Goal: Contribute content: Contribute content

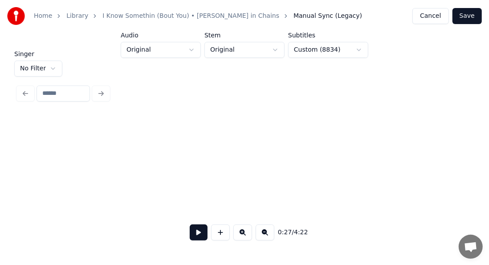
scroll to position [0, 3311]
click at [52, 59] on html "Home Library I Know Somethin (Bout You) • [PERSON_NAME] in Chains Manual Sync (…" at bounding box center [244, 122] width 489 height 245
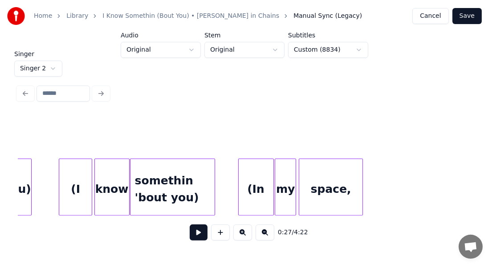
scroll to position [0, 7369]
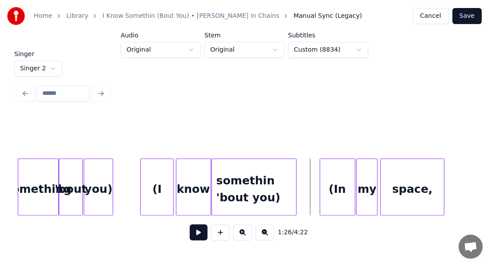
click at [196, 234] on button at bounding box center [199, 232] width 18 height 16
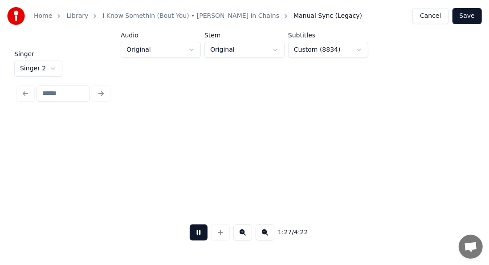
scroll to position [0, 7824]
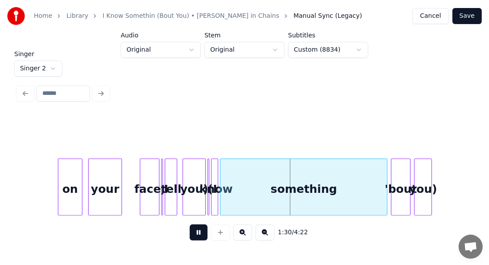
click at [190, 237] on button at bounding box center [199, 232] width 18 height 16
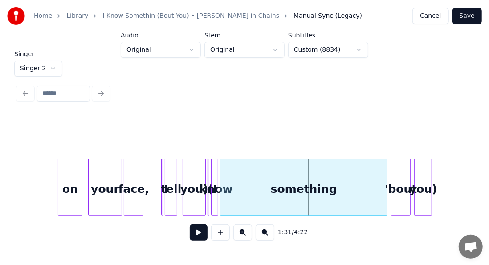
click at [134, 184] on div "face," at bounding box center [133, 189] width 19 height 61
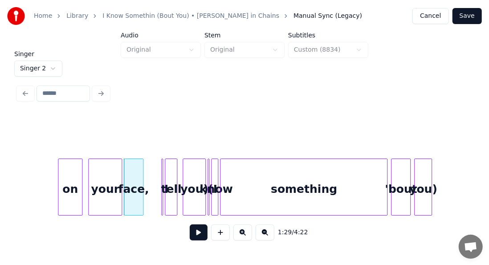
click at [194, 236] on button at bounding box center [199, 232] width 18 height 16
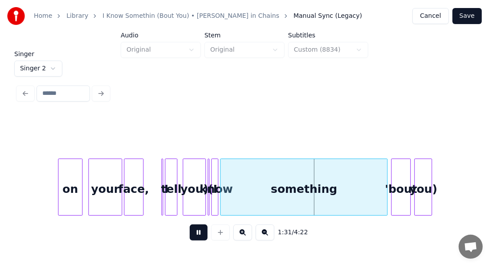
click at [193, 233] on button at bounding box center [199, 232] width 18 height 16
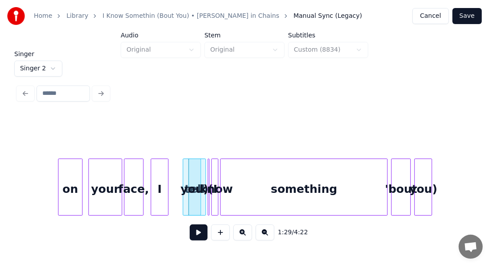
click at [160, 177] on div "I" at bounding box center [159, 189] width 16 height 61
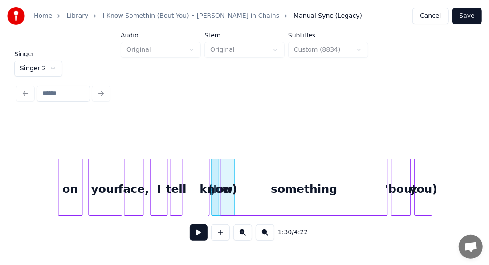
click at [178, 175] on div "tell" at bounding box center [176, 189] width 12 height 61
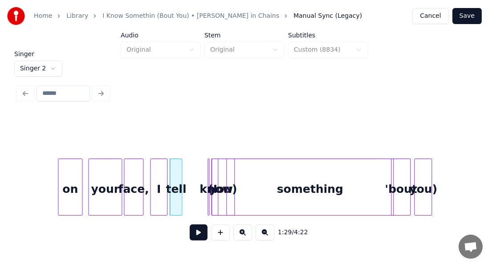
click at [240, 170] on div "something" at bounding box center [310, 189] width 167 height 61
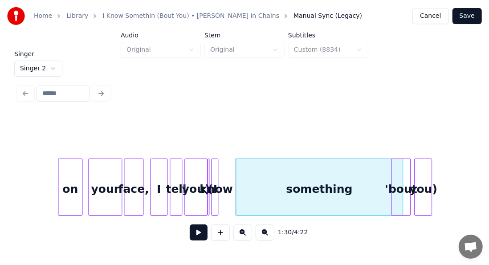
click at [199, 182] on div "you)" at bounding box center [196, 189] width 22 height 61
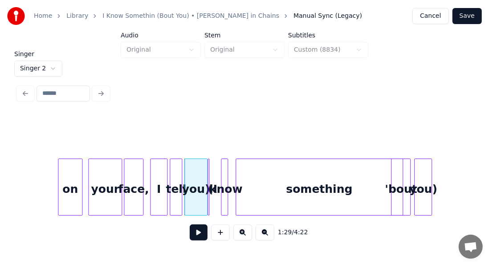
click at [227, 177] on div "know" at bounding box center [225, 189] width 9 height 61
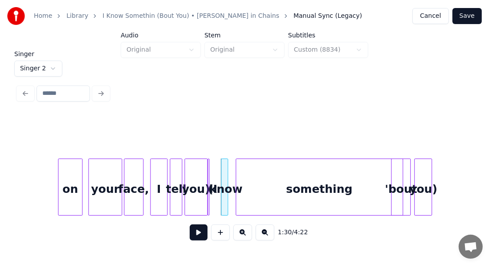
click at [132, 195] on div "face," at bounding box center [133, 189] width 19 height 61
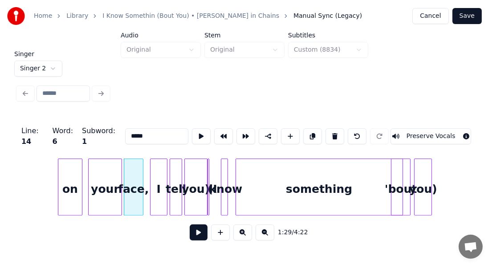
click at [190, 240] on button at bounding box center [199, 232] width 18 height 16
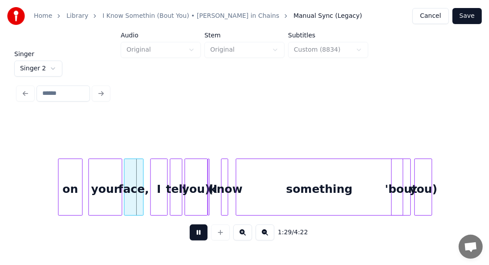
click at [190, 240] on button at bounding box center [199, 232] width 18 height 16
click at [195, 238] on button at bounding box center [199, 232] width 18 height 16
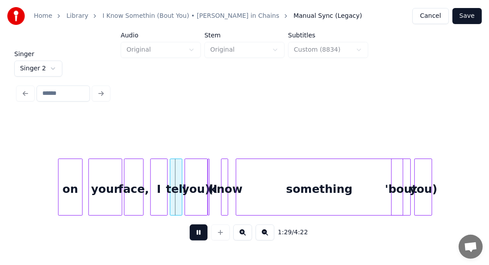
click at [195, 238] on button at bounding box center [199, 232] width 18 height 16
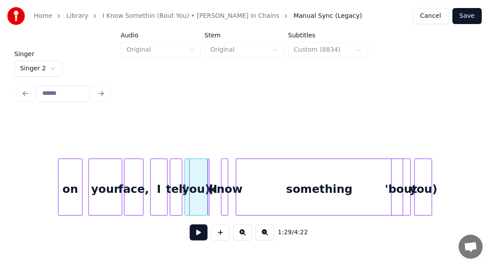
click at [195, 238] on button at bounding box center [199, 232] width 18 height 16
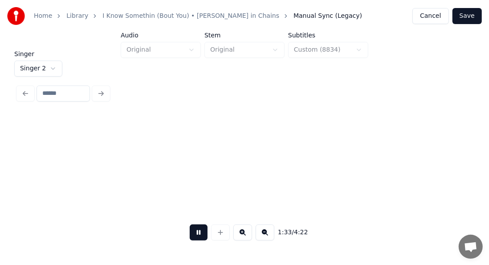
scroll to position [0, 8279]
click at [195, 234] on button at bounding box center [199, 232] width 18 height 16
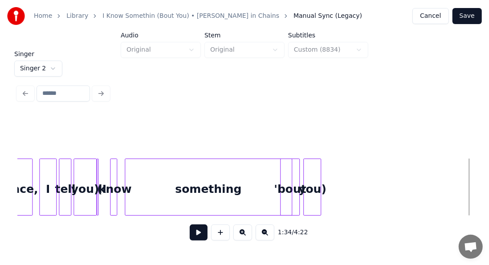
scroll to position [0, 7852]
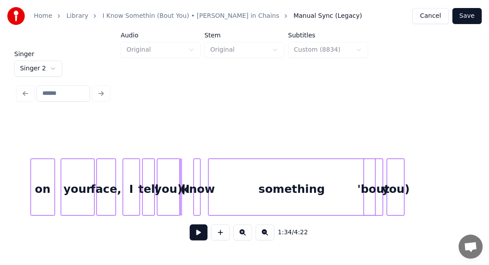
click at [321, 192] on div "something" at bounding box center [291, 189] width 167 height 61
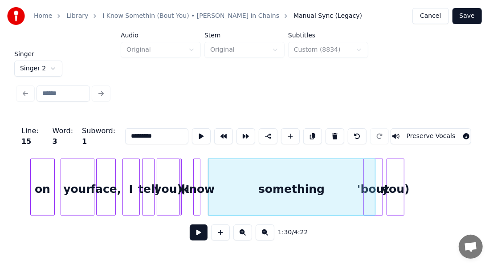
click at [145, 130] on input "*********" at bounding box center [156, 136] width 63 height 16
click at [130, 182] on div "I" at bounding box center [127, 189] width 16 height 61
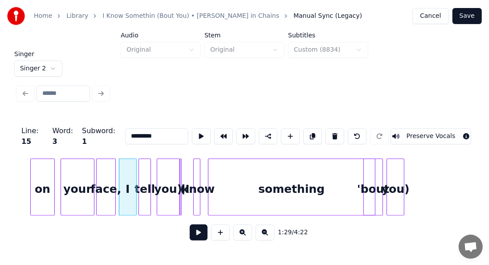
click at [143, 180] on div "tell" at bounding box center [145, 189] width 12 height 61
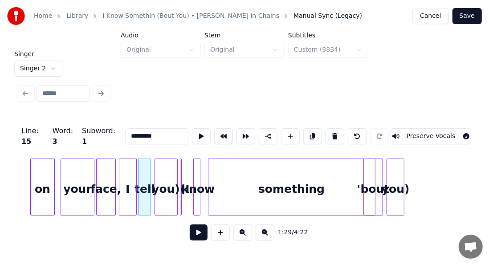
click at [163, 183] on div "you)" at bounding box center [166, 189] width 22 height 61
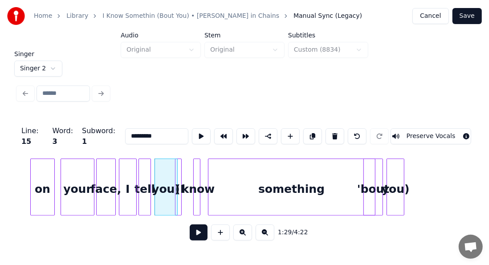
click at [182, 178] on div "(I" at bounding box center [178, 186] width 7 height 57
click at [177, 179] on div at bounding box center [176, 187] width 3 height 56
click at [181, 179] on div at bounding box center [182, 187] width 3 height 56
click at [182, 172] on div "(I" at bounding box center [183, 189] width 9 height 61
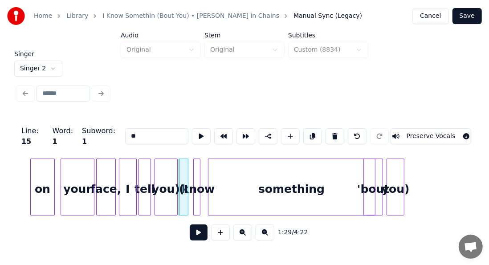
click at [88, 186] on div "your" at bounding box center [77, 189] width 32 height 61
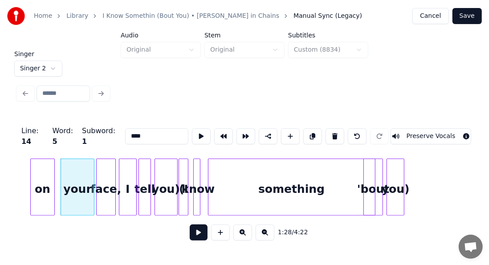
click at [192, 132] on button at bounding box center [201, 136] width 19 height 16
click at [104, 180] on div "face," at bounding box center [106, 189] width 19 height 61
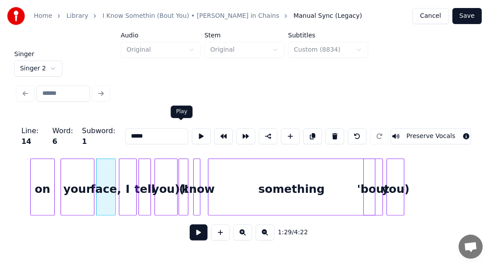
click at [192, 132] on button at bounding box center [201, 136] width 19 height 16
click at [124, 167] on div "I" at bounding box center [127, 189] width 16 height 61
type input "*"
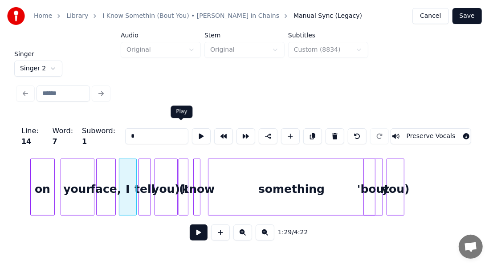
click at [192, 132] on button at bounding box center [201, 136] width 19 height 16
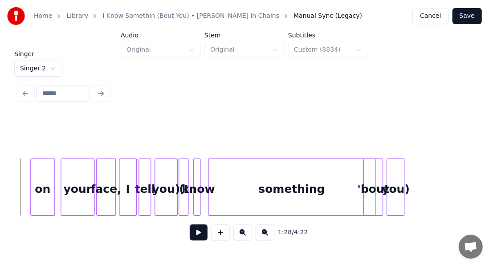
click at [190, 237] on button at bounding box center [199, 232] width 18 height 16
click at [193, 238] on button at bounding box center [199, 232] width 18 height 16
drag, startPoint x: 193, startPoint y: 238, endPoint x: 150, endPoint y: 188, distance: 65.7
click at [150, 188] on div "1:32 / 4:22" at bounding box center [244, 181] width 453 height 135
click at [159, 170] on div at bounding box center [159, 187] width 3 height 56
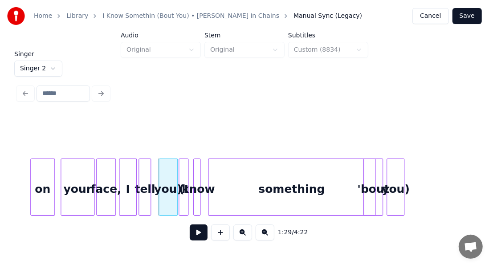
click at [160, 170] on div at bounding box center [160, 187] width 3 height 56
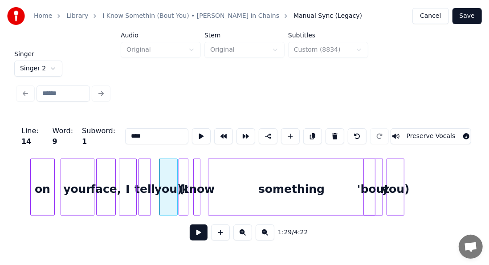
click at [162, 170] on div at bounding box center [161, 187] width 3 height 56
click at [151, 175] on div "tell" at bounding box center [152, 189] width 12 height 61
type input "****"
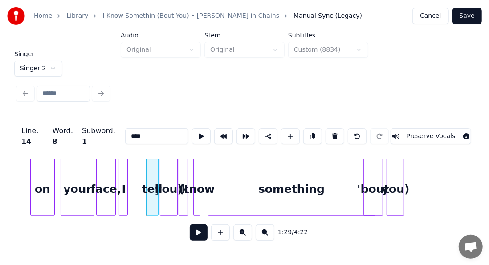
click at [127, 175] on div at bounding box center [126, 187] width 3 height 56
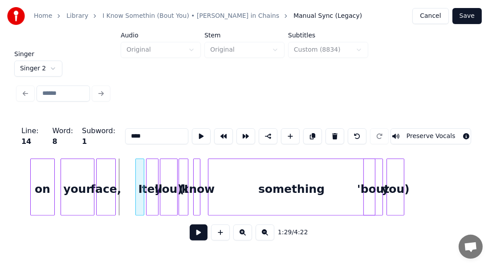
click at [139, 175] on div "I" at bounding box center [140, 189] width 9 height 61
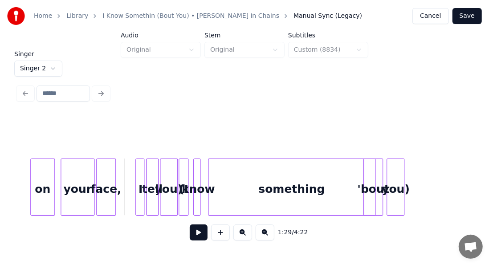
click at [190, 234] on button at bounding box center [199, 232] width 18 height 16
click at [190, 238] on button at bounding box center [199, 232] width 18 height 16
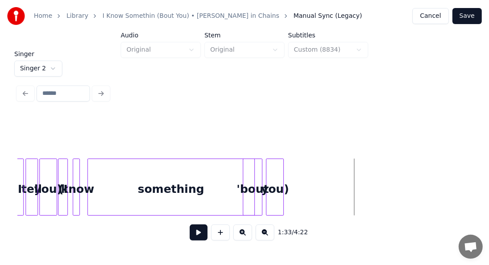
scroll to position [0, 7967]
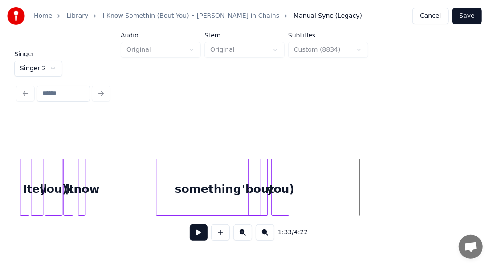
click at [158, 170] on div at bounding box center [157, 187] width 3 height 56
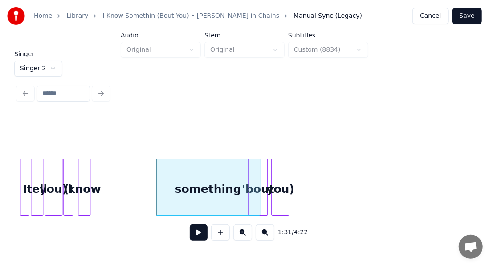
click at [90, 165] on div at bounding box center [88, 187] width 3 height 56
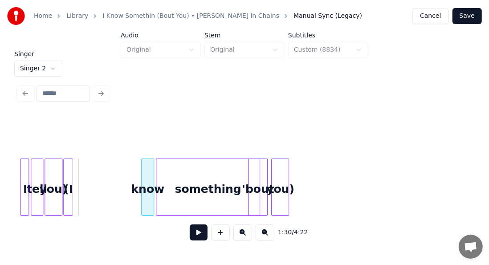
click at [149, 163] on div "know" at bounding box center [148, 189] width 12 height 61
click at [85, 170] on div at bounding box center [84, 187] width 3 height 56
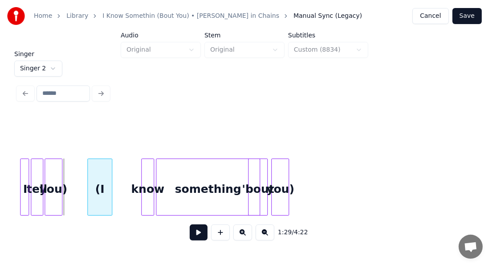
click at [100, 165] on div "(I" at bounding box center [100, 189] width 24 height 61
click at [190, 234] on button at bounding box center [199, 232] width 18 height 16
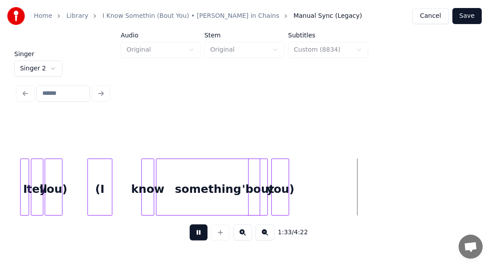
click at [190, 235] on button at bounding box center [199, 232] width 18 height 16
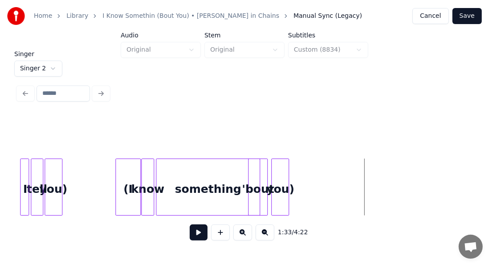
click at [131, 183] on div "(I" at bounding box center [128, 189] width 24 height 61
click at [127, 181] on div at bounding box center [128, 187] width 3 height 56
click at [190, 233] on button at bounding box center [199, 232] width 18 height 16
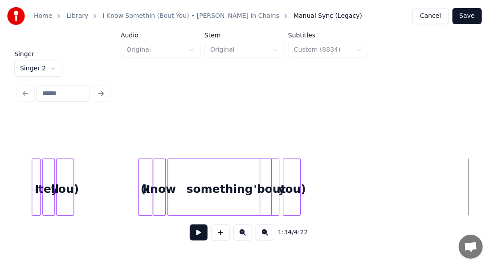
scroll to position [0, 7949]
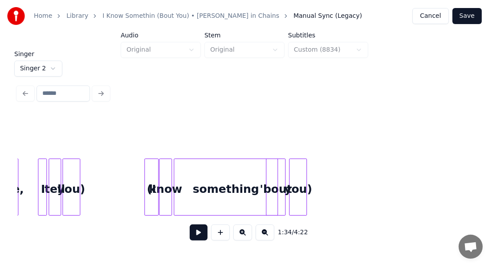
click at [190, 236] on button at bounding box center [199, 232] width 18 height 16
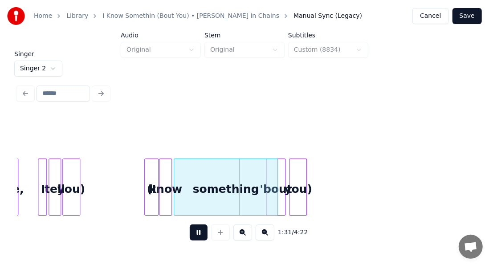
click at [54, 227] on div "1:31 / 4:22" at bounding box center [244, 233] width 439 height 20
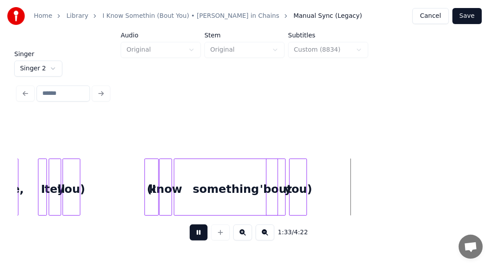
click at [193, 236] on button at bounding box center [199, 232] width 18 height 16
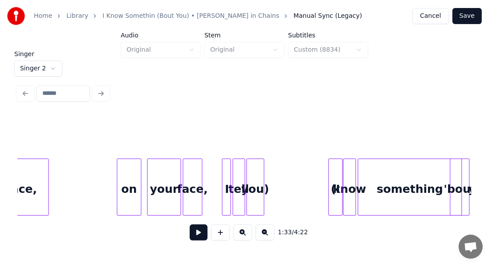
scroll to position [0, 7742]
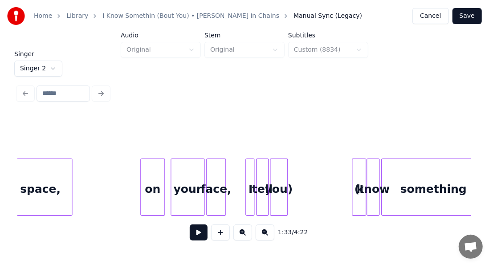
click at [190, 235] on button at bounding box center [199, 232] width 18 height 16
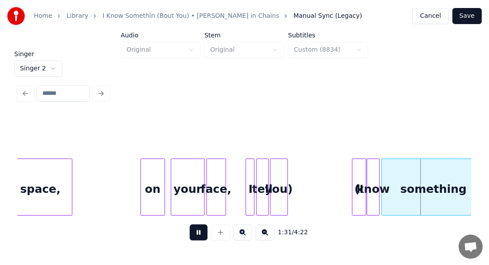
click at [190, 234] on button at bounding box center [199, 232] width 18 height 16
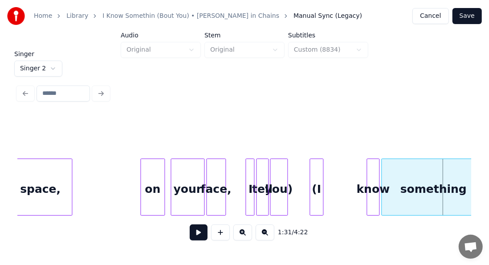
click at [314, 192] on div "(I" at bounding box center [316, 189] width 13 height 61
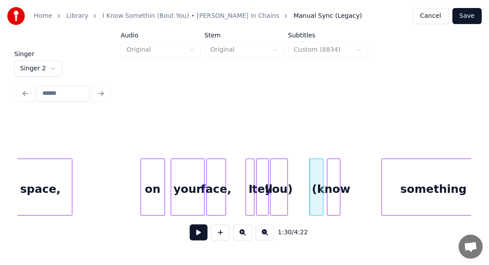
click at [335, 195] on div "know" at bounding box center [333, 189] width 12 height 61
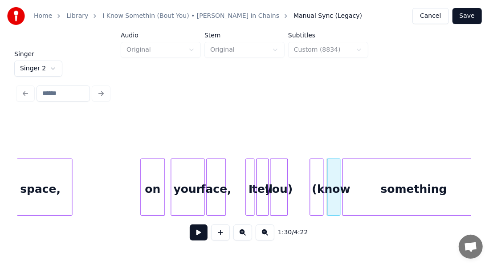
click at [342, 190] on div at bounding box center [343, 187] width 3 height 56
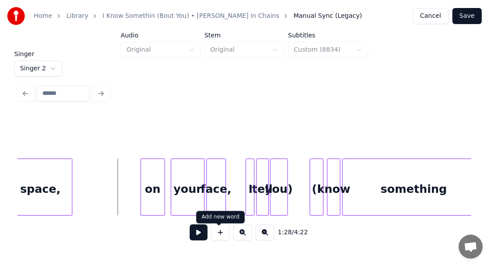
click at [191, 239] on button at bounding box center [199, 232] width 18 height 16
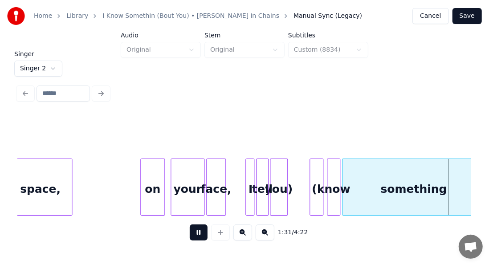
click at [191, 239] on button at bounding box center [199, 232] width 18 height 16
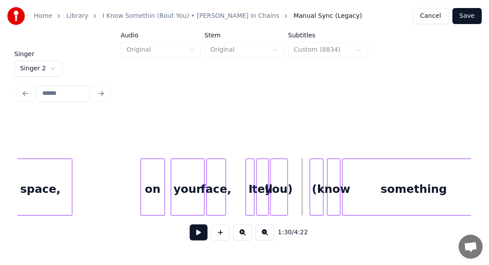
click at [198, 238] on button at bounding box center [199, 232] width 18 height 16
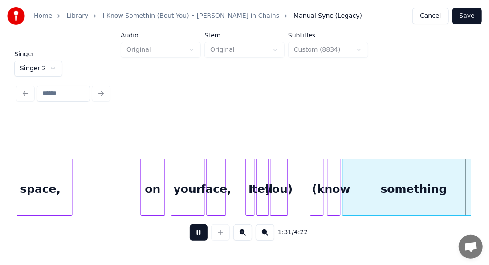
click at [198, 238] on button at bounding box center [199, 232] width 18 height 16
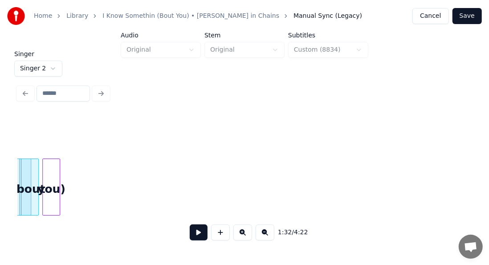
drag, startPoint x: 198, startPoint y: 238, endPoint x: 162, endPoint y: 242, distance: 36.3
click at [162, 242] on div "1:32 / 4:22" at bounding box center [244, 233] width 439 height 20
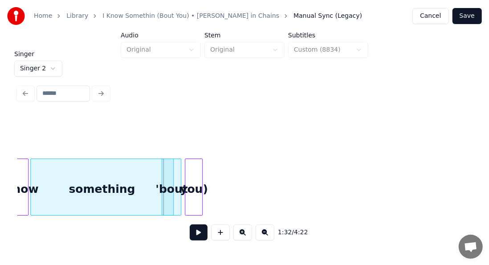
scroll to position [0, 7970]
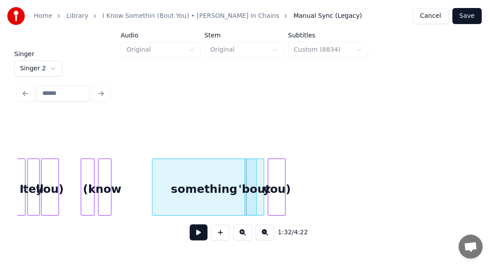
click at [153, 195] on div at bounding box center [153, 187] width 3 height 56
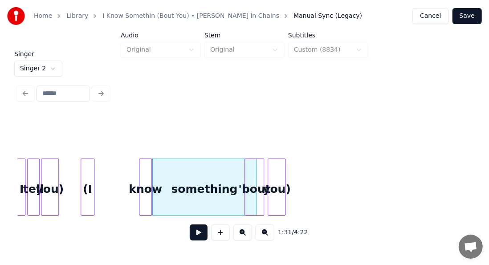
click at [147, 183] on div "know" at bounding box center [145, 189] width 12 height 61
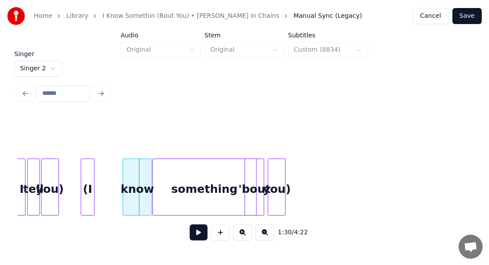
click at [123, 184] on div at bounding box center [124, 187] width 3 height 56
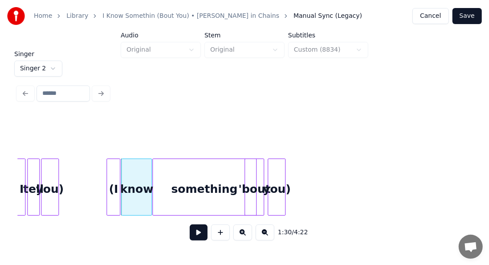
click at [116, 186] on div "(I" at bounding box center [113, 189] width 13 height 61
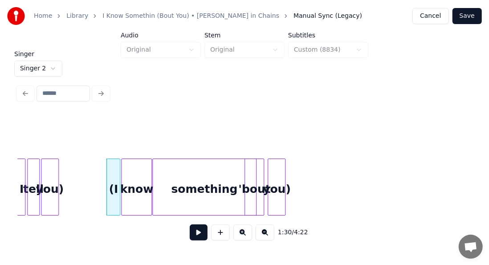
click at [190, 235] on button at bounding box center [199, 232] width 18 height 16
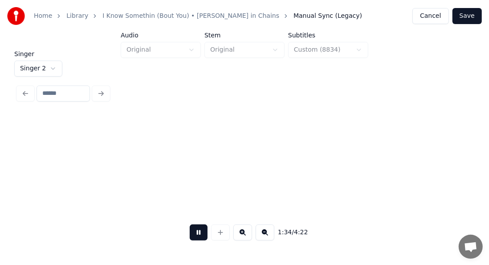
scroll to position [0, 8424]
click at [192, 235] on button at bounding box center [199, 232] width 18 height 16
click at [47, 63] on html "Home Library I Know Somethin (Bout You) • [PERSON_NAME] in Chains Manual Sync (…" at bounding box center [244, 122] width 489 height 245
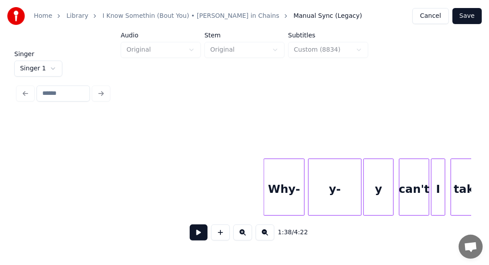
scroll to position [0, 3648]
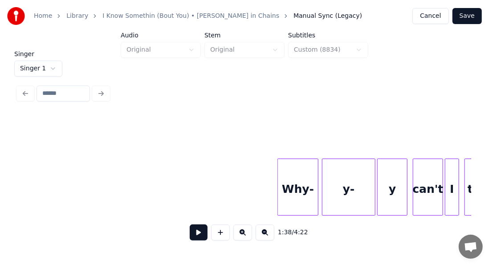
click at [191, 231] on button at bounding box center [199, 232] width 18 height 16
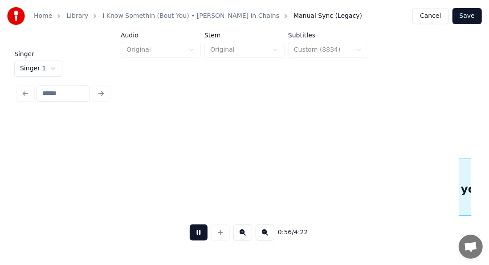
scroll to position [0, 5008]
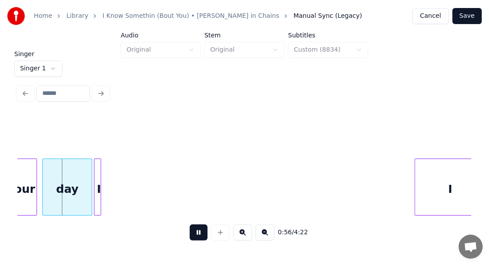
click at [194, 240] on button at bounding box center [199, 232] width 18 height 16
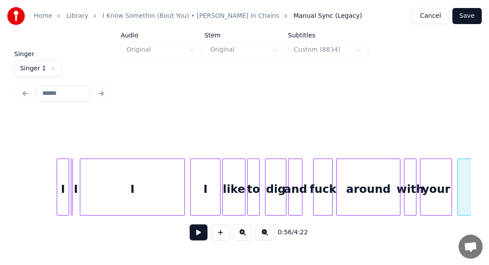
scroll to position [0, 4587]
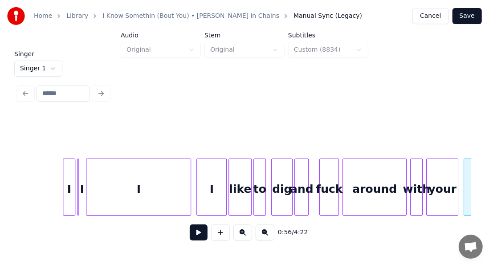
click at [190, 234] on button at bounding box center [199, 232] width 18 height 16
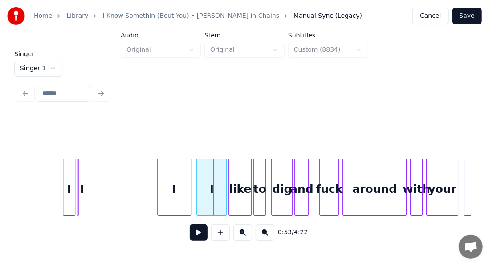
click at [158, 179] on div at bounding box center [159, 187] width 3 height 56
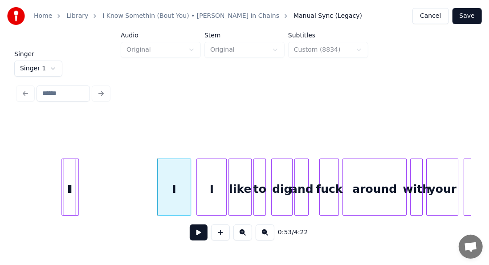
click at [76, 173] on div "I" at bounding box center [69, 186] width 17 height 57
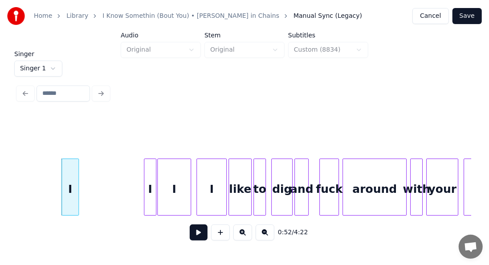
click at [148, 166] on div "I" at bounding box center [150, 189] width 12 height 61
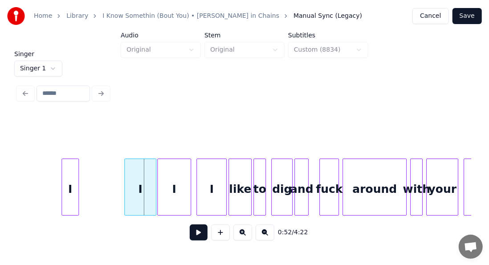
click at [126, 172] on div at bounding box center [126, 187] width 3 height 56
click at [89, 170] on div "I" at bounding box center [89, 189] width 16 height 61
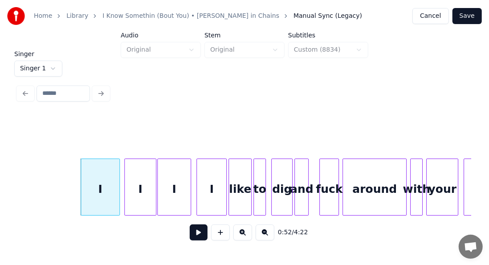
click at [117, 170] on div at bounding box center [118, 187] width 3 height 56
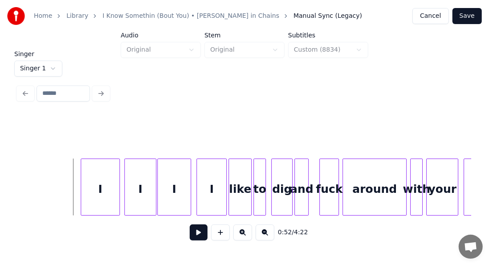
click at [190, 234] on button at bounding box center [199, 232] width 18 height 16
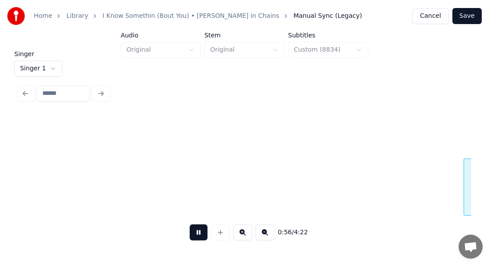
scroll to position [0, 5041]
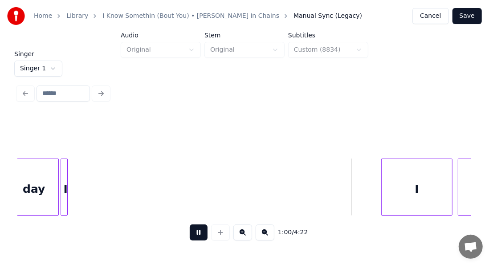
click at [190, 235] on button at bounding box center [199, 232] width 18 height 16
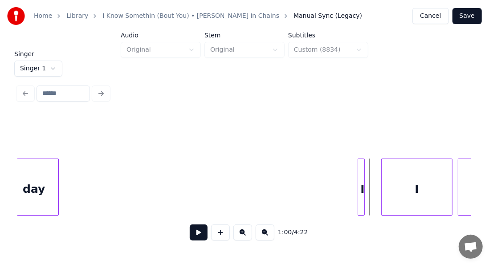
click at [367, 162] on div "I" at bounding box center [362, 189] width 9 height 61
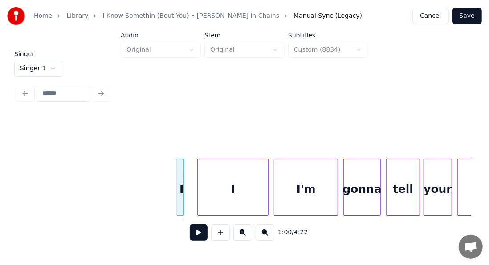
scroll to position [0, 5267]
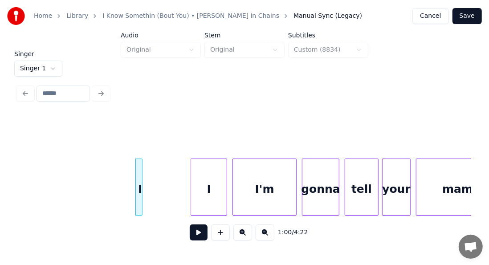
click at [192, 175] on div at bounding box center [192, 187] width 3 height 56
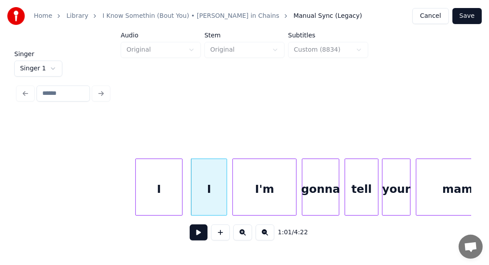
click at [179, 177] on div at bounding box center [180, 187] width 3 height 56
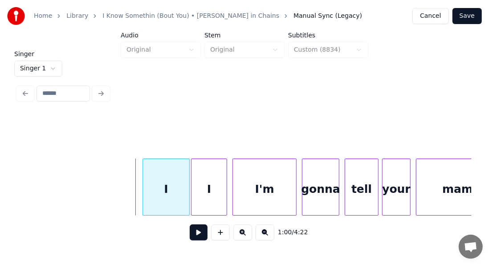
click at [174, 177] on div "I" at bounding box center [166, 189] width 46 height 61
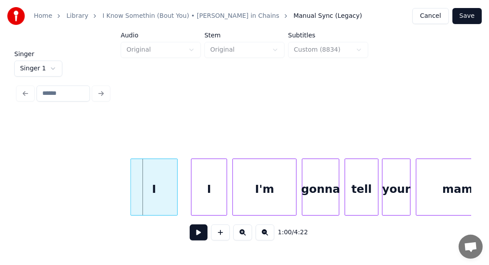
click at [130, 177] on div "I" at bounding box center [153, 186] width 47 height 57
click at [140, 178] on div at bounding box center [141, 187] width 3 height 56
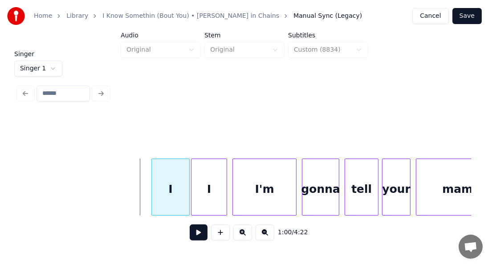
click at [173, 177] on div "I" at bounding box center [170, 189] width 37 height 61
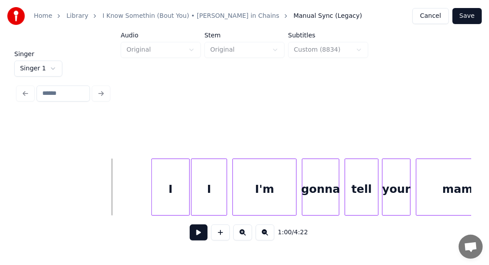
click at [193, 234] on button at bounding box center [199, 232] width 18 height 16
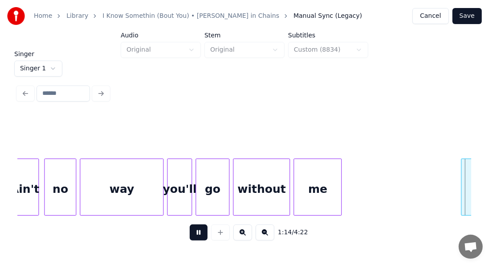
scroll to position [0, 6629]
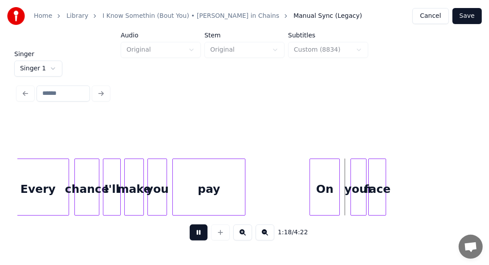
click at [195, 231] on button at bounding box center [199, 232] width 18 height 16
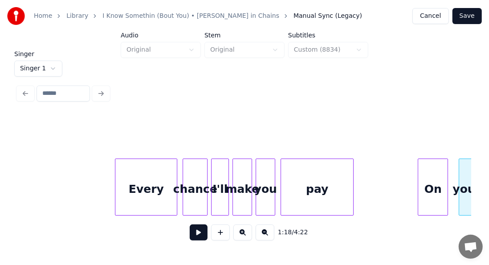
scroll to position [0, 6467]
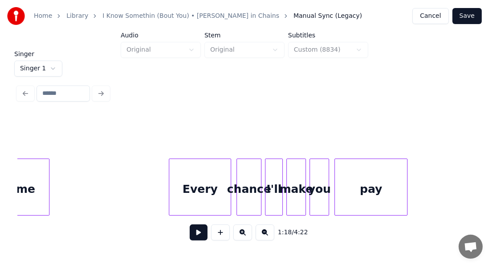
click at [179, 187] on div "Every" at bounding box center [199, 189] width 61 height 61
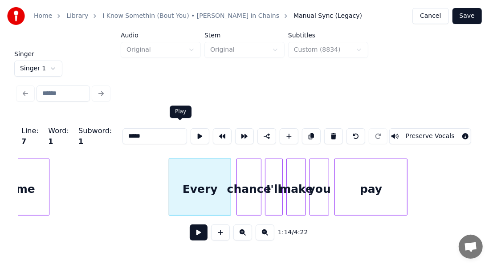
click at [191, 137] on button at bounding box center [200, 136] width 19 height 16
click at [164, 180] on div at bounding box center [164, 187] width 3 height 56
click at [191, 137] on button at bounding box center [200, 136] width 19 height 16
click at [246, 184] on div "chance" at bounding box center [249, 189] width 24 height 61
type input "******"
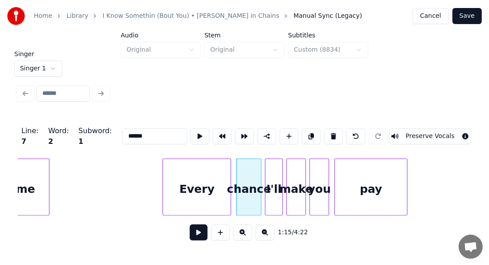
click at [246, 184] on div "chance" at bounding box center [249, 189] width 24 height 61
click at [213, 129] on button at bounding box center [222, 136] width 19 height 16
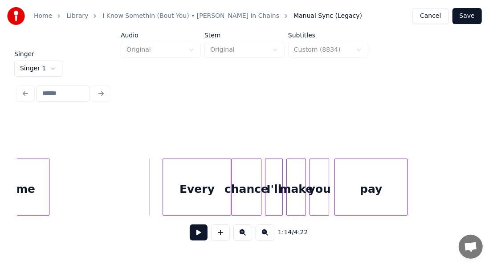
click at [194, 230] on button at bounding box center [199, 232] width 18 height 16
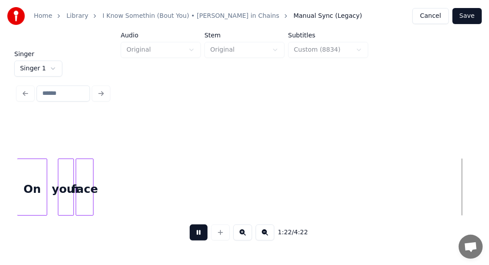
scroll to position [0, 7375]
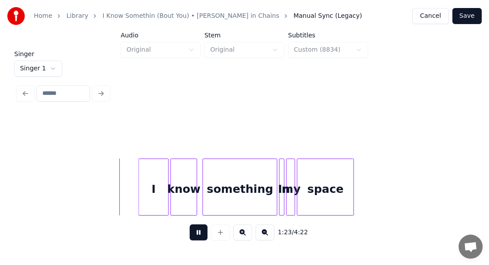
click at [193, 240] on button at bounding box center [199, 232] width 18 height 16
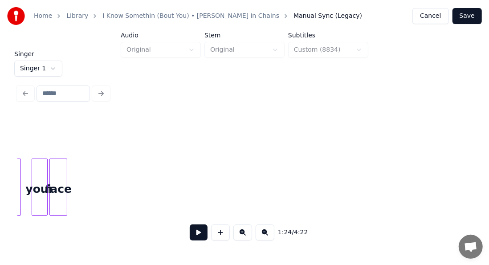
scroll to position [0, 6865]
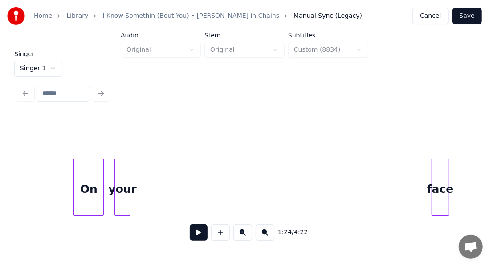
click at [442, 163] on div "face" at bounding box center [440, 189] width 17 height 61
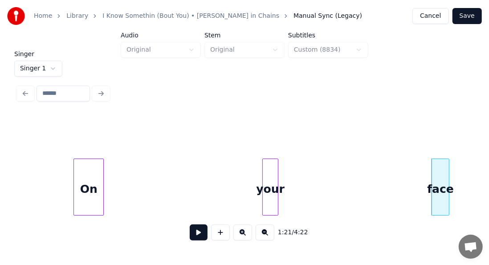
click at [268, 180] on div "your" at bounding box center [270, 189] width 15 height 61
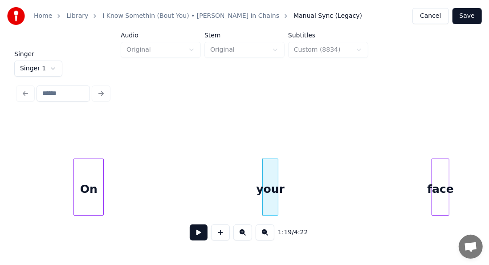
click at [88, 181] on div "On" at bounding box center [88, 189] width 29 height 61
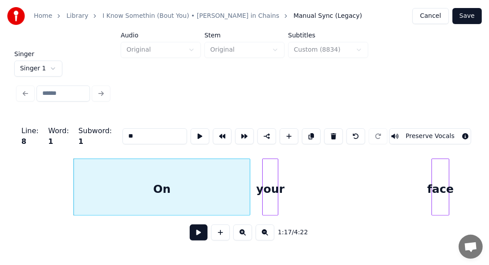
click at [249, 182] on div at bounding box center [248, 187] width 3 height 56
click at [280, 171] on div "your" at bounding box center [277, 189] width 15 height 61
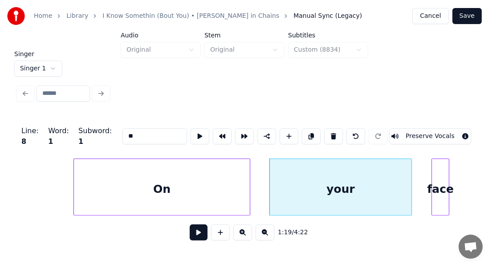
click at [410, 161] on div at bounding box center [410, 187] width 3 height 56
type input "****"
click at [414, 163] on div at bounding box center [413, 187] width 3 height 56
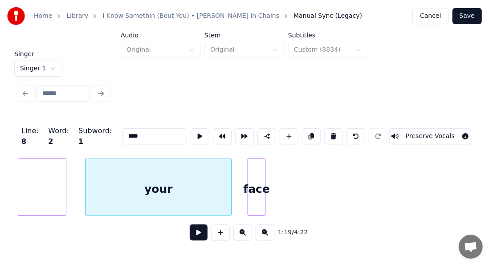
scroll to position [0, 7084]
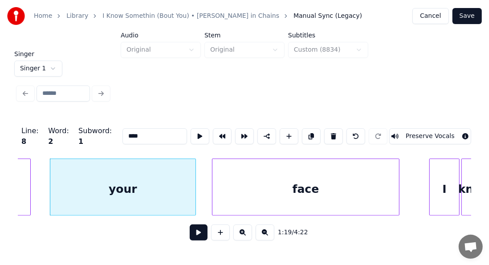
click at [398, 166] on div at bounding box center [397, 187] width 3 height 56
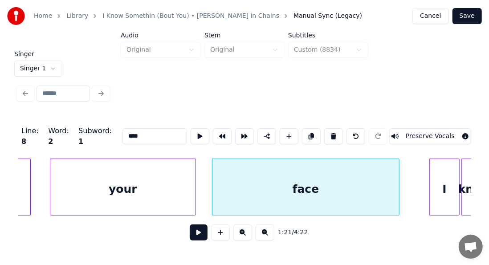
click at [198, 232] on button at bounding box center [199, 232] width 18 height 16
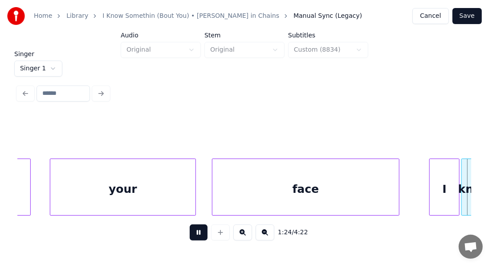
scroll to position [0, 7539]
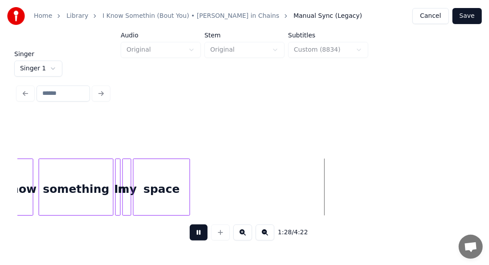
click at [193, 234] on button at bounding box center [199, 232] width 18 height 16
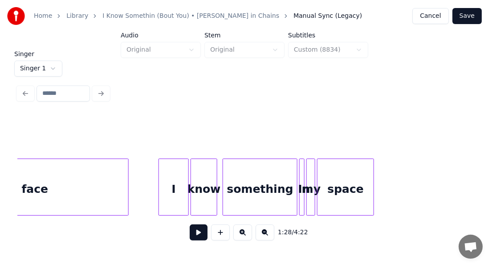
scroll to position [0, 7348]
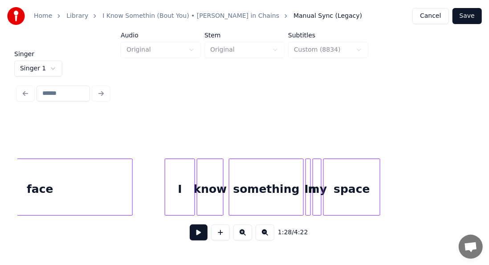
click at [130, 180] on div at bounding box center [131, 187] width 3 height 56
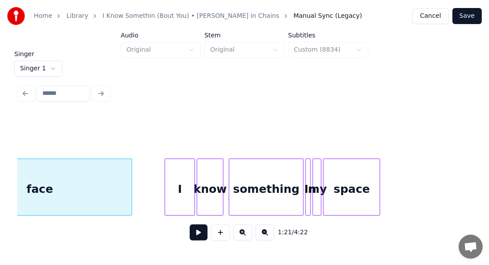
scroll to position [0, 7278]
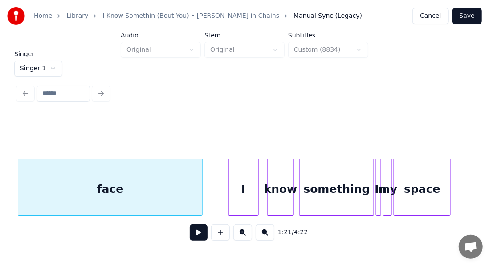
click at [240, 186] on div "I" at bounding box center [243, 189] width 29 height 61
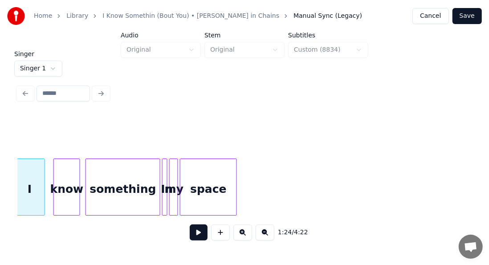
scroll to position [0, 7503]
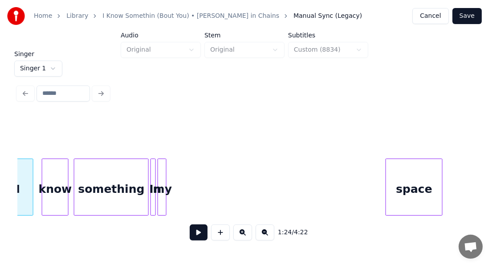
click at [418, 169] on div "space" at bounding box center [414, 189] width 56 height 61
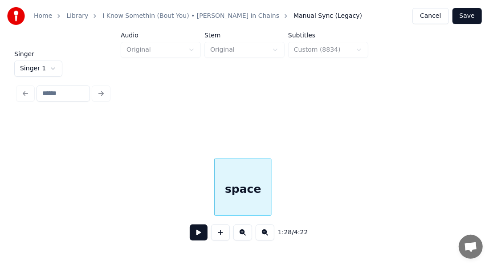
scroll to position [0, 7676]
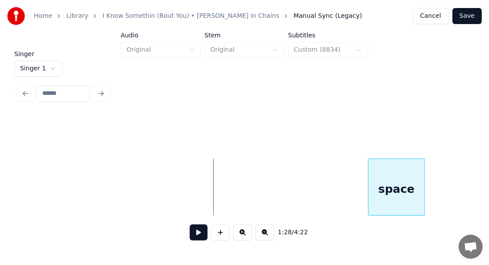
click at [403, 165] on div "space" at bounding box center [397, 189] width 56 height 61
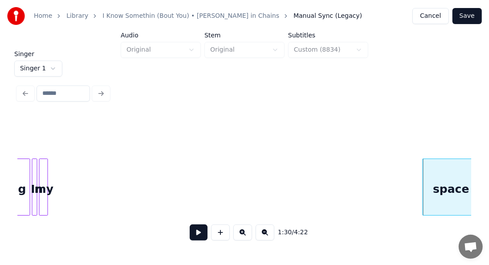
scroll to position [0, 7598]
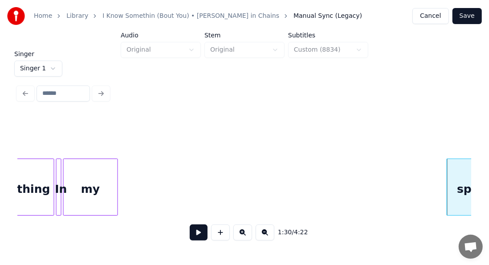
click at [118, 175] on div at bounding box center [116, 187] width 3 height 56
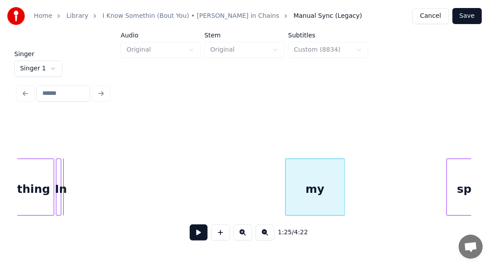
click at [312, 171] on div "my" at bounding box center [315, 189] width 59 height 61
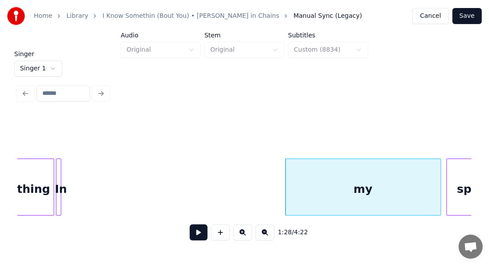
click at [439, 168] on div at bounding box center [439, 187] width 3 height 56
click at [102, 175] on div "In" at bounding box center [101, 189] width 9 height 61
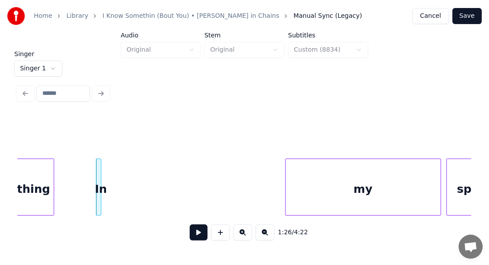
click at [102, 175] on div "In" at bounding box center [101, 189] width 9 height 61
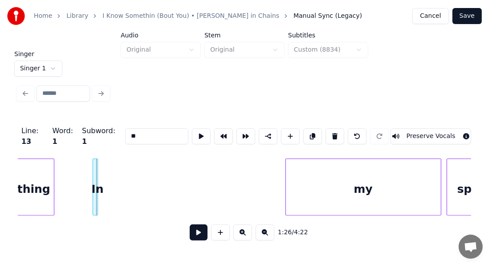
click at [97, 174] on div "In" at bounding box center [97, 189] width 9 height 61
click at [95, 178] on div at bounding box center [96, 187] width 3 height 56
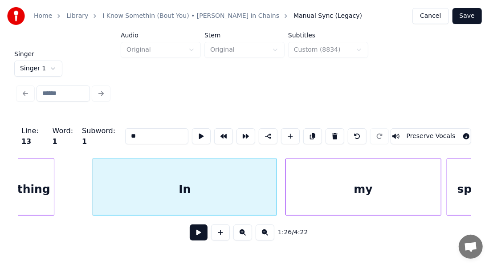
click at [276, 171] on div at bounding box center [275, 187] width 3 height 56
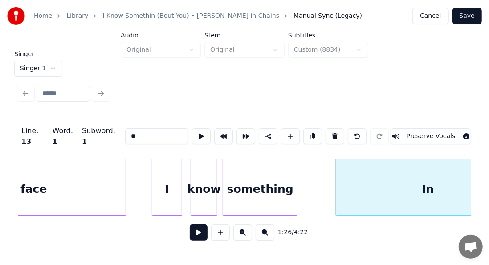
scroll to position [0, 7348]
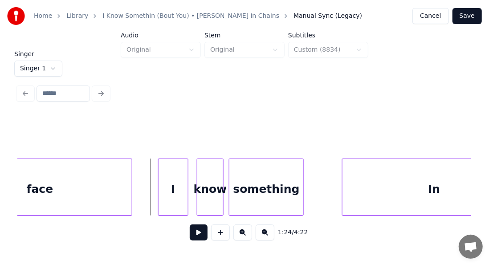
click at [193, 235] on button at bounding box center [199, 232] width 18 height 16
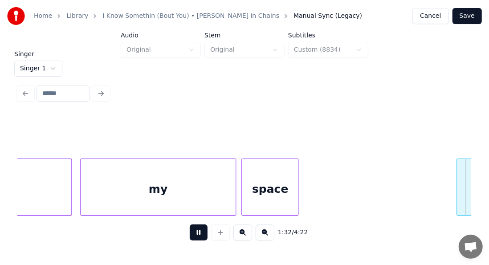
scroll to position [0, 8257]
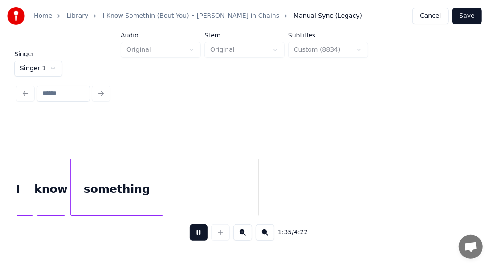
click at [196, 232] on button at bounding box center [199, 232] width 18 height 16
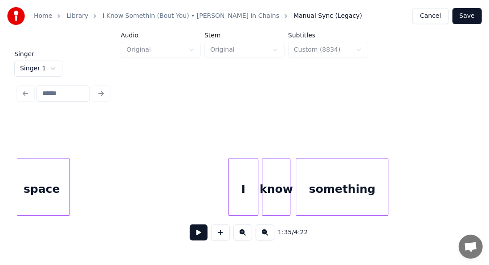
scroll to position [0, 8014]
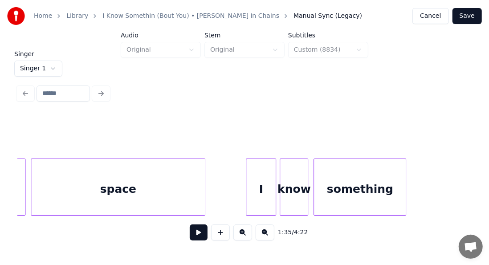
click at [204, 164] on div at bounding box center [203, 187] width 3 height 56
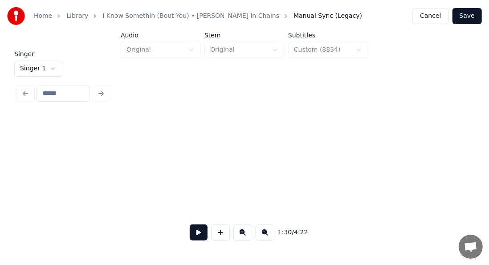
scroll to position [0, 9158]
click at [462, 20] on button "Save" at bounding box center [466, 16] width 29 height 16
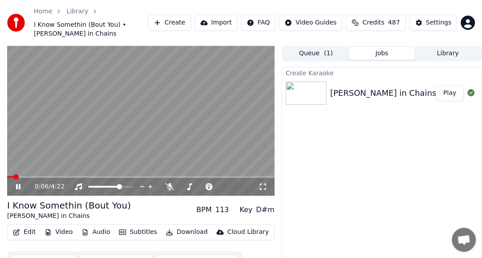
click at [17, 189] on icon at bounding box center [24, 186] width 20 height 7
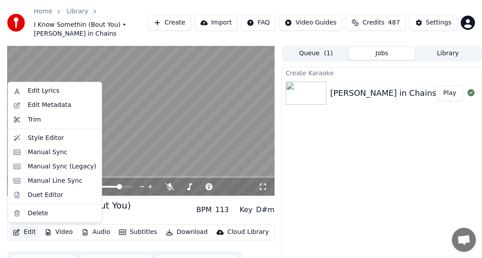
click at [26, 231] on button "Edit" at bounding box center [24, 232] width 30 height 12
click at [48, 170] on div "Manual Sync (Legacy)" at bounding box center [62, 166] width 69 height 9
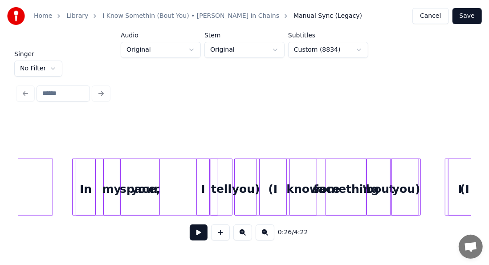
scroll to position [0, 7116]
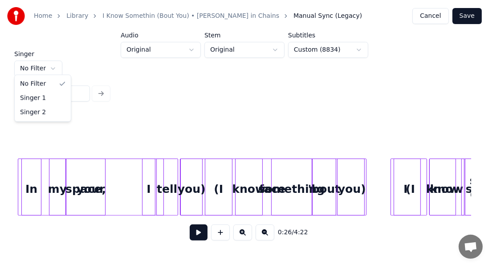
click at [55, 66] on html "Home Library I Know Somethin (Bout You) • [PERSON_NAME] in Chains Manual Sync (…" at bounding box center [244, 122] width 489 height 245
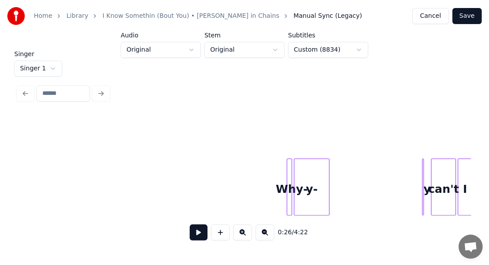
scroll to position [0, 9743]
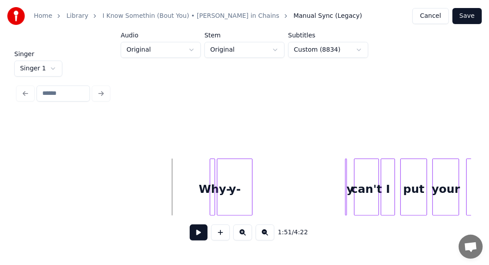
click at [191, 240] on button at bounding box center [199, 232] width 18 height 16
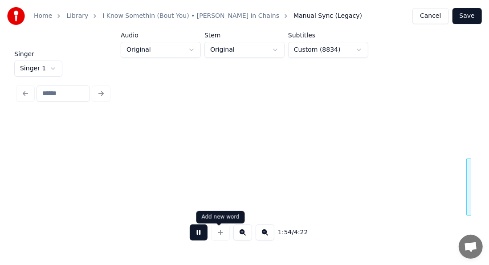
scroll to position [0, 10198]
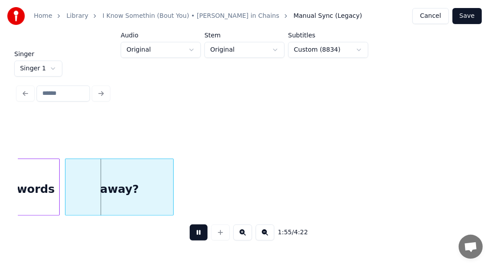
click at [190, 237] on button at bounding box center [199, 232] width 18 height 16
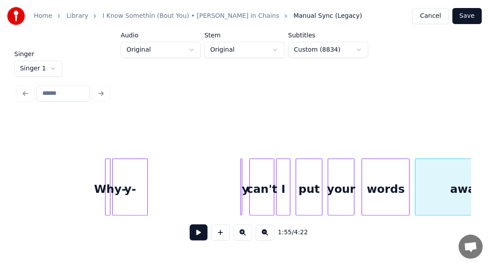
scroll to position [0, 9836]
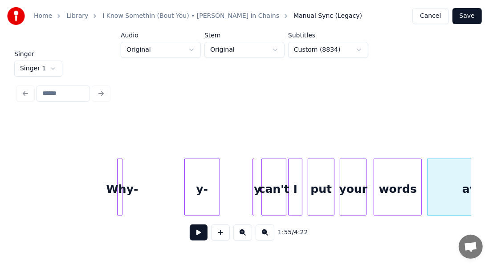
click at [199, 177] on div "y-" at bounding box center [202, 189] width 35 height 61
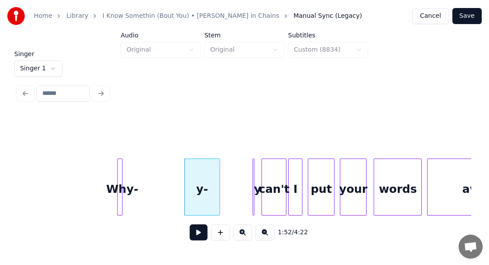
click at [122, 174] on div "Why-" at bounding box center [122, 189] width 9 height 61
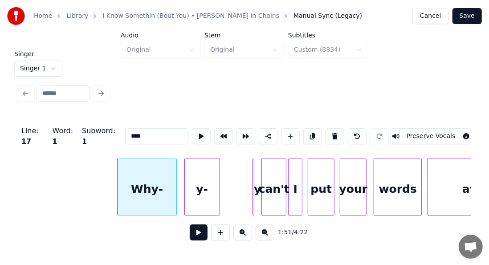
click at [176, 173] on div at bounding box center [175, 187] width 3 height 56
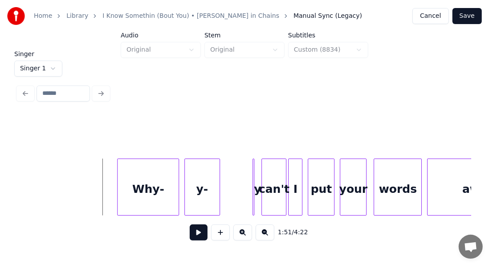
click at [193, 236] on button at bounding box center [199, 232] width 18 height 16
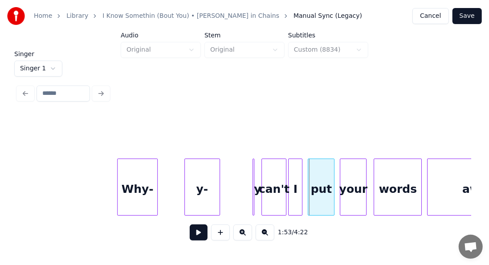
click at [154, 187] on div at bounding box center [155, 187] width 3 height 56
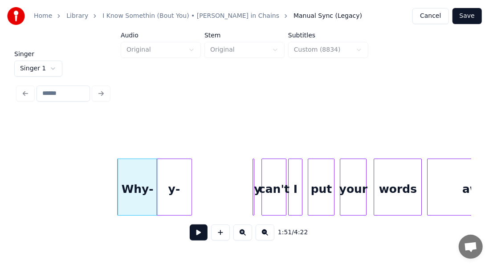
click at [166, 186] on div "y-" at bounding box center [174, 189] width 35 height 61
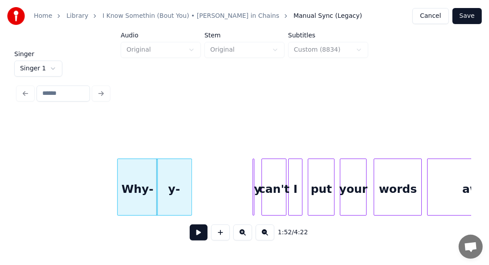
click at [255, 162] on div at bounding box center [254, 187] width 3 height 56
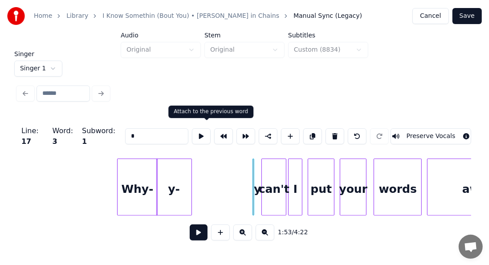
click at [214, 129] on button at bounding box center [223, 136] width 19 height 16
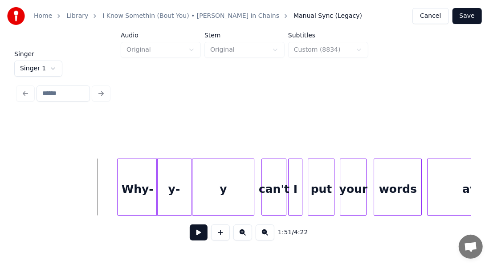
click at [193, 236] on button at bounding box center [199, 232] width 18 height 16
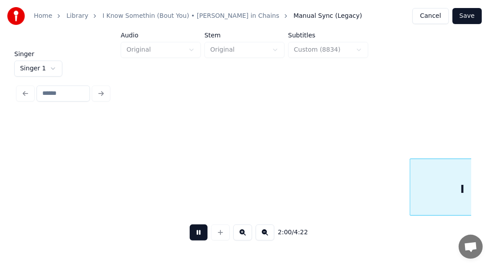
scroll to position [0, 10744]
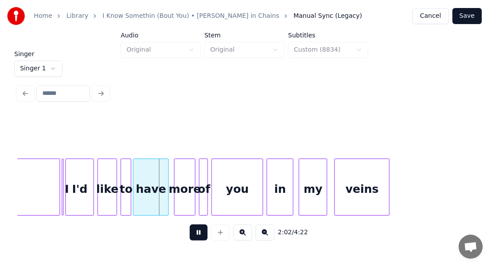
click at [191, 232] on button at bounding box center [199, 232] width 18 height 16
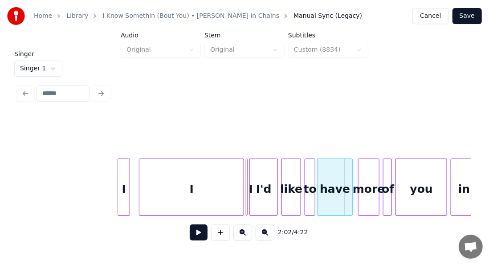
scroll to position [0, 10525]
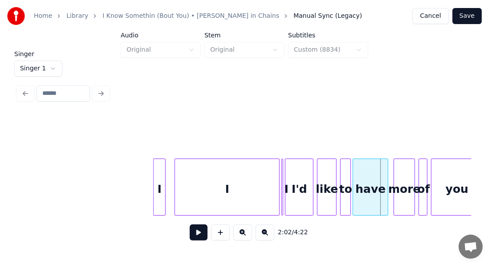
click at [162, 184] on div "I" at bounding box center [160, 189] width 12 height 61
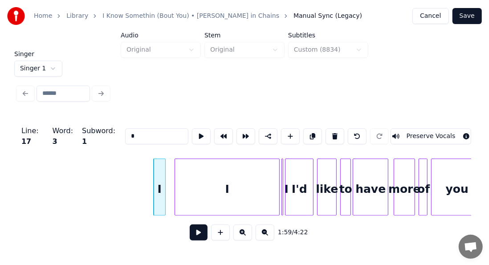
type input "*"
click at [192, 131] on button at bounding box center [201, 136] width 19 height 16
click at [204, 167] on div at bounding box center [203, 187] width 3 height 56
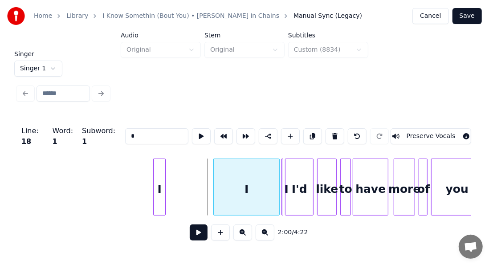
click at [215, 168] on div at bounding box center [215, 187] width 3 height 56
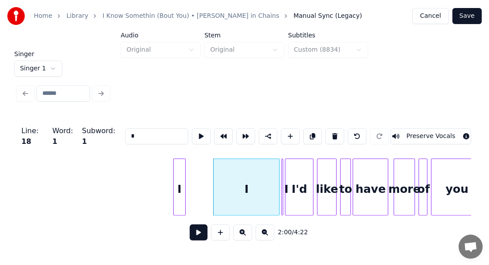
click at [180, 177] on div "I" at bounding box center [180, 189] width 12 height 61
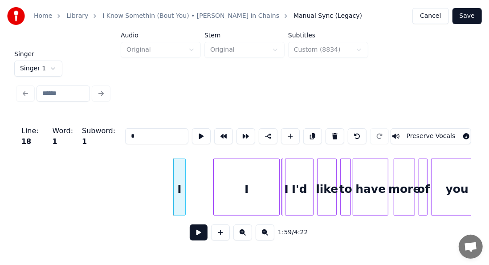
click at [180, 177] on div "I" at bounding box center [180, 189] width 12 height 61
click at [213, 177] on div at bounding box center [212, 187] width 3 height 56
click at [188, 191] on div "I" at bounding box center [194, 189] width 40 height 61
click at [190, 233] on button at bounding box center [199, 232] width 18 height 16
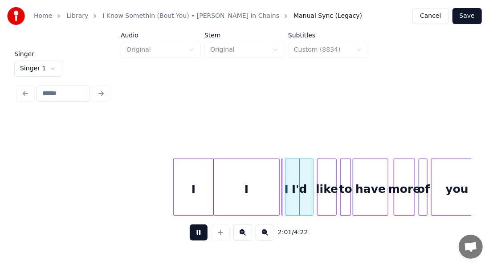
click at [190, 233] on button at bounding box center [199, 232] width 18 height 16
click at [243, 183] on div at bounding box center [243, 187] width 3 height 56
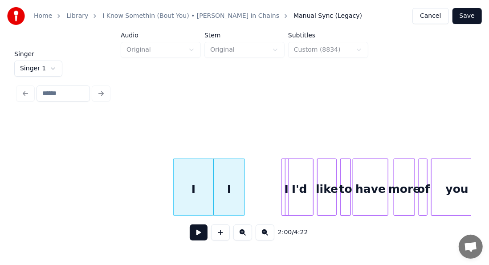
click at [283, 171] on div "I" at bounding box center [285, 186] width 8 height 57
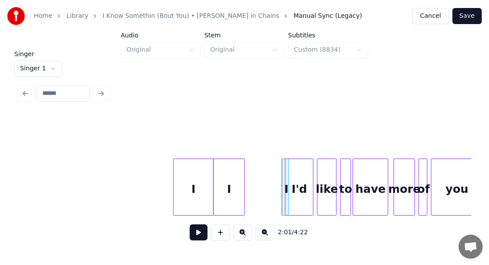
click at [285, 175] on div at bounding box center [286, 187] width 3 height 56
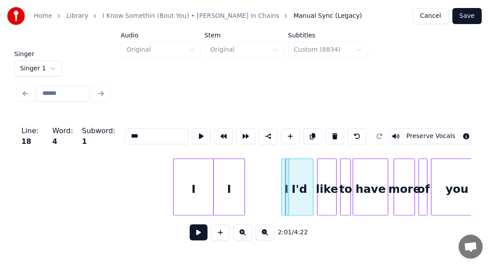
click at [282, 175] on div at bounding box center [283, 187] width 3 height 56
type input "*"
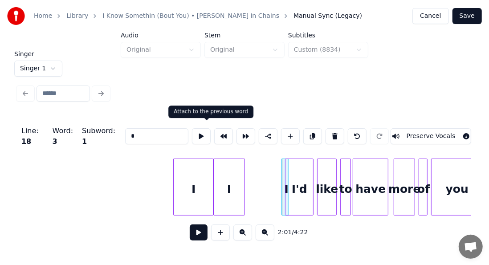
click at [214, 131] on button at bounding box center [223, 136] width 19 height 16
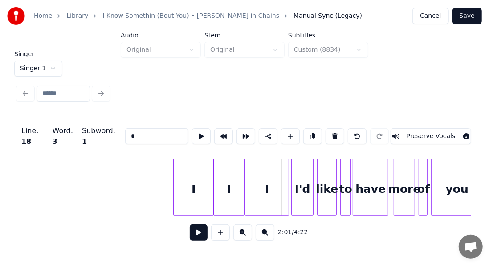
click at [292, 186] on div at bounding box center [293, 187] width 3 height 56
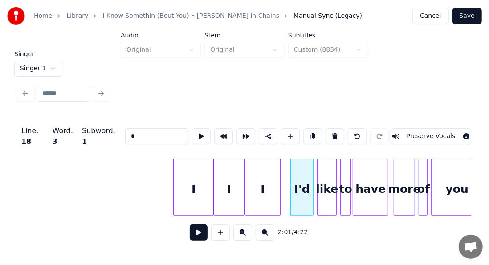
click at [279, 184] on div at bounding box center [278, 187] width 3 height 56
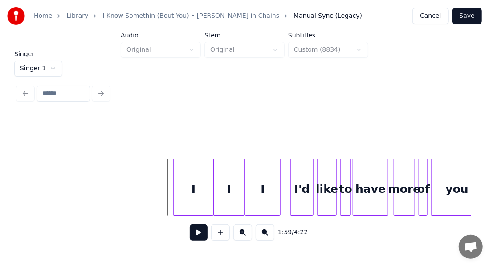
click at [192, 233] on button at bounding box center [199, 232] width 18 height 16
click at [293, 187] on div at bounding box center [292, 187] width 3 height 56
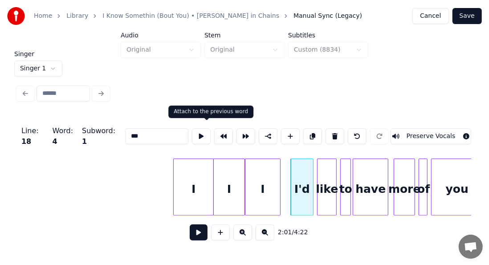
click at [214, 136] on button at bounding box center [223, 136] width 19 height 16
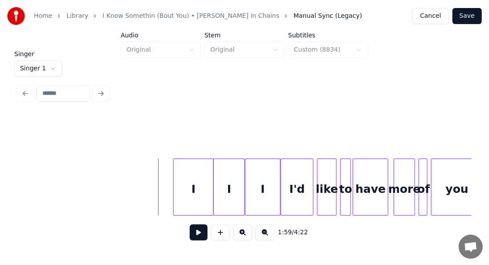
click at [190, 237] on button at bounding box center [199, 232] width 18 height 16
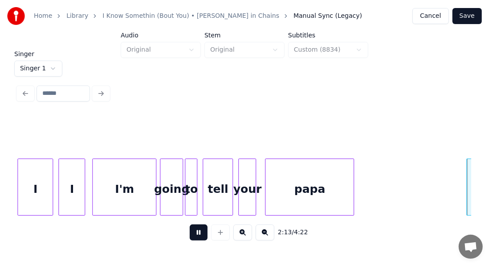
scroll to position [0, 11886]
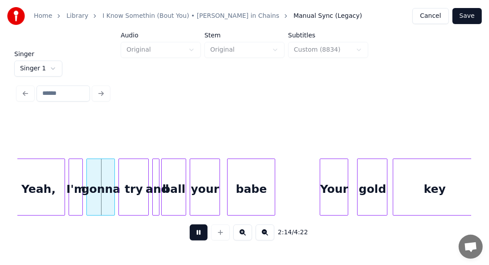
click at [198, 237] on button at bounding box center [199, 232] width 18 height 16
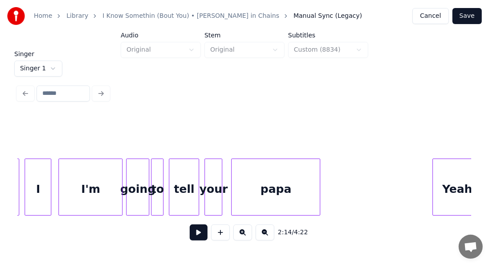
scroll to position [0, 11406]
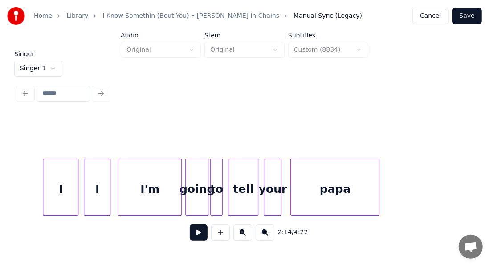
click at [28, 184] on div "papa your tell to going I'm I I" at bounding box center [279, 186] width 23334 height 57
click at [191, 236] on button at bounding box center [199, 232] width 18 height 16
click at [190, 236] on button at bounding box center [199, 232] width 18 height 16
click at [216, 190] on div "to" at bounding box center [217, 189] width 12 height 61
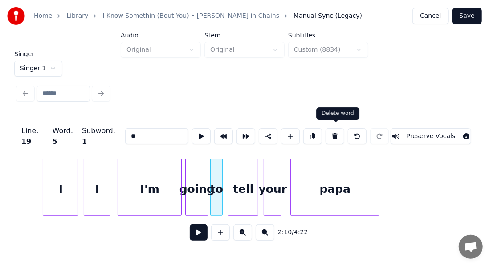
click at [341, 130] on button at bounding box center [334, 136] width 19 height 16
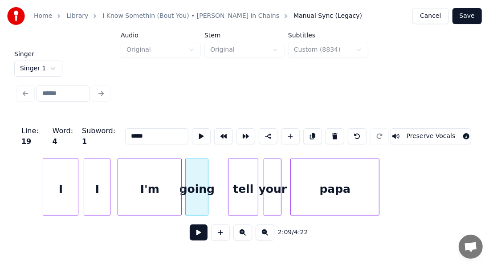
click at [202, 178] on div "going" at bounding box center [197, 189] width 22 height 61
click at [142, 130] on input "*****" at bounding box center [156, 136] width 63 height 16
click at [223, 162] on div at bounding box center [223, 187] width 3 height 56
type input "*****"
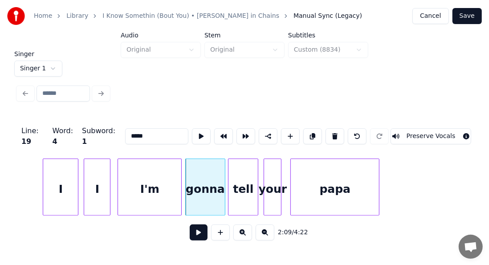
click at [32, 181] on div "papa your tell gonna I'm I I" at bounding box center [279, 186] width 23334 height 57
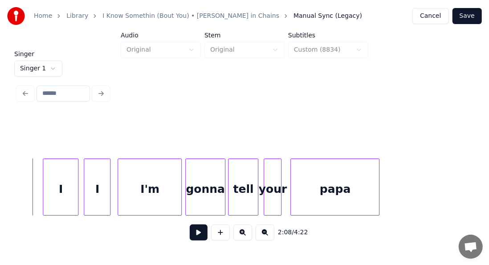
click at [191, 236] on button at bounding box center [199, 232] width 18 height 16
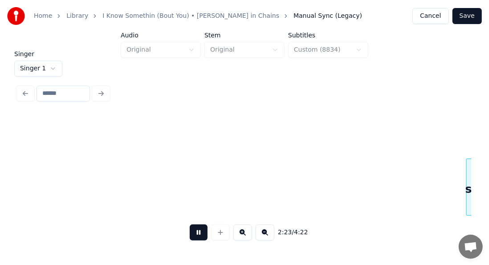
scroll to position [0, 12767]
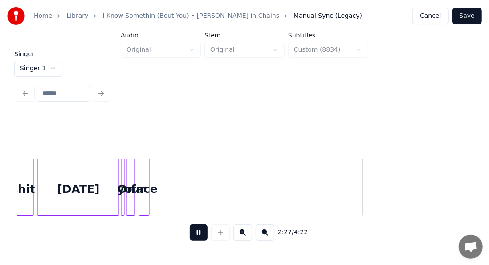
click at [191, 235] on button at bounding box center [199, 232] width 18 height 16
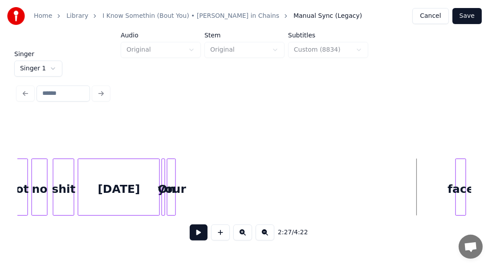
click at [463, 151] on div "2:27 / 4:22" at bounding box center [244, 181] width 453 height 135
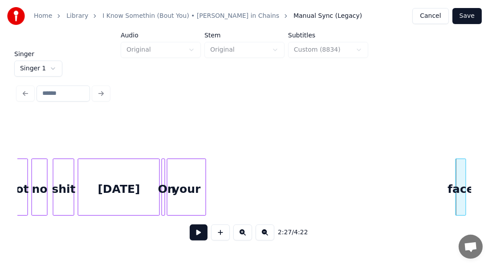
click at [203, 171] on div at bounding box center [204, 187] width 3 height 56
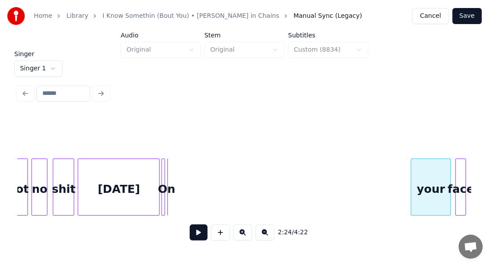
click at [439, 167] on div "your" at bounding box center [430, 189] width 39 height 61
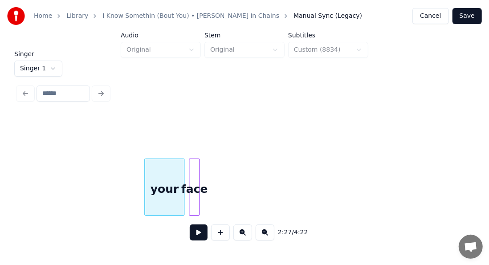
scroll to position [0, 13004]
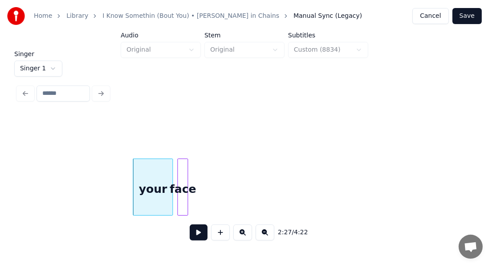
click at [180, 183] on div at bounding box center [179, 187] width 3 height 56
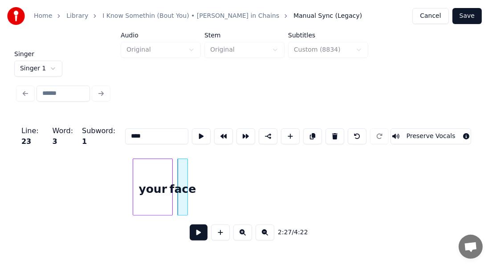
click at [180, 181] on div at bounding box center [179, 187] width 3 height 56
click at [182, 174] on div "face" at bounding box center [183, 189] width 10 height 61
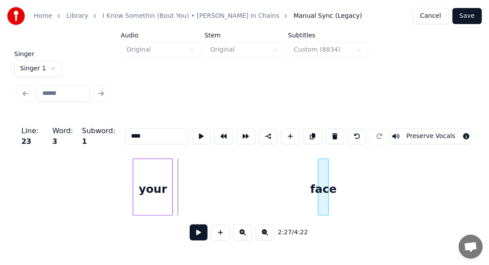
click at [322, 168] on div "face" at bounding box center [323, 189] width 10 height 61
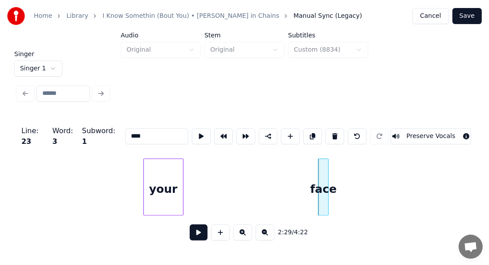
click at [160, 177] on div "your" at bounding box center [163, 189] width 39 height 61
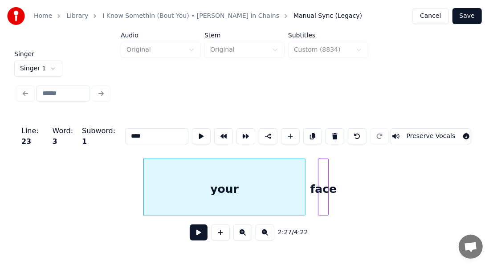
click at [305, 173] on div at bounding box center [303, 187] width 3 height 56
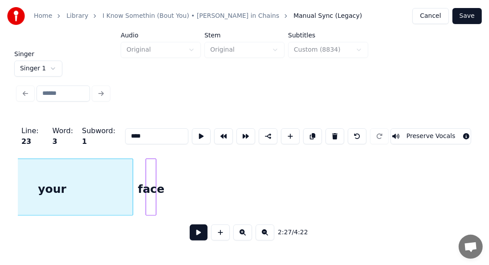
scroll to position [0, 13182]
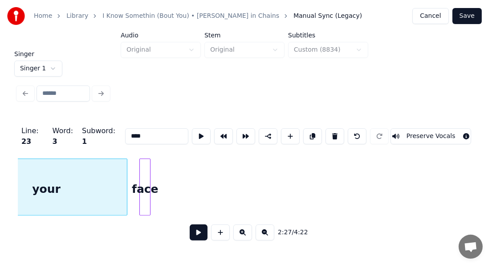
click at [142, 182] on div at bounding box center [141, 187] width 3 height 56
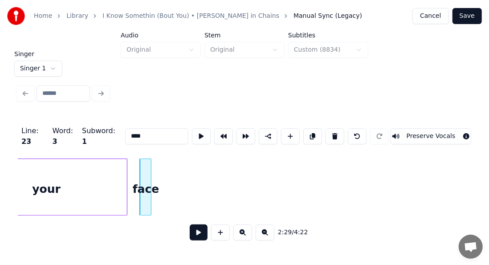
click at [146, 186] on div "face" at bounding box center [146, 189] width 10 height 61
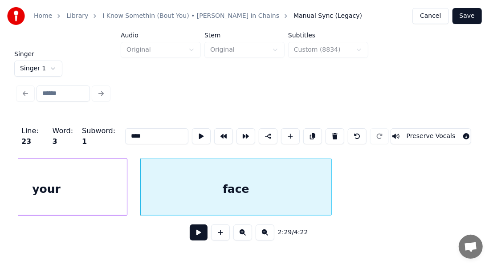
click at [330, 170] on div at bounding box center [330, 187] width 3 height 56
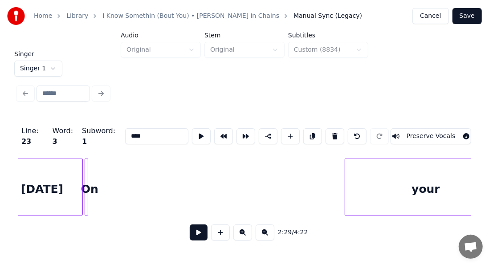
scroll to position [0, 12773]
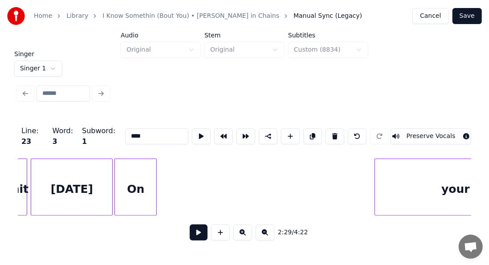
click at [156, 171] on div at bounding box center [155, 187] width 3 height 56
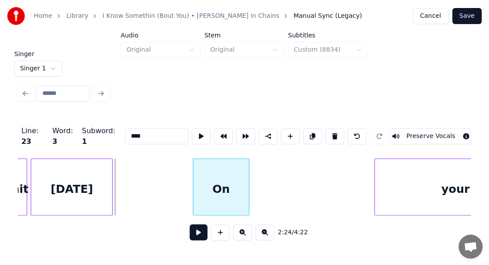
click at [219, 170] on div "On" at bounding box center [220, 189] width 55 height 61
type input "**"
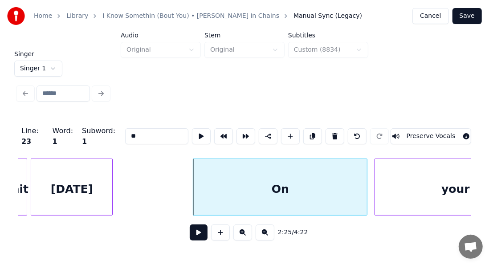
click at [366, 164] on div at bounding box center [365, 187] width 3 height 56
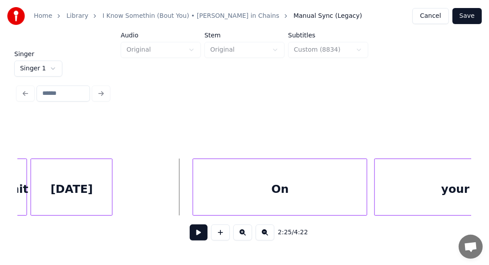
click at [191, 234] on button at bounding box center [199, 232] width 18 height 16
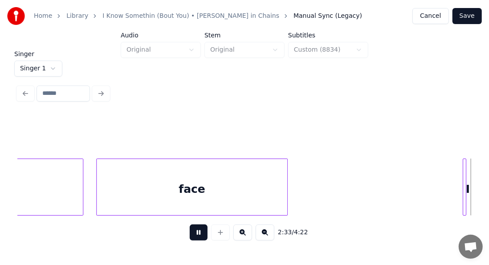
scroll to position [0, 13681]
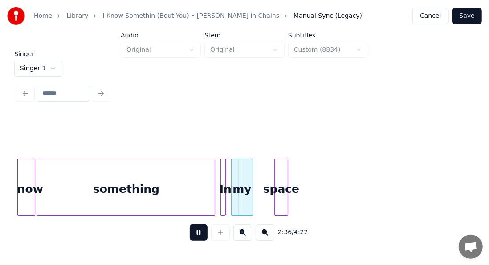
click at [193, 236] on button at bounding box center [199, 232] width 18 height 16
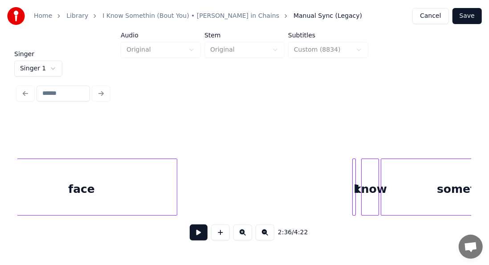
scroll to position [0, 13360]
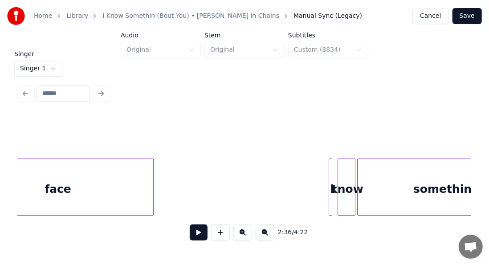
click at [190, 233] on button at bounding box center [199, 232] width 18 height 16
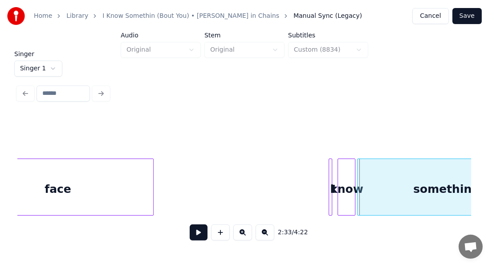
click at [190, 236] on button at bounding box center [199, 232] width 18 height 16
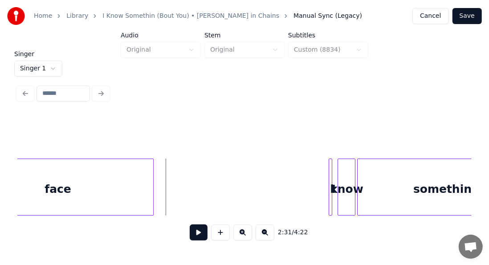
click at [191, 237] on button at bounding box center [199, 232] width 18 height 16
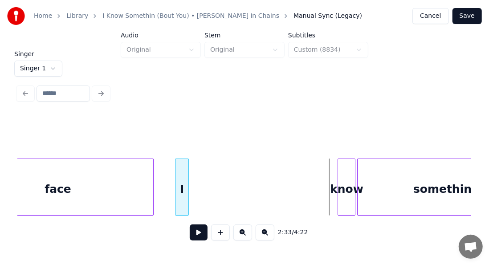
click at [178, 188] on div "I" at bounding box center [181, 189] width 13 height 61
click at [207, 179] on div at bounding box center [206, 187] width 3 height 56
click at [207, 182] on div at bounding box center [206, 187] width 3 height 56
click at [345, 179] on div "know" at bounding box center [346, 189] width 17 height 61
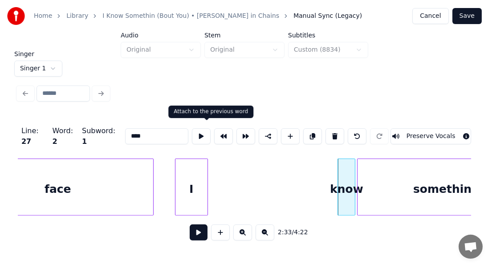
drag, startPoint x: 209, startPoint y: 136, endPoint x: 213, endPoint y: 131, distance: 6.3
click at [214, 131] on button at bounding box center [223, 136] width 19 height 16
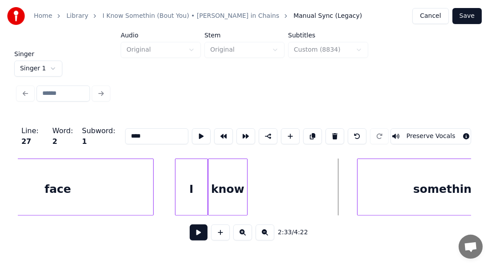
click at [245, 205] on div at bounding box center [245, 187] width 3 height 56
click at [216, 192] on div at bounding box center [216, 187] width 3 height 56
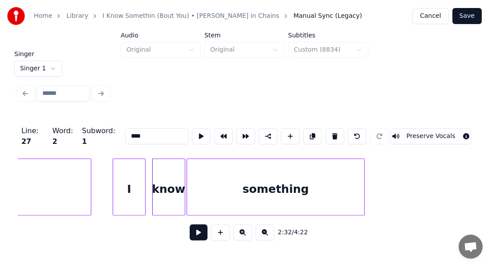
click at [273, 188] on div "something" at bounding box center [275, 189] width 177 height 61
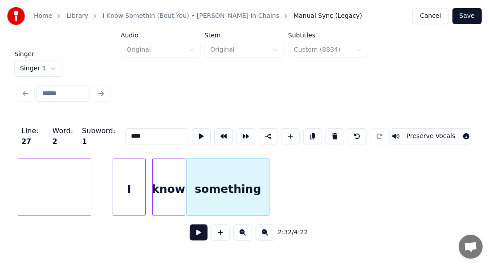
click at [268, 201] on div at bounding box center [267, 187] width 3 height 56
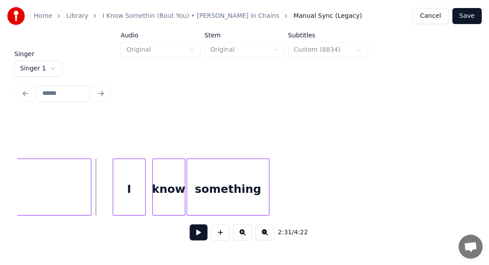
click at [191, 236] on button at bounding box center [199, 232] width 18 height 16
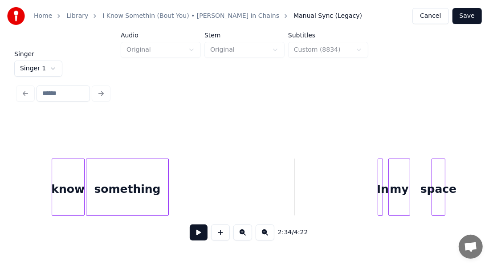
scroll to position [0, 13577]
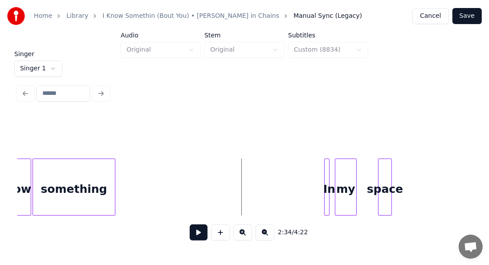
click at [326, 174] on div at bounding box center [327, 187] width 3 height 56
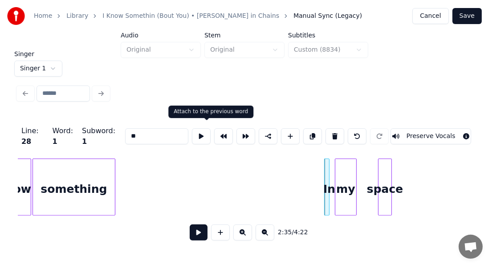
click at [214, 137] on button at bounding box center [223, 136] width 19 height 16
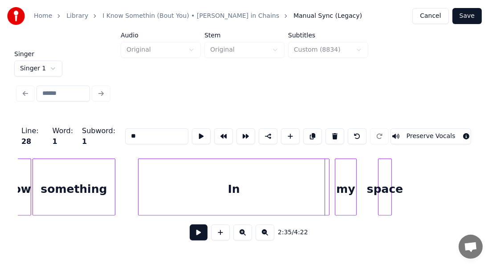
click at [140, 169] on div at bounding box center [139, 187] width 3 height 56
click at [141, 169] on div at bounding box center [139, 187] width 3 height 56
click at [142, 170] on div at bounding box center [142, 187] width 3 height 56
click at [145, 171] on div at bounding box center [144, 187] width 3 height 56
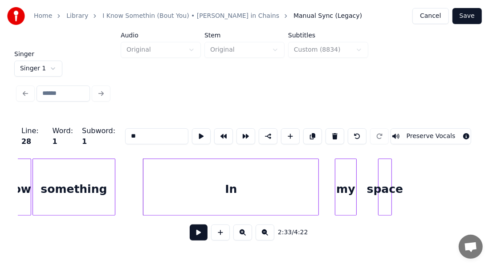
click at [318, 176] on div at bounding box center [317, 187] width 3 height 56
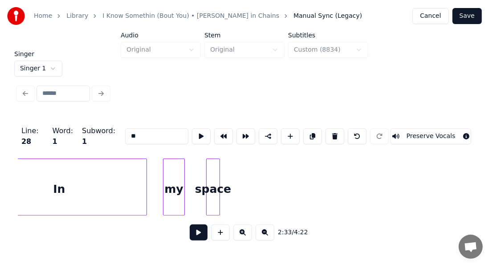
scroll to position [0, 13773]
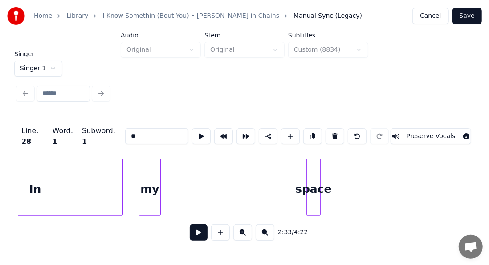
click at [311, 161] on div "space" at bounding box center [313, 189] width 13 height 61
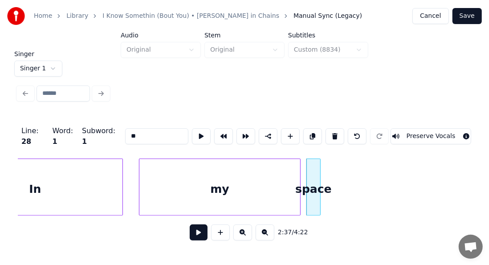
click at [298, 176] on div at bounding box center [298, 187] width 3 height 56
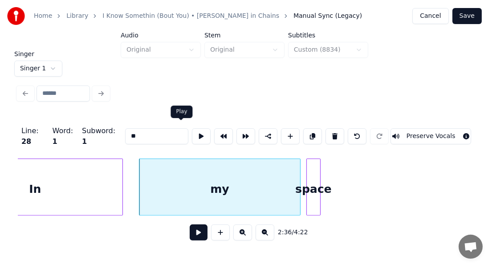
click at [192, 136] on button at bounding box center [201, 136] width 19 height 16
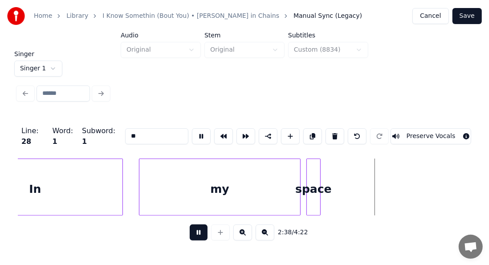
click at [192, 136] on button at bounding box center [201, 136] width 19 height 16
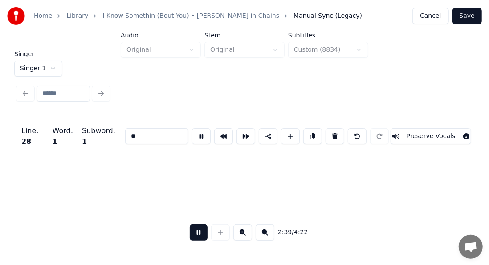
scroll to position [0, 14227]
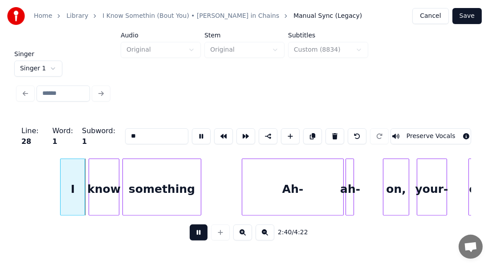
click at [202, 229] on button at bounding box center [199, 232] width 18 height 16
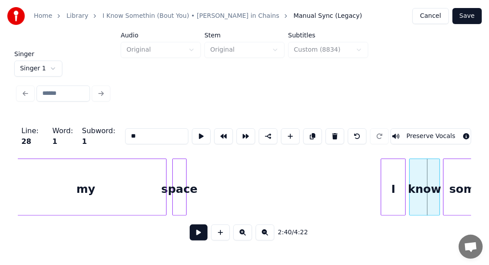
scroll to position [0, 13889]
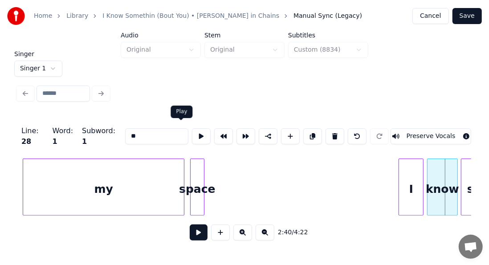
click at [143, 189] on div "my" at bounding box center [103, 189] width 160 height 61
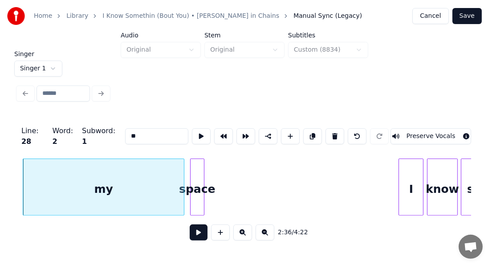
type input "**"
click at [192, 134] on button at bounding box center [201, 136] width 19 height 16
click at [168, 183] on div at bounding box center [168, 187] width 3 height 56
click at [168, 184] on div at bounding box center [168, 187] width 3 height 56
click at [175, 180] on div at bounding box center [175, 187] width 3 height 56
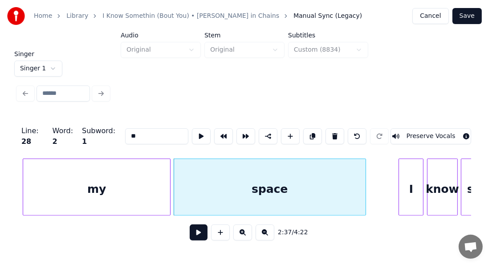
click at [363, 159] on div at bounding box center [364, 187] width 3 height 56
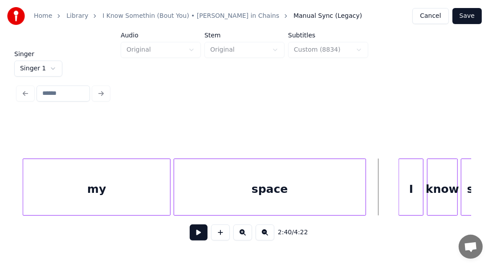
click at [190, 230] on button at bounding box center [199, 232] width 18 height 16
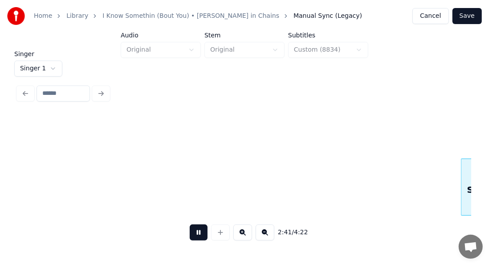
scroll to position [0, 14343]
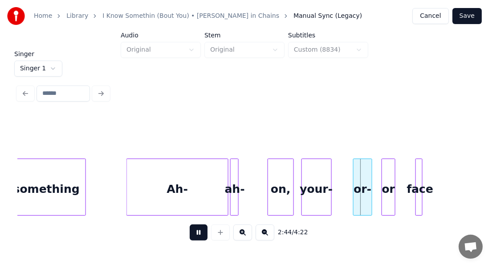
click at [190, 230] on button at bounding box center [199, 232] width 18 height 16
click at [142, 195] on div "Ah-" at bounding box center [177, 189] width 101 height 61
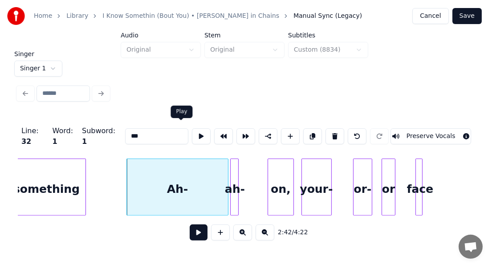
click at [192, 129] on button at bounding box center [201, 136] width 19 height 16
click at [192, 139] on button at bounding box center [201, 136] width 19 height 16
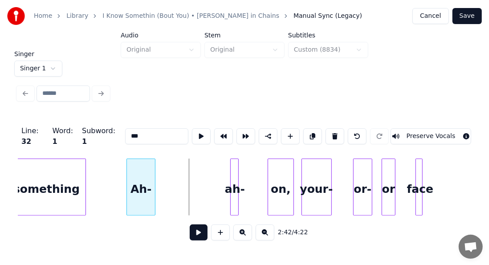
click at [154, 183] on div at bounding box center [153, 187] width 3 height 56
click at [162, 176] on div "ah-" at bounding box center [162, 189] width 9 height 61
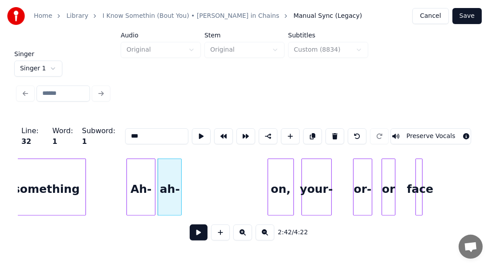
click at [180, 168] on div at bounding box center [180, 187] width 3 height 56
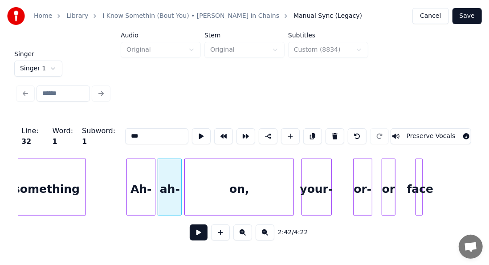
click at [185, 175] on div at bounding box center [186, 187] width 3 height 56
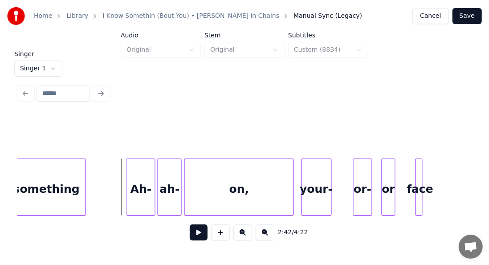
click at [195, 233] on button at bounding box center [199, 232] width 18 height 16
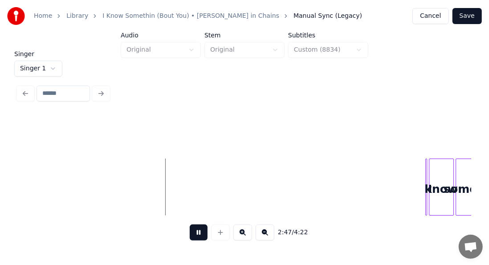
click at [197, 235] on button at bounding box center [199, 232] width 18 height 16
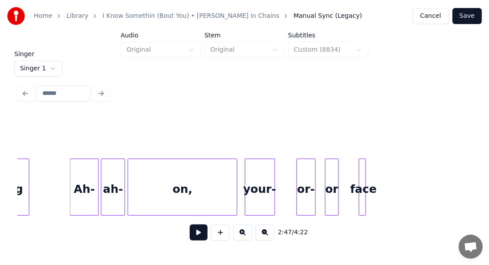
click at [471, 209] on div "Singer Singer 1 2:47 / 4:22" at bounding box center [244, 152] width 460 height 202
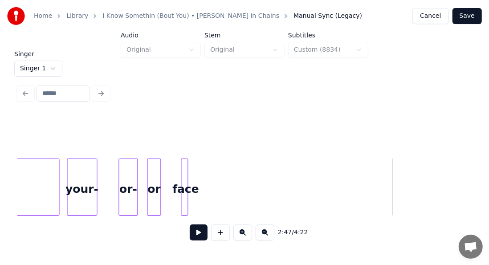
scroll to position [0, 14619]
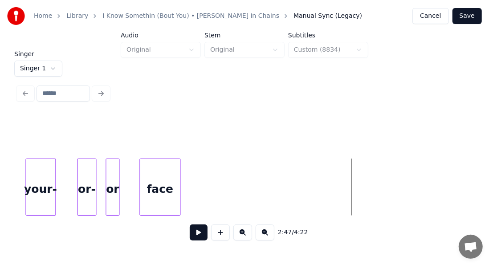
click at [180, 174] on div at bounding box center [178, 187] width 3 height 56
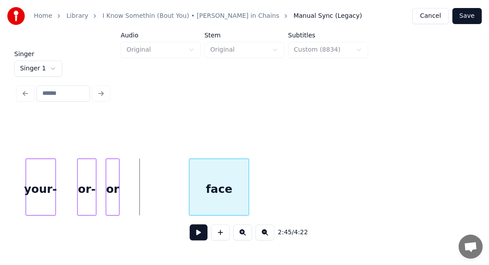
click at [207, 178] on div "face" at bounding box center [218, 189] width 59 height 61
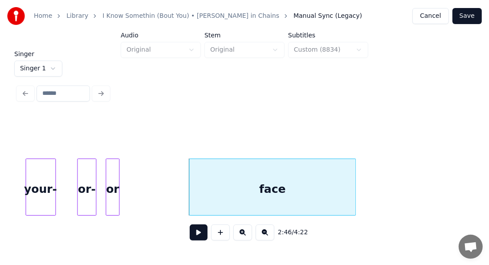
click at [354, 175] on div at bounding box center [354, 187] width 3 height 56
click at [166, 167] on div "or" at bounding box center [166, 189] width 13 height 61
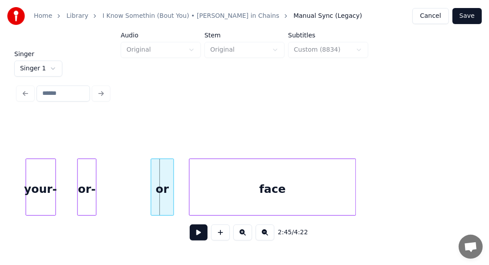
click at [152, 175] on div at bounding box center [152, 187] width 3 height 56
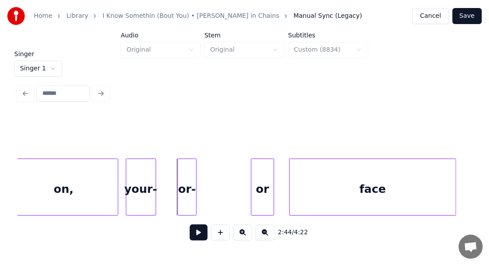
scroll to position [0, 14506]
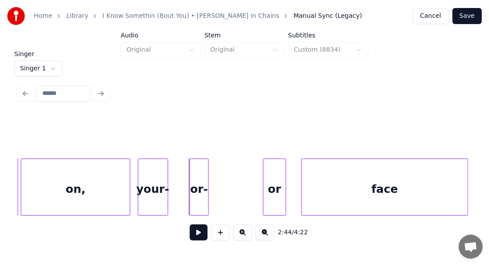
click at [107, 177] on div "on," at bounding box center [75, 189] width 109 height 61
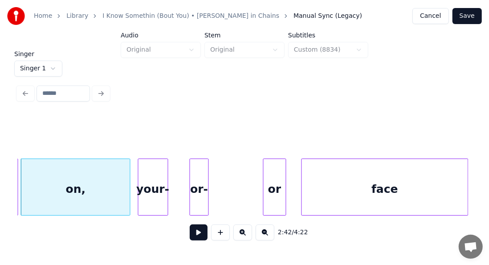
click at [196, 234] on button at bounding box center [199, 232] width 18 height 16
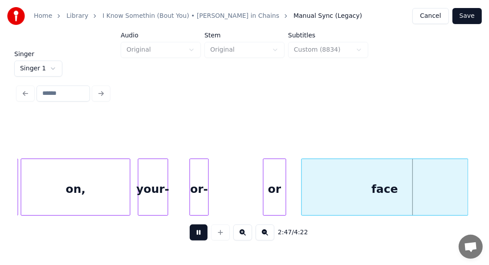
click at [157, 232] on div "2:47 / 4:22" at bounding box center [244, 233] width 439 height 20
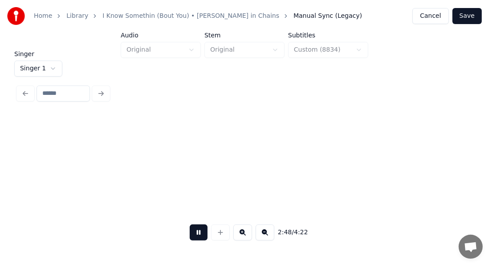
scroll to position [0, 14959]
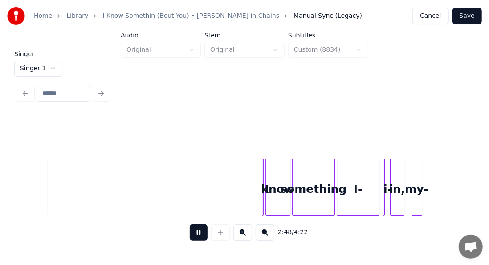
click at [193, 236] on button at bounding box center [199, 232] width 18 height 16
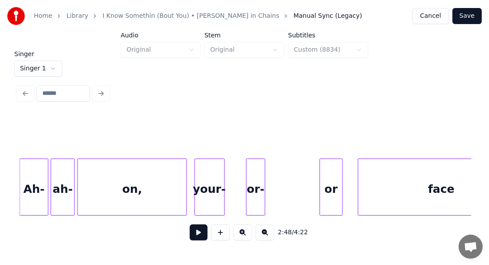
scroll to position [0, 14408]
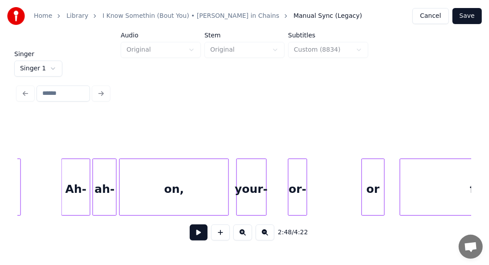
click at [199, 233] on button at bounding box center [199, 232] width 18 height 16
click at [190, 238] on button at bounding box center [199, 232] width 18 height 16
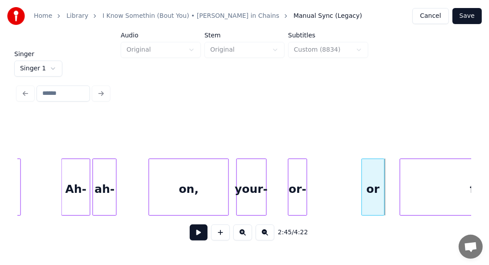
click at [151, 179] on div at bounding box center [150, 187] width 3 height 56
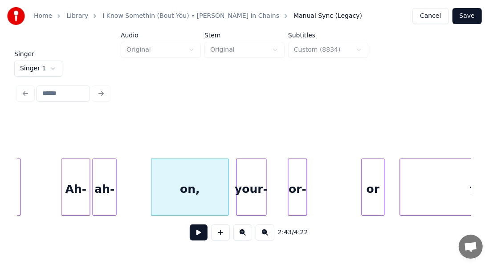
click at [151, 179] on div at bounding box center [152, 187] width 3 height 56
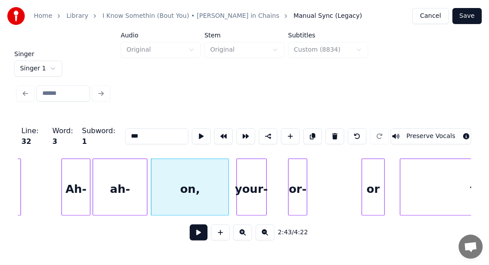
click at [146, 170] on div at bounding box center [145, 187] width 3 height 56
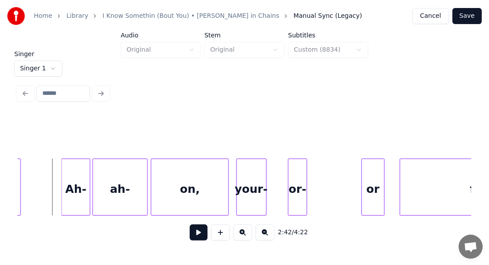
click at [191, 234] on button at bounding box center [199, 232] width 18 height 16
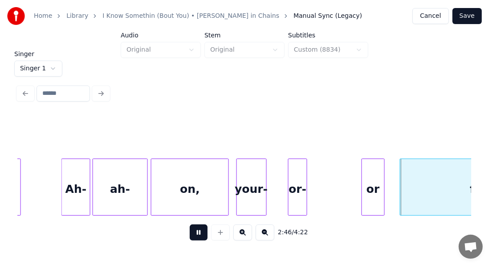
click at [190, 235] on button at bounding box center [199, 232] width 18 height 16
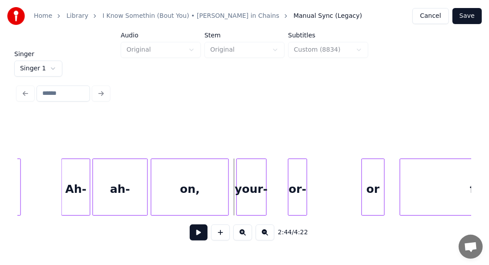
click at [200, 232] on button at bounding box center [199, 232] width 18 height 16
click at [278, 176] on div at bounding box center [277, 187] width 3 height 56
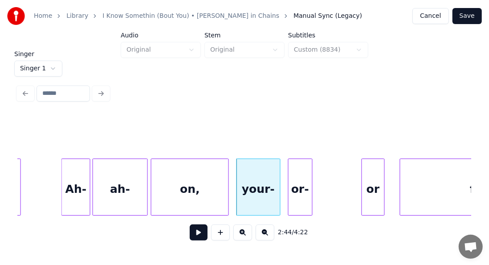
click at [311, 173] on div at bounding box center [310, 187] width 3 height 56
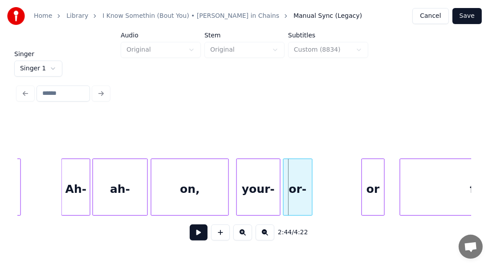
click at [284, 175] on div at bounding box center [285, 187] width 3 height 56
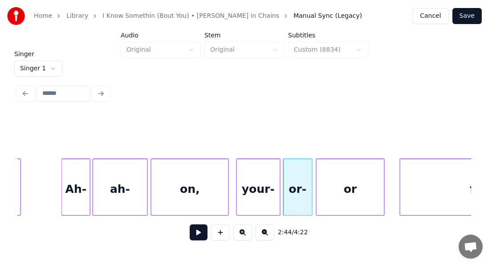
click at [317, 189] on div at bounding box center [318, 187] width 3 height 56
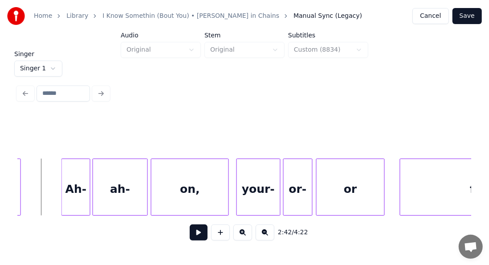
click at [191, 236] on button at bounding box center [199, 232] width 18 height 16
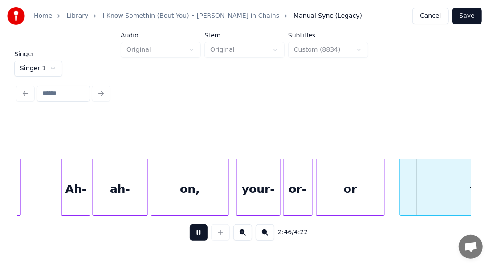
click at [191, 236] on button at bounding box center [199, 232] width 18 height 16
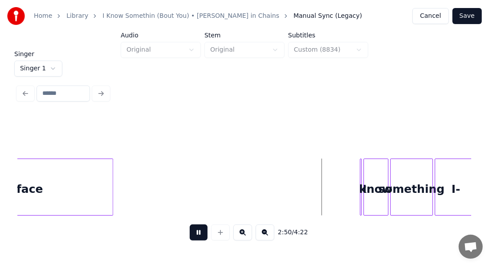
click at [193, 236] on button at bounding box center [199, 232] width 18 height 16
click at [359, 182] on div at bounding box center [359, 187] width 3 height 56
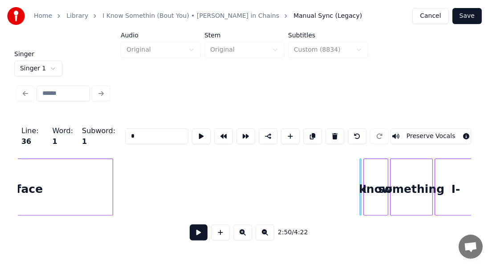
click at [359, 182] on div at bounding box center [359, 187] width 3 height 56
click at [359, 178] on div at bounding box center [359, 187] width 3 height 56
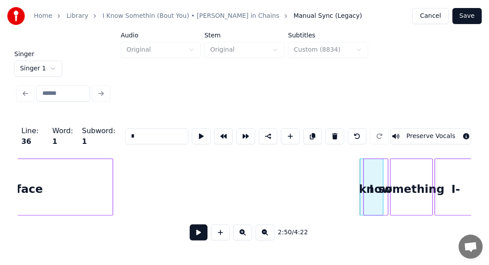
click at [371, 170] on div "know" at bounding box center [376, 189] width 24 height 61
click at [364, 171] on div at bounding box center [365, 187] width 3 height 56
click at [360, 170] on div at bounding box center [361, 187] width 3 height 56
click at [338, 174] on div at bounding box center [339, 187] width 3 height 56
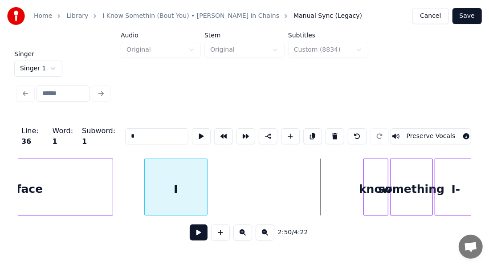
click at [167, 209] on div "I" at bounding box center [176, 189] width 62 height 61
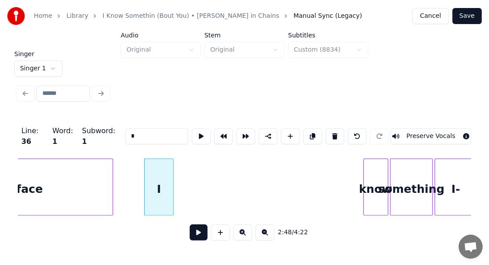
click at [172, 189] on div at bounding box center [172, 187] width 3 height 56
click at [192, 132] on button at bounding box center [201, 136] width 19 height 16
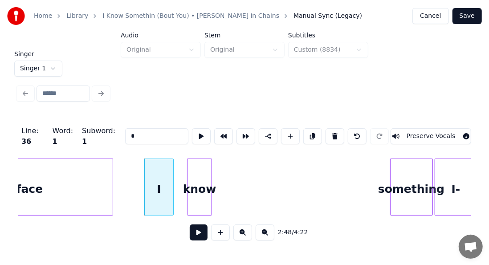
click at [199, 189] on div "know" at bounding box center [199, 189] width 24 height 61
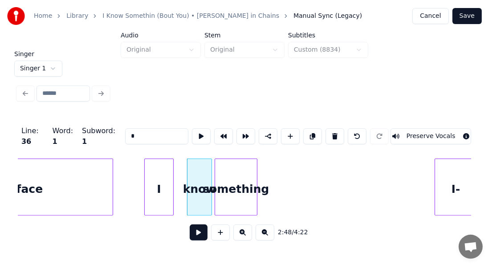
click at [232, 205] on div "something" at bounding box center [236, 189] width 42 height 61
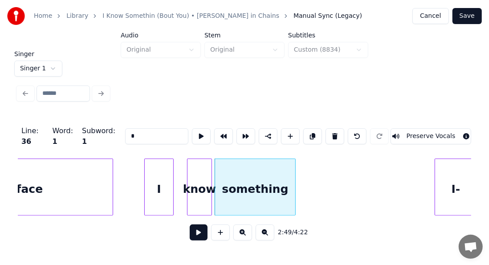
click at [295, 183] on div at bounding box center [293, 187] width 3 height 56
click at [296, 183] on div at bounding box center [295, 187] width 3 height 56
type input "*********"
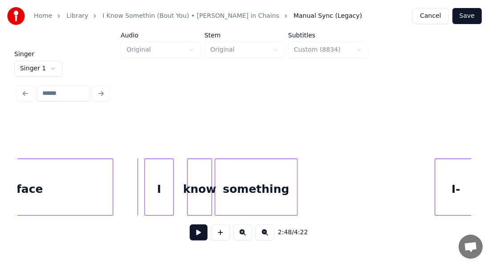
click at [194, 233] on button at bounding box center [199, 232] width 18 height 16
click at [178, 198] on div at bounding box center [178, 187] width 3 height 56
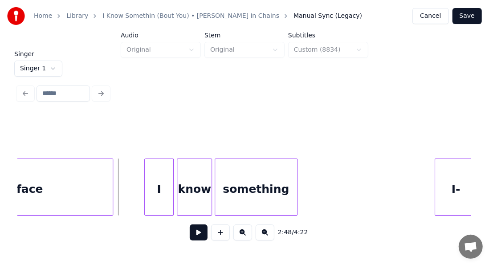
click at [195, 238] on button at bounding box center [199, 232] width 18 height 16
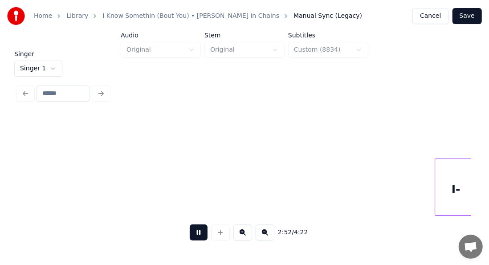
scroll to position [0, 15314]
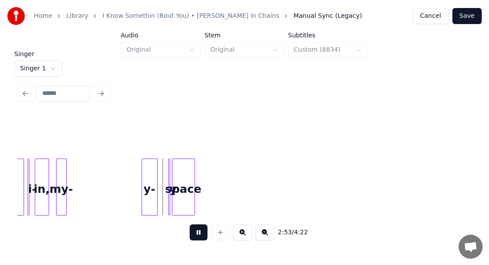
click at [197, 238] on button at bounding box center [199, 232] width 18 height 16
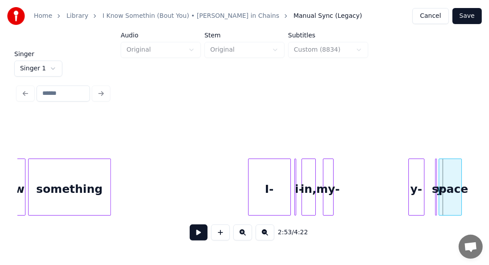
scroll to position [0, 15018]
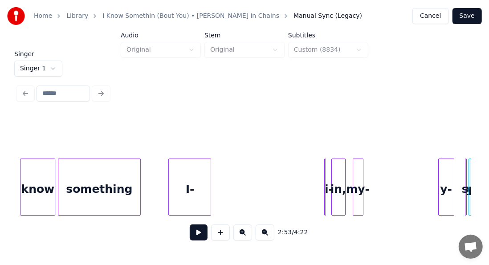
click at [199, 196] on div "I-" at bounding box center [190, 189] width 42 height 61
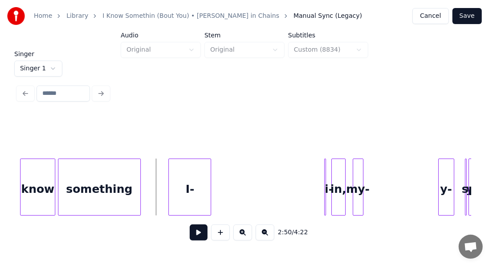
click at [195, 238] on button at bounding box center [199, 232] width 18 height 16
click at [191, 184] on div at bounding box center [191, 187] width 3 height 56
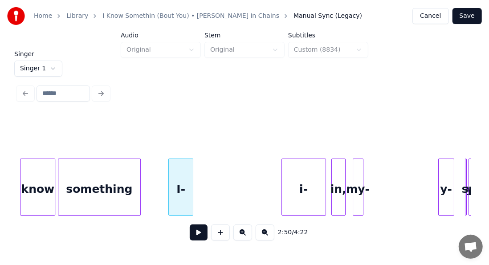
click at [287, 190] on div "i-" at bounding box center [303, 186] width 45 height 57
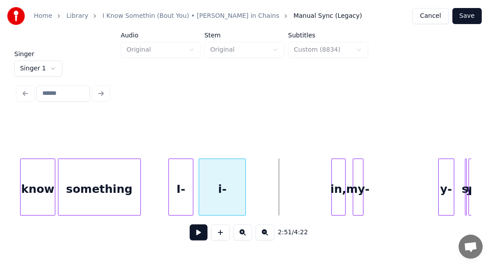
click at [219, 191] on div "i-" at bounding box center [222, 189] width 46 height 61
click at [232, 189] on div at bounding box center [231, 187] width 3 height 56
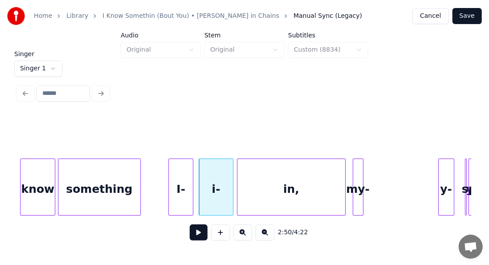
click at [238, 180] on div at bounding box center [238, 187] width 3 height 56
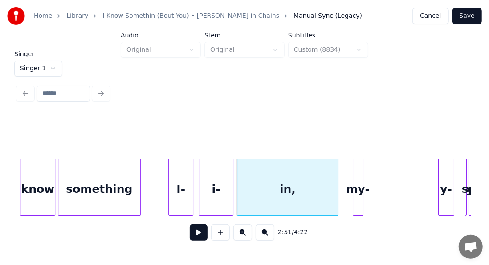
click at [337, 173] on div at bounding box center [336, 187] width 3 height 56
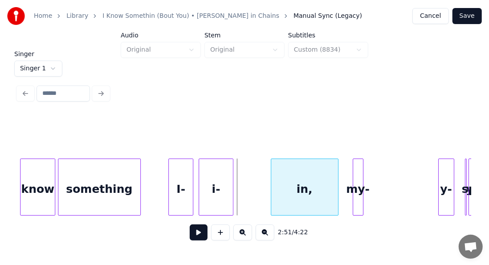
click at [272, 169] on div at bounding box center [272, 187] width 3 height 56
click at [264, 169] on div at bounding box center [263, 187] width 3 height 56
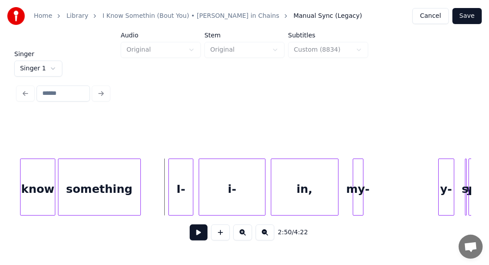
click at [194, 238] on button at bounding box center [199, 232] width 18 height 16
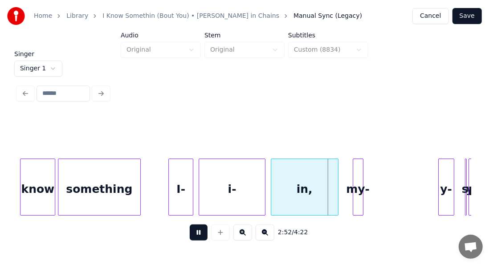
click at [194, 238] on button at bounding box center [199, 232] width 18 height 16
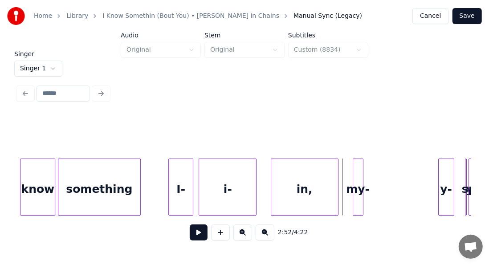
click at [253, 174] on div at bounding box center [254, 187] width 3 height 56
click at [251, 174] on div "i-" at bounding box center [227, 189] width 57 height 61
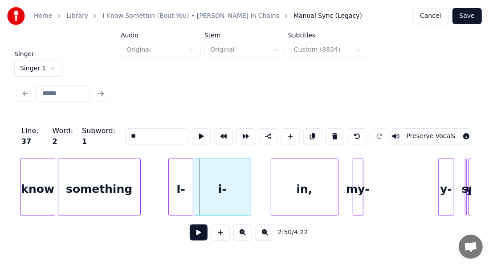
click at [245, 174] on div "i-" at bounding box center [222, 189] width 57 height 61
click at [238, 178] on div "i-" at bounding box center [227, 189] width 57 height 61
click at [248, 176] on div at bounding box center [247, 187] width 3 height 56
click at [255, 172] on div at bounding box center [255, 187] width 3 height 56
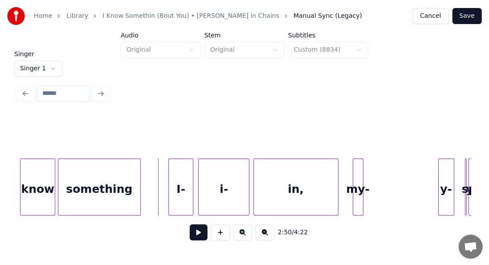
click at [191, 237] on button at bounding box center [199, 232] width 18 height 16
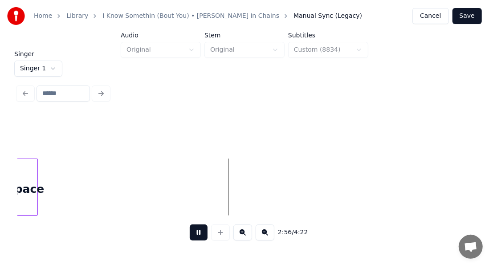
click at [190, 240] on button at bounding box center [199, 232] width 18 height 16
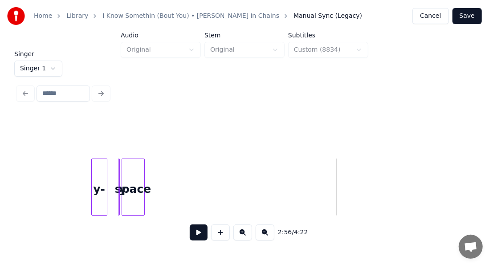
scroll to position [0, 15335]
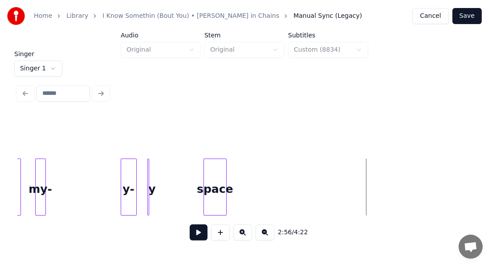
click at [213, 187] on div "space" at bounding box center [215, 189] width 22 height 61
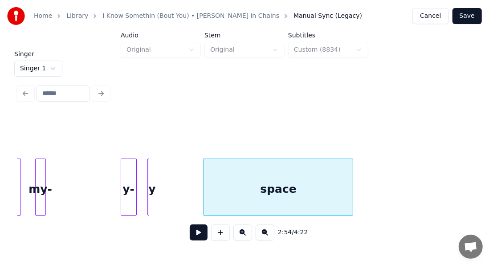
click at [352, 171] on div at bounding box center [351, 187] width 3 height 56
click at [195, 236] on button at bounding box center [199, 232] width 18 height 16
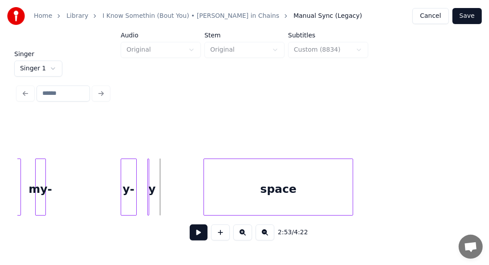
click at [190, 235] on button at bounding box center [199, 232] width 18 height 16
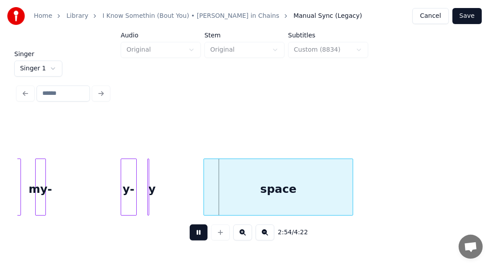
click at [190, 235] on button at bounding box center [199, 232] width 18 height 16
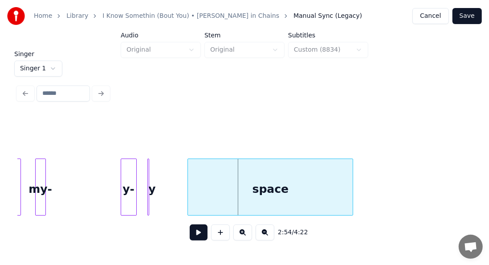
click at [188, 181] on div at bounding box center [189, 187] width 3 height 56
click at [156, 171] on div at bounding box center [155, 187] width 3 height 56
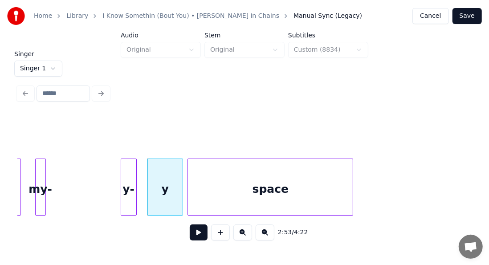
click at [182, 168] on div at bounding box center [181, 187] width 3 height 56
click at [183, 168] on div at bounding box center [181, 187] width 3 height 56
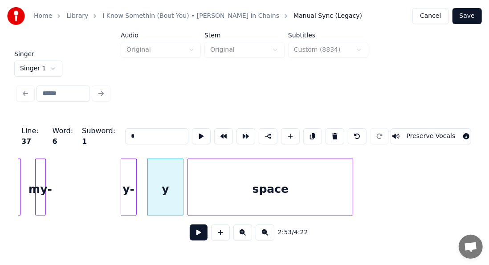
click at [183, 168] on div at bounding box center [181, 187] width 3 height 56
click at [175, 170] on div "y" at bounding box center [166, 189] width 36 height 61
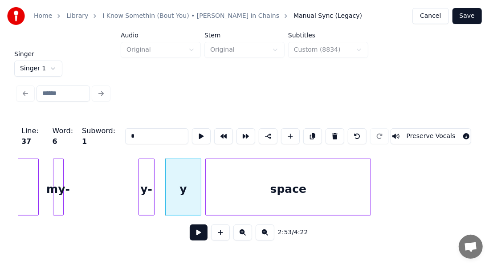
scroll to position [0, 15234]
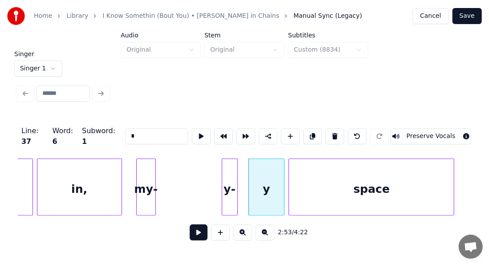
click at [154, 175] on div at bounding box center [154, 187] width 3 height 56
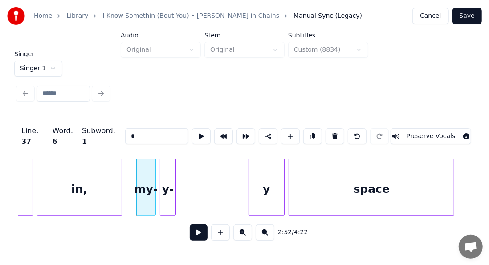
click at [170, 179] on div "y-" at bounding box center [167, 189] width 15 height 61
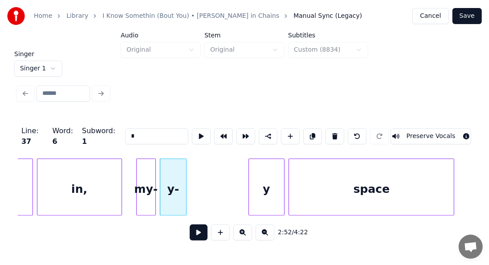
click at [185, 175] on div at bounding box center [184, 187] width 3 height 56
click at [190, 176] on div at bounding box center [188, 187] width 3 height 56
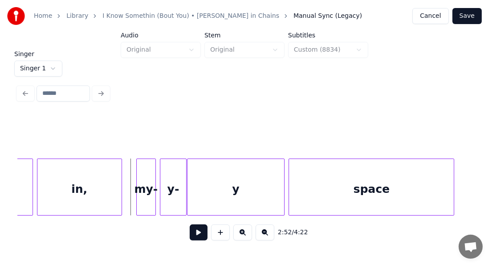
click at [191, 236] on button at bounding box center [199, 232] width 18 height 16
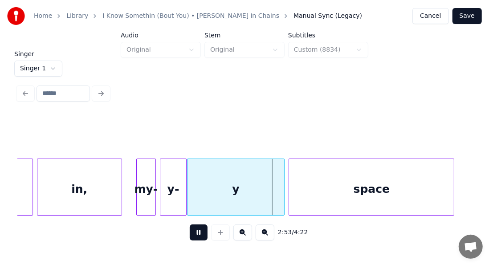
click at [191, 236] on button at bounding box center [199, 232] width 18 height 16
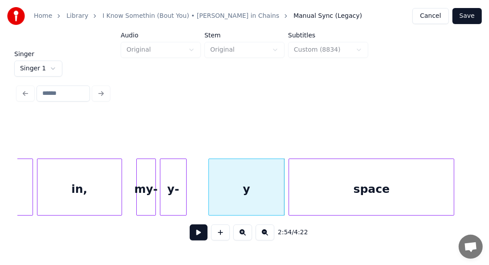
click at [210, 172] on div at bounding box center [210, 187] width 3 height 56
click at [205, 172] on div at bounding box center [204, 187] width 3 height 56
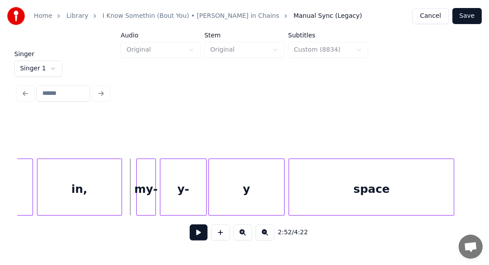
click at [190, 233] on button at bounding box center [199, 232] width 18 height 16
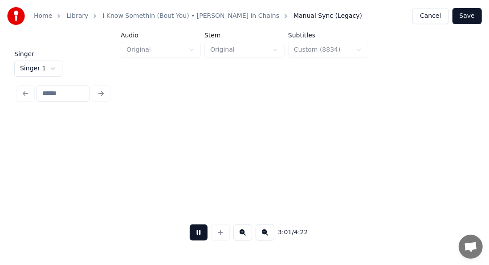
scroll to position [0, 16142]
click at [195, 238] on button at bounding box center [199, 232] width 18 height 16
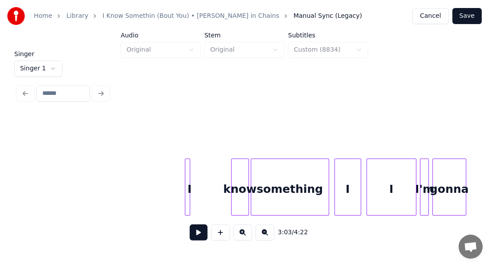
scroll to position [0, 18348]
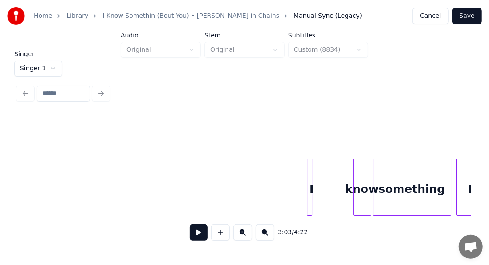
click at [309, 194] on div at bounding box center [310, 187] width 3 height 56
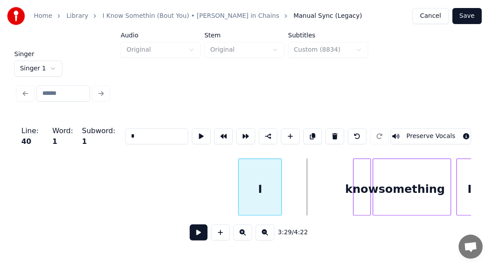
click at [239, 204] on div "I" at bounding box center [260, 189] width 43 height 61
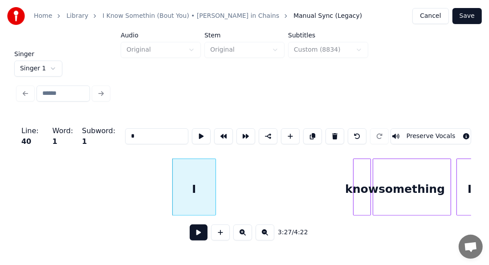
drag, startPoint x: 82, startPoint y: 223, endPoint x: 31, endPoint y: 228, distance: 51.4
click at [31, 228] on div "3:27 / 4:22" at bounding box center [244, 232] width 453 height 34
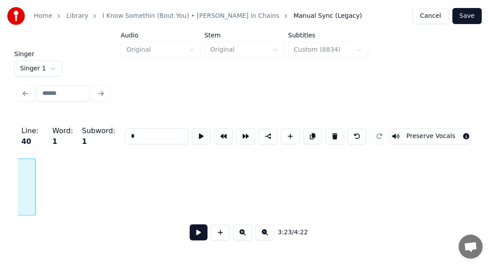
scroll to position [0, 18097]
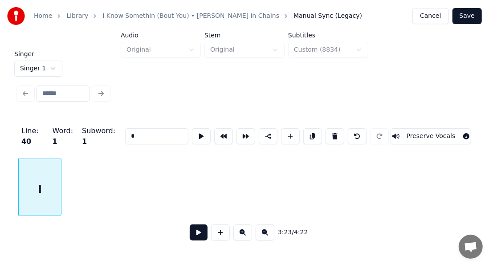
click at [0, 233] on html "Home Library I Know Somethin (Bout You) • [PERSON_NAME] in Chains Manual Sync (…" at bounding box center [244, 122] width 489 height 245
click at [32, 189] on div "I" at bounding box center [40, 189] width 43 height 61
click at [0, 202] on div "Home Library I Know Somethin (Bout You) • [PERSON_NAME] in Chains Manual Sync (…" at bounding box center [244, 115] width 489 height 231
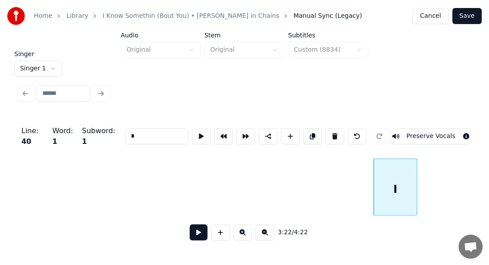
scroll to position [0, 17702]
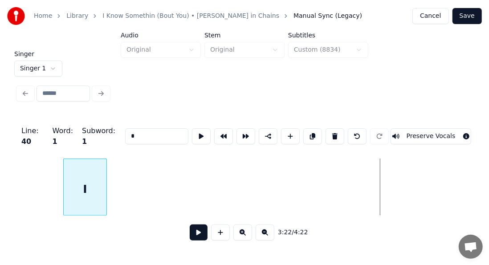
click at [86, 200] on div "I" at bounding box center [85, 189] width 43 height 61
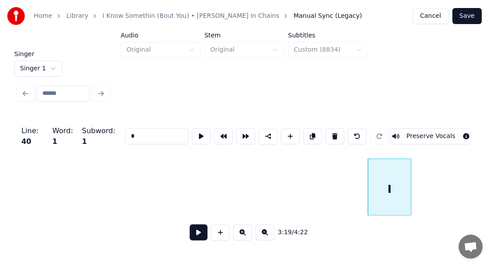
scroll to position [0, 17370]
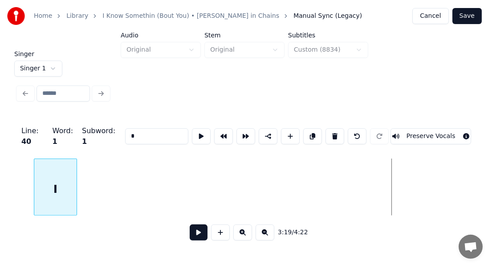
click at [65, 212] on div "I" at bounding box center [244, 186] width 453 height 57
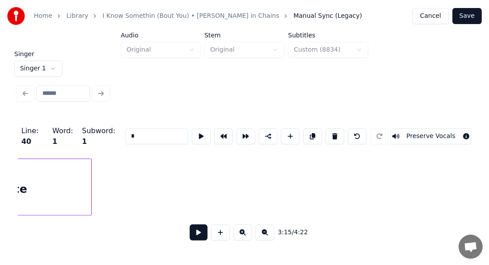
scroll to position [0, 15573]
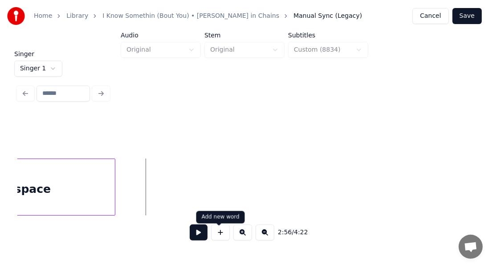
click at [221, 237] on button at bounding box center [220, 232] width 19 height 16
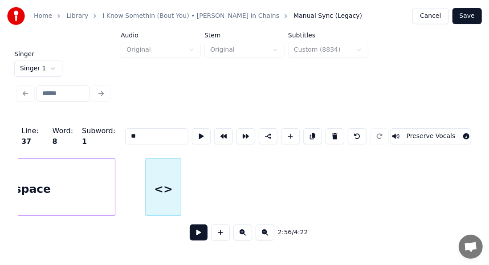
click at [134, 133] on input "**" at bounding box center [156, 136] width 63 height 16
type input "*"
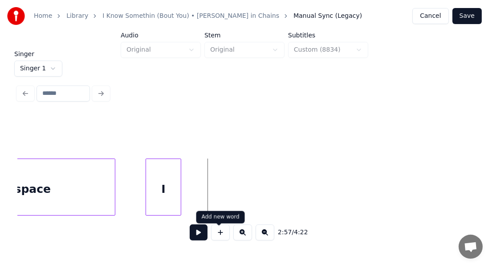
click at [219, 233] on button at bounding box center [220, 232] width 19 height 16
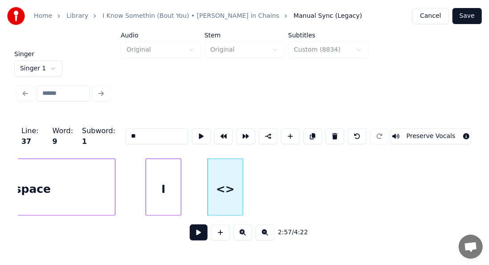
click at [127, 129] on input "**" at bounding box center [156, 136] width 63 height 16
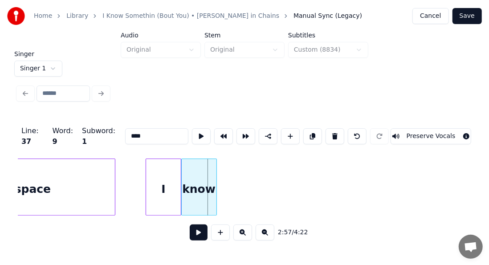
click at [203, 170] on div "know" at bounding box center [199, 189] width 35 height 61
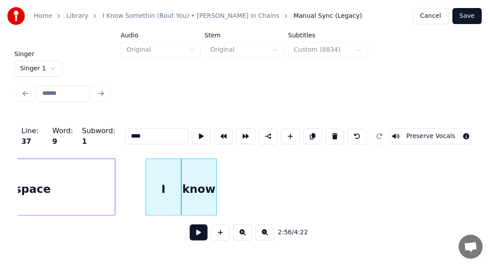
type input "****"
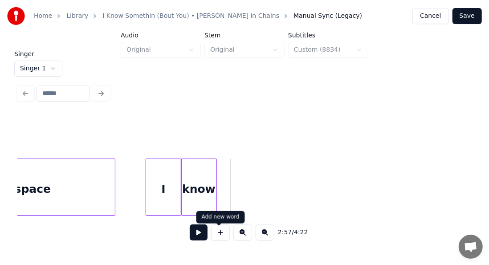
click at [218, 233] on button at bounding box center [220, 232] width 19 height 16
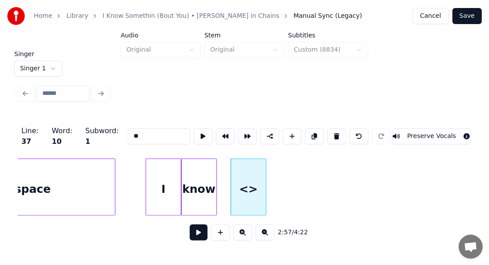
click at [158, 135] on input "**" at bounding box center [159, 136] width 62 height 16
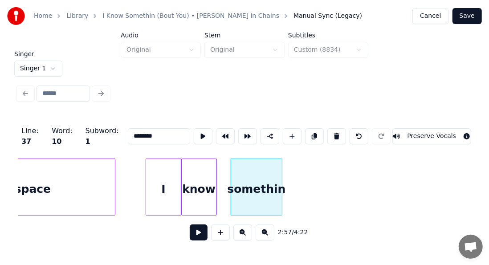
click at [405, 150] on div "Line : 37 Word : 10 Subword : 1 ******** Preserve Vocals 2:57 / 4:22" at bounding box center [244, 181] width 453 height 135
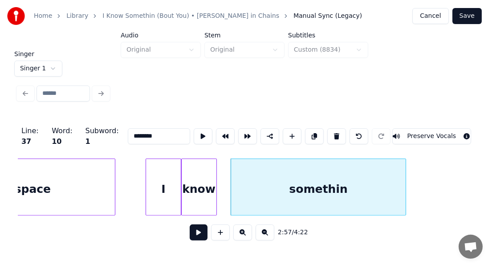
type input "********"
drag, startPoint x: 428, startPoint y: 147, endPoint x: 452, endPoint y: 153, distance: 24.8
click at [451, 151] on div "Line : 37 Word : 10 Subword : 1 ******** Preserve Vocals" at bounding box center [244, 136] width 453 height 45
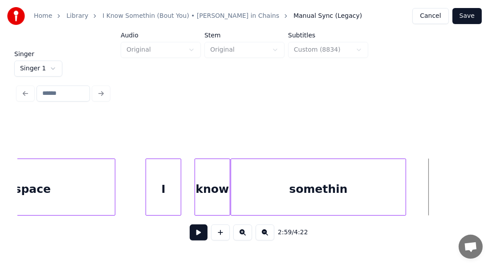
click at [219, 190] on div "know" at bounding box center [212, 189] width 35 height 61
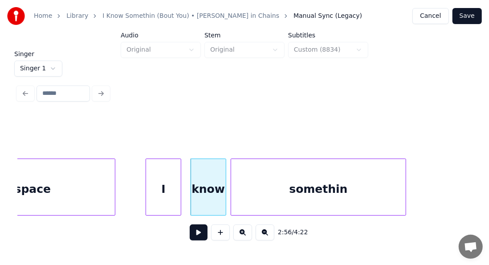
click at [176, 188] on div "I" at bounding box center [163, 189] width 35 height 61
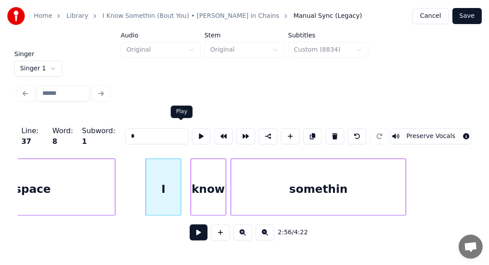
click at [192, 134] on button at bounding box center [201, 136] width 19 height 16
click at [174, 174] on div "I" at bounding box center [167, 189] width 35 height 61
click at [192, 132] on button at bounding box center [201, 136] width 19 height 16
click at [205, 169] on div "know" at bounding box center [208, 189] width 35 height 61
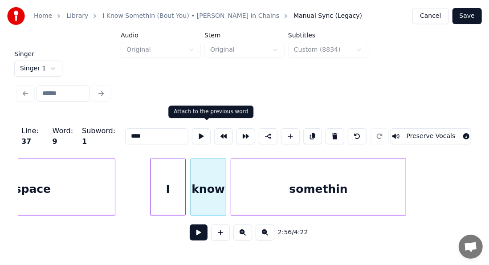
click at [214, 134] on button at bounding box center [223, 136] width 19 height 16
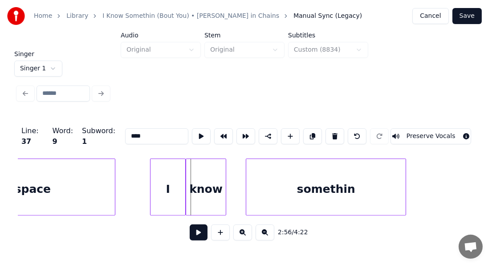
click at [249, 168] on div at bounding box center [247, 187] width 3 height 56
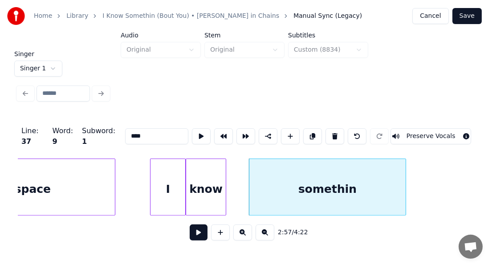
click at [214, 174] on div "know" at bounding box center [205, 189] width 39 height 61
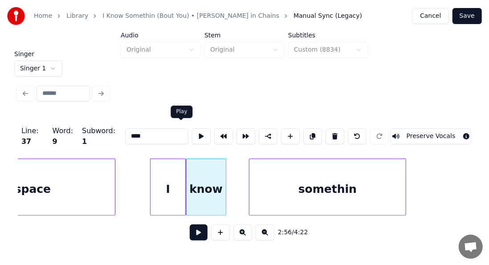
click at [192, 136] on button at bounding box center [201, 136] width 19 height 16
click at [216, 173] on div at bounding box center [215, 187] width 3 height 56
click at [192, 135] on button at bounding box center [201, 136] width 19 height 16
click at [211, 171] on div at bounding box center [211, 187] width 3 height 56
click at [192, 134] on button at bounding box center [201, 136] width 19 height 16
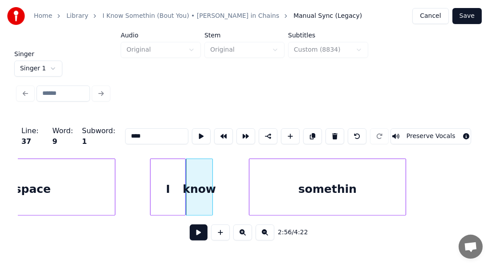
click at [286, 197] on div "somethin" at bounding box center [327, 189] width 157 height 61
type input "********"
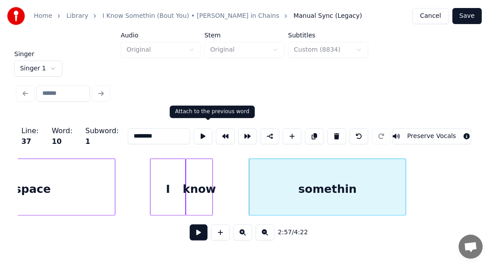
click at [216, 133] on button at bounding box center [225, 136] width 19 height 16
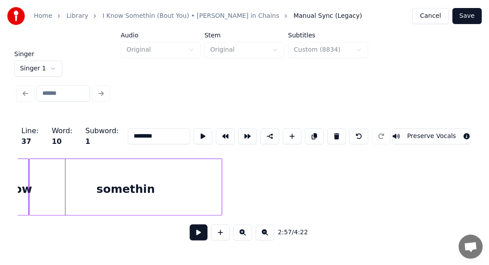
scroll to position [0, 15816]
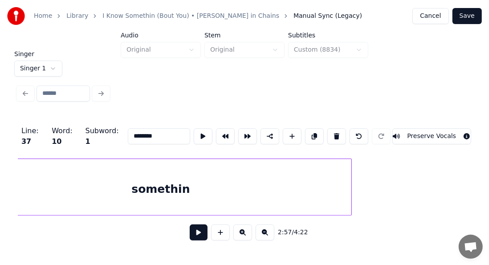
click at [350, 165] on div at bounding box center [350, 187] width 3 height 56
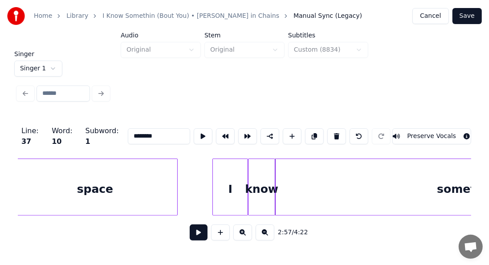
scroll to position [0, 15524]
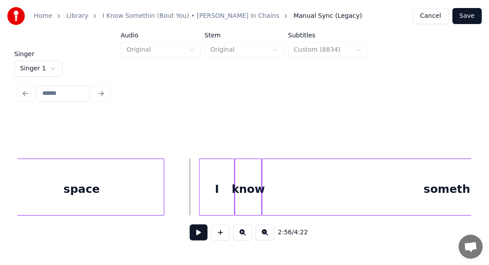
click at [196, 233] on button at bounding box center [199, 232] width 18 height 16
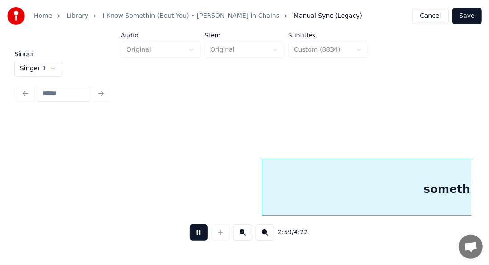
scroll to position [0, 15979]
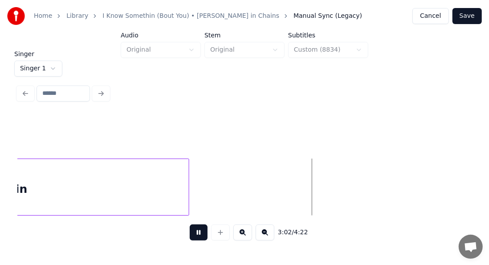
click at [196, 236] on button at bounding box center [199, 232] width 18 height 16
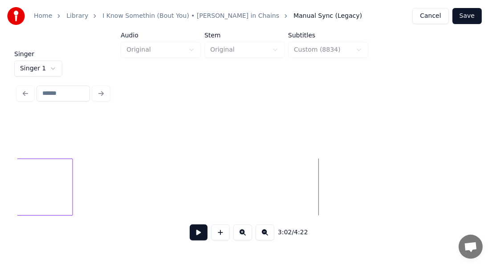
click at [72, 189] on div at bounding box center [71, 187] width 3 height 56
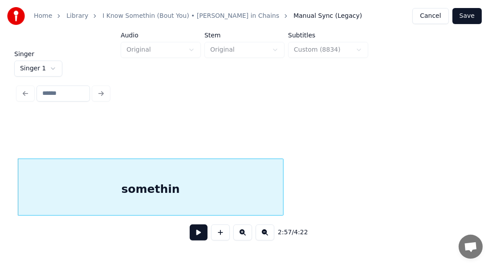
click at [199, 191] on div "somethin" at bounding box center [150, 189] width 264 height 61
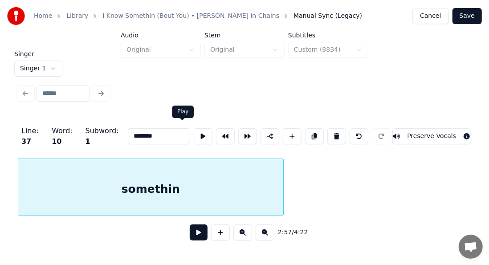
drag, startPoint x: 177, startPoint y: 133, endPoint x: 185, endPoint y: 124, distance: 12.6
click at [194, 128] on button at bounding box center [203, 136] width 19 height 16
click at [295, 180] on div at bounding box center [294, 187] width 3 height 56
click at [194, 129] on button at bounding box center [203, 136] width 19 height 16
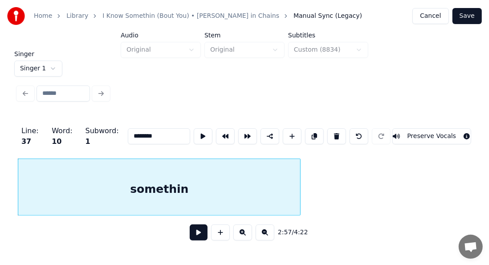
click at [300, 189] on div at bounding box center [298, 187] width 3 height 56
click at [194, 133] on button at bounding box center [203, 136] width 19 height 16
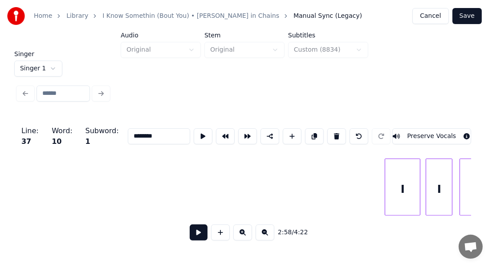
scroll to position [0, 10902]
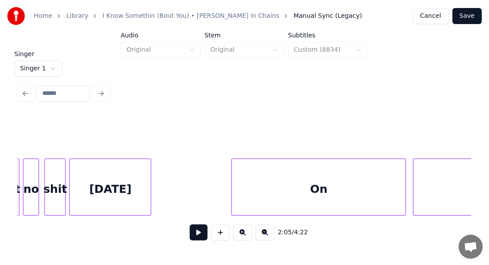
scroll to position [0, 12764]
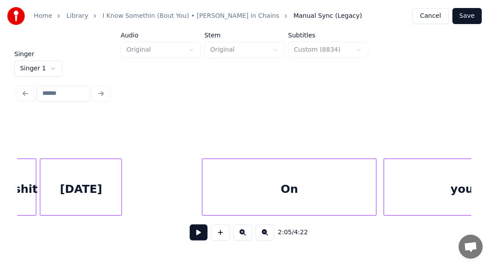
click at [52, 66] on html "Home Library I Know Somethin (Bout You) • [PERSON_NAME] in Chains Manual Sync (…" at bounding box center [244, 122] width 489 height 245
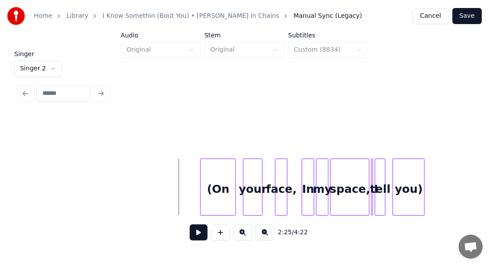
click at [190, 236] on button at bounding box center [199, 232] width 18 height 16
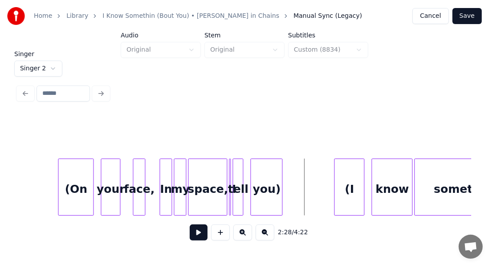
scroll to position [0, 12930]
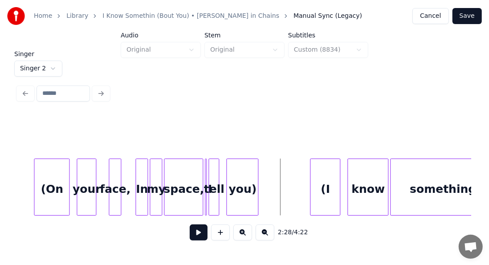
click at [192, 239] on button at bounding box center [199, 232] width 18 height 16
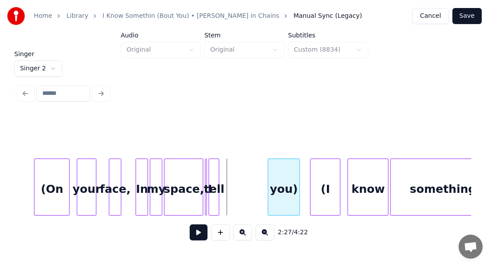
click at [286, 183] on div "you)" at bounding box center [283, 189] width 31 height 61
click at [285, 182] on div "you)" at bounding box center [285, 189] width 31 height 61
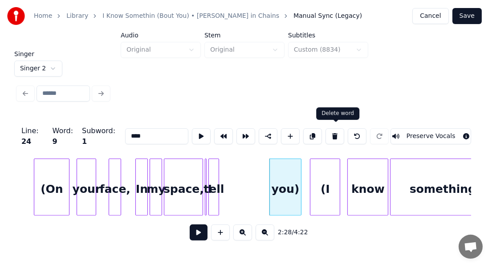
click at [340, 136] on button at bounding box center [334, 136] width 19 height 16
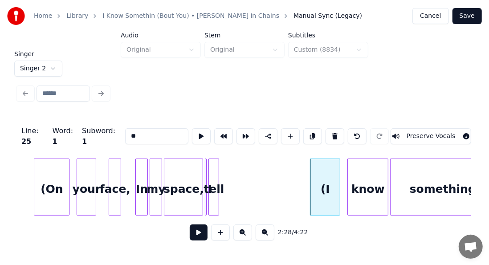
click at [215, 179] on div "tell" at bounding box center [214, 189] width 10 height 61
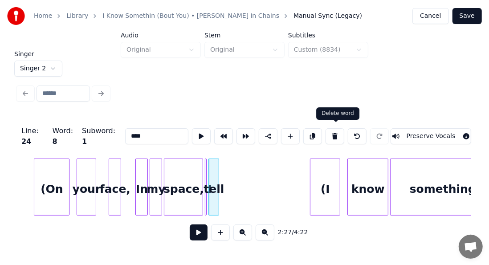
click at [329, 134] on button at bounding box center [334, 136] width 19 height 16
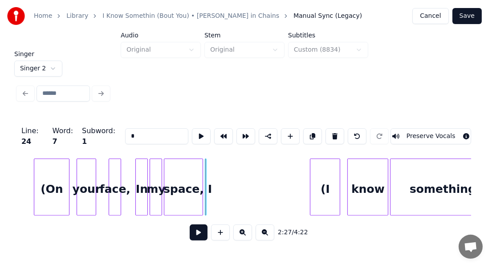
click at [205, 180] on div at bounding box center [204, 187] width 3 height 56
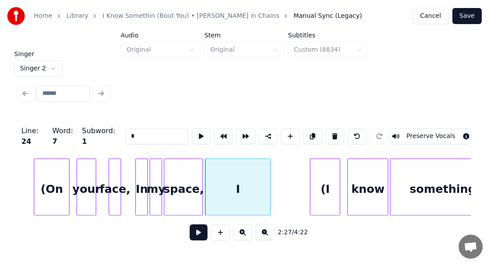
click at [270, 187] on div at bounding box center [269, 187] width 3 height 56
click at [261, 184] on div "I" at bounding box center [237, 189] width 65 height 61
click at [138, 130] on input "*" at bounding box center [156, 136] width 63 height 16
click at [252, 176] on div "I tell you)" at bounding box center [237, 189] width 65 height 61
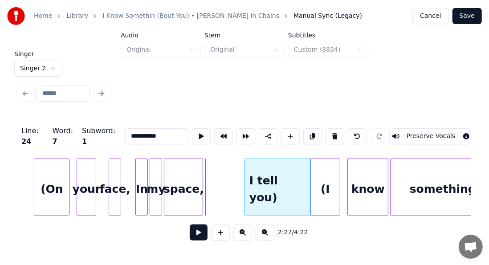
click at [292, 180] on div "I tell you)" at bounding box center [277, 189] width 65 height 61
click at [183, 192] on div "space," at bounding box center [183, 189] width 38 height 61
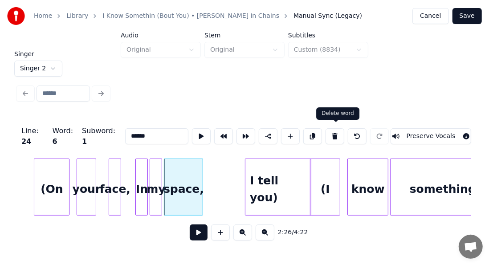
click at [333, 132] on button at bounding box center [334, 136] width 19 height 16
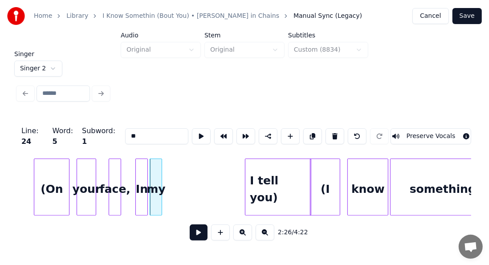
click at [155, 175] on div "my" at bounding box center [156, 189] width 12 height 61
click at [336, 129] on button at bounding box center [334, 136] width 19 height 16
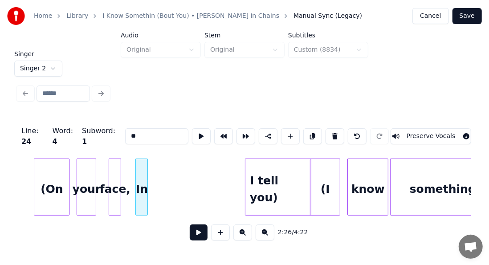
click at [142, 137] on input "**" at bounding box center [156, 136] width 63 height 16
click at [125, 132] on input "**********" at bounding box center [156, 136] width 63 height 16
click at [125, 131] on input "**********" at bounding box center [156, 136] width 63 height 16
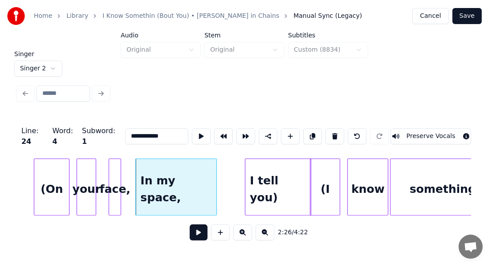
click at [216, 172] on div at bounding box center [215, 187] width 3 height 56
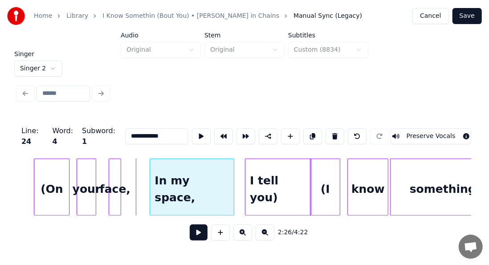
click at [181, 180] on div "In my space," at bounding box center [192, 189] width 84 height 61
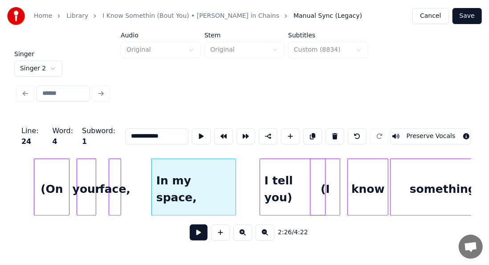
click at [260, 171] on div "I tell you)" at bounding box center [293, 186] width 66 height 57
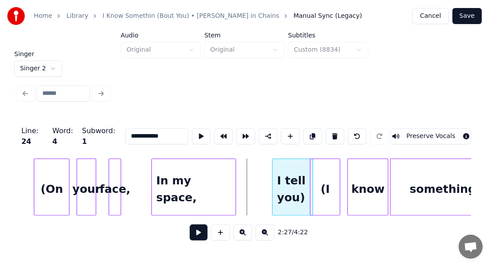
click at [275, 171] on div at bounding box center [273, 187] width 3 height 56
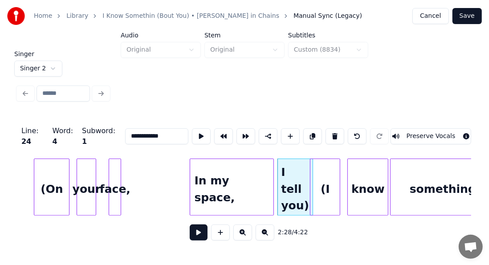
click at [216, 171] on div "In my space," at bounding box center [232, 189] width 84 height 61
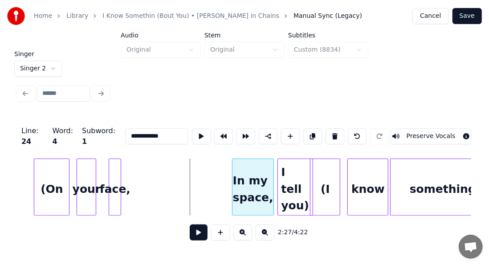
click at [233, 173] on div at bounding box center [233, 187] width 3 height 56
click at [112, 175] on div at bounding box center [110, 187] width 3 height 56
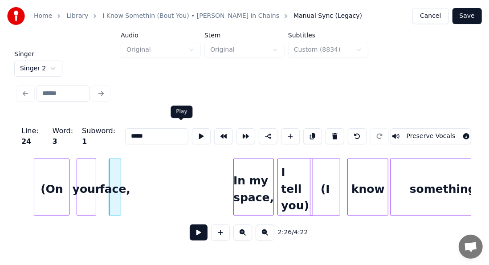
type input "*****"
click at [192, 131] on button at bounding box center [201, 136] width 19 height 16
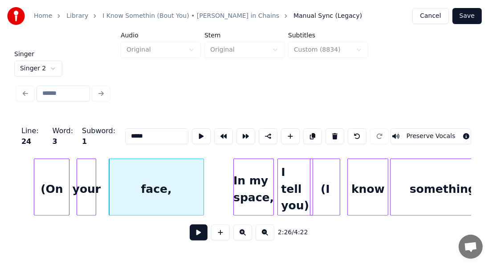
click at [202, 162] on div at bounding box center [202, 187] width 3 height 56
click at [192, 128] on button at bounding box center [201, 136] width 19 height 16
click at [207, 167] on div "face," at bounding box center [159, 186] width 95 height 57
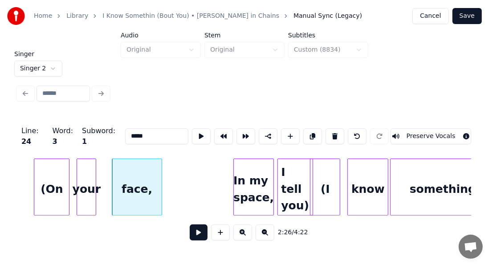
click at [161, 167] on div at bounding box center [160, 187] width 3 height 56
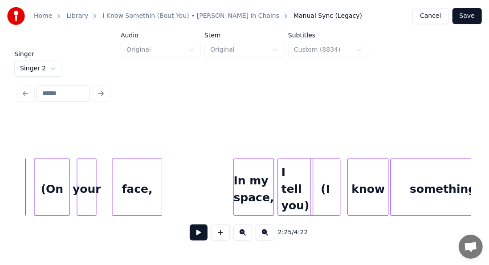
click at [193, 234] on button at bounding box center [199, 232] width 18 height 16
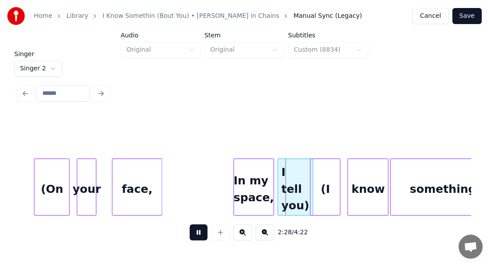
click at [193, 234] on button at bounding box center [199, 232] width 18 height 16
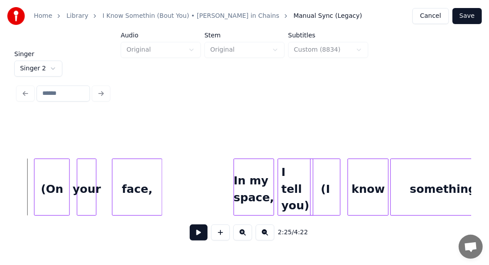
click at [198, 232] on button at bounding box center [199, 232] width 18 height 16
click at [193, 236] on button at bounding box center [199, 232] width 18 height 16
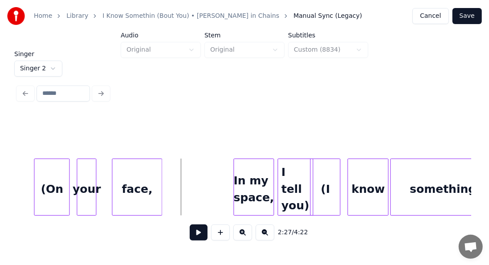
click at [193, 233] on button at bounding box center [199, 232] width 18 height 16
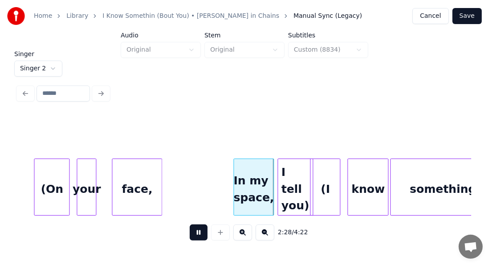
click at [193, 233] on button at bounding box center [199, 232] width 18 height 16
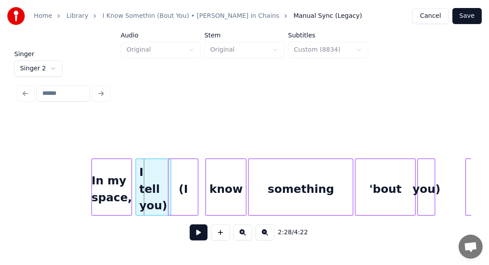
scroll to position [0, 13102]
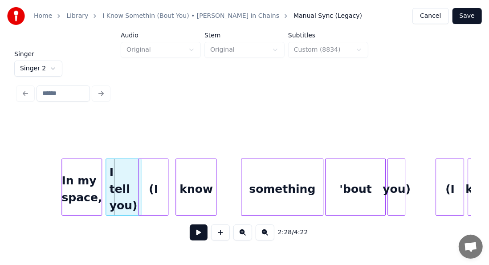
click at [244, 166] on div at bounding box center [242, 187] width 3 height 56
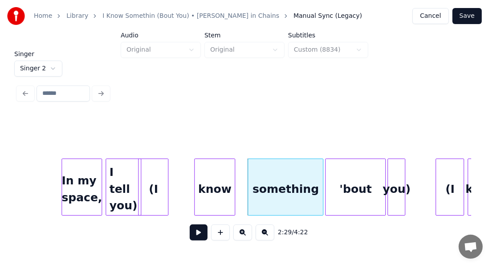
click at [215, 180] on div "know" at bounding box center [215, 189] width 40 height 61
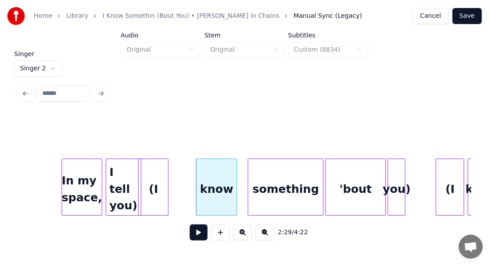
click at [222, 182] on div "know" at bounding box center [216, 189] width 40 height 61
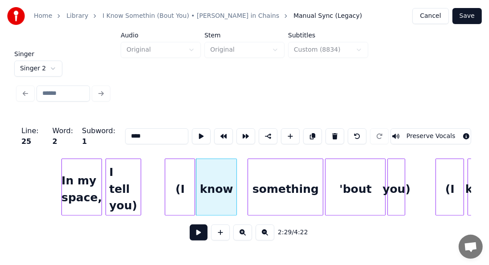
click at [183, 178] on div "(I" at bounding box center [179, 189] width 29 height 61
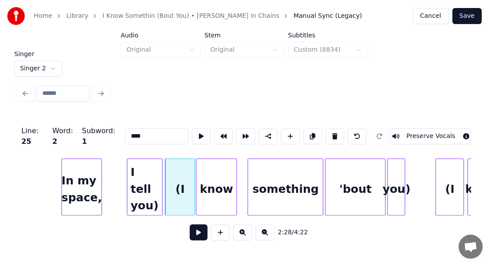
click at [146, 179] on div "I tell you)" at bounding box center [144, 189] width 35 height 61
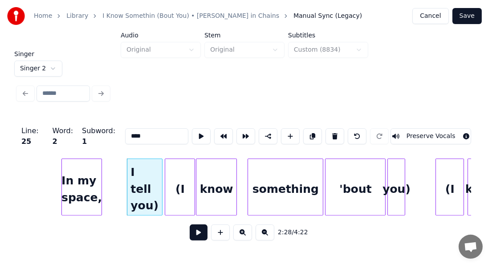
click at [92, 183] on div "In my space," at bounding box center [82, 189] width 40 height 61
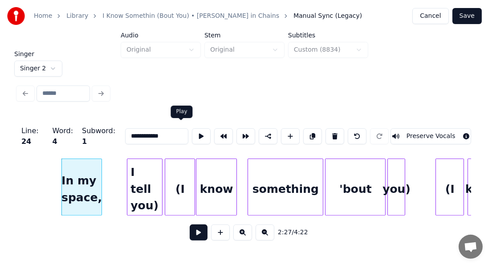
click at [192, 135] on button at bounding box center [201, 136] width 19 height 16
click at [188, 184] on div "(I" at bounding box center [179, 189] width 29 height 61
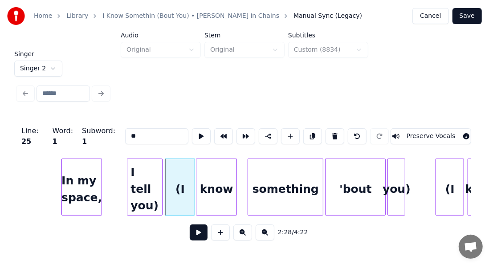
click at [149, 136] on input "**" at bounding box center [156, 136] width 63 height 16
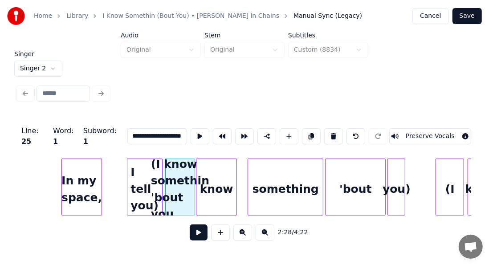
scroll to position [0, 29]
type input "**********"
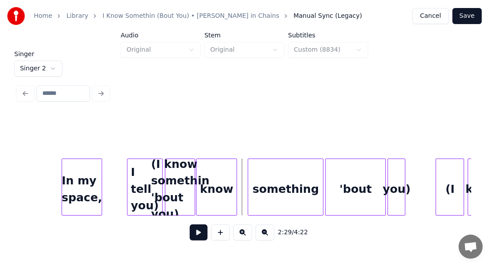
click at [228, 183] on div "know" at bounding box center [216, 189] width 40 height 61
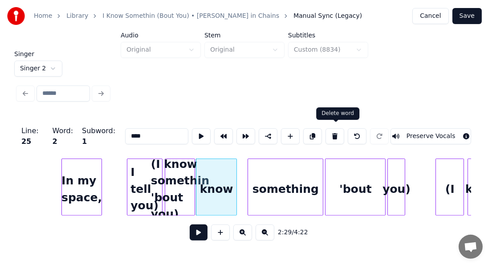
click at [334, 133] on button at bounding box center [334, 136] width 19 height 16
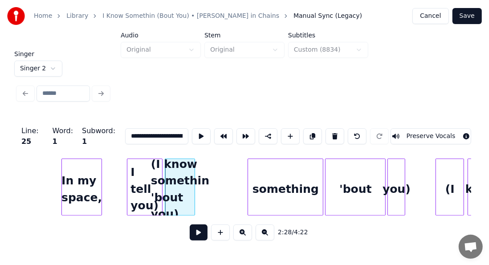
click at [311, 189] on div "something" at bounding box center [285, 189] width 75 height 61
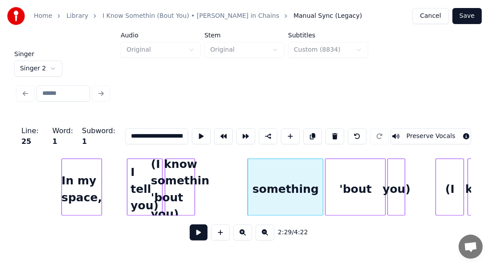
type input "*********"
click at [339, 132] on button at bounding box center [334, 136] width 19 height 16
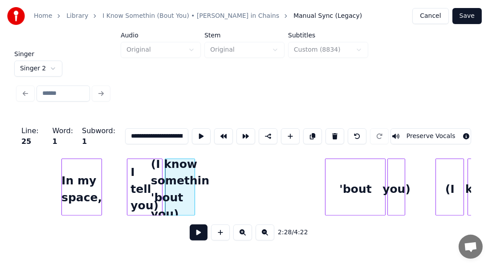
click at [352, 203] on div "'bout" at bounding box center [355, 189] width 60 height 61
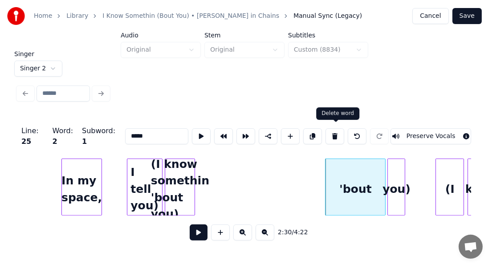
click at [338, 135] on button at bounding box center [334, 136] width 19 height 16
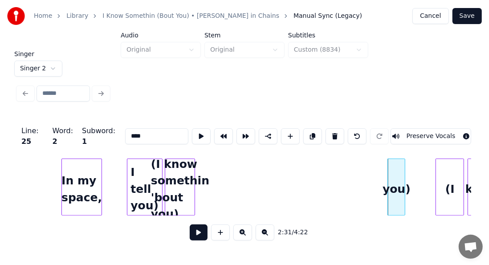
click at [398, 179] on div "you)" at bounding box center [396, 189] width 17 height 61
click at [340, 128] on button at bounding box center [334, 136] width 19 height 16
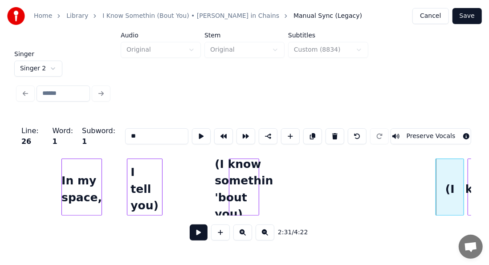
click at [252, 186] on div "(I know somethin 'bout you)" at bounding box center [243, 189] width 29 height 61
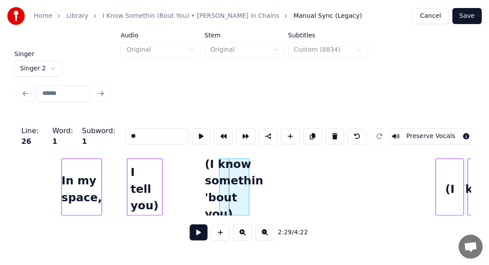
click at [241, 187] on div "(I know somethin 'bout you)" at bounding box center [233, 189] width 29 height 61
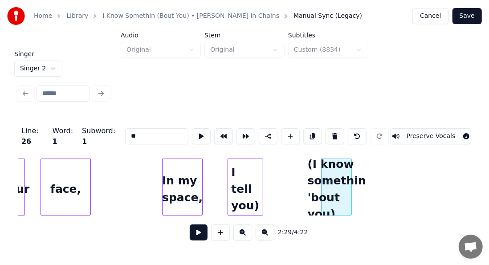
scroll to position [0, 12995]
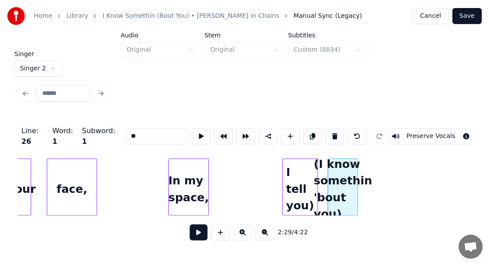
click at [302, 173] on div "I tell you)" at bounding box center [300, 189] width 35 height 61
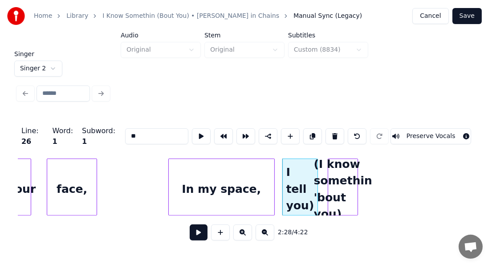
click at [274, 164] on div at bounding box center [273, 187] width 3 height 56
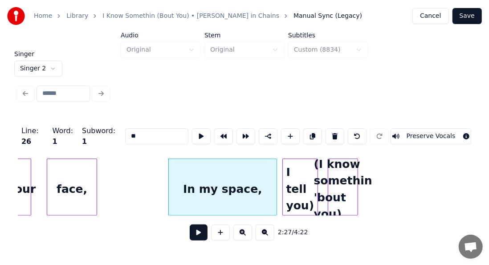
click at [246, 170] on div "In my space," at bounding box center [223, 189] width 108 height 61
type input "**********"
click at [192, 134] on button at bounding box center [201, 136] width 19 height 16
click at [192, 132] on button at bounding box center [201, 136] width 19 height 16
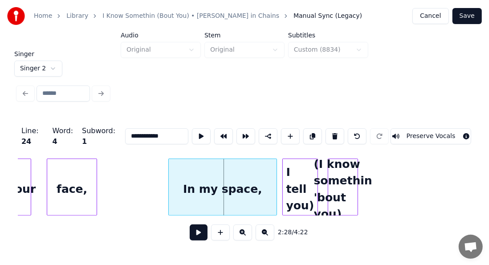
drag, startPoint x: 147, startPoint y: 178, endPoint x: 149, endPoint y: 174, distance: 4.6
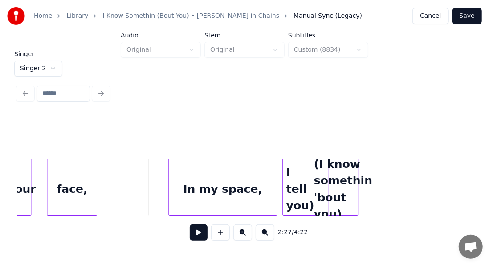
click at [190, 233] on button at bounding box center [199, 232] width 18 height 16
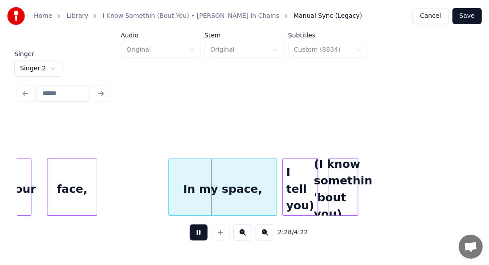
click at [190, 233] on button at bounding box center [199, 232] width 18 height 16
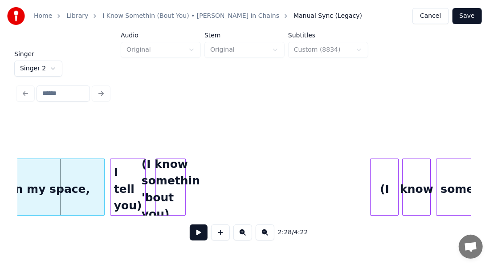
scroll to position [0, 13186]
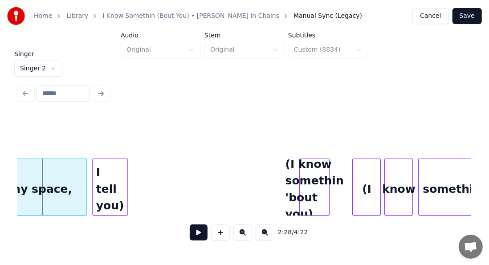
click at [324, 191] on div "(I know somethin 'bout you)" at bounding box center [314, 189] width 29 height 61
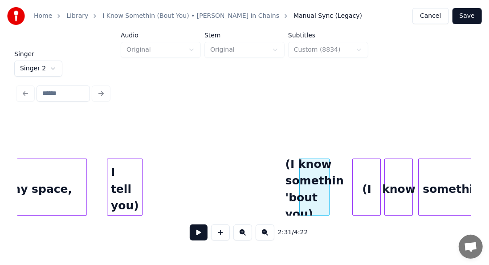
click at [124, 175] on div "I tell you)" at bounding box center [124, 189] width 35 height 61
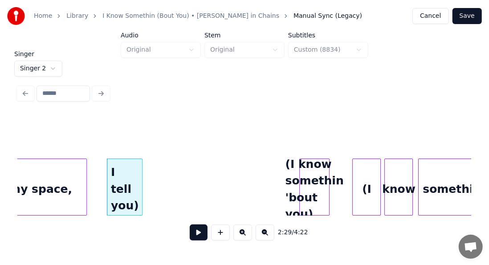
click at [61, 179] on div "In my space," at bounding box center [33, 189] width 108 height 61
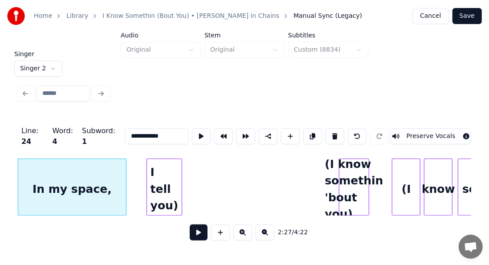
click at [190, 232] on button at bounding box center [199, 232] width 18 height 16
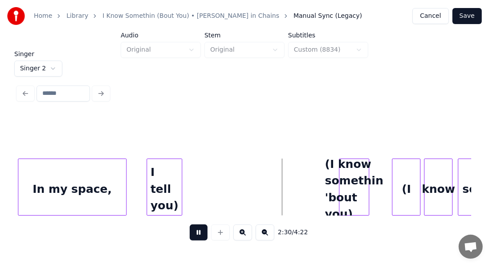
click at [259, 107] on div "Singer Singer 2 2:30 / 4:22" at bounding box center [244, 152] width 460 height 202
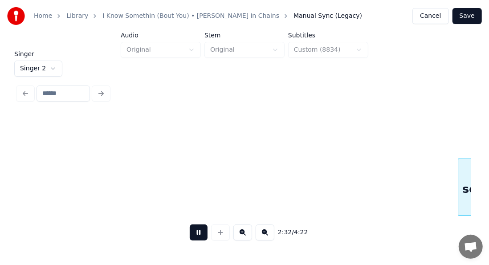
scroll to position [0, 13599]
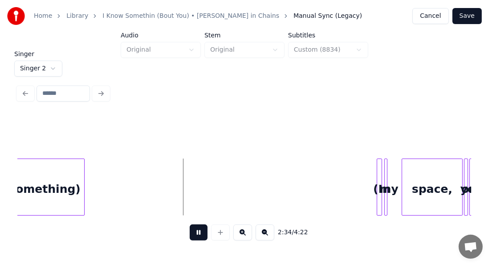
click at [194, 232] on button at bounding box center [199, 232] width 18 height 16
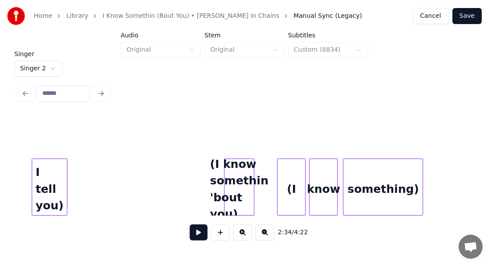
scroll to position [0, 13243]
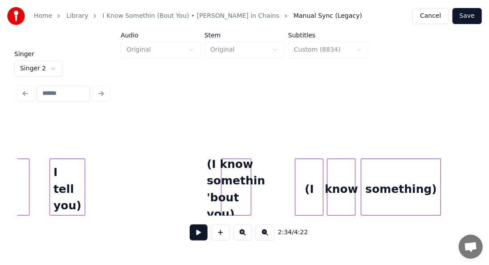
click at [223, 167] on div "(I know somethin 'bout you)" at bounding box center [235, 189] width 29 height 61
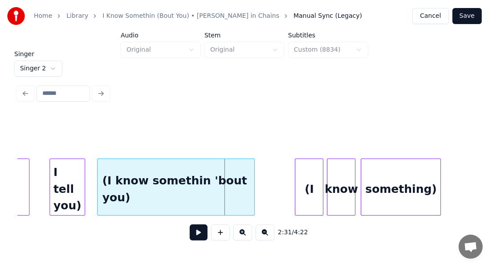
click at [98, 199] on div at bounding box center [98, 187] width 3 height 56
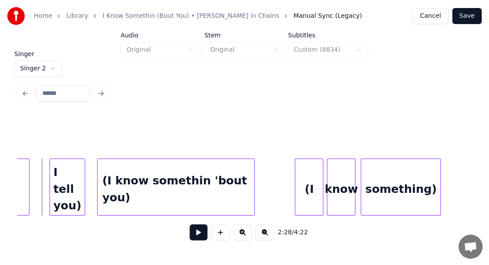
click at [194, 237] on button at bounding box center [199, 232] width 18 height 16
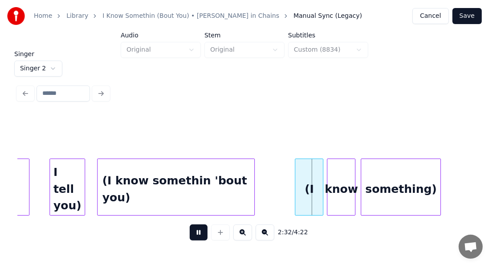
click at [194, 237] on button at bounding box center [199, 232] width 18 height 16
click at [273, 168] on div at bounding box center [272, 187] width 3 height 56
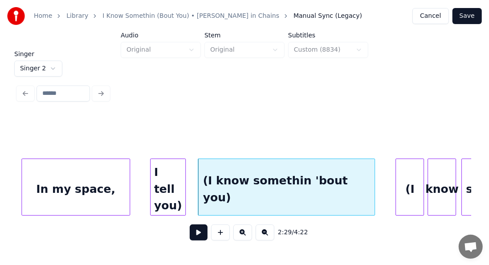
scroll to position [0, 13136]
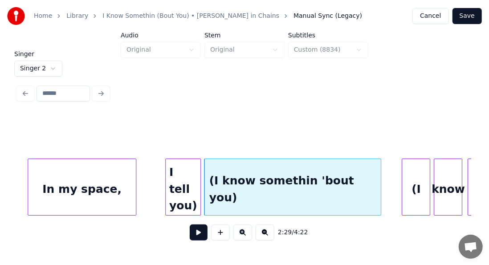
click at [185, 185] on div "I tell you)" at bounding box center [183, 189] width 35 height 61
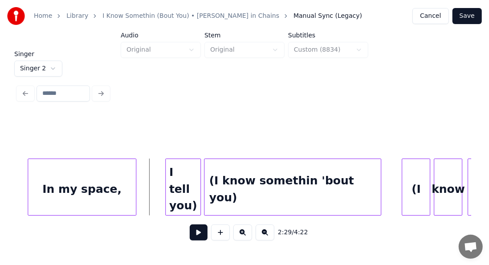
click at [191, 235] on button at bounding box center [199, 232] width 18 height 16
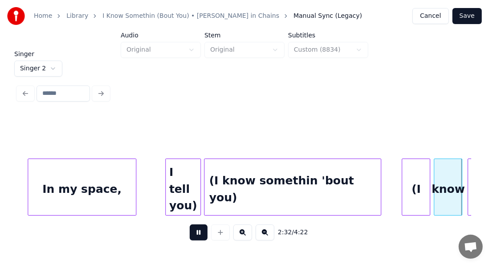
scroll to position [0, 13590]
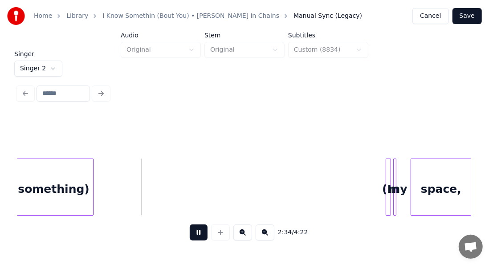
click at [191, 235] on button at bounding box center [199, 232] width 18 height 16
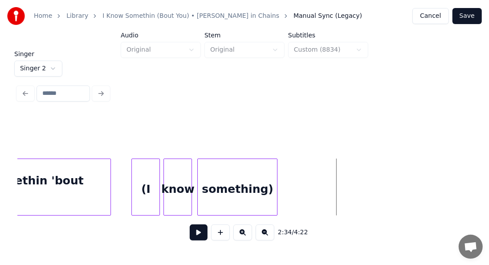
scroll to position [0, 13395]
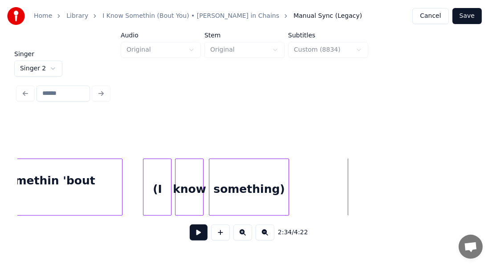
click at [270, 184] on div "something)" at bounding box center [248, 189] width 79 height 61
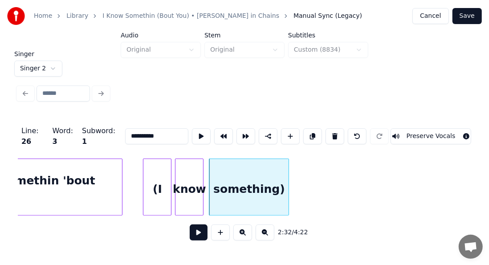
click at [146, 130] on input "**********" at bounding box center [156, 136] width 63 height 16
paste input "**********"
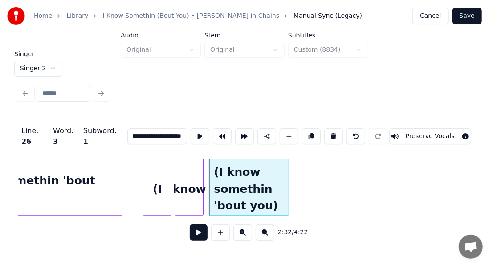
click at [194, 175] on div "know" at bounding box center [189, 189] width 28 height 61
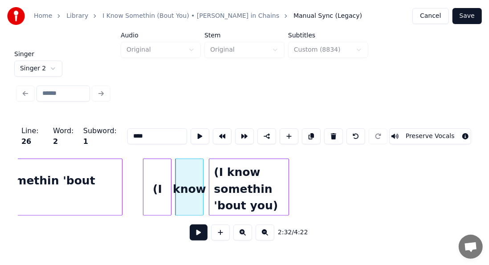
scroll to position [0, 0]
click at [335, 136] on button at bounding box center [333, 136] width 19 height 16
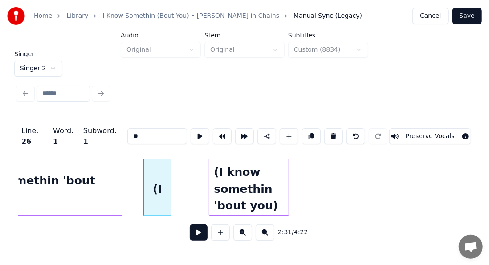
click at [158, 179] on div "(I" at bounding box center [157, 189] width 28 height 61
click at [333, 133] on button at bounding box center [333, 136] width 19 height 16
type input "**********"
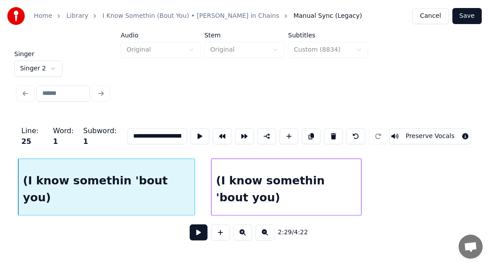
click at [211, 181] on div at bounding box center [212, 187] width 3 height 56
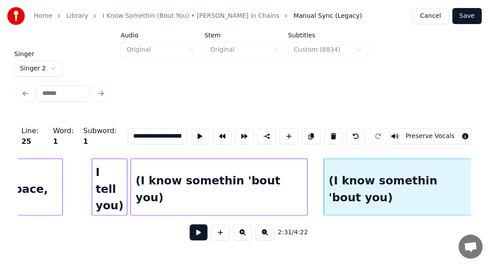
scroll to position [0, 13144]
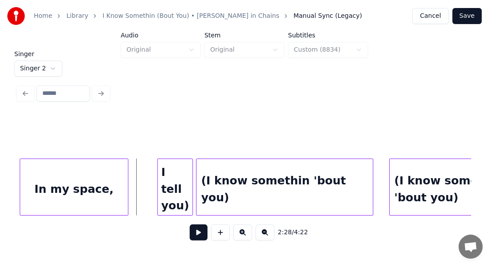
click at [190, 236] on button at bounding box center [199, 232] width 18 height 16
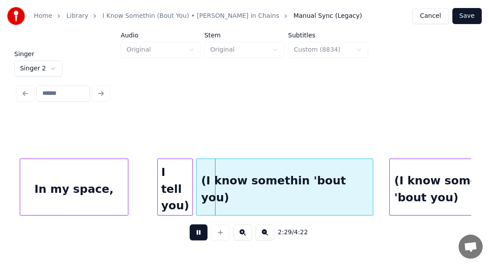
click at [190, 236] on button at bounding box center [199, 232] width 18 height 16
click at [172, 176] on div "I tell you)" at bounding box center [175, 189] width 35 height 61
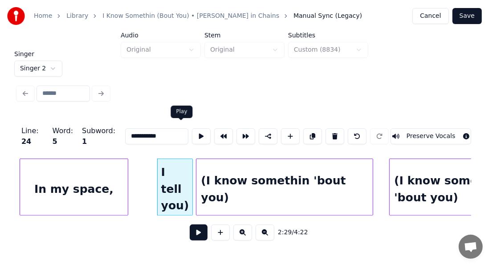
click at [192, 134] on button at bounding box center [201, 136] width 19 height 16
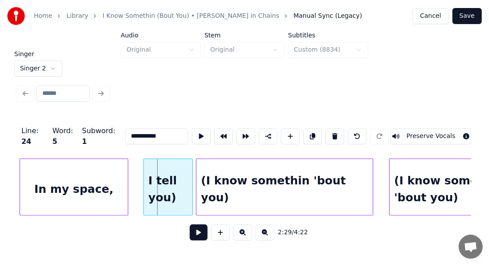
click at [144, 164] on div at bounding box center [145, 187] width 3 height 56
click at [192, 134] on button at bounding box center [201, 136] width 19 height 16
click at [184, 161] on div at bounding box center [184, 187] width 3 height 56
click at [114, 180] on div "In my space," at bounding box center [74, 189] width 108 height 61
type input "**********"
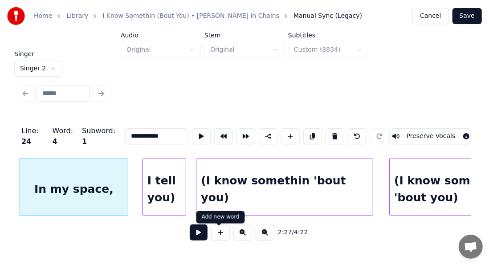
click at [196, 239] on button at bounding box center [199, 232] width 18 height 16
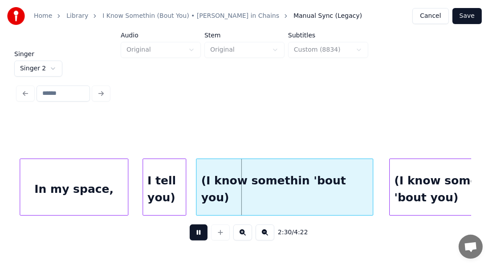
click at [196, 239] on button at bounding box center [199, 232] width 18 height 16
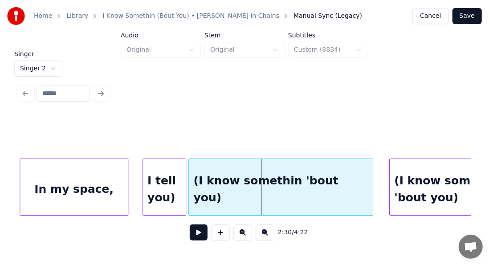
click at [189, 182] on div at bounding box center [190, 187] width 3 height 56
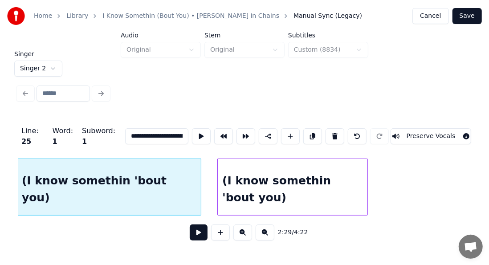
scroll to position [0, 13346]
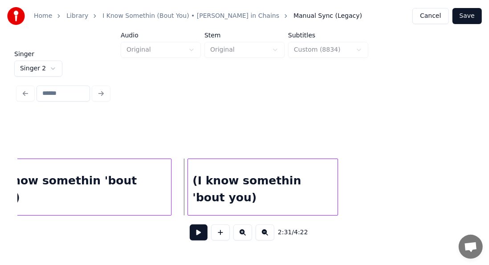
click at [197, 238] on button at bounding box center [199, 232] width 18 height 16
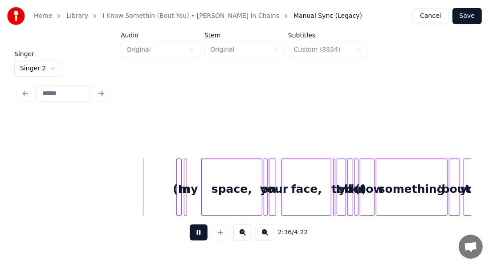
click at [195, 233] on button at bounding box center [199, 232] width 18 height 16
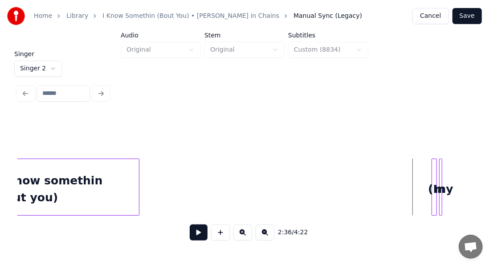
scroll to position [0, 13485]
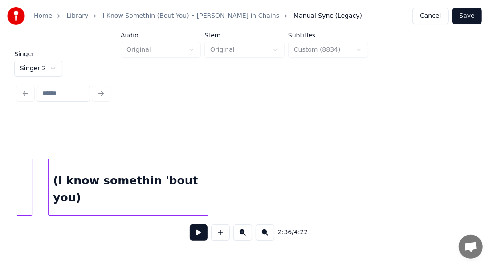
click at [207, 171] on div at bounding box center [206, 187] width 3 height 56
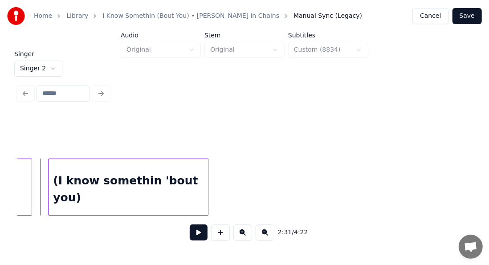
click at [193, 231] on button at bounding box center [199, 232] width 18 height 16
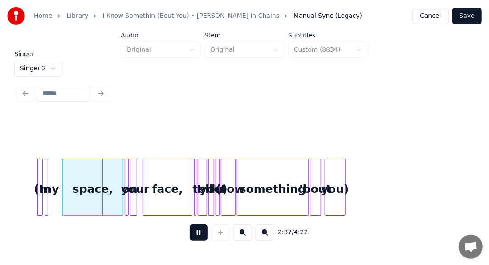
click at [195, 237] on button at bounding box center [199, 232] width 18 height 16
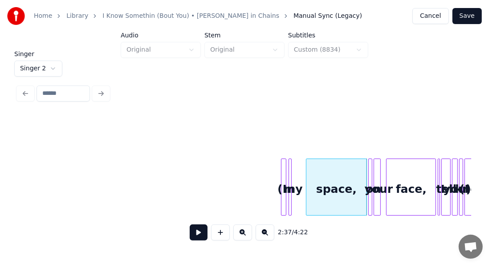
scroll to position [0, 13660]
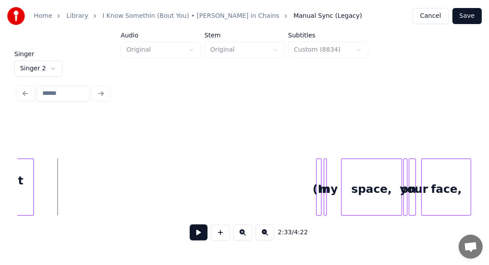
click at [193, 233] on button at bounding box center [199, 232] width 18 height 16
click at [352, 171] on div at bounding box center [350, 187] width 3 height 56
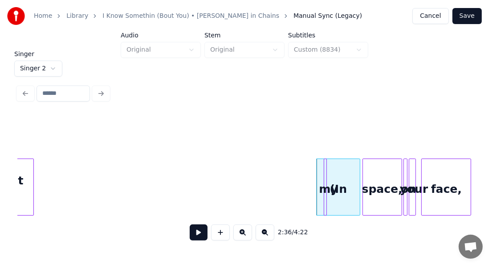
click at [364, 177] on div at bounding box center [364, 187] width 3 height 56
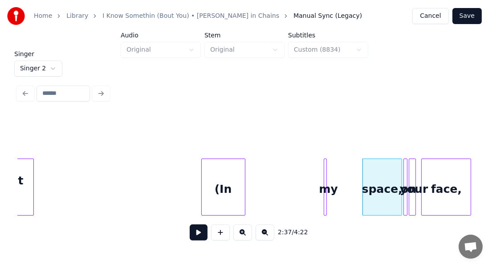
click at [202, 199] on div "(In" at bounding box center [223, 189] width 43 height 61
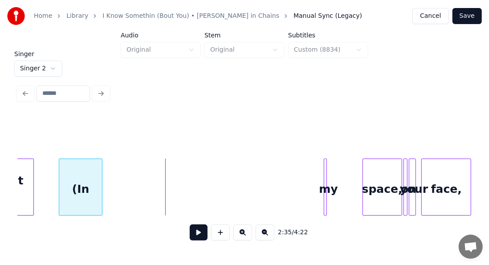
click at [86, 191] on div "(In" at bounding box center [80, 189] width 43 height 61
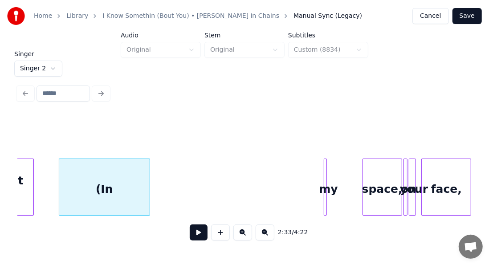
click at [148, 183] on div at bounding box center [148, 187] width 3 height 56
click at [193, 234] on button at bounding box center [199, 232] width 18 height 16
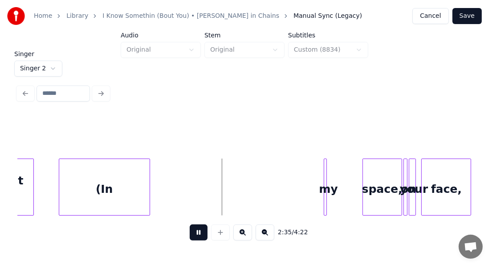
click at [193, 234] on button at bounding box center [199, 232] width 18 height 16
click at [171, 177] on div at bounding box center [170, 187] width 3 height 56
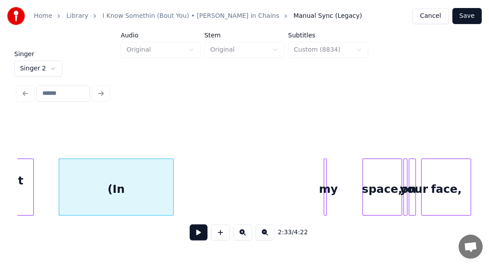
click at [193, 229] on button at bounding box center [199, 232] width 18 height 16
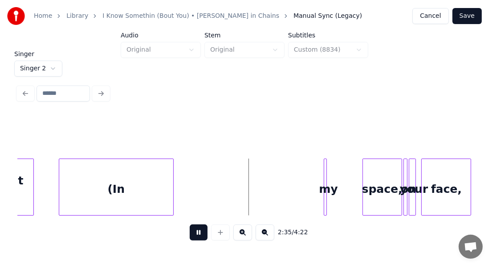
click at [193, 229] on button at bounding box center [199, 232] width 18 height 16
click at [142, 170] on div "(In" at bounding box center [116, 189] width 114 height 61
click at [153, 179] on div "(In" at bounding box center [118, 189] width 114 height 61
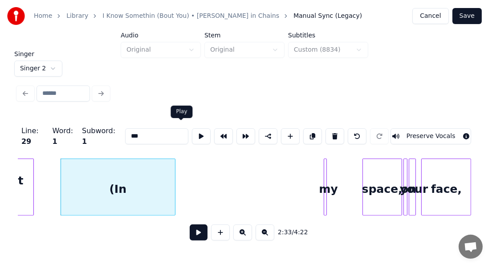
click at [192, 132] on button at bounding box center [201, 136] width 19 height 16
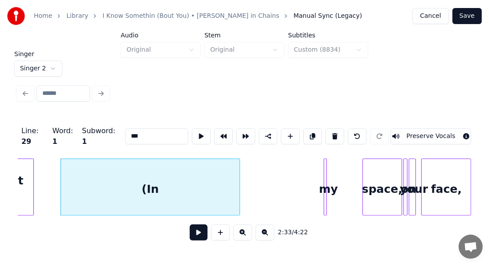
click at [240, 162] on div at bounding box center [238, 187] width 3 height 56
click at [192, 135] on button at bounding box center [201, 136] width 19 height 16
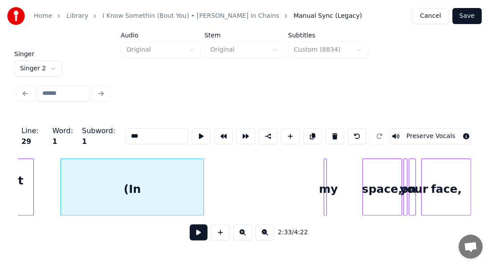
click at [202, 173] on div at bounding box center [202, 187] width 3 height 56
click at [192, 129] on button at bounding box center [201, 136] width 19 height 16
click at [205, 167] on div at bounding box center [205, 187] width 3 height 56
click at [145, 134] on input "***" at bounding box center [156, 136] width 63 height 16
click at [324, 181] on div at bounding box center [325, 187] width 3 height 56
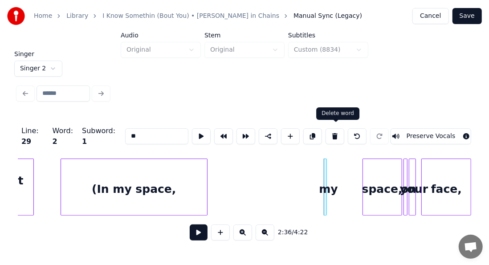
click at [337, 135] on button at bounding box center [334, 136] width 19 height 16
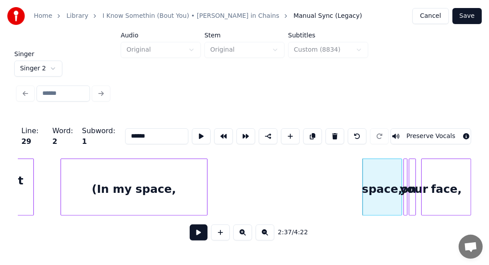
click at [393, 188] on div "space," at bounding box center [382, 189] width 39 height 61
click at [333, 130] on button at bounding box center [334, 136] width 19 height 16
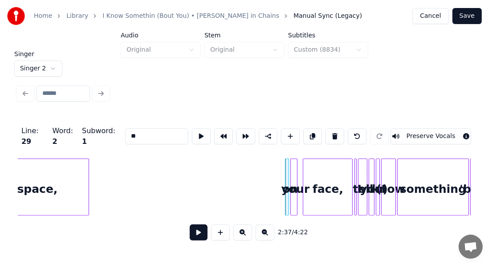
scroll to position [0, 13802]
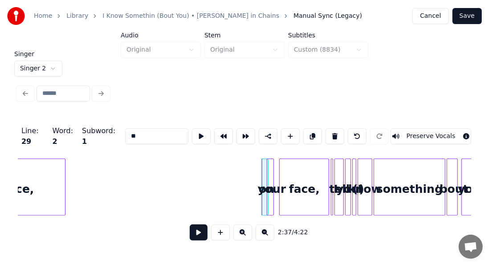
click at [265, 173] on div "on" at bounding box center [264, 186] width 7 height 57
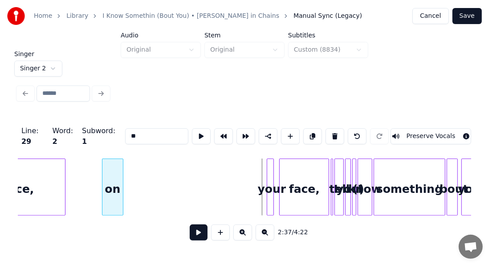
click at [106, 186] on div "on" at bounding box center [112, 189] width 20 height 61
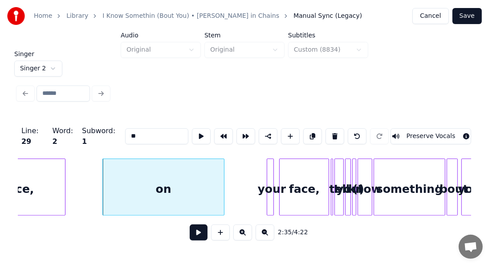
click at [224, 171] on div at bounding box center [222, 187] width 3 height 56
click at [192, 130] on button at bounding box center [201, 136] width 19 height 16
click at [192, 128] on button at bounding box center [201, 136] width 19 height 16
click at [110, 164] on div at bounding box center [111, 187] width 3 height 56
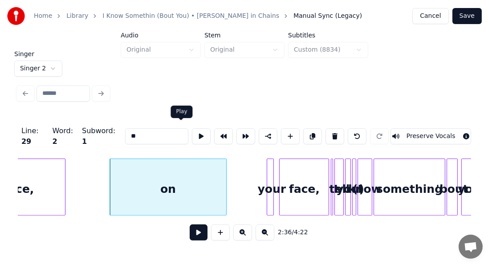
click at [192, 132] on button at bounding box center [201, 136] width 19 height 16
click at [238, 179] on div at bounding box center [237, 187] width 3 height 56
click at [192, 130] on button at bounding box center [201, 136] width 19 height 16
click at [227, 177] on div at bounding box center [227, 187] width 3 height 56
click at [203, 195] on div "on" at bounding box center [169, 189] width 119 height 61
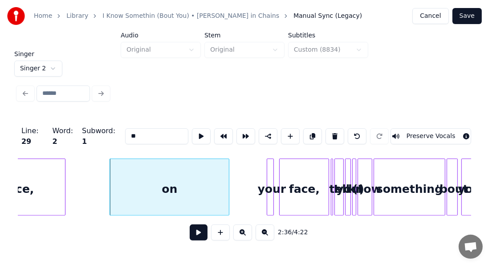
click at [129, 134] on input "**" at bounding box center [156, 136] width 63 height 16
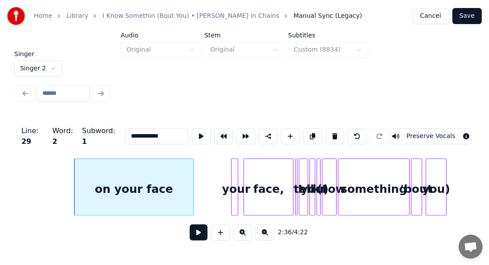
scroll to position [0, 13914]
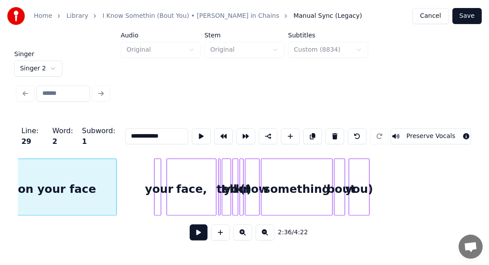
click at [155, 178] on div at bounding box center [155, 187] width 3 height 56
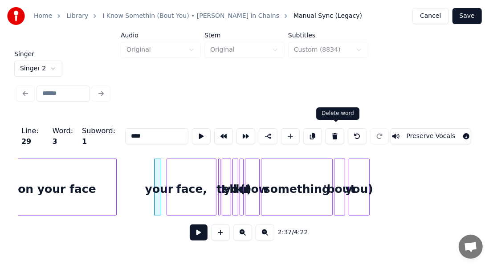
click at [331, 134] on button at bounding box center [334, 136] width 19 height 16
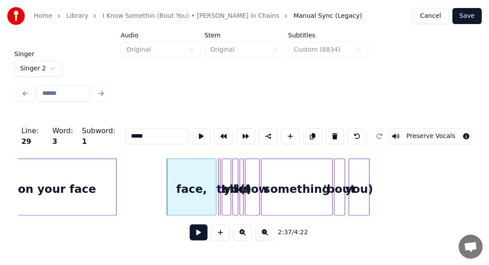
click at [198, 186] on div "face," at bounding box center [191, 189] width 49 height 61
click at [154, 133] on input "*****" at bounding box center [156, 136] width 63 height 16
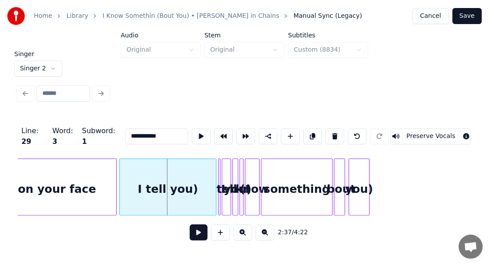
click at [120, 166] on div at bounding box center [121, 187] width 3 height 56
click at [192, 134] on button at bounding box center [201, 136] width 19 height 16
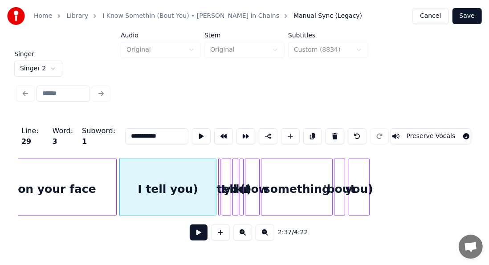
click at [192, 134] on button at bounding box center [201, 136] width 19 height 16
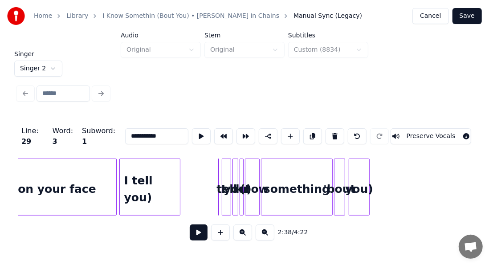
click at [179, 185] on div at bounding box center [178, 187] width 3 height 56
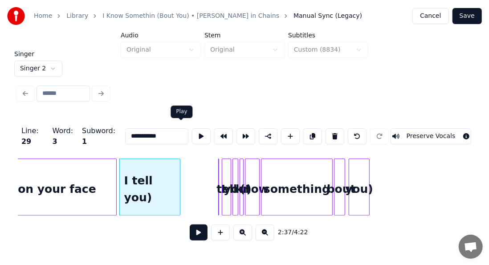
click at [192, 131] on button at bounding box center [201, 136] width 19 height 16
click at [218, 176] on div at bounding box center [217, 187] width 3 height 56
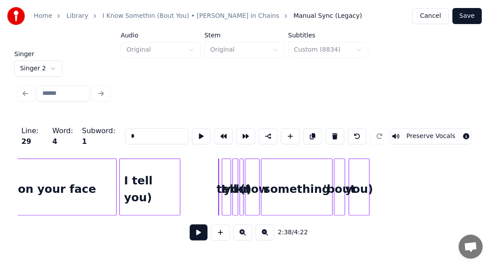
click at [334, 134] on button at bounding box center [334, 136] width 19 height 16
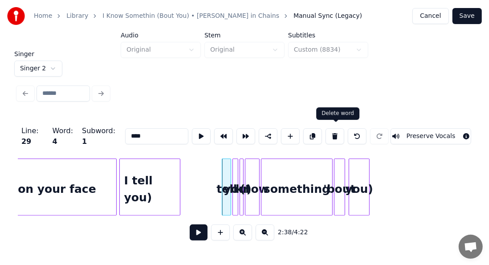
click at [338, 135] on button at bounding box center [334, 136] width 19 height 16
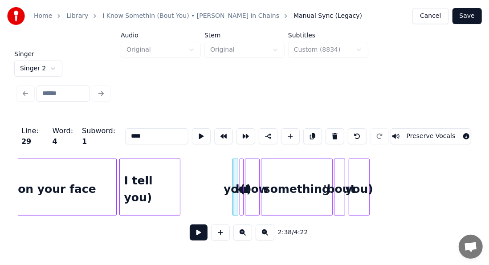
click at [338, 135] on button at bounding box center [334, 136] width 19 height 16
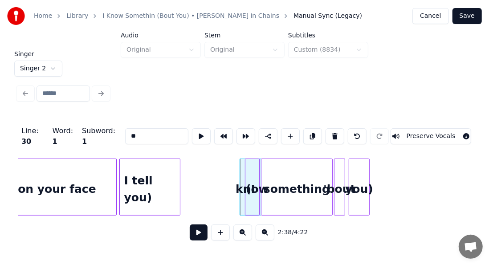
click at [242, 174] on div "(I" at bounding box center [250, 186] width 21 height 57
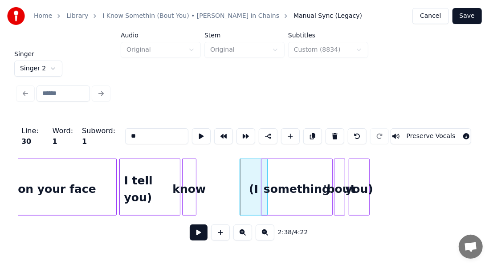
click at [188, 179] on div "know" at bounding box center [189, 189] width 13 height 61
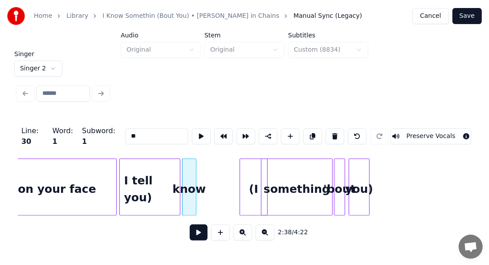
click at [194, 180] on div at bounding box center [194, 187] width 3 height 56
click at [146, 132] on input "****" at bounding box center [156, 136] width 63 height 16
paste input "**********"
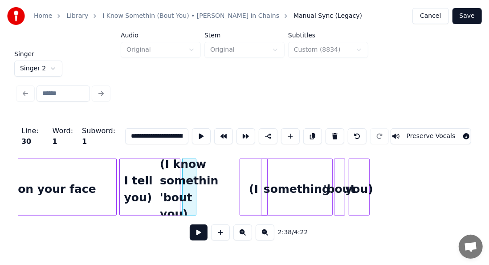
scroll to position [0, 29]
click at [256, 181] on div "(I" at bounding box center [253, 189] width 27 height 61
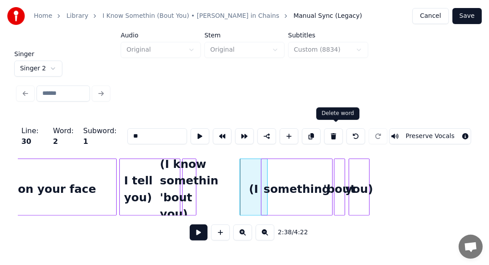
click at [333, 139] on button at bounding box center [333, 136] width 19 height 16
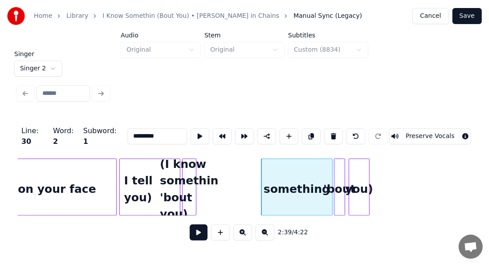
click at [310, 164] on div "something" at bounding box center [296, 189] width 70 height 61
click at [339, 131] on button at bounding box center [333, 136] width 19 height 16
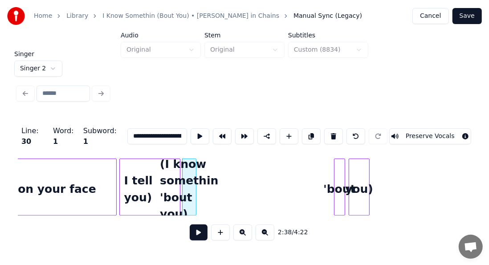
click at [337, 175] on div "'bout" at bounding box center [339, 189] width 10 height 61
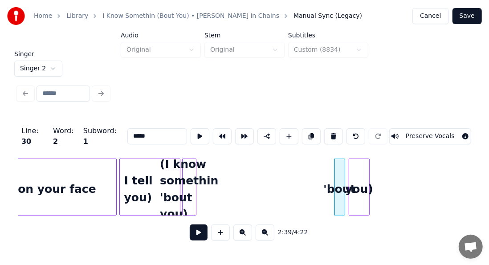
click at [333, 134] on button at bounding box center [333, 136] width 19 height 16
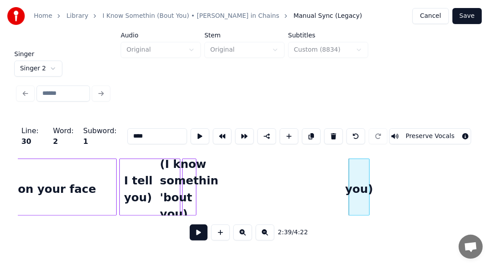
click at [333, 132] on button at bounding box center [333, 136] width 19 height 16
type input "**********"
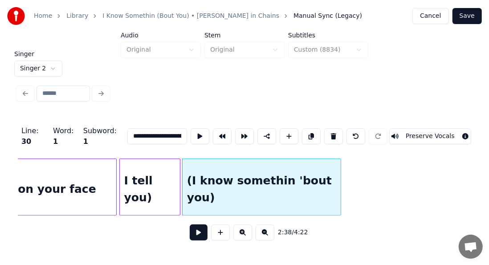
click at [339, 159] on div at bounding box center [339, 187] width 3 height 56
click at [191, 133] on button at bounding box center [200, 136] width 19 height 16
click at [363, 164] on div at bounding box center [364, 187] width 3 height 56
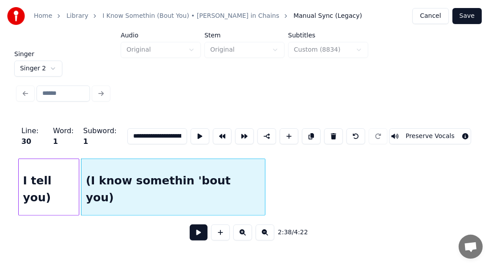
scroll to position [0, 14027]
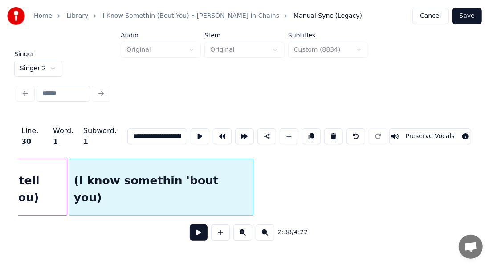
click at [190, 231] on button at bounding box center [199, 232] width 18 height 16
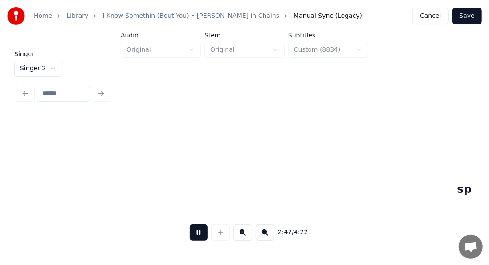
scroll to position [0, 14937]
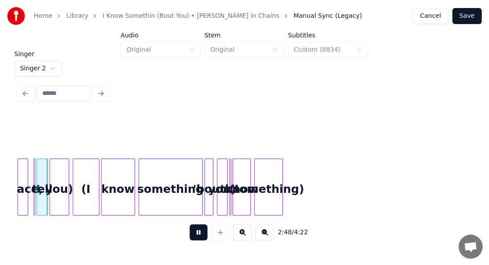
click at [191, 234] on button at bounding box center [199, 232] width 18 height 16
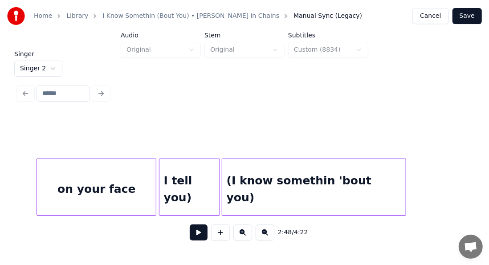
scroll to position [0, 13857]
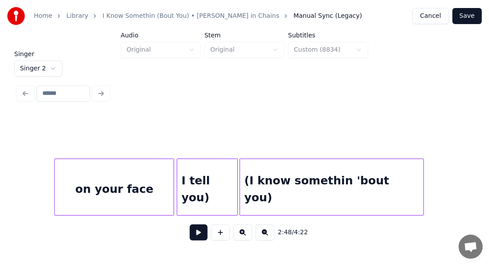
click at [190, 230] on button at bounding box center [199, 232] width 18 height 16
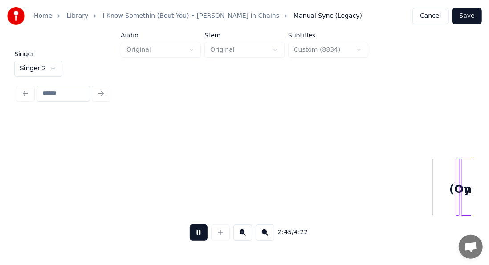
click at [190, 230] on button at bounding box center [199, 232] width 18 height 16
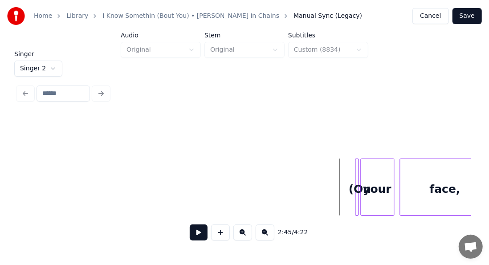
scroll to position [0, 14453]
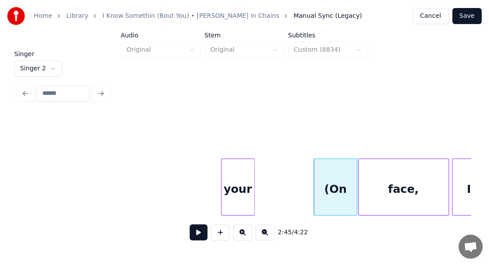
click at [248, 172] on div "your" at bounding box center [238, 189] width 33 height 61
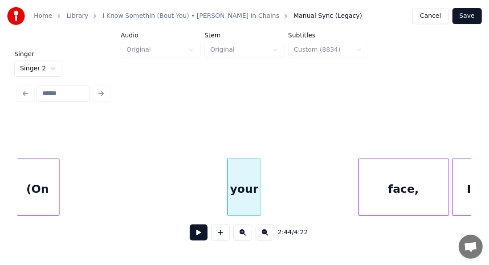
scroll to position [0, 14450]
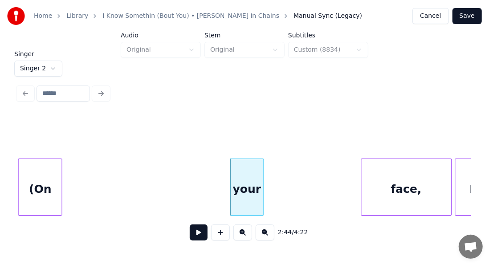
click at [35, 187] on div "(On" at bounding box center [40, 189] width 43 height 61
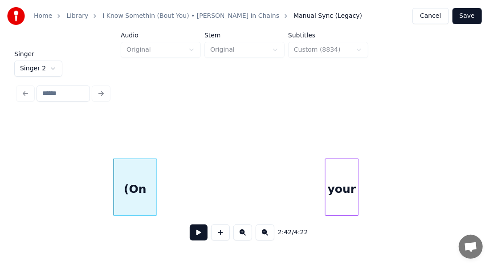
scroll to position [0, 14332]
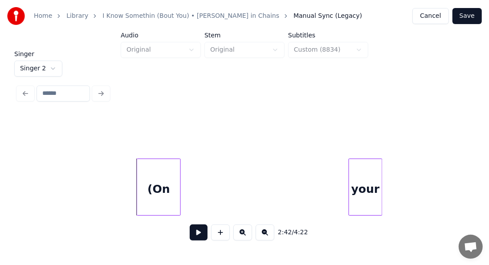
click at [191, 238] on button at bounding box center [199, 232] width 18 height 16
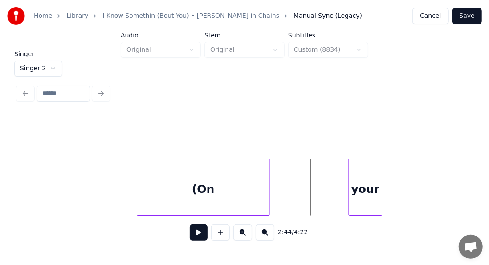
click at [268, 168] on div at bounding box center [268, 187] width 3 height 56
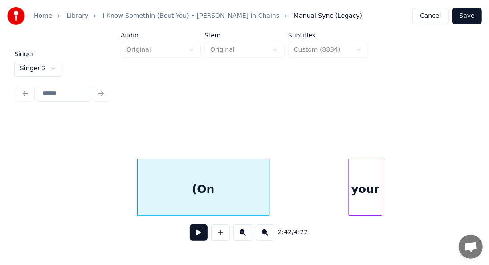
click at [211, 191] on div "(On" at bounding box center [203, 189] width 132 height 61
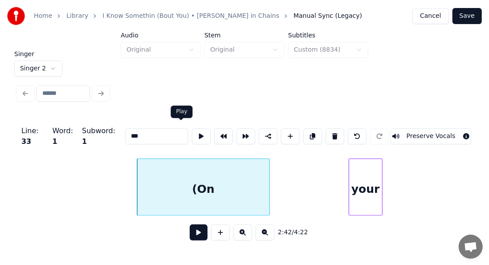
click at [192, 132] on button at bounding box center [201, 136] width 19 height 16
click at [270, 166] on div at bounding box center [270, 187] width 3 height 56
click at [192, 136] on button at bounding box center [201, 136] width 19 height 16
click at [152, 135] on input "***" at bounding box center [156, 136] width 63 height 16
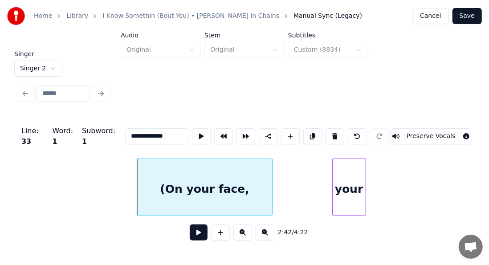
click at [350, 167] on div "your" at bounding box center [349, 189] width 33 height 61
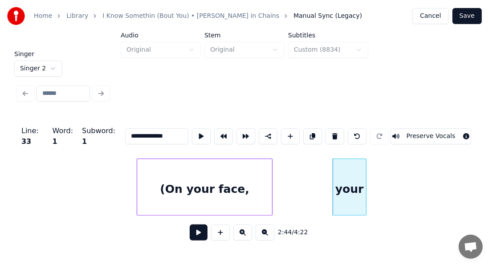
click at [350, 167] on div "your" at bounding box center [349, 189] width 33 height 61
click at [336, 133] on button at bounding box center [334, 136] width 19 height 16
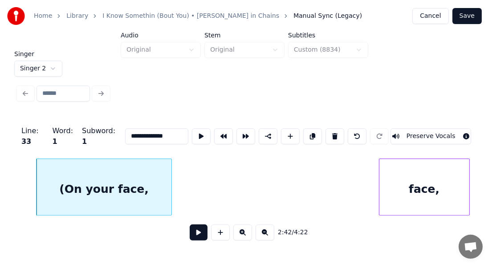
scroll to position [0, 14492]
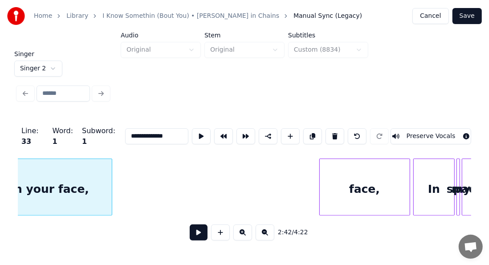
click at [381, 193] on div "face," at bounding box center [365, 189] width 90 height 61
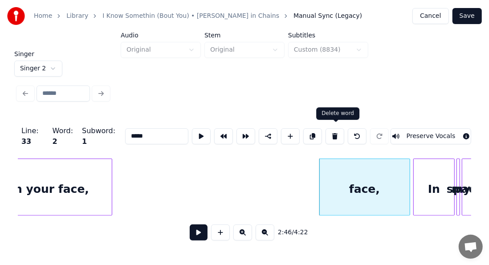
click at [333, 132] on button at bounding box center [334, 136] width 19 height 16
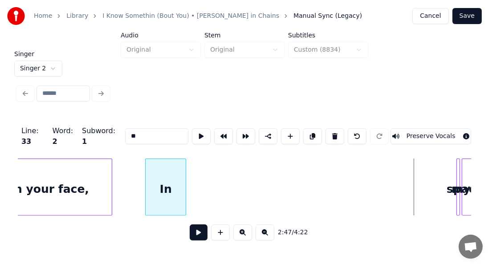
click at [158, 186] on div "In" at bounding box center [166, 189] width 40 height 61
click at [72, 173] on div "(On your face," at bounding box center [44, 189] width 135 height 61
type input "**********"
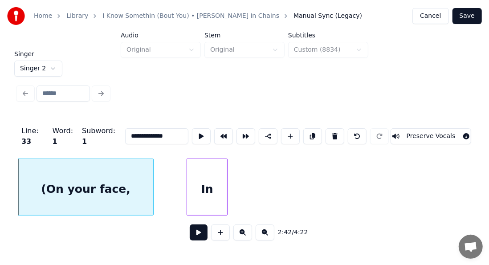
click at [193, 237] on button at bounding box center [199, 232] width 18 height 16
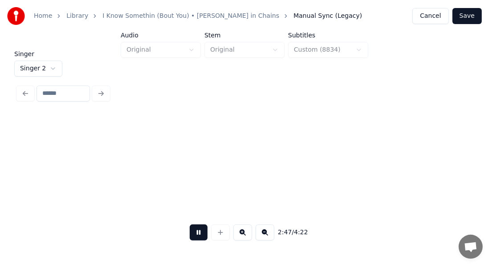
scroll to position [0, 14904]
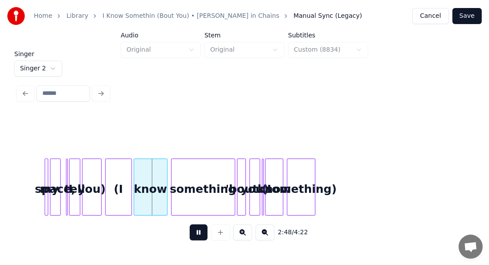
click at [198, 235] on button at bounding box center [199, 232] width 18 height 16
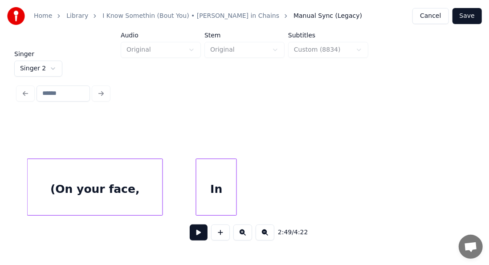
scroll to position [0, 14418]
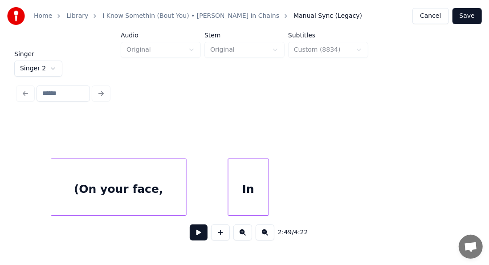
click at [248, 184] on div "In" at bounding box center [248, 189] width 40 height 61
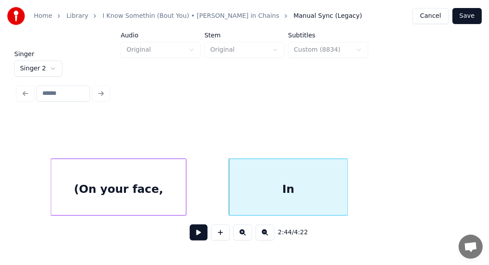
click at [346, 166] on div at bounding box center [346, 187] width 3 height 56
click at [266, 189] on div "In" at bounding box center [288, 189] width 118 height 61
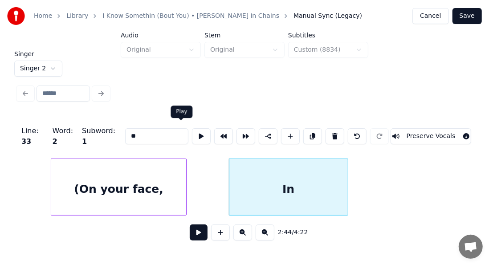
click at [192, 131] on button at bounding box center [201, 136] width 19 height 16
click at [357, 169] on div at bounding box center [357, 187] width 3 height 56
click at [192, 131] on button at bounding box center [201, 136] width 19 height 16
click at [347, 167] on div at bounding box center [347, 187] width 3 height 56
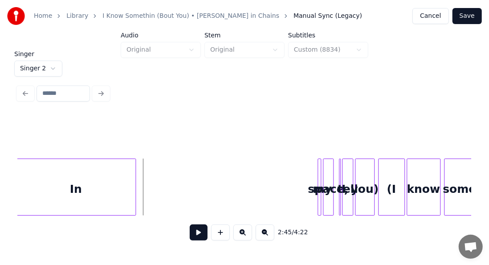
scroll to position [0, 14655]
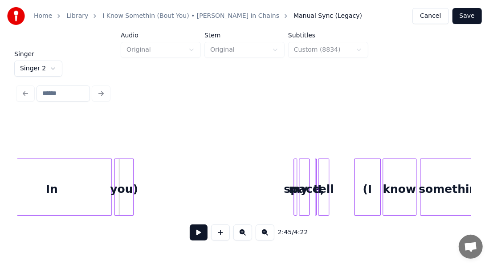
click at [122, 215] on div "In my space, I tell you) (I know something" at bounding box center [244, 186] width 453 height 57
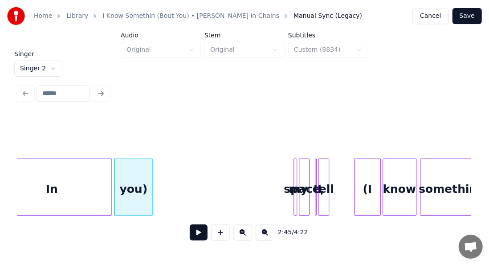
click at [151, 193] on div at bounding box center [151, 187] width 3 height 56
click at [65, 193] on div "In" at bounding box center [51, 189] width 119 height 61
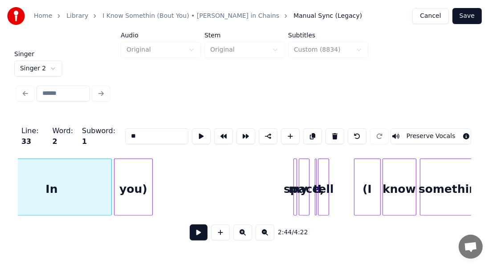
scroll to position [0, 14628]
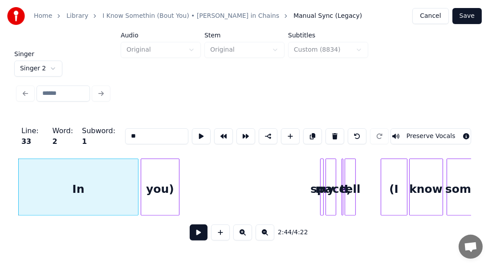
click at [132, 131] on input "**" at bounding box center [156, 136] width 63 height 16
click at [158, 187] on div "you)" at bounding box center [159, 189] width 37 height 61
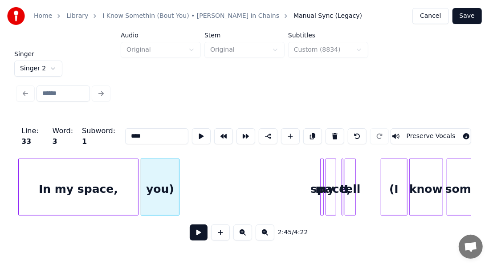
click at [158, 187] on div "you)" at bounding box center [159, 189] width 37 height 61
click at [125, 130] on input "****" at bounding box center [156, 136] width 63 height 16
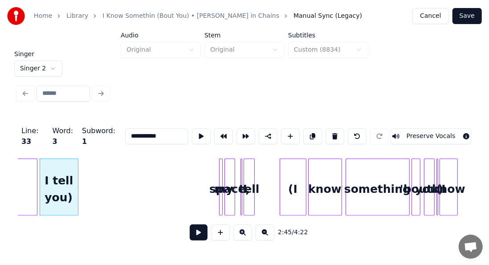
scroll to position [0, 14771]
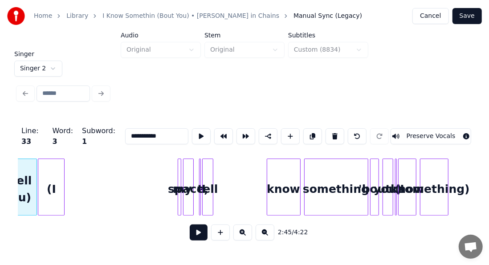
click at [54, 195] on div "(I" at bounding box center [51, 189] width 26 height 61
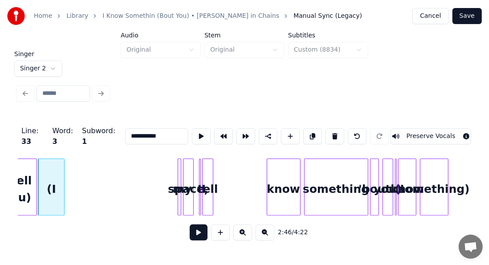
click at [181, 173] on div at bounding box center [179, 187] width 3 height 56
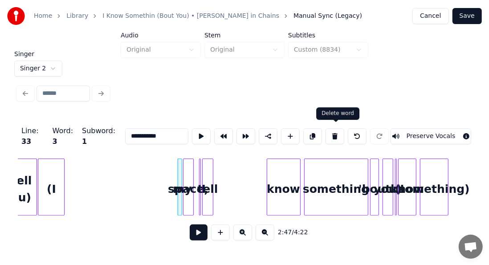
drag, startPoint x: 341, startPoint y: 131, endPoint x: 344, endPoint y: 126, distance: 5.2
click at [344, 128] on button at bounding box center [334, 136] width 19 height 16
click at [335, 132] on button at bounding box center [334, 136] width 19 height 16
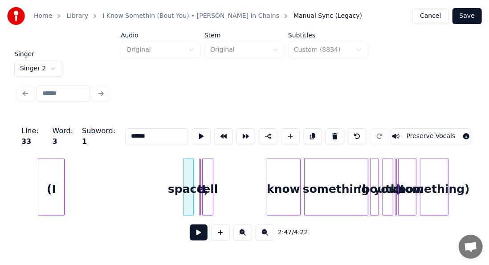
click at [330, 134] on button at bounding box center [334, 136] width 19 height 16
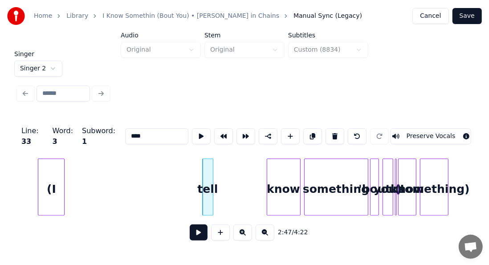
click at [330, 134] on button at bounding box center [334, 136] width 19 height 16
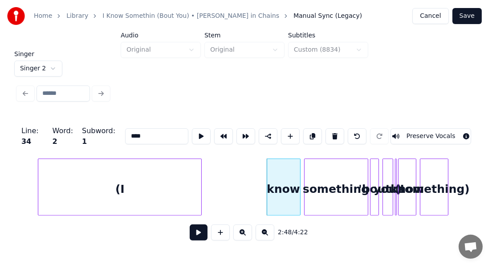
click at [201, 176] on div at bounding box center [200, 187] width 3 height 56
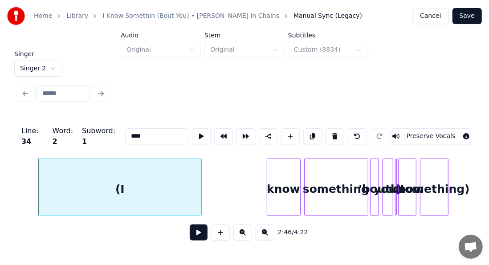
click at [129, 185] on div "(I" at bounding box center [119, 189] width 163 height 61
click at [138, 132] on input "**" at bounding box center [156, 136] width 63 height 16
type input "*"
paste input "**********"
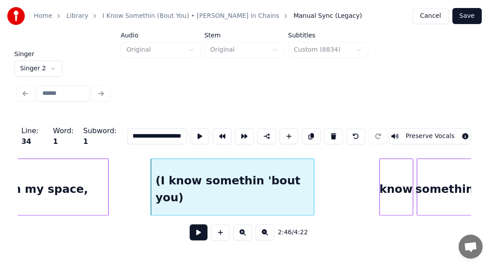
scroll to position [0, 14682]
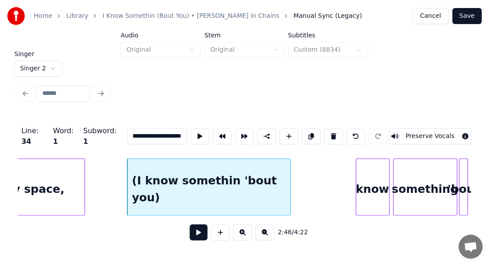
click at [380, 175] on div "know" at bounding box center [372, 189] width 33 height 61
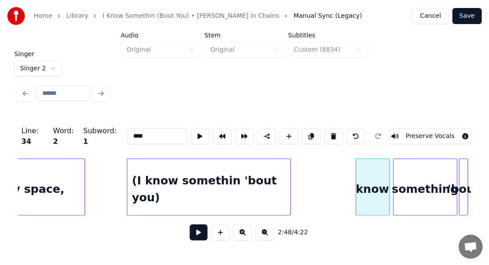
scroll to position [0, 0]
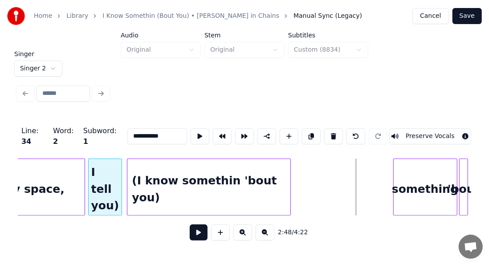
click at [113, 196] on div "I tell you)" at bounding box center [105, 189] width 33 height 61
click at [123, 196] on div at bounding box center [123, 187] width 3 height 56
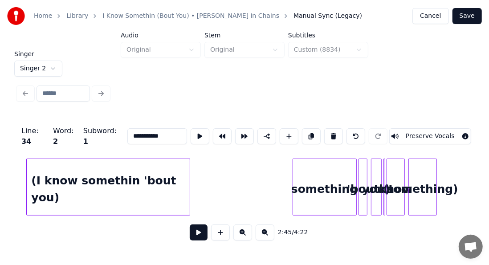
scroll to position [0, 14818]
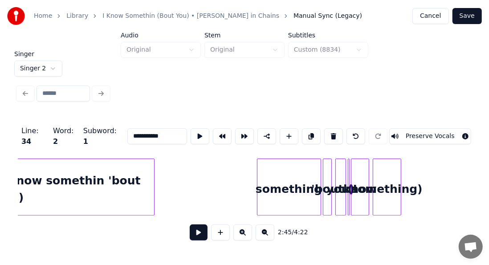
click at [123, 180] on div "(I know somethin 'bout you)" at bounding box center [72, 189] width 163 height 61
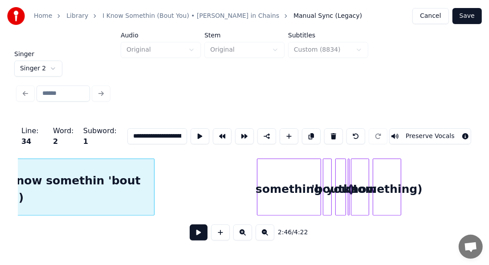
scroll to position [0, 14791]
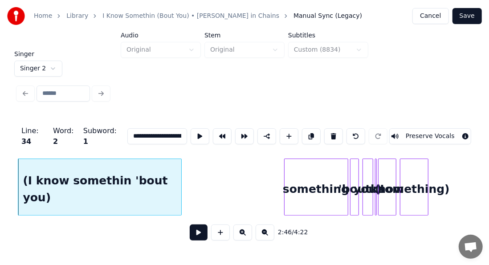
click at [321, 181] on div "something" at bounding box center [315, 189] width 63 height 61
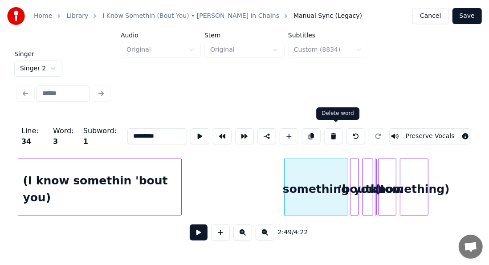
click at [338, 130] on button at bounding box center [333, 136] width 19 height 16
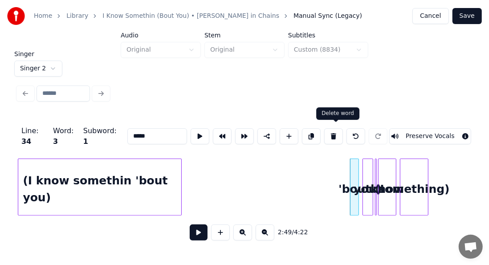
click at [337, 135] on button at bounding box center [333, 136] width 19 height 16
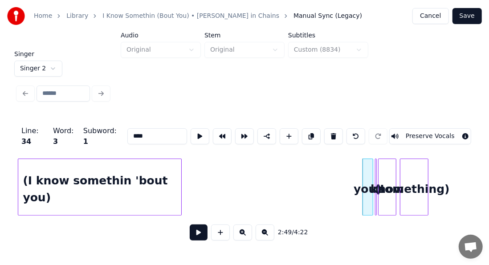
click at [337, 135] on button at bounding box center [333, 136] width 19 height 16
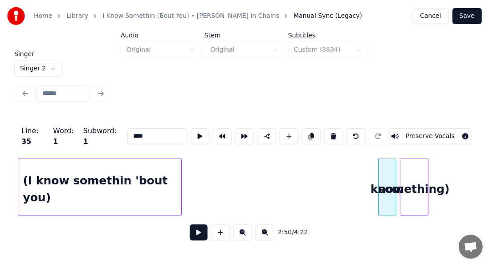
click at [337, 135] on button at bounding box center [333, 136] width 19 height 16
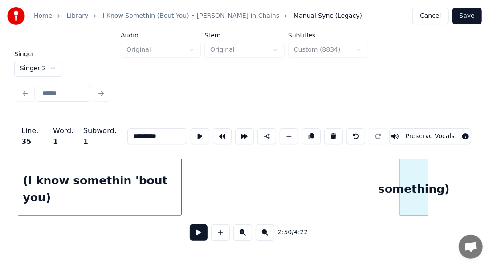
click at [337, 135] on button at bounding box center [333, 136] width 19 height 16
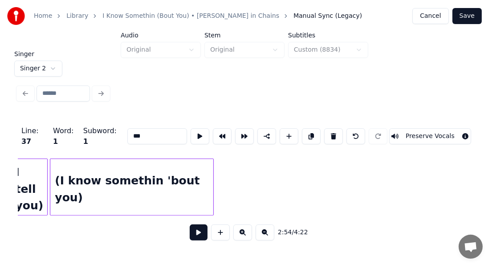
scroll to position [0, 14723]
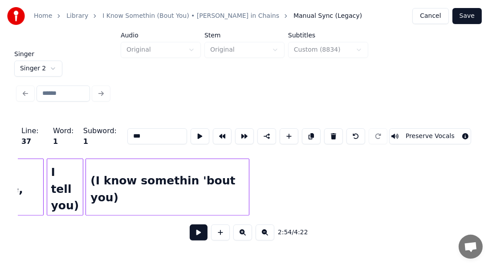
click at [200, 184] on div "(I know somethin 'bout you)" at bounding box center [167, 189] width 163 height 61
type input "**********"
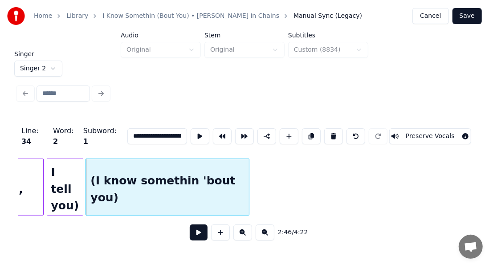
click at [309, 131] on button at bounding box center [311, 136] width 19 height 16
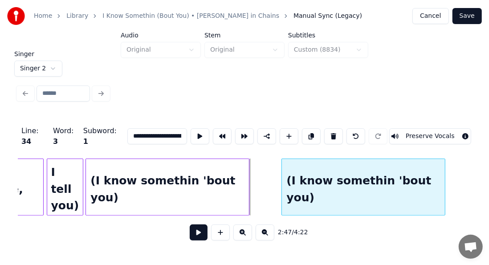
click at [328, 184] on div "(I know somethin 'bout you)" at bounding box center [363, 189] width 163 height 61
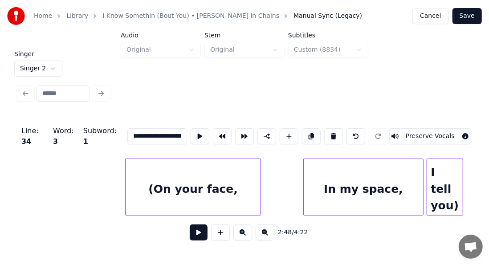
scroll to position [0, 14326]
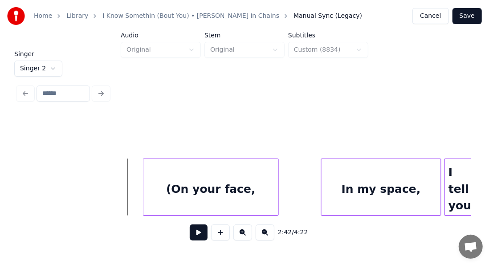
click at [190, 232] on button at bounding box center [199, 232] width 18 height 16
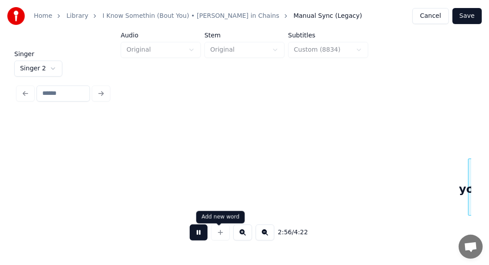
scroll to position [0, 15670]
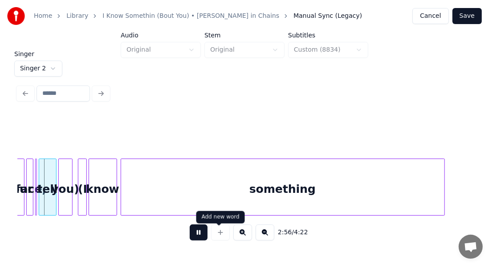
click at [195, 236] on button at bounding box center [199, 232] width 18 height 16
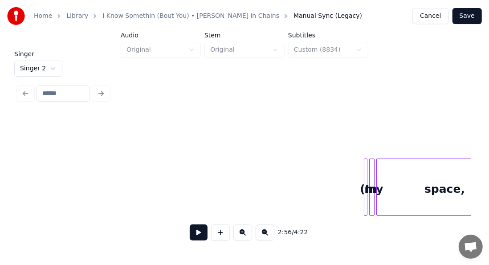
scroll to position [0, 15160]
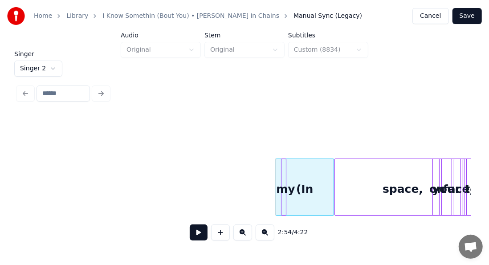
scroll to position [0, 15246]
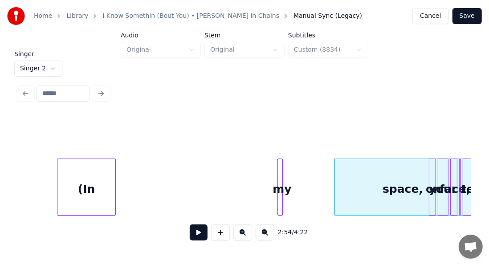
click at [93, 203] on div "(In" at bounding box center [85, 189] width 57 height 61
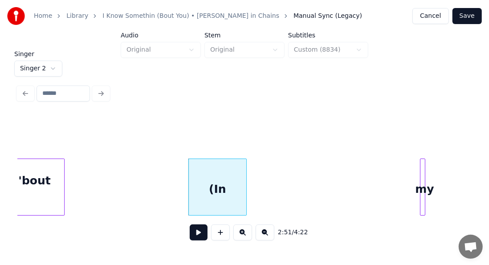
scroll to position [0, 15068]
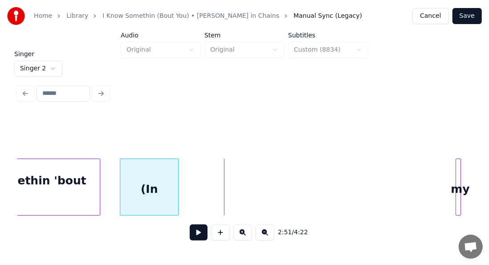
click at [162, 195] on div "(In" at bounding box center [148, 189] width 57 height 61
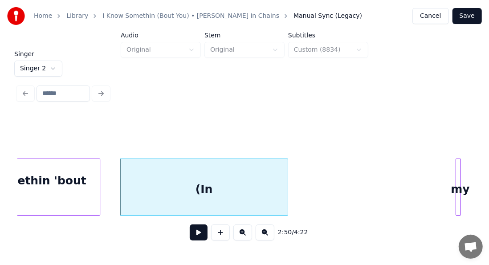
click at [287, 173] on div at bounding box center [286, 187] width 3 height 56
click at [223, 172] on div "(In" at bounding box center [203, 189] width 167 height 61
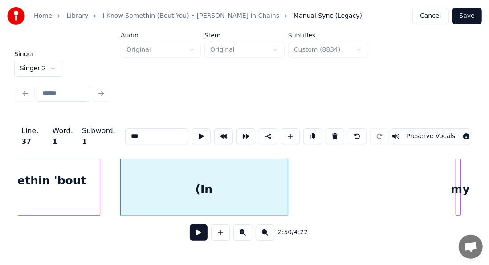
click at [140, 137] on input "***" at bounding box center [156, 136] width 63 height 16
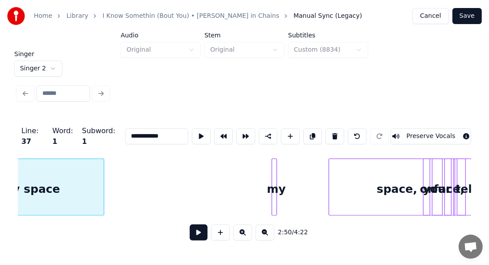
scroll to position [0, 15258]
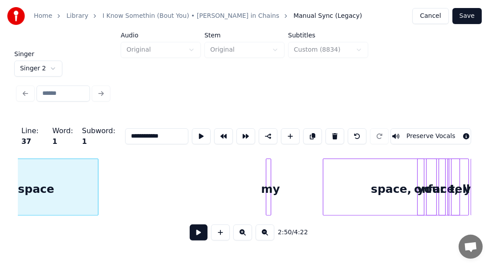
click at [267, 173] on div at bounding box center [267, 187] width 3 height 56
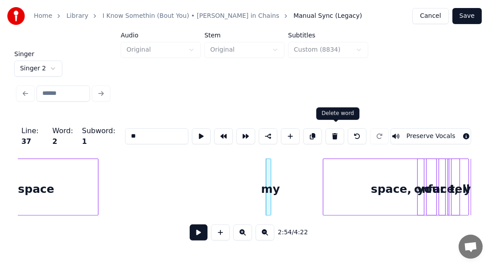
click at [335, 133] on button at bounding box center [334, 136] width 19 height 16
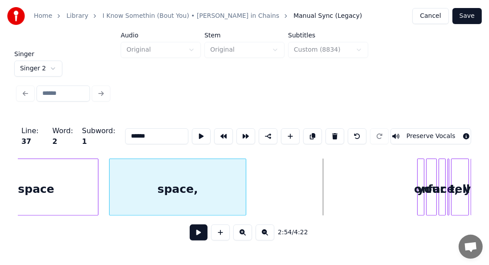
click at [138, 215] on div "(In my space space, on your face, I tell you)" at bounding box center [244, 186] width 453 height 57
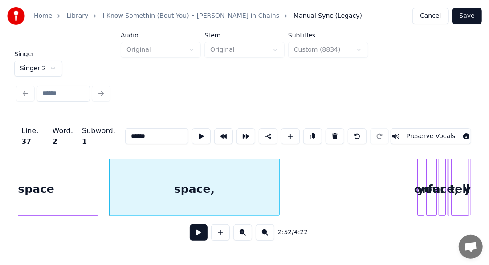
click at [278, 182] on div at bounding box center [277, 187] width 3 height 56
click at [139, 137] on input "******" at bounding box center [156, 136] width 63 height 16
click at [280, 180] on div "on your face," at bounding box center [195, 186] width 171 height 57
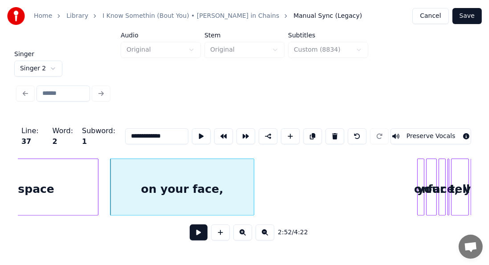
click at [252, 176] on div at bounding box center [252, 187] width 3 height 56
click at [192, 133] on button at bounding box center [201, 136] width 19 height 16
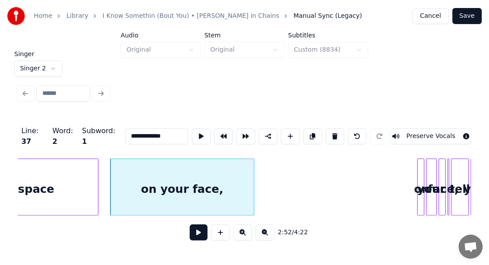
click at [192, 133] on button at bounding box center [201, 136] width 19 height 16
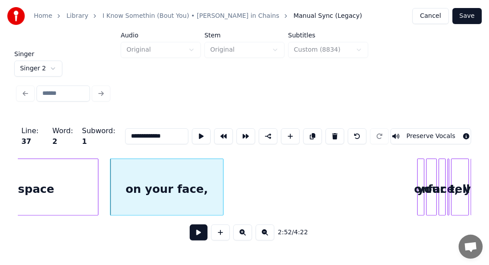
click at [222, 169] on div at bounding box center [221, 187] width 3 height 56
click at [192, 129] on button at bounding box center [201, 136] width 19 height 16
click at [421, 170] on div "on" at bounding box center [420, 186] width 7 height 57
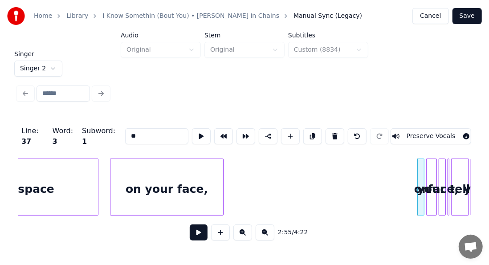
click at [421, 170] on div at bounding box center [422, 187] width 3 height 56
click at [340, 128] on button at bounding box center [334, 136] width 19 height 16
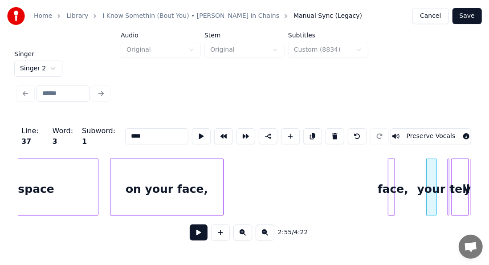
click at [388, 193] on div "face," at bounding box center [392, 189] width 9 height 61
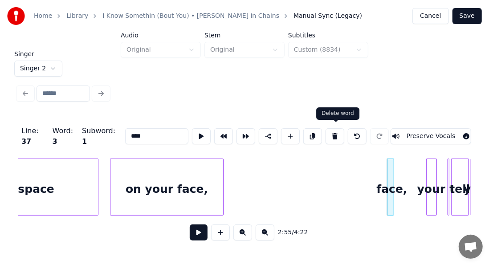
click at [331, 132] on button at bounding box center [334, 136] width 19 height 16
click at [335, 133] on button at bounding box center [334, 136] width 19 height 16
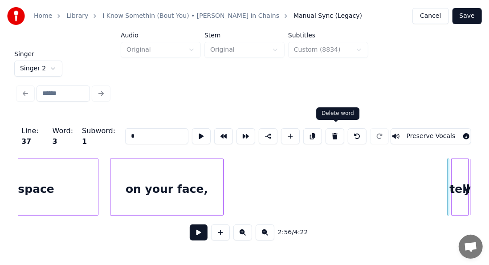
click at [335, 129] on button at bounding box center [334, 136] width 19 height 16
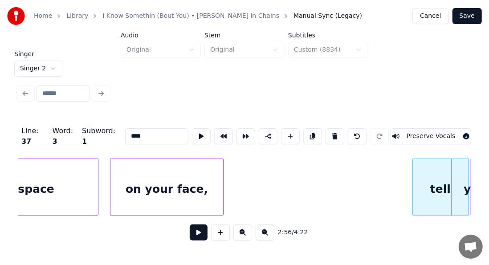
click at [379, 215] on div "(In my space on your face, tell you)" at bounding box center [244, 186] width 453 height 57
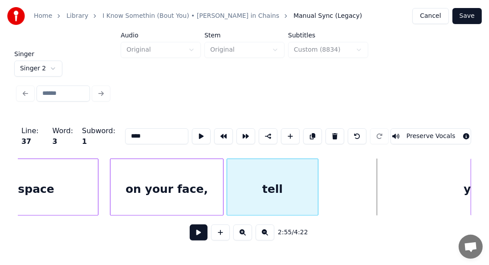
click at [264, 210] on div "tell" at bounding box center [272, 189] width 91 height 61
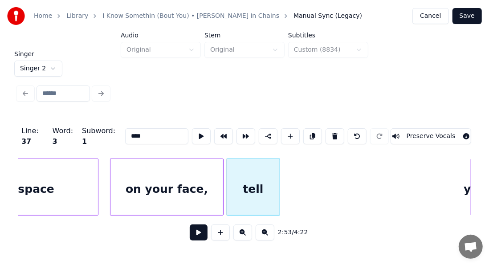
click at [278, 189] on div at bounding box center [278, 187] width 3 height 56
click at [134, 124] on div "Line : 37 Word : 3 Subword : 1 **** Preserve Vocals" at bounding box center [244, 136] width 453 height 45
click at [139, 129] on input "****" at bounding box center [156, 136] width 63 height 16
click at [192, 131] on button at bounding box center [201, 136] width 19 height 16
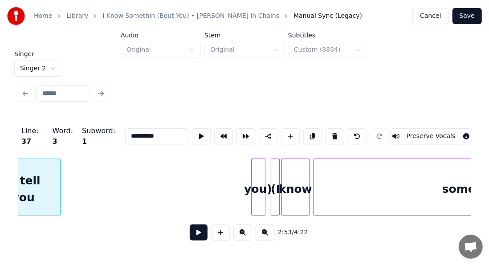
scroll to position [0, 15507]
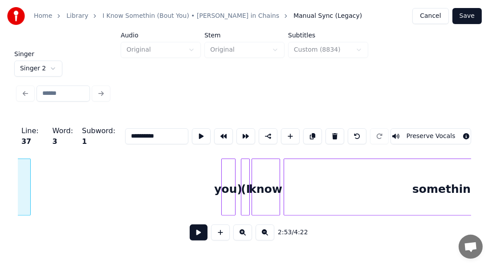
click at [391, 195] on div "something" at bounding box center [445, 189] width 323 height 61
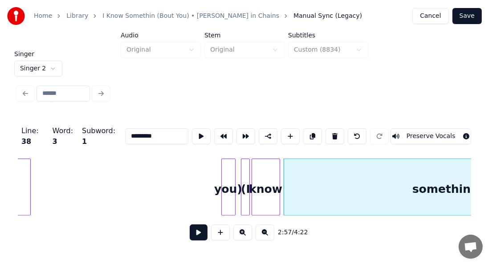
scroll to position [0, 15642]
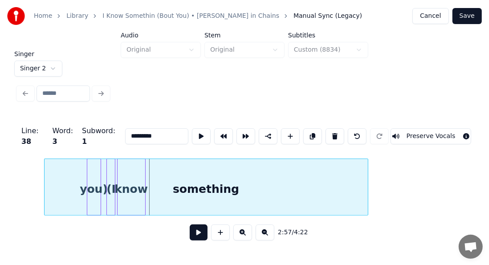
click at [280, 191] on div "something" at bounding box center [206, 189] width 323 height 61
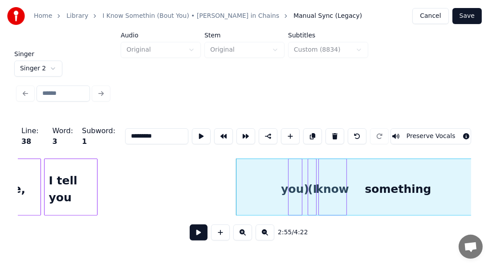
scroll to position [0, 15357]
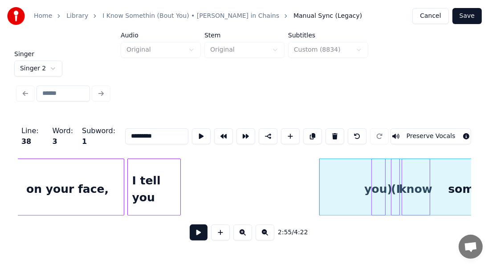
click at [135, 130] on input "*********" at bounding box center [156, 136] width 63 height 16
paste input
drag, startPoint x: 135, startPoint y: 130, endPoint x: 150, endPoint y: 131, distance: 14.7
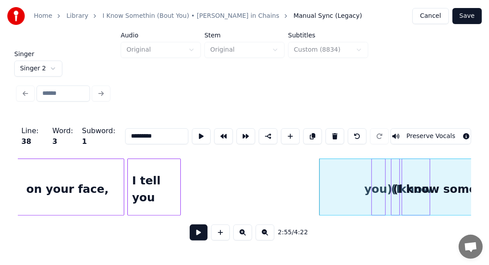
click at [150, 131] on input "*********" at bounding box center [156, 136] width 63 height 16
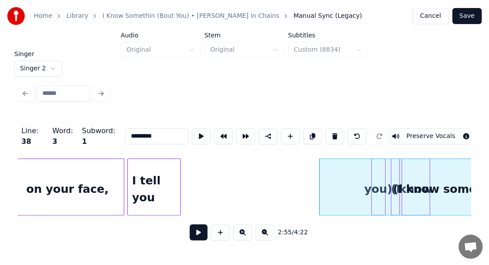
paste input
click at [359, 191] on div "somethin" at bounding box center [481, 189] width 323 height 61
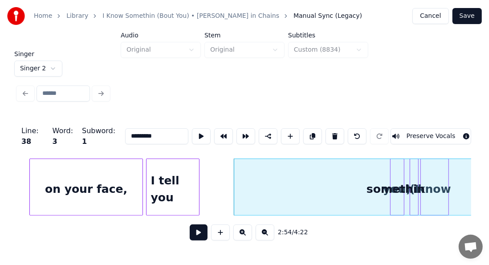
scroll to position [0, 15321]
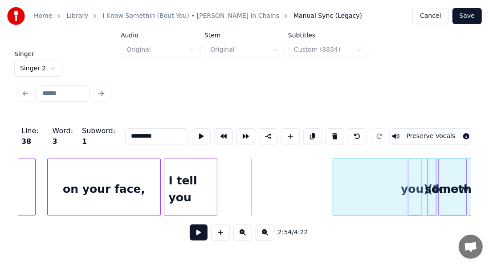
click at [336, 182] on div at bounding box center [334, 187] width 3 height 56
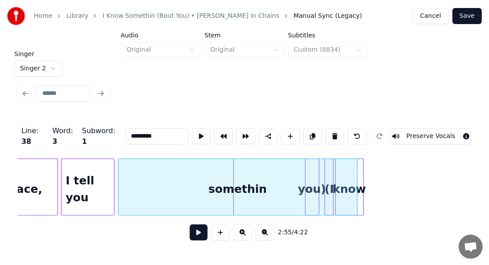
click at [249, 196] on div "somethin" at bounding box center [237, 189] width 239 height 61
click at [389, 167] on div "know" at bounding box center [373, 186] width 77 height 57
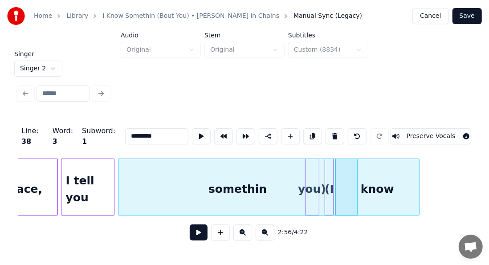
click at [388, 171] on div "know" at bounding box center [378, 189] width 84 height 61
click at [328, 178] on div at bounding box center [326, 187] width 3 height 56
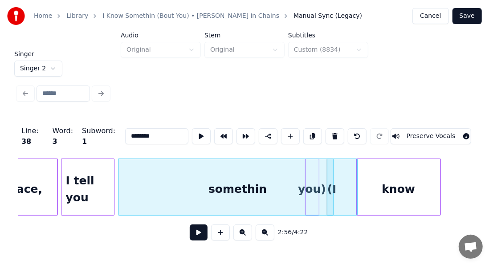
click at [423, 172] on div "know" at bounding box center [399, 189] width 84 height 61
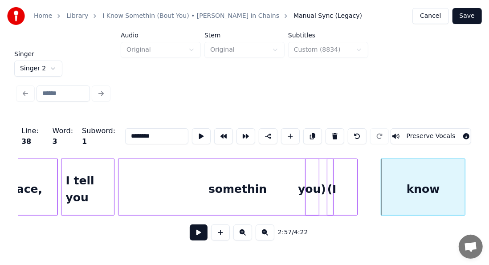
click at [89, 179] on div "I tell you" at bounding box center [87, 189] width 53 height 61
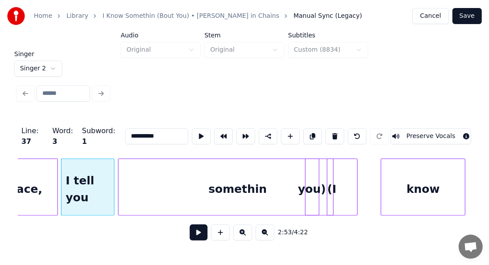
click at [205, 177] on div "somethin" at bounding box center [237, 189] width 239 height 61
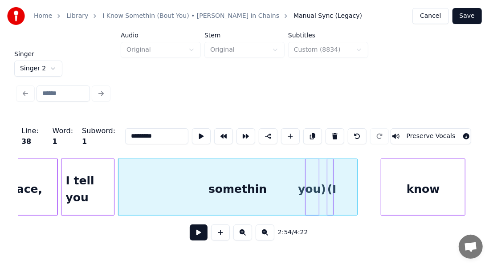
click at [205, 177] on div "somethin" at bounding box center [237, 189] width 239 height 61
paste input "**********"
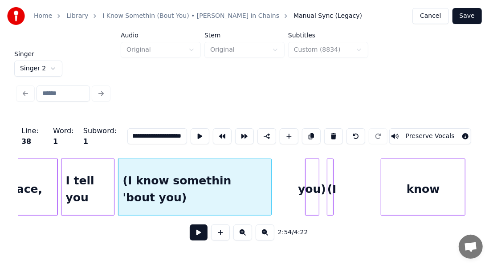
click at [271, 179] on div at bounding box center [269, 187] width 3 height 56
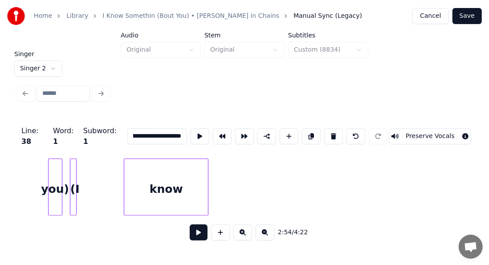
scroll to position [0, 15559]
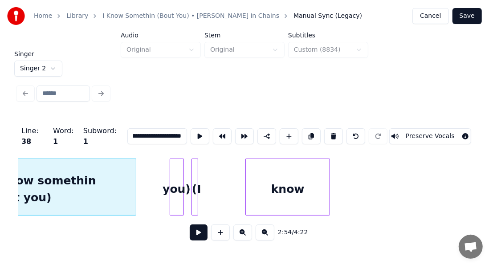
click at [314, 202] on div "know" at bounding box center [288, 189] width 84 height 61
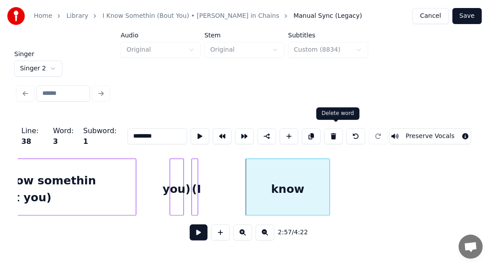
click at [337, 133] on button at bounding box center [333, 136] width 19 height 16
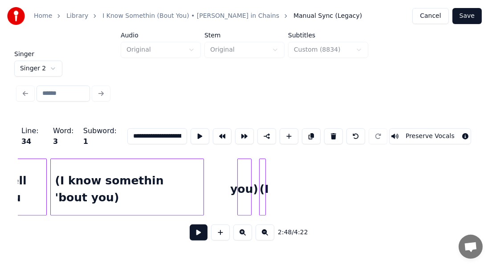
scroll to position [0, 15497]
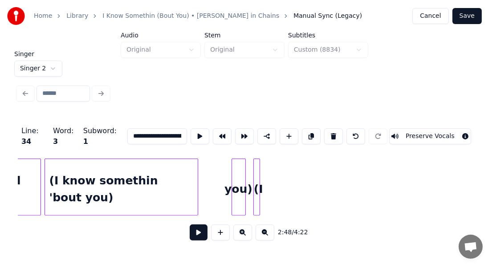
click at [259, 192] on div at bounding box center [258, 187] width 3 height 56
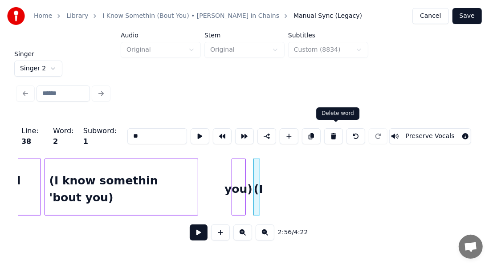
click at [339, 131] on button at bounding box center [333, 136] width 19 height 16
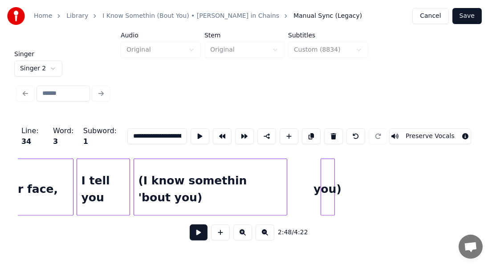
scroll to position [0, 15432]
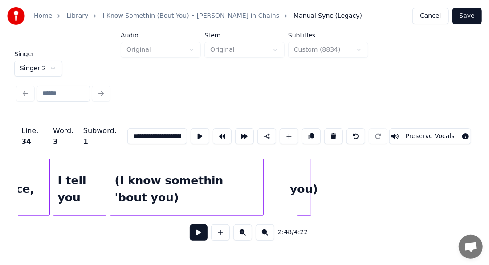
click at [301, 183] on div "you)" at bounding box center [303, 189] width 13 height 61
click at [332, 136] on button at bounding box center [333, 136] width 19 height 16
type input "**********"
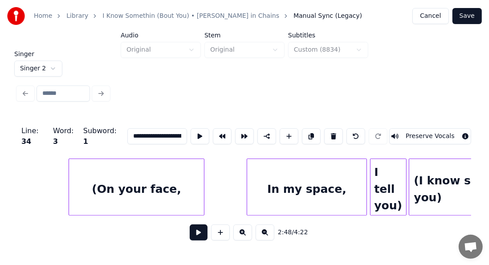
scroll to position [0, 14358]
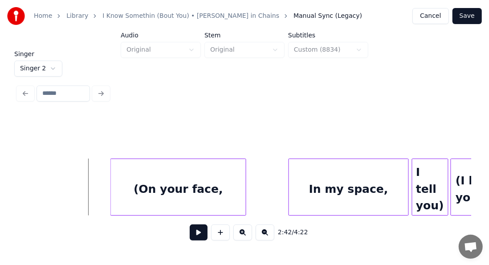
click at [190, 230] on button at bounding box center [199, 232] width 18 height 16
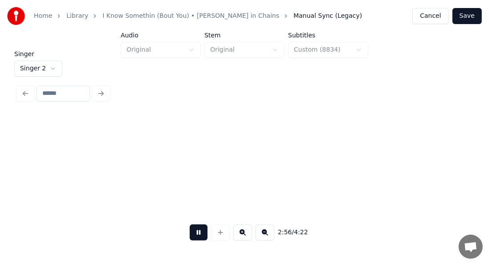
scroll to position [0, 15720]
click at [191, 236] on button at bounding box center [199, 232] width 18 height 16
click at [466, 13] on button "Save" at bounding box center [466, 16] width 29 height 16
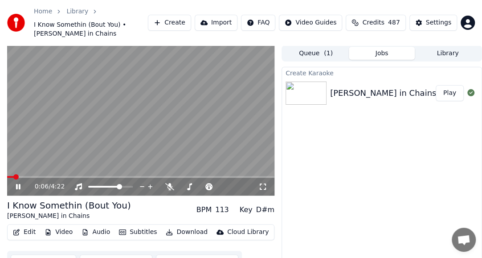
click at [18, 187] on icon at bounding box center [24, 186] width 20 height 7
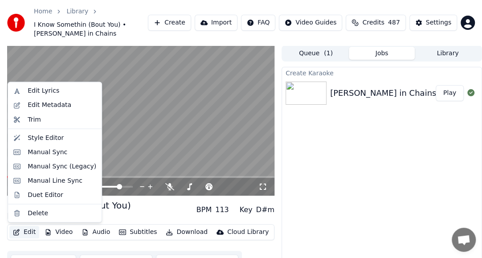
click at [19, 232] on icon "button" at bounding box center [16, 232] width 7 height 6
click at [47, 164] on div "Manual Sync (Legacy)" at bounding box center [62, 166] width 69 height 9
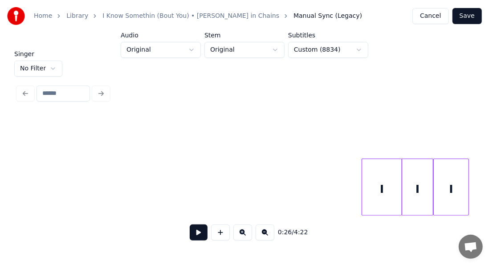
scroll to position [0, 10377]
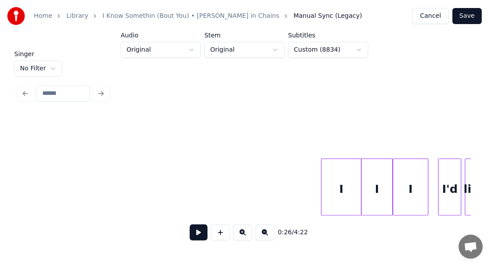
click at [40, 65] on html "Home Library I Know Somethin (Bout You) • [PERSON_NAME] in Chains Manual Sync (…" at bounding box center [244, 122] width 489 height 245
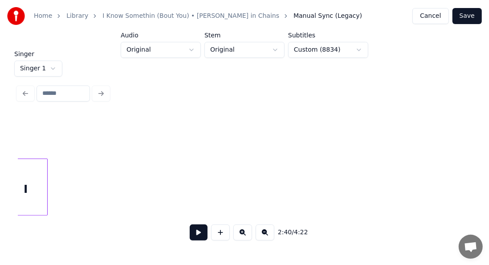
scroll to position [0, 17385]
click at [212, 160] on div "I" at bounding box center [191, 189] width 43 height 61
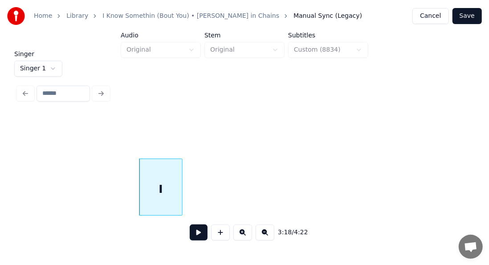
scroll to position [0, 17563]
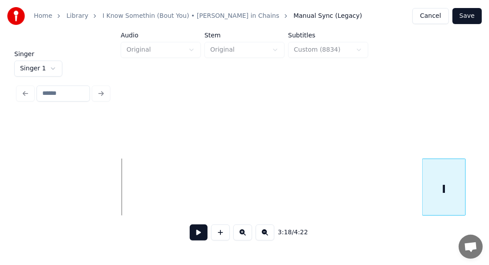
click at [442, 159] on div "I" at bounding box center [443, 189] width 43 height 61
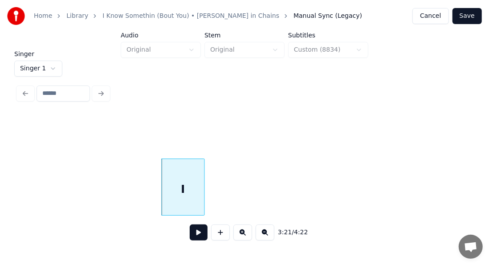
scroll to position [0, 17907]
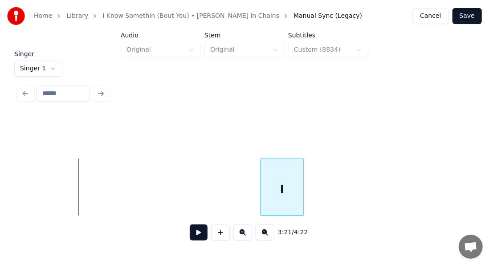
click at [304, 162] on div "I" at bounding box center [282, 189] width 43 height 61
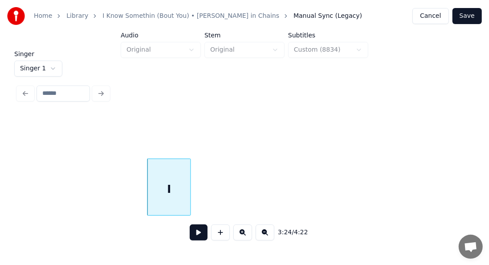
scroll to position [0, 18145]
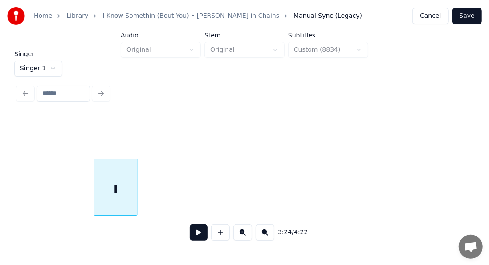
click at [120, 187] on div "I" at bounding box center [115, 189] width 43 height 61
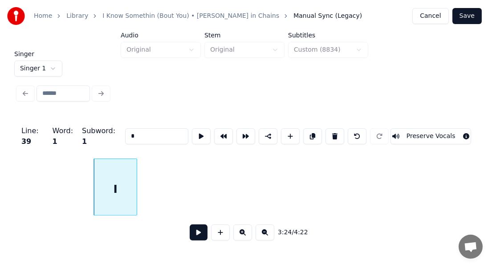
click at [335, 133] on button at bounding box center [334, 136] width 19 height 16
type input "****"
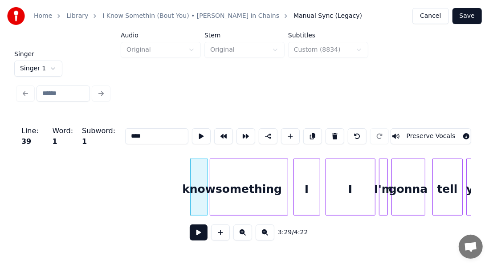
scroll to position [0, 18499]
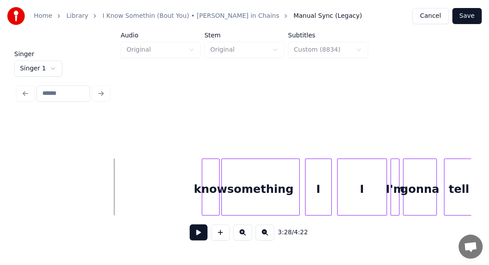
click at [203, 183] on div at bounding box center [203, 187] width 3 height 56
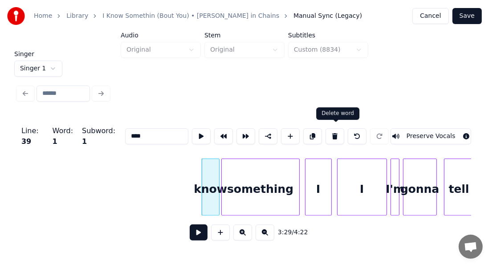
click at [334, 136] on button at bounding box center [334, 136] width 19 height 16
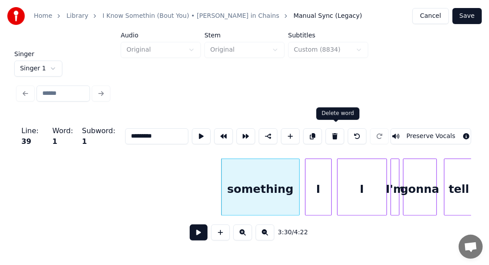
click at [337, 134] on button at bounding box center [334, 136] width 19 height 16
type input "*"
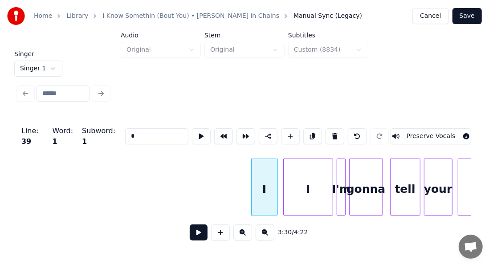
scroll to position [0, 18593]
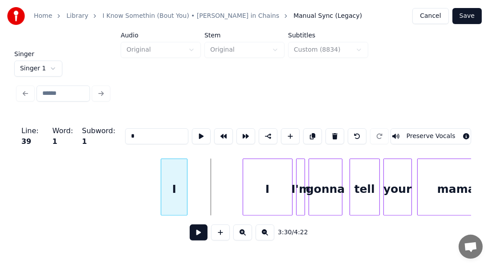
click at [170, 187] on div "I" at bounding box center [174, 189] width 26 height 61
drag, startPoint x: 184, startPoint y: 135, endPoint x: 185, endPoint y: 127, distance: 8.1
click at [192, 128] on button at bounding box center [201, 136] width 19 height 16
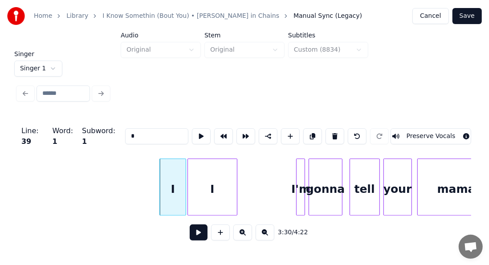
click at [203, 183] on div "I" at bounding box center [212, 189] width 49 height 61
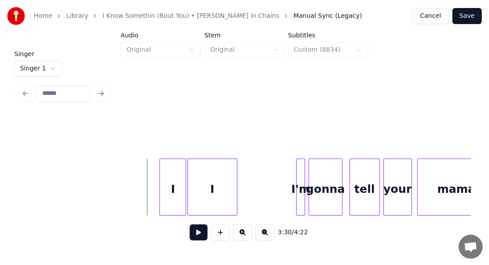
click at [190, 232] on button at bounding box center [199, 232] width 18 height 16
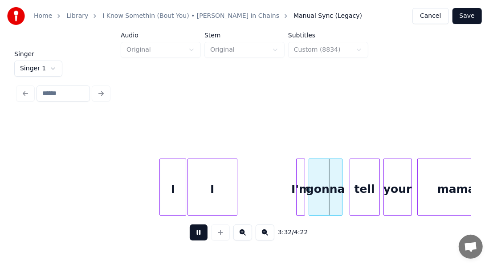
click at [190, 232] on button at bounding box center [199, 232] width 18 height 16
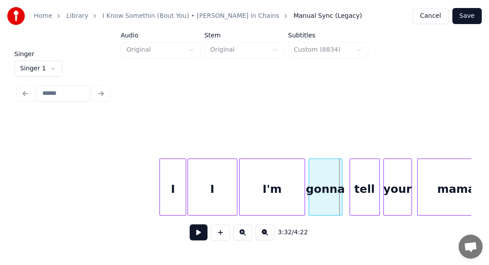
click at [241, 183] on div at bounding box center [241, 187] width 3 height 56
click at [242, 183] on div at bounding box center [241, 187] width 3 height 56
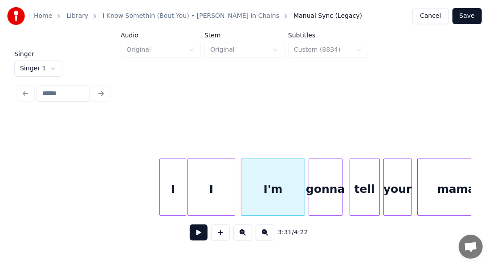
click at [232, 183] on div at bounding box center [233, 187] width 3 height 56
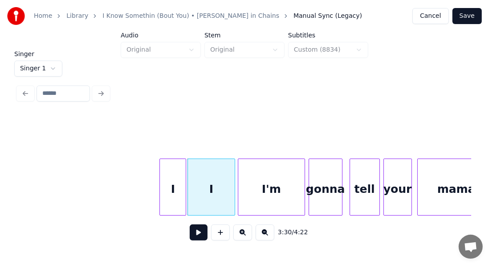
click at [238, 178] on div at bounding box center [239, 187] width 3 height 56
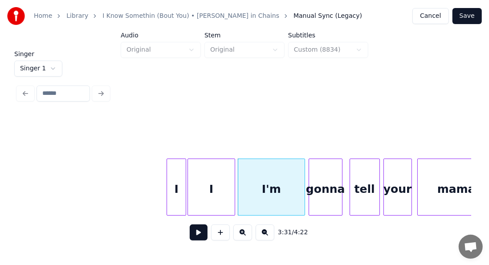
click at [168, 180] on div at bounding box center [168, 187] width 3 height 56
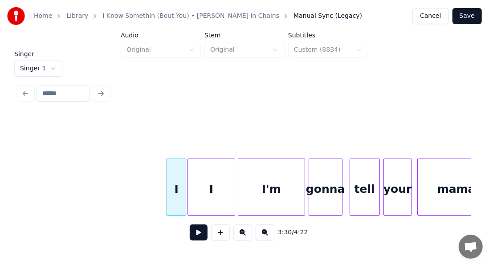
click at [195, 238] on button at bounding box center [199, 232] width 18 height 16
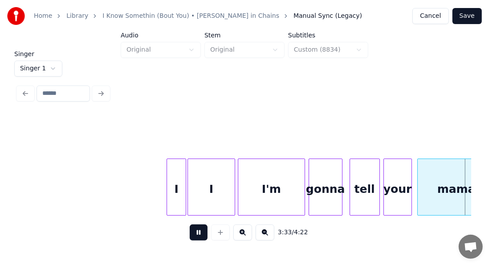
scroll to position [0, 19048]
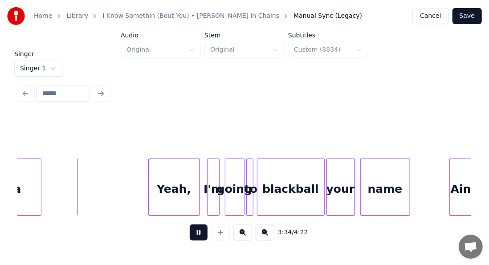
click at [196, 237] on button at bounding box center [199, 232] width 18 height 16
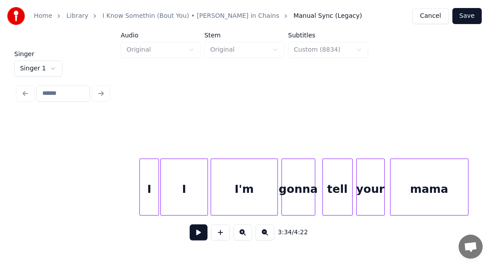
scroll to position [0, 18609]
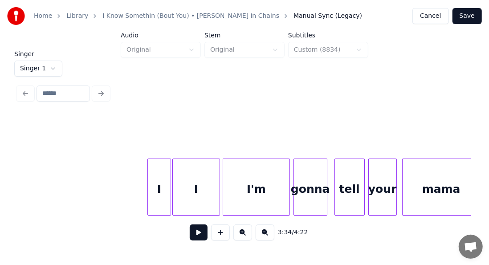
click at [148, 176] on div at bounding box center [149, 187] width 3 height 56
click at [160, 180] on div "I" at bounding box center [159, 189] width 23 height 61
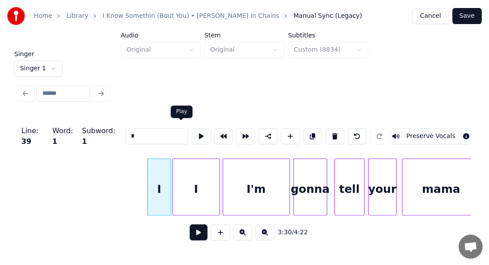
click at [192, 132] on button at bounding box center [201, 136] width 19 height 16
click at [182, 166] on div at bounding box center [183, 187] width 3 height 56
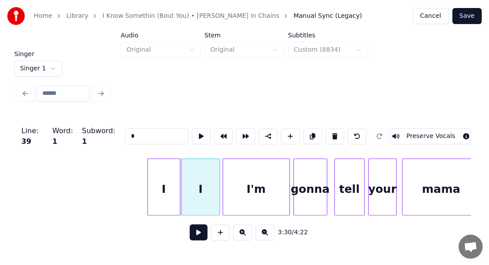
click at [179, 166] on div at bounding box center [178, 187] width 3 height 56
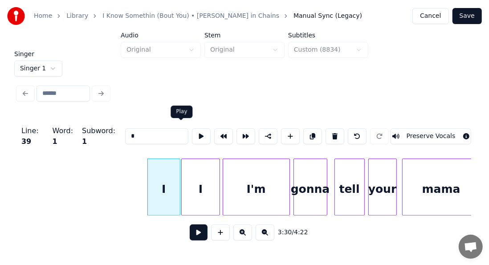
click at [192, 134] on button at bounding box center [201, 136] width 19 height 16
click at [185, 166] on div "I" at bounding box center [201, 189] width 38 height 61
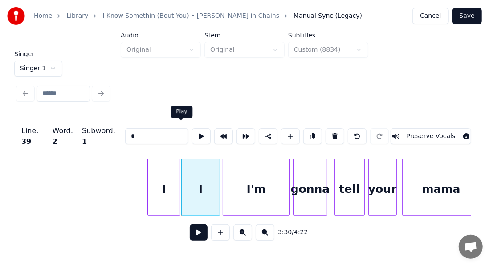
click at [192, 132] on button at bounding box center [201, 136] width 19 height 16
click at [188, 162] on div at bounding box center [189, 187] width 3 height 56
click at [167, 173] on div "I" at bounding box center [164, 189] width 32 height 61
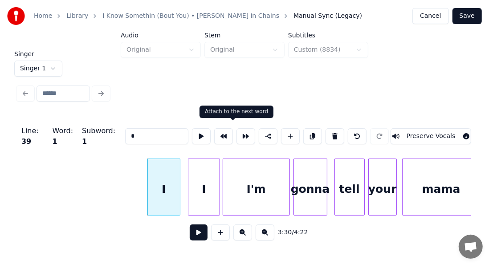
click at [236, 132] on button at bounding box center [245, 136] width 19 height 16
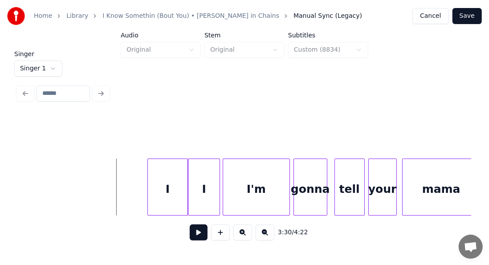
click at [192, 236] on button at bounding box center [199, 232] width 18 height 16
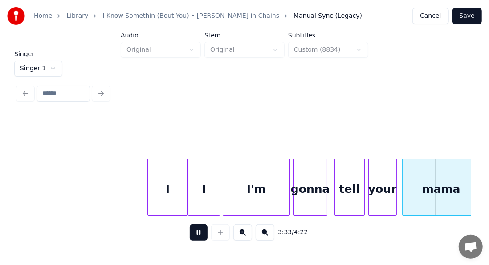
click at [192, 236] on button at bounding box center [199, 232] width 18 height 16
click at [305, 191] on div "gonna" at bounding box center [310, 189] width 33 height 61
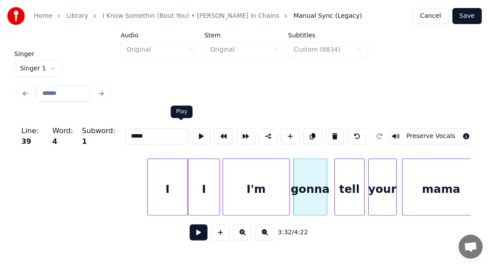
click at [192, 133] on button at bounding box center [201, 136] width 19 height 16
click at [339, 183] on div "tell" at bounding box center [349, 189] width 29 height 61
type input "****"
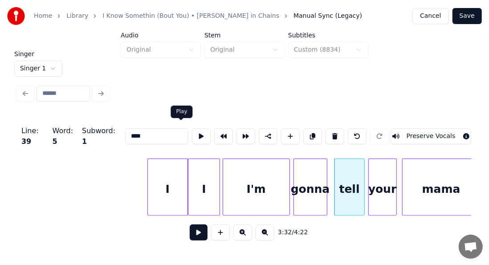
click at [192, 128] on button at bounding box center [201, 136] width 19 height 16
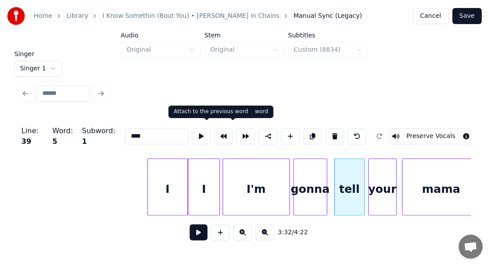
click at [214, 133] on button at bounding box center [223, 136] width 19 height 16
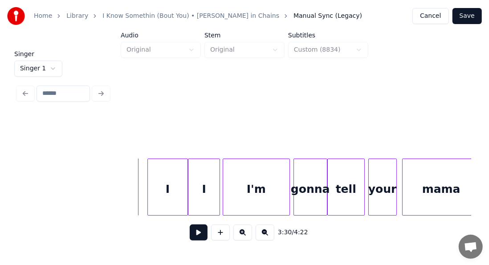
click at [190, 236] on button at bounding box center [199, 232] width 18 height 16
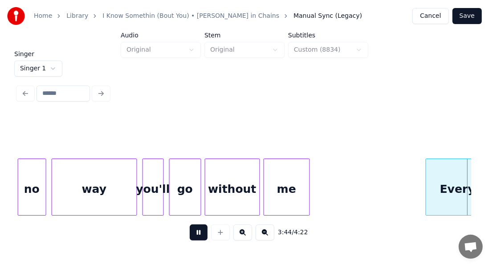
scroll to position [0, 19971]
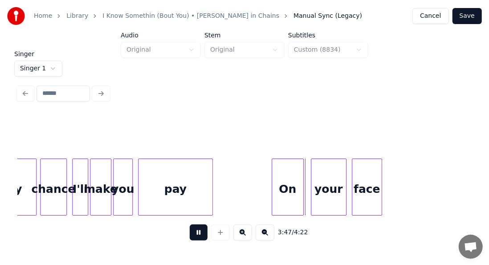
click at [195, 235] on button at bounding box center [199, 232] width 18 height 16
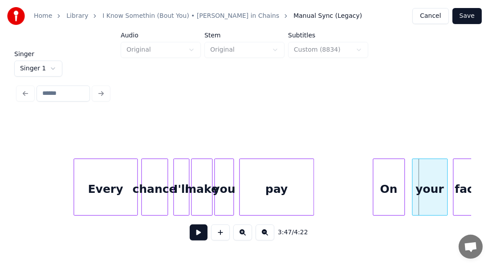
scroll to position [0, 19799]
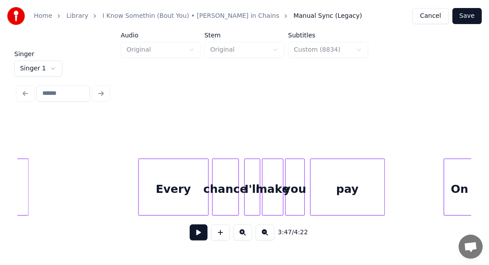
click at [139, 170] on div at bounding box center [139, 187] width 3 height 56
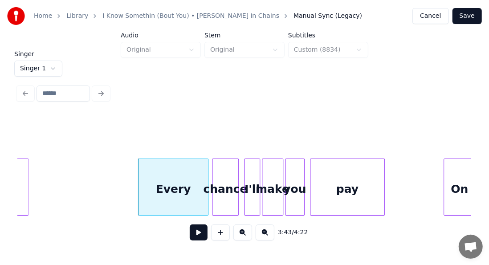
click at [190, 192] on div "Every" at bounding box center [172, 189] width 69 height 61
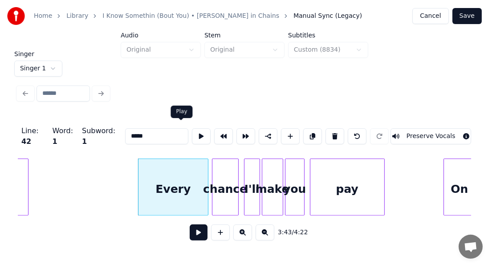
click at [192, 133] on button at bounding box center [201, 136] width 19 height 16
click at [225, 176] on div "chance" at bounding box center [225, 189] width 26 height 61
type input "******"
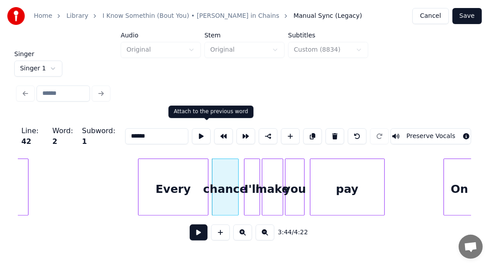
click at [214, 134] on button at bounding box center [223, 136] width 19 height 16
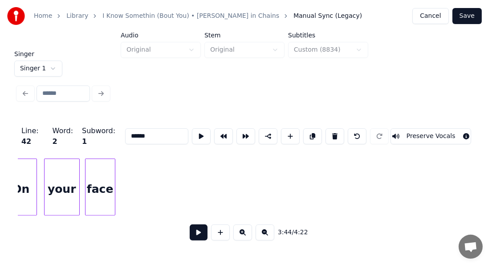
scroll to position [0, 20250]
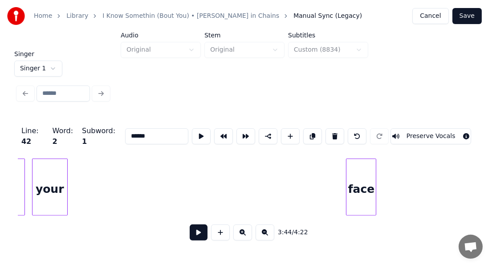
click at [366, 186] on div "face" at bounding box center [360, 189] width 29 height 61
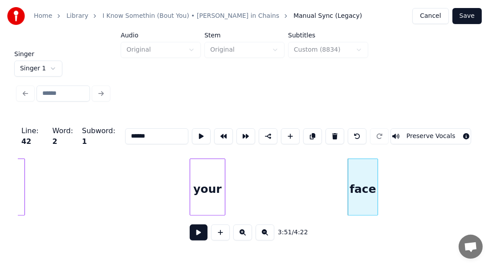
click at [212, 173] on div "your" at bounding box center [207, 189] width 35 height 61
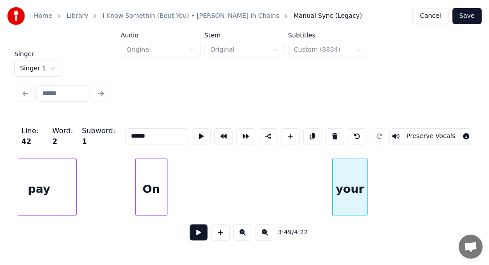
scroll to position [0, 20096]
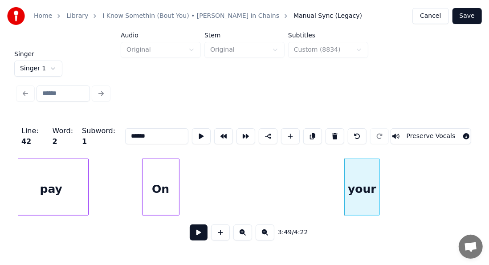
click at [142, 175] on div at bounding box center [143, 187] width 3 height 56
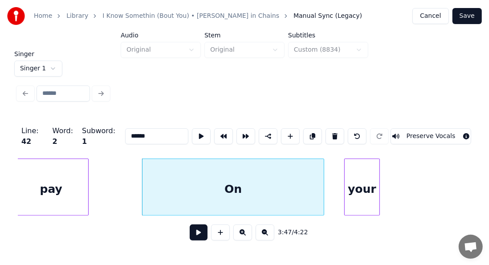
click at [322, 159] on div at bounding box center [322, 187] width 3 height 56
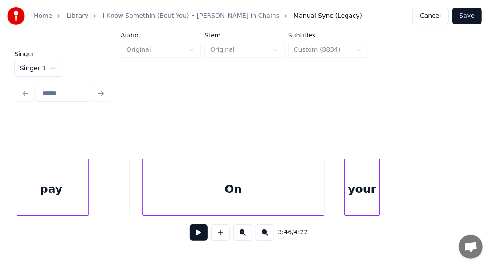
click at [190, 235] on button at bounding box center [199, 232] width 18 height 16
click at [330, 166] on div at bounding box center [331, 187] width 3 height 56
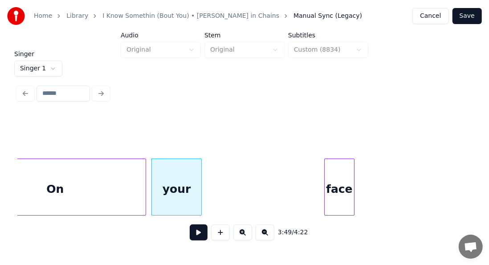
scroll to position [0, 20280]
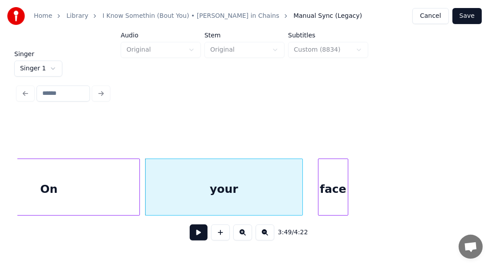
click at [300, 169] on div at bounding box center [301, 187] width 3 height 56
click at [298, 169] on div at bounding box center [298, 187] width 3 height 56
click at [178, 193] on div "your" at bounding box center [223, 189] width 154 height 61
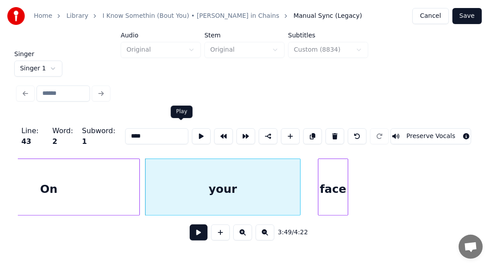
click at [192, 128] on button at bounding box center [201, 136] width 19 height 16
click at [335, 172] on div "face" at bounding box center [332, 189] width 29 height 61
type input "****"
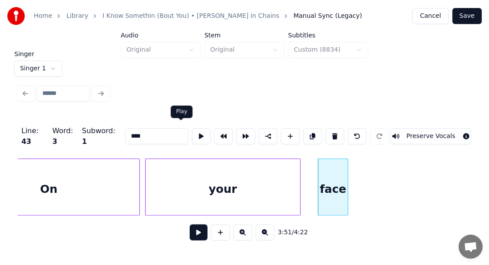
click at [192, 130] on button at bounding box center [201, 136] width 19 height 16
click at [308, 179] on div at bounding box center [309, 187] width 3 height 56
click at [192, 128] on button at bounding box center [201, 136] width 19 height 16
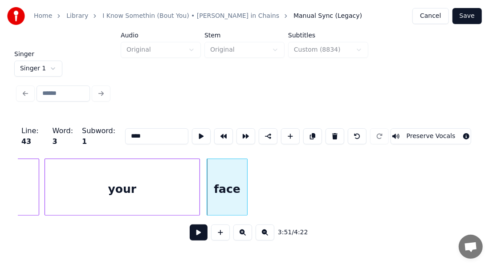
scroll to position [0, 20434]
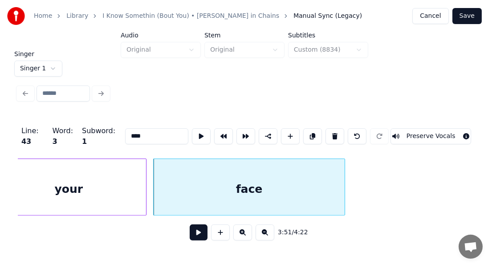
click at [342, 182] on div at bounding box center [343, 187] width 3 height 56
click at [340, 182] on div at bounding box center [341, 187] width 3 height 56
click at [336, 182] on div at bounding box center [336, 187] width 3 height 56
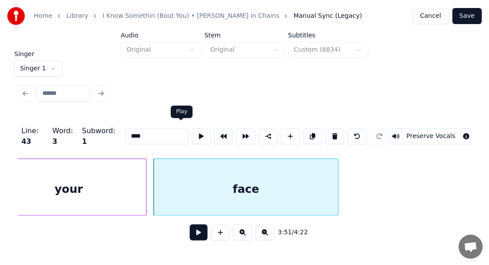
click at [192, 131] on button at bounding box center [201, 136] width 19 height 16
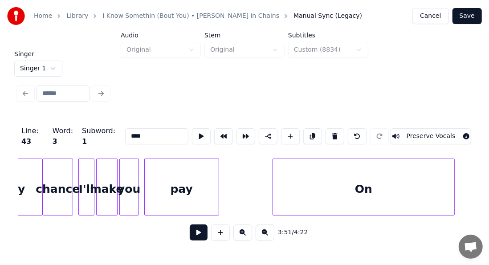
scroll to position [0, 19912]
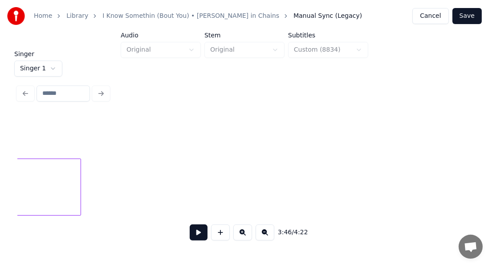
scroll to position [0, 20701]
click at [196, 233] on button at bounding box center [199, 232] width 18 height 16
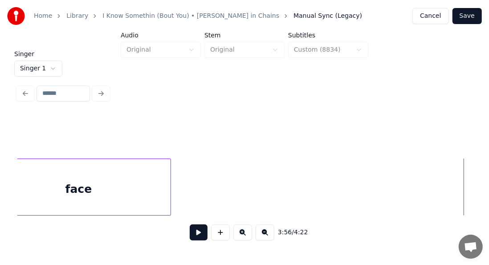
click at [218, 236] on button at bounding box center [220, 232] width 19 height 16
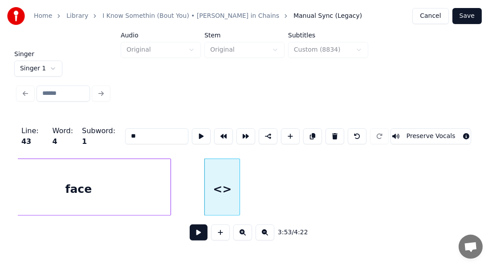
drag, startPoint x: 134, startPoint y: 133, endPoint x: 92, endPoint y: 134, distance: 42.3
click at [96, 134] on div "Line : 43 Word : 4 Subword : 1 ** Preserve Vocals" at bounding box center [244, 136] width 453 height 45
click at [235, 164] on div at bounding box center [234, 187] width 3 height 56
type input "*"
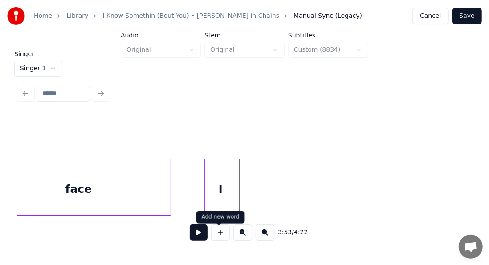
click at [217, 239] on button at bounding box center [220, 232] width 19 height 16
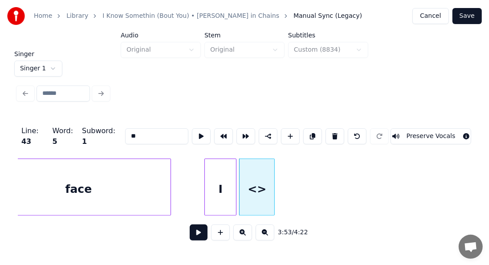
click at [138, 128] on input "**" at bounding box center [156, 136] width 63 height 16
type input "*"
click at [266, 175] on div at bounding box center [266, 187] width 3 height 56
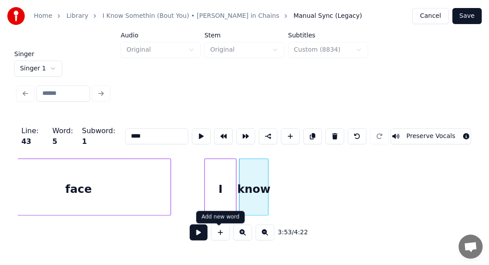
click at [223, 234] on button at bounding box center [220, 232] width 19 height 16
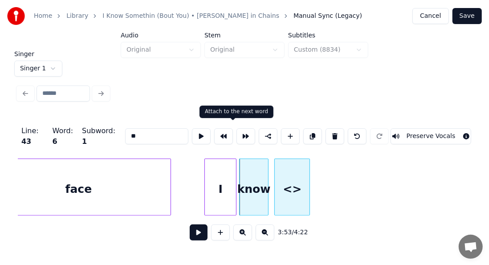
click at [296, 175] on div "<>" at bounding box center [292, 189] width 35 height 61
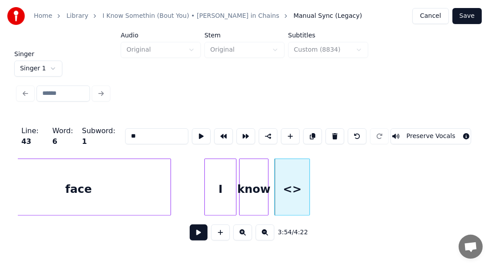
click at [294, 186] on div "<>" at bounding box center [292, 189] width 35 height 61
click at [332, 133] on button at bounding box center [334, 136] width 19 height 16
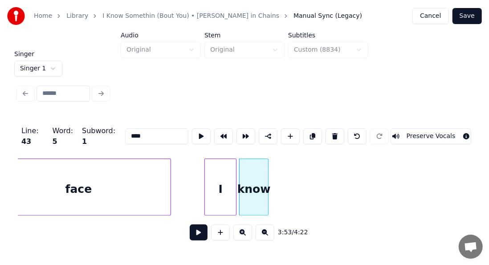
click at [231, 182] on div "I" at bounding box center [220, 189] width 31 height 61
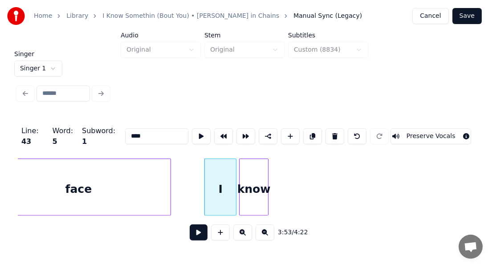
type input "*"
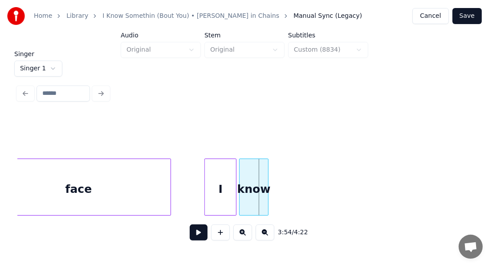
click at [227, 180] on div "I" at bounding box center [220, 189] width 31 height 61
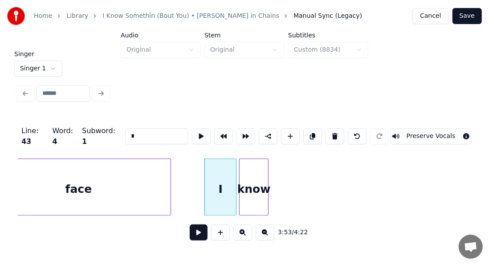
click at [250, 179] on div "know" at bounding box center [254, 189] width 28 height 61
type input "****"
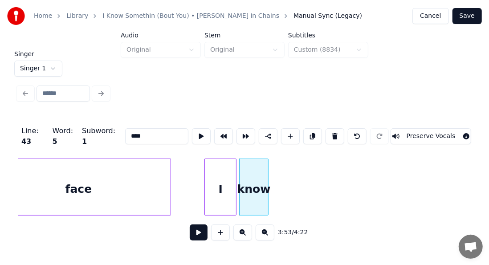
click at [25, 138] on span "43" at bounding box center [26, 141] width 10 height 8
click at [28, 138] on span "43" at bounding box center [26, 141] width 10 height 8
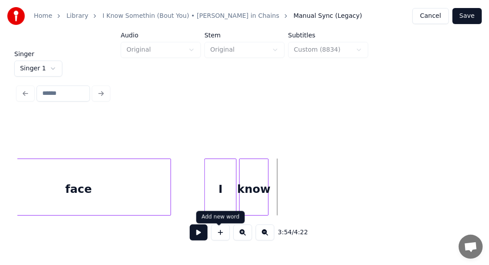
click at [223, 235] on button at bounding box center [220, 232] width 19 height 16
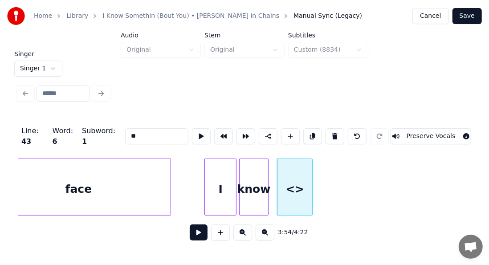
click at [130, 134] on input "**" at bounding box center [156, 136] width 63 height 16
type input "*"
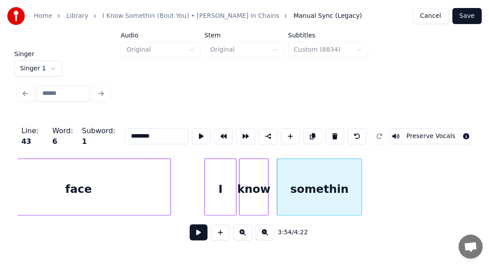
click at [360, 167] on div at bounding box center [360, 187] width 3 height 56
click at [219, 177] on div "I" at bounding box center [220, 189] width 31 height 61
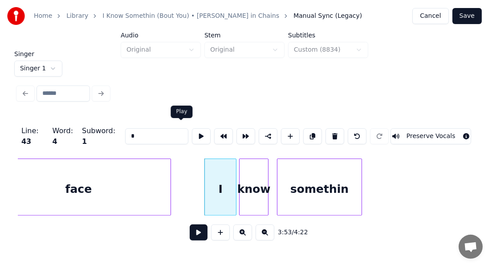
click at [192, 132] on button at bounding box center [201, 136] width 19 height 16
click at [243, 176] on div "know" at bounding box center [254, 189] width 28 height 61
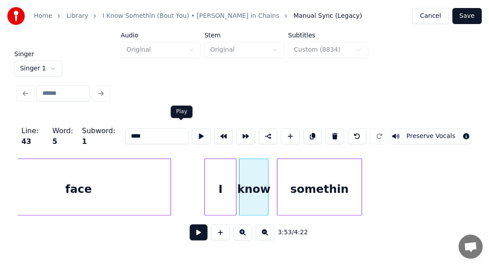
click at [192, 132] on button at bounding box center [201, 136] width 19 height 16
click at [258, 179] on div at bounding box center [258, 187] width 3 height 56
click at [192, 132] on button at bounding box center [201, 136] width 19 height 16
click at [305, 185] on div "somethin" at bounding box center [319, 189] width 84 height 61
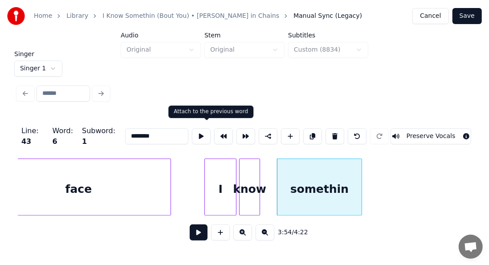
click at [214, 135] on button at bounding box center [223, 136] width 19 height 16
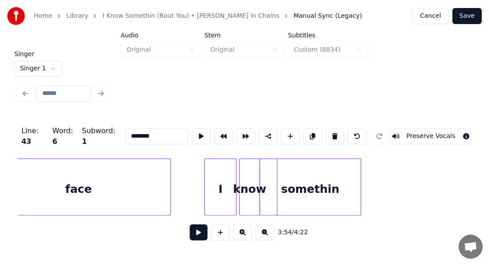
click at [335, 184] on div "somethin" at bounding box center [310, 189] width 101 height 61
click at [192, 132] on button at bounding box center [201, 136] width 19 height 16
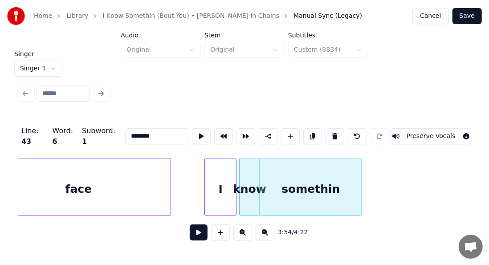
click at [360, 179] on div at bounding box center [360, 187] width 3 height 56
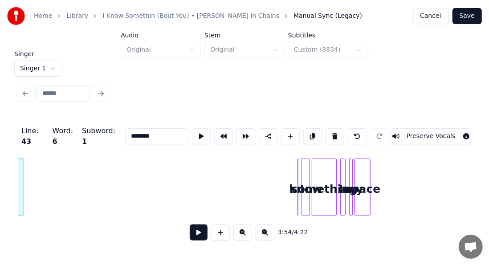
scroll to position [0, 20981]
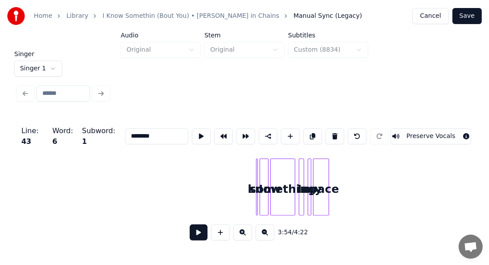
click at [256, 170] on div at bounding box center [256, 187] width 3 height 56
click at [334, 130] on button at bounding box center [334, 136] width 19 height 16
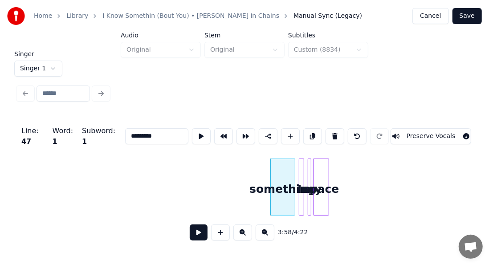
click at [334, 130] on button at bounding box center [334, 136] width 19 height 16
type input "**"
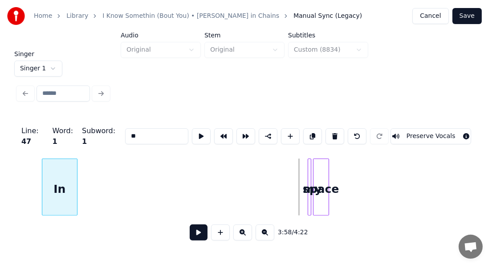
click at [42, 193] on div "In" at bounding box center [59, 189] width 34 height 61
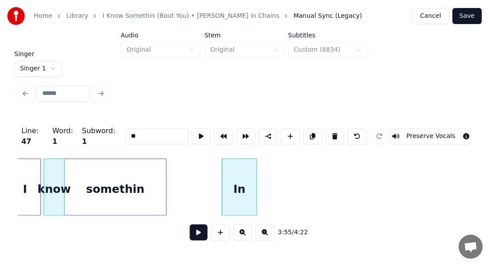
scroll to position [0, 20749]
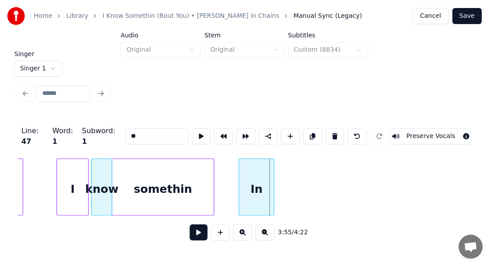
click at [260, 187] on div "In" at bounding box center [256, 189] width 34 height 61
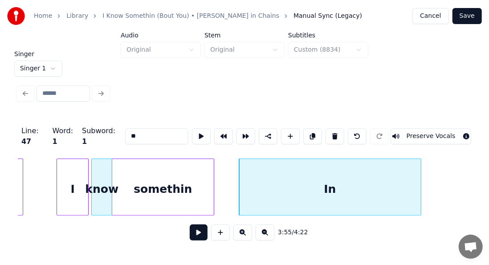
click at [419, 182] on div at bounding box center [419, 187] width 3 height 56
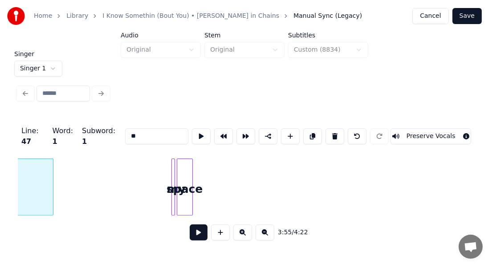
scroll to position [0, 21111]
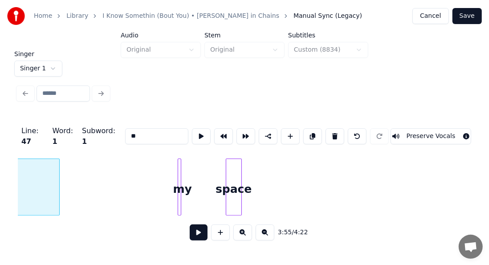
click at [232, 168] on div "space" at bounding box center [233, 189] width 15 height 61
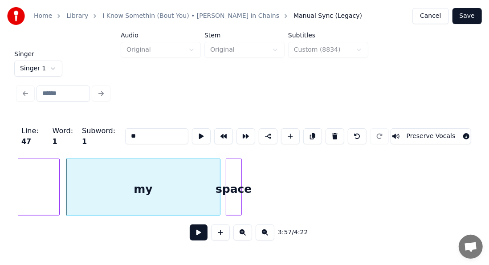
click at [218, 183] on div at bounding box center [218, 187] width 3 height 56
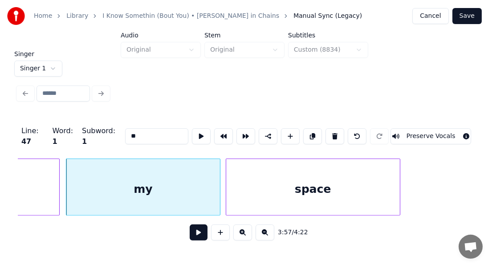
click at [399, 177] on div at bounding box center [398, 187] width 3 height 56
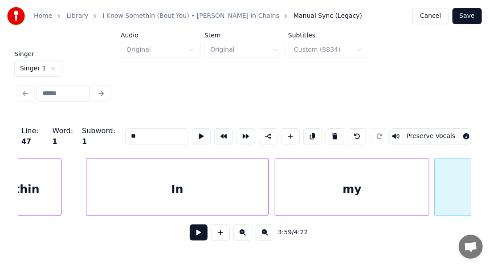
scroll to position [0, 20897]
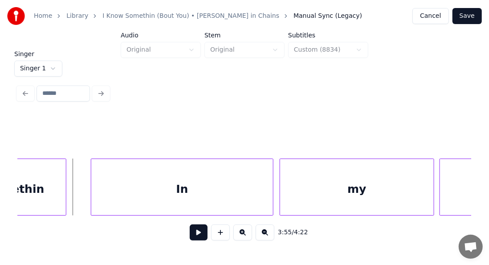
click at [193, 239] on button at bounding box center [199, 232] width 18 height 16
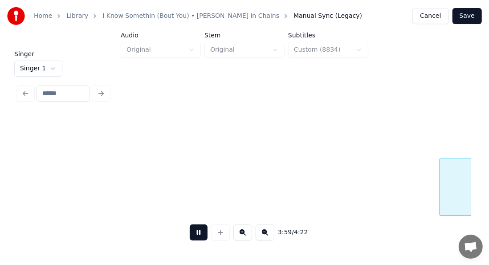
scroll to position [0, 21351]
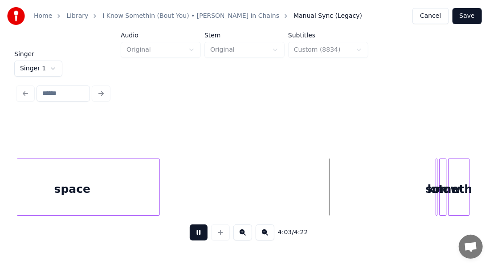
click at [197, 238] on button at bounding box center [199, 232] width 18 height 16
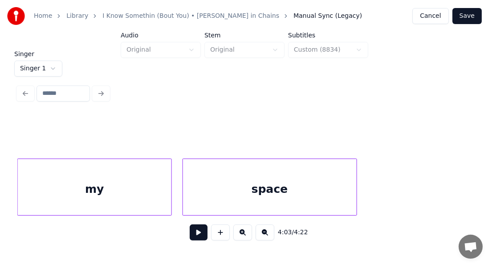
scroll to position [0, 21150]
click at [137, 182] on div "my" at bounding box center [94, 189] width 153 height 61
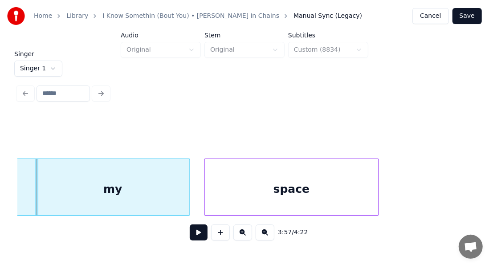
scroll to position [0, 21091]
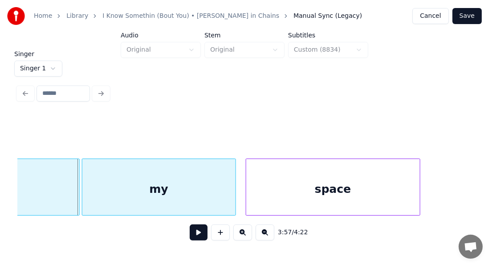
click at [114, 185] on div "my" at bounding box center [158, 189] width 153 height 61
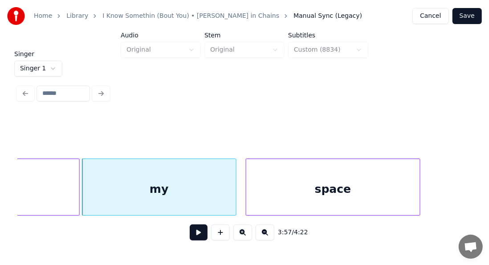
click at [179, 182] on div "my" at bounding box center [158, 189] width 153 height 61
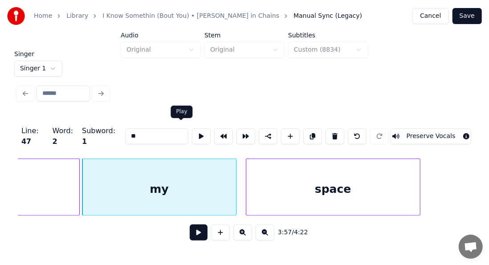
click at [192, 136] on button at bounding box center [201, 136] width 19 height 16
click at [228, 167] on div at bounding box center [228, 187] width 3 height 56
click at [192, 134] on button at bounding box center [201, 136] width 19 height 16
click at [227, 175] on div at bounding box center [227, 187] width 3 height 56
click at [263, 179] on div "space" at bounding box center [333, 189] width 174 height 61
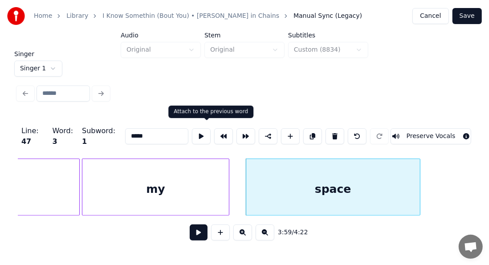
click at [214, 130] on button at bounding box center [223, 136] width 19 height 16
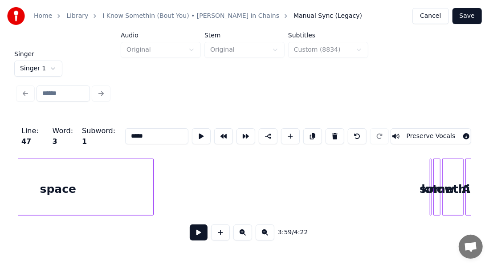
scroll to position [0, 21399]
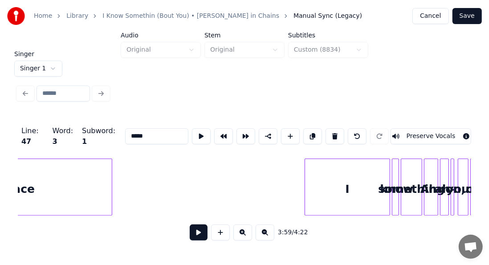
click at [305, 185] on div at bounding box center [306, 187] width 3 height 56
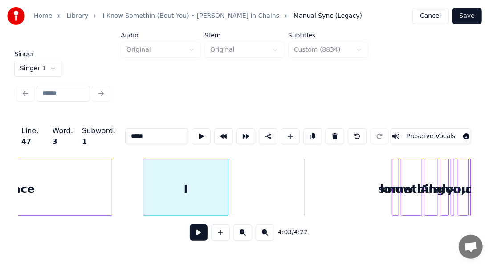
click at [182, 193] on div "I" at bounding box center [185, 189] width 84 height 61
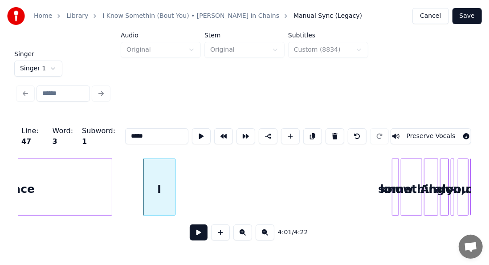
click at [173, 183] on div at bounding box center [173, 187] width 3 height 56
type input "*"
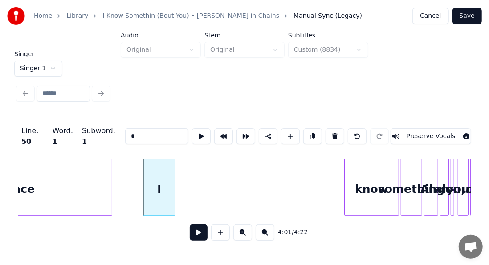
click at [345, 171] on div at bounding box center [346, 187] width 3 height 56
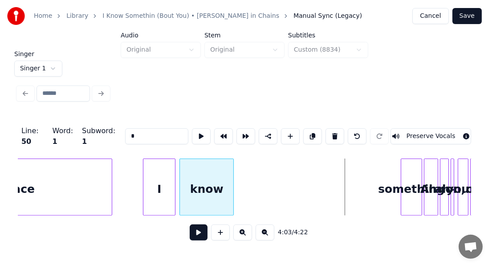
click at [204, 194] on div "know" at bounding box center [206, 189] width 53 height 61
click at [229, 183] on div at bounding box center [229, 187] width 3 height 56
click at [192, 134] on button at bounding box center [201, 136] width 19 height 16
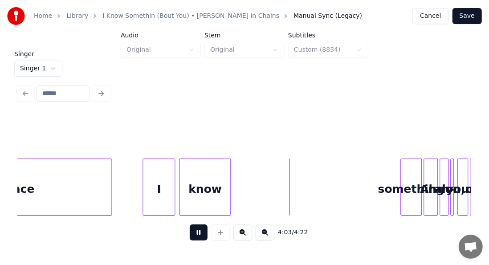
click at [195, 233] on button at bounding box center [199, 232] width 18 height 16
click at [203, 199] on div "know" at bounding box center [205, 189] width 51 height 61
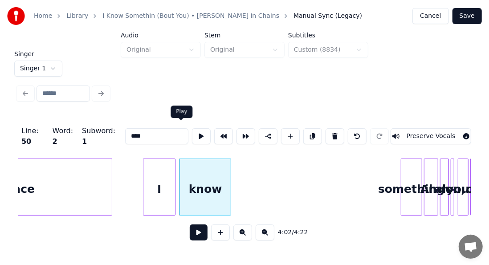
click at [192, 130] on button at bounding box center [201, 136] width 19 height 16
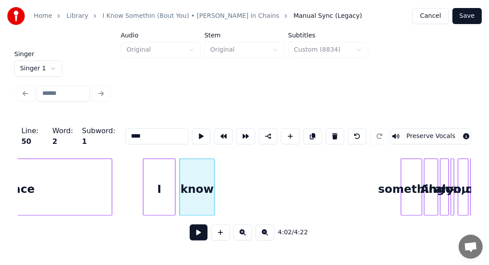
click at [212, 174] on div at bounding box center [212, 187] width 3 height 56
click at [192, 134] on button at bounding box center [201, 136] width 19 height 16
click at [205, 162] on div at bounding box center [204, 187] width 3 height 56
click at [192, 133] on button at bounding box center [201, 136] width 19 height 16
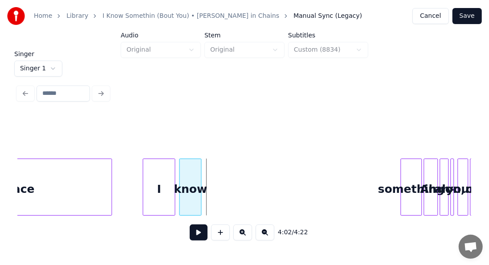
click at [199, 167] on div at bounding box center [200, 187] width 3 height 56
click at [409, 171] on div "something" at bounding box center [411, 189] width 20 height 61
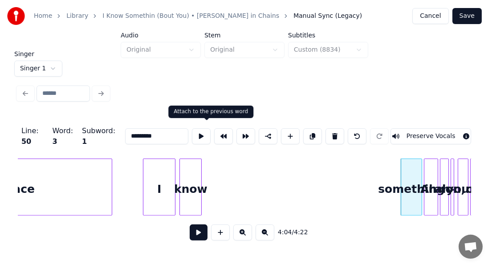
click at [214, 138] on button at bounding box center [223, 136] width 19 height 16
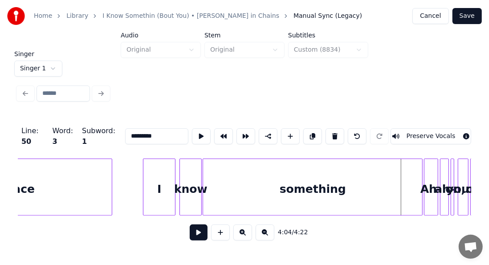
click at [422, 176] on div "something" at bounding box center [313, 186] width 220 height 57
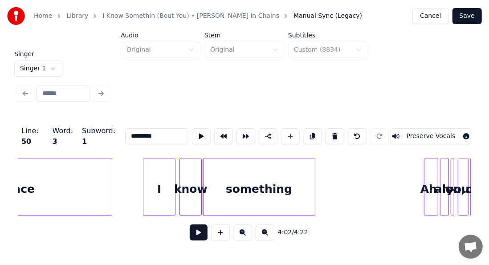
click at [313, 195] on div at bounding box center [313, 187] width 3 height 56
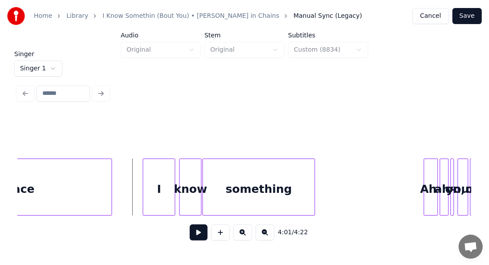
click at [190, 236] on button at bounding box center [199, 232] width 18 height 16
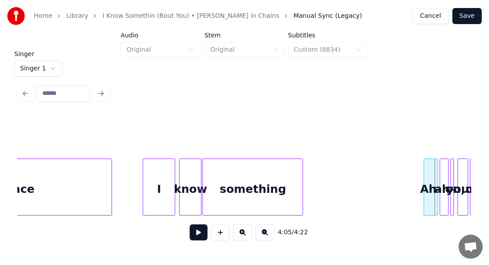
click at [302, 180] on div at bounding box center [301, 187] width 3 height 56
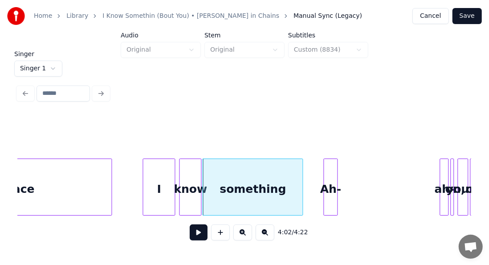
click at [329, 204] on div "Ah-" at bounding box center [330, 189] width 13 height 61
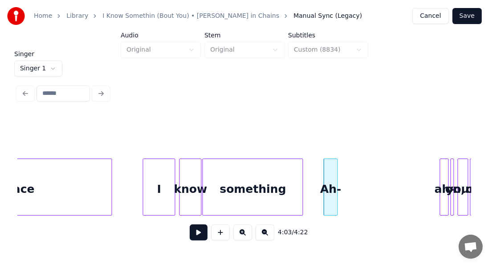
click at [194, 239] on button at bounding box center [199, 232] width 18 height 16
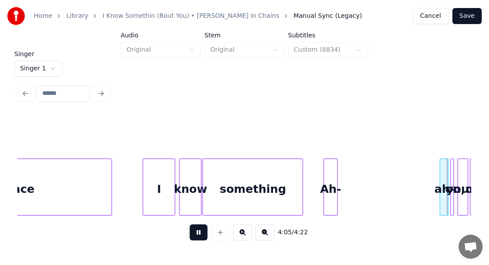
click at [194, 239] on button at bounding box center [199, 232] width 18 height 16
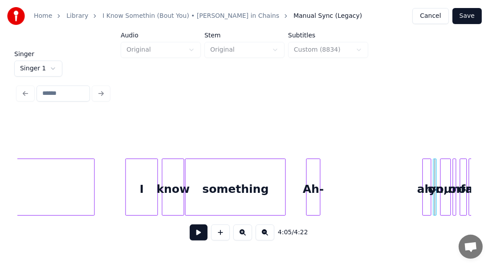
scroll to position [0, 21488]
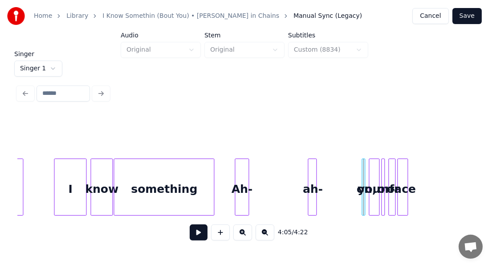
click at [317, 176] on div "ah-" at bounding box center [312, 189] width 9 height 61
click at [244, 173] on div "Ah-" at bounding box center [241, 189] width 13 height 61
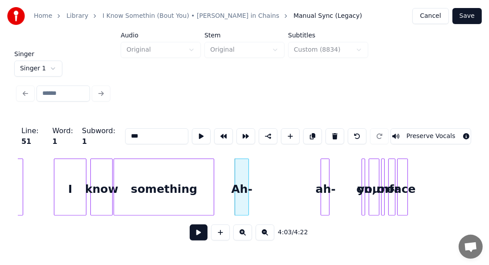
click at [192, 128] on button at bounding box center [201, 136] width 19 height 16
click at [263, 173] on div at bounding box center [261, 187] width 3 height 56
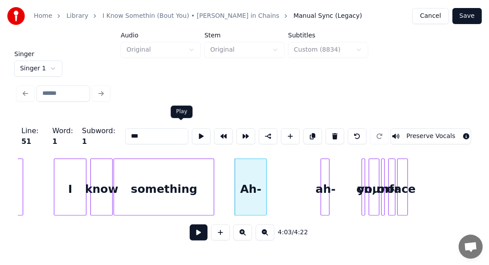
click at [192, 134] on button at bounding box center [201, 136] width 19 height 16
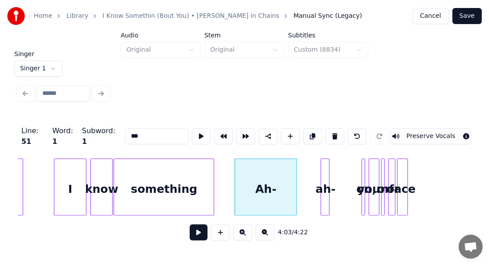
click at [297, 167] on div at bounding box center [295, 187] width 3 height 56
click at [192, 134] on button at bounding box center [201, 136] width 19 height 16
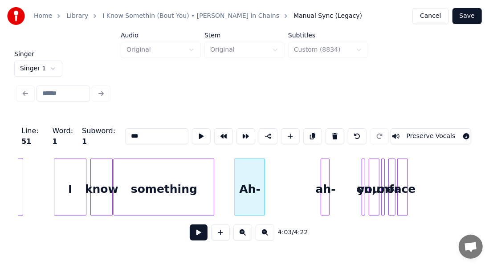
click at [264, 183] on div at bounding box center [263, 187] width 3 height 56
click at [328, 173] on div at bounding box center [327, 187] width 3 height 56
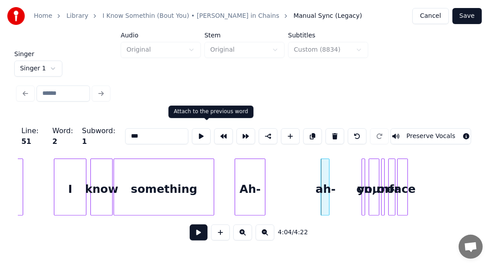
click at [214, 128] on button at bounding box center [223, 136] width 19 height 16
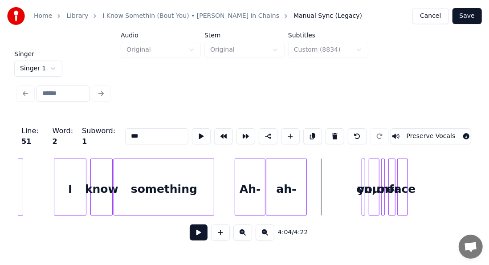
click at [305, 196] on div at bounding box center [305, 187] width 3 height 56
click at [192, 136] on button at bounding box center [201, 136] width 19 height 16
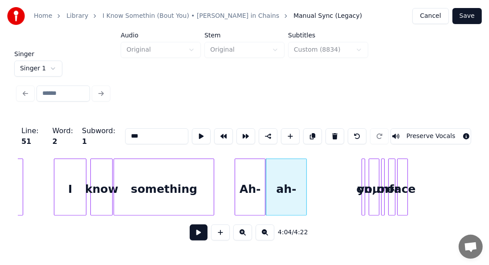
click at [192, 136] on button at bounding box center [201, 136] width 19 height 16
click at [245, 198] on div "Ah-" at bounding box center [250, 189] width 30 height 61
type input "***"
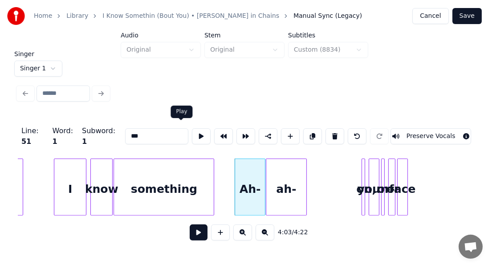
click at [192, 130] on button at bounding box center [201, 136] width 19 height 16
click at [272, 176] on div "ah-" at bounding box center [286, 189] width 41 height 61
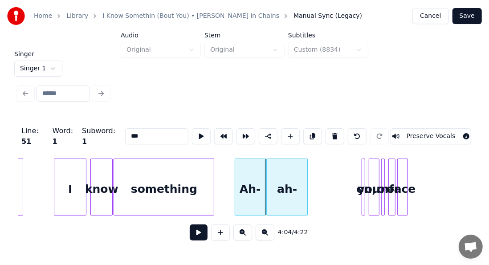
click at [286, 188] on div "ah-" at bounding box center [287, 189] width 41 height 61
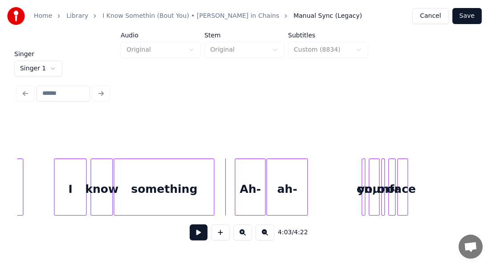
click at [198, 233] on button at bounding box center [199, 232] width 18 height 16
click at [369, 188] on div "your-" at bounding box center [374, 189] width 10 height 61
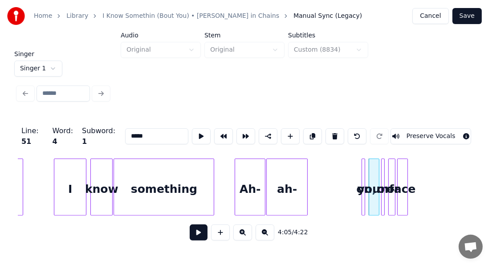
click at [362, 179] on div at bounding box center [363, 187] width 3 height 56
type input "***"
click at [341, 184] on div "your-" at bounding box center [346, 189] width 10 height 61
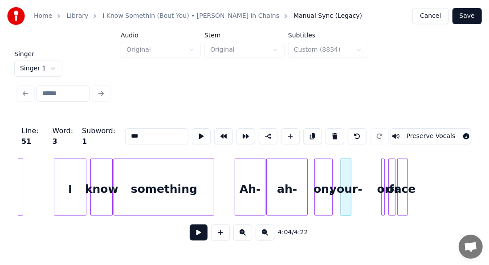
click at [323, 185] on div "on," at bounding box center [323, 189] width 17 height 61
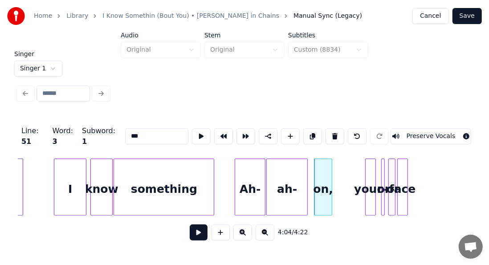
click at [370, 181] on div "your-" at bounding box center [371, 189] width 10 height 61
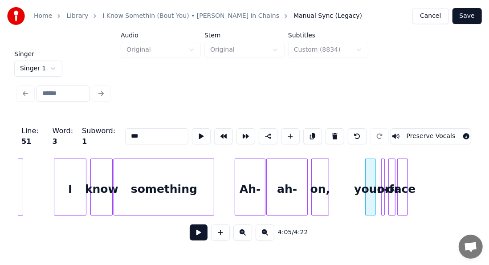
click at [320, 170] on div "on," at bounding box center [320, 189] width 17 height 61
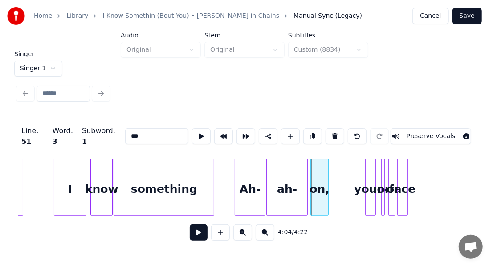
click at [319, 171] on div "on," at bounding box center [319, 189] width 17 height 61
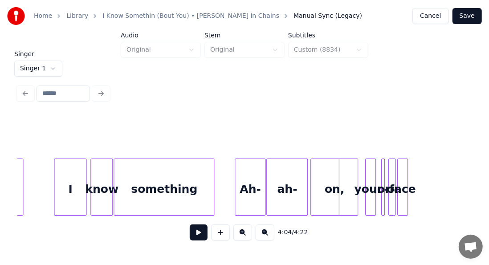
click at [356, 173] on div at bounding box center [356, 187] width 3 height 56
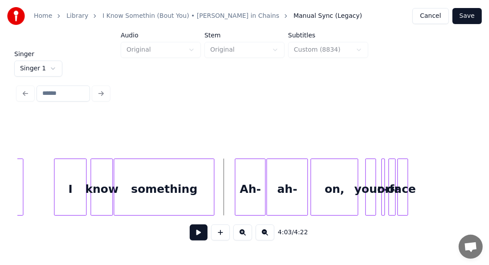
click at [198, 236] on button at bounding box center [199, 232] width 18 height 16
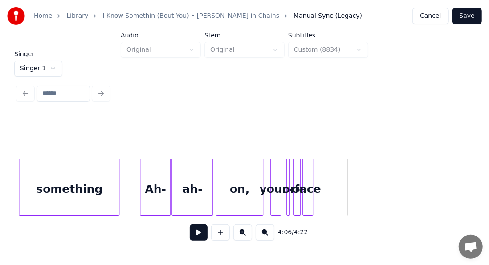
scroll to position [0, 21624]
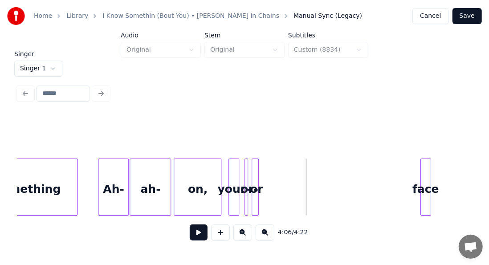
click at [431, 168] on div "face" at bounding box center [426, 189] width 10 height 61
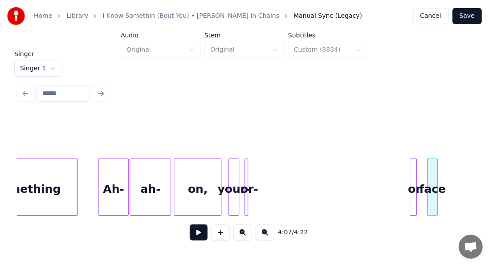
click at [414, 160] on div "or" at bounding box center [414, 189] width 9 height 61
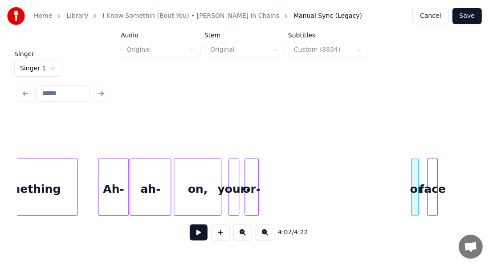
click at [258, 168] on div at bounding box center [257, 187] width 3 height 56
click at [255, 166] on div "or-" at bounding box center [252, 189] width 15 height 61
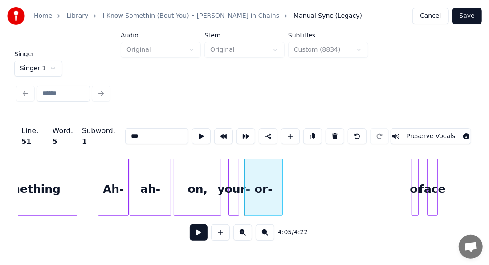
click at [282, 167] on div at bounding box center [281, 187] width 3 height 56
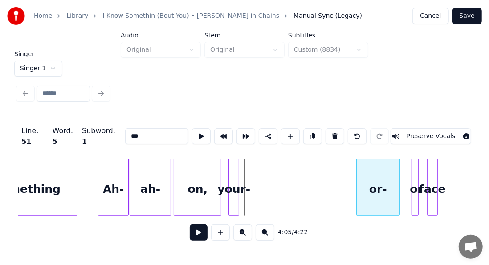
click at [380, 170] on div "or-" at bounding box center [378, 189] width 43 height 61
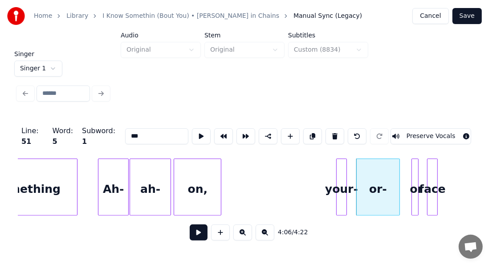
click at [342, 168] on div "your-" at bounding box center [342, 189] width 10 height 61
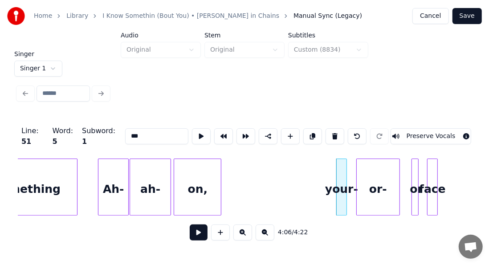
click at [344, 168] on div "your-" at bounding box center [341, 186] width 11 height 57
type input "*****"
click at [317, 168] on div at bounding box center [318, 187] width 3 height 56
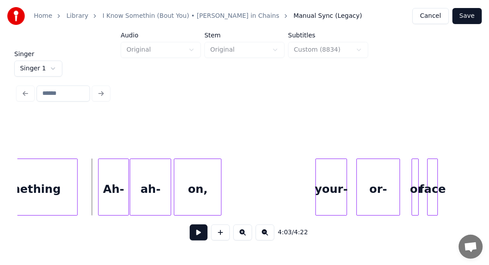
click at [191, 231] on button at bounding box center [199, 232] width 18 height 16
click at [193, 238] on button at bounding box center [199, 232] width 18 height 16
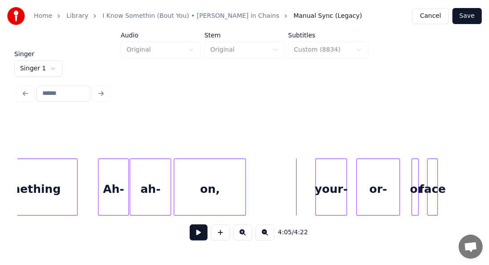
click at [244, 182] on div at bounding box center [244, 187] width 3 height 56
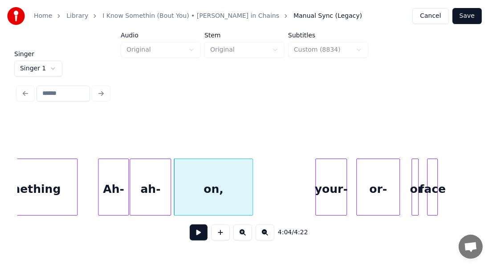
click at [252, 177] on div at bounding box center [251, 187] width 3 height 56
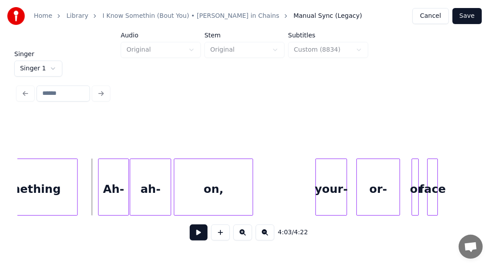
click at [190, 230] on button at bounding box center [199, 232] width 18 height 16
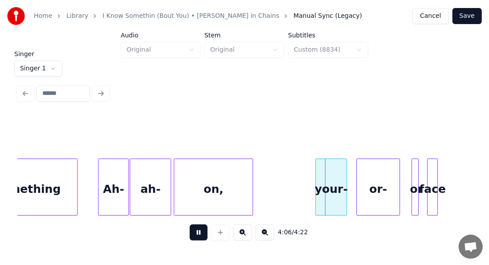
click at [190, 230] on button at bounding box center [199, 232] width 18 height 16
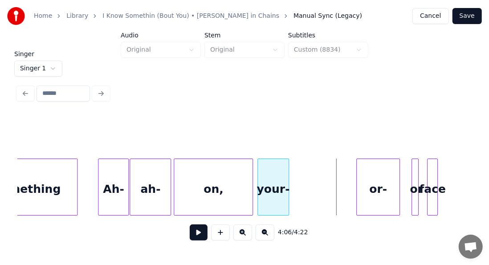
click at [271, 191] on div "your-" at bounding box center [273, 189] width 31 height 61
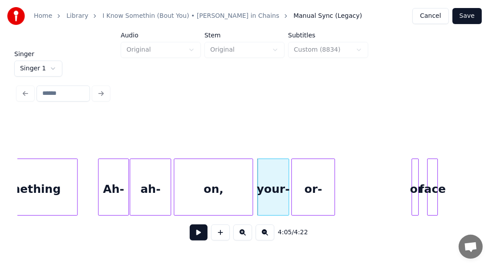
click at [310, 179] on div "or-" at bounding box center [313, 189] width 43 height 61
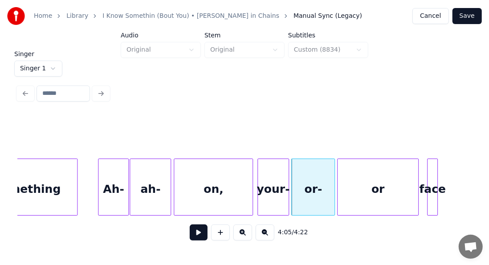
click at [337, 176] on div at bounding box center [338, 187] width 3 height 56
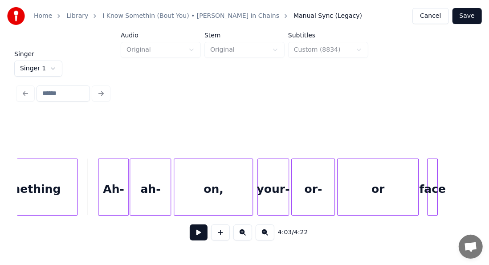
click at [190, 234] on button at bounding box center [199, 232] width 18 height 16
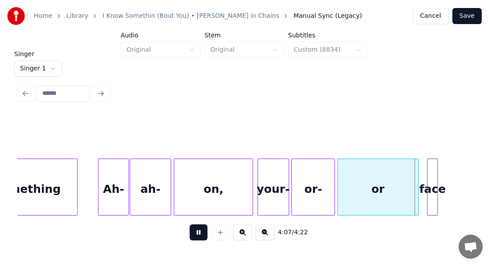
click at [190, 234] on button at bounding box center [199, 232] width 18 height 16
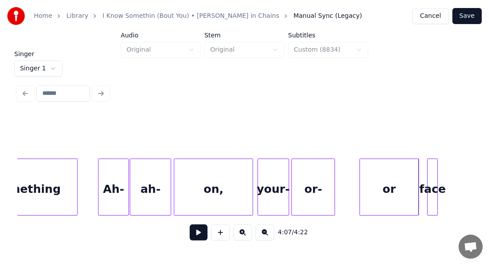
click at [361, 176] on div at bounding box center [361, 187] width 3 height 56
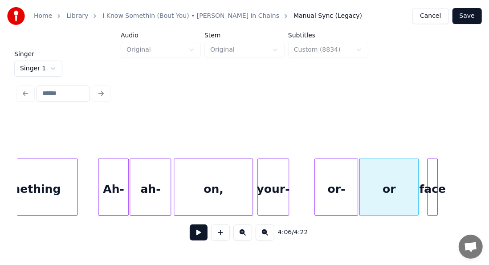
click at [341, 171] on div "or-" at bounding box center [336, 189] width 43 height 61
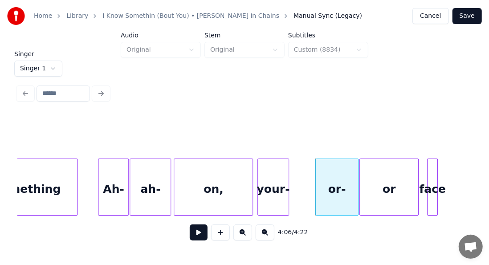
click at [275, 178] on div "your-" at bounding box center [273, 189] width 31 height 61
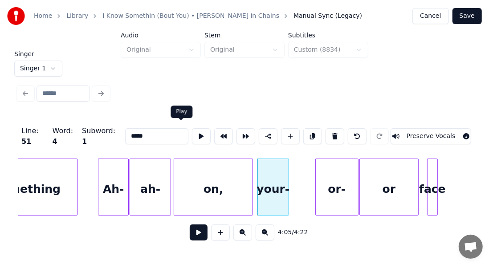
click at [192, 134] on button at bounding box center [201, 136] width 19 height 16
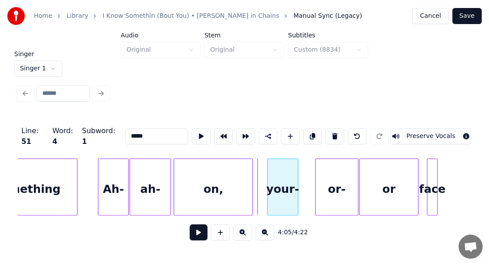
click at [288, 177] on div "your-" at bounding box center [283, 189] width 31 height 61
click at [192, 133] on button at bounding box center [201, 136] width 19 height 16
click at [283, 174] on div "your-" at bounding box center [287, 189] width 31 height 61
click at [192, 128] on button at bounding box center [201, 136] width 19 height 16
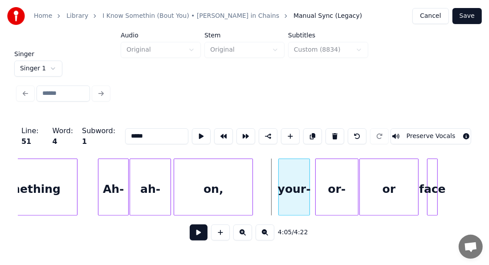
click at [297, 175] on div "your-" at bounding box center [294, 189] width 31 height 61
click at [192, 136] on button at bounding box center [201, 136] width 19 height 16
click at [370, 174] on div at bounding box center [369, 187] width 3 height 56
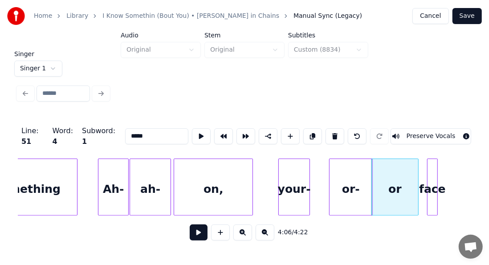
click at [353, 173] on div "or-" at bounding box center [350, 189] width 43 height 61
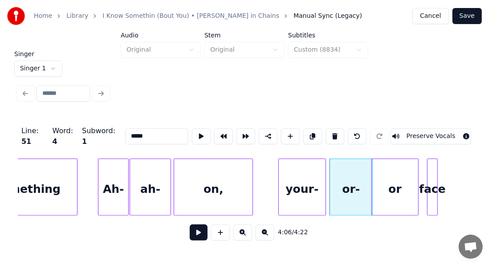
click at [323, 167] on div at bounding box center [324, 187] width 3 height 56
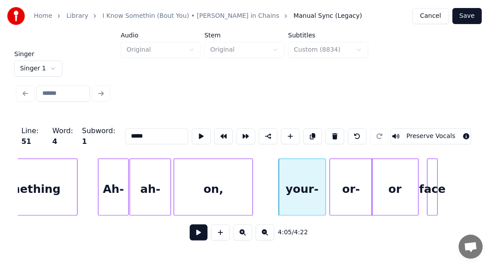
click at [228, 181] on div "on," at bounding box center [213, 189] width 78 height 61
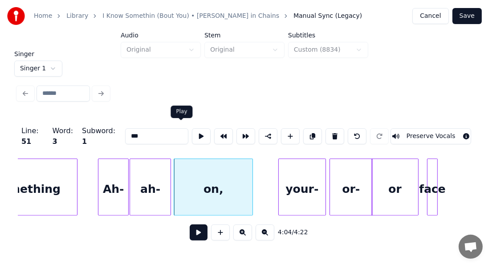
click at [192, 132] on button at bounding box center [201, 136] width 19 height 16
click at [285, 176] on div "your-" at bounding box center [302, 189] width 46 height 61
type input "*****"
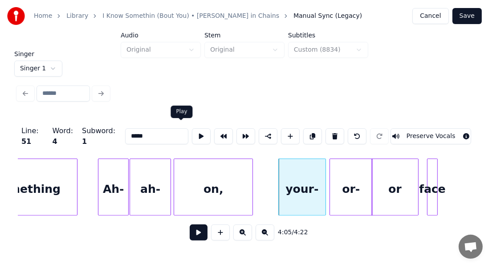
click at [192, 132] on button at bounding box center [201, 136] width 19 height 16
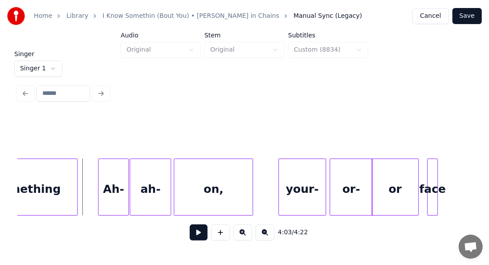
click at [195, 232] on button at bounding box center [199, 232] width 18 height 16
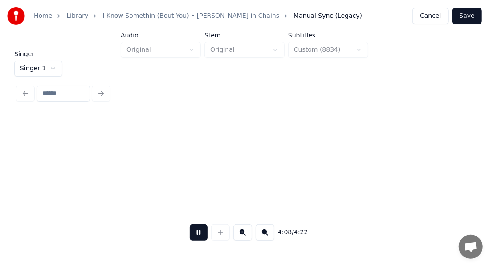
scroll to position [0, 22078]
click at [195, 232] on button at bounding box center [199, 232] width 18 height 16
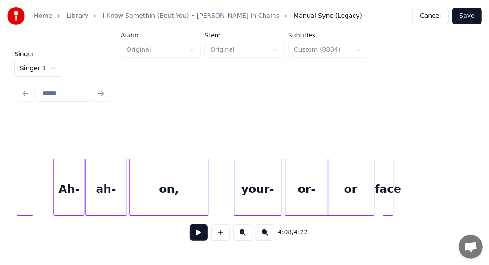
scroll to position [0, 21651]
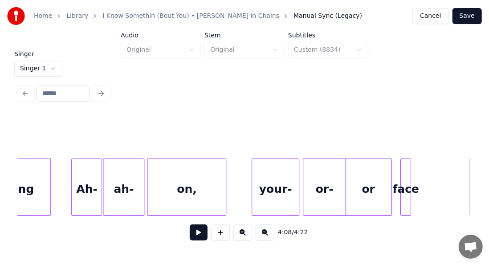
click at [190, 236] on button at bounding box center [199, 232] width 18 height 16
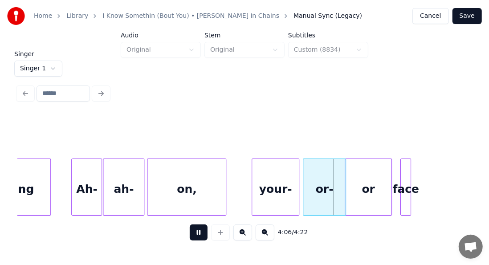
click at [190, 236] on button at bounding box center [199, 232] width 18 height 16
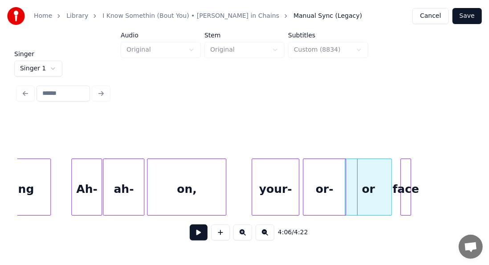
click at [190, 236] on button at bounding box center [199, 232] width 18 height 16
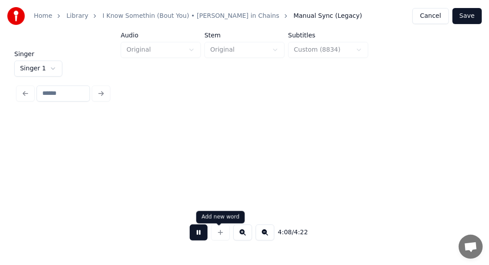
scroll to position [0, 22105]
click at [192, 229] on button at bounding box center [199, 232] width 18 height 16
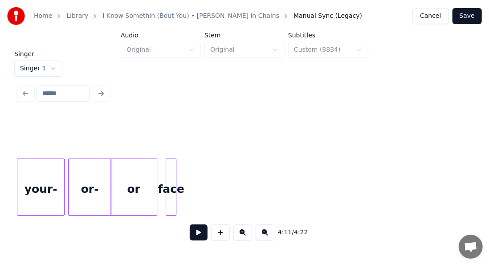
scroll to position [0, 21850]
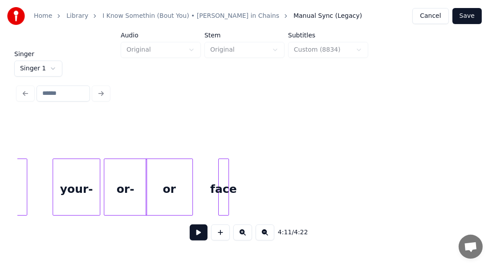
click at [223, 178] on div "face" at bounding box center [224, 189] width 10 height 61
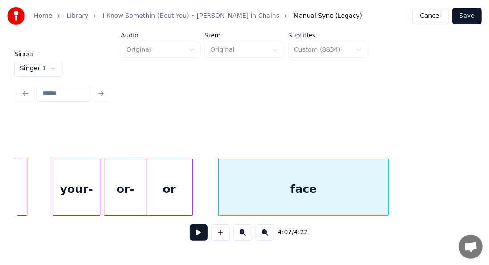
click at [387, 173] on div at bounding box center [387, 187] width 3 height 56
click at [184, 191] on div "or" at bounding box center [182, 189] width 46 height 61
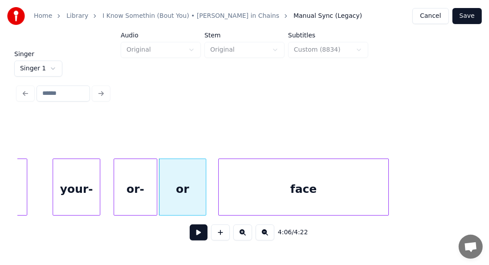
click at [146, 183] on div "or-" at bounding box center [135, 189] width 43 height 61
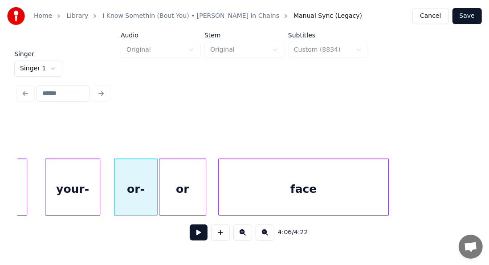
click at [45, 187] on div at bounding box center [46, 187] width 3 height 56
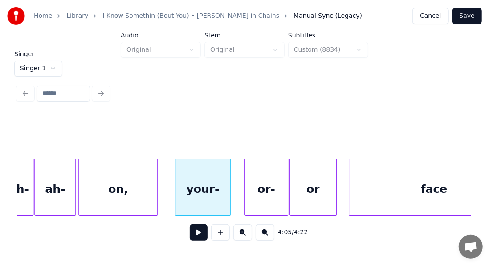
scroll to position [0, 21684]
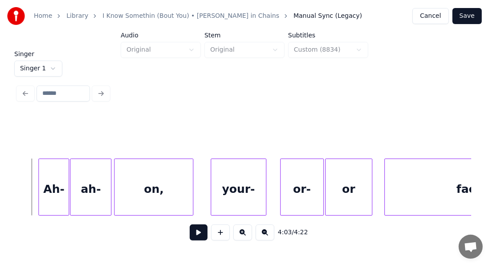
click at [195, 236] on button at bounding box center [199, 232] width 18 height 16
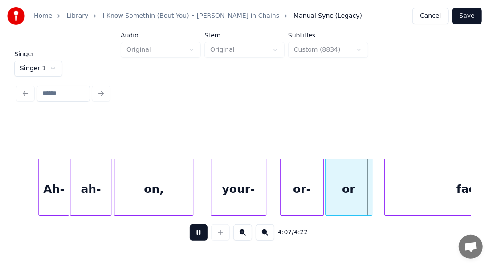
click at [195, 236] on button at bounding box center [199, 232] width 18 height 16
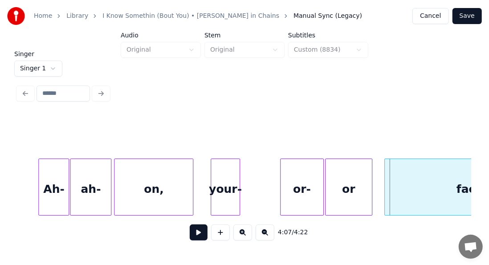
click at [237, 183] on div at bounding box center [238, 187] width 3 height 56
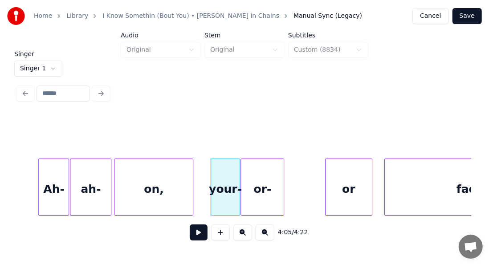
click at [254, 184] on div "or-" at bounding box center [262, 189] width 43 height 61
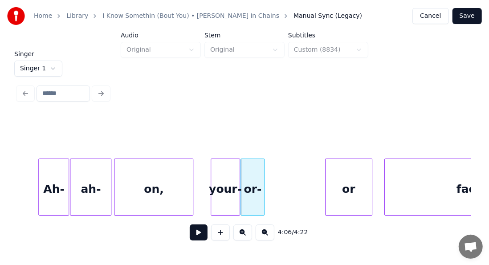
click at [262, 184] on div at bounding box center [262, 187] width 3 height 56
click at [268, 185] on div at bounding box center [268, 187] width 3 height 56
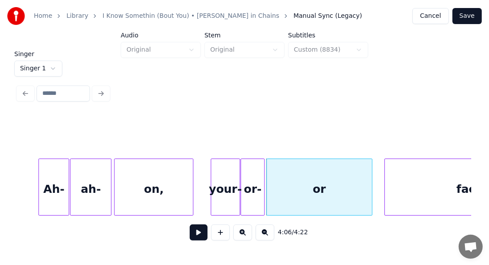
click at [158, 191] on div "on," at bounding box center [153, 189] width 78 height 61
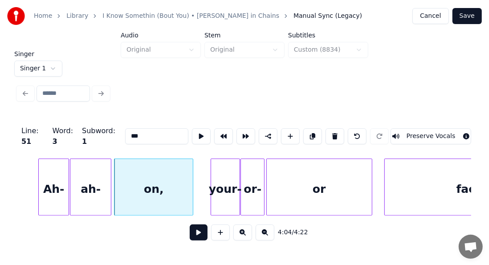
click at [193, 236] on button at bounding box center [199, 232] width 18 height 16
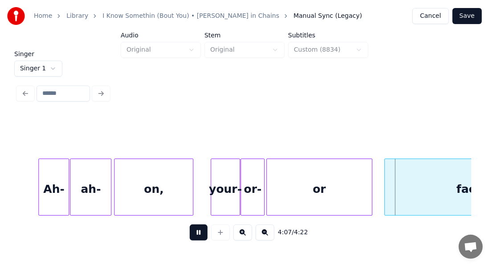
click at [193, 236] on button at bounding box center [199, 232] width 18 height 16
click at [295, 169] on div at bounding box center [296, 187] width 3 height 56
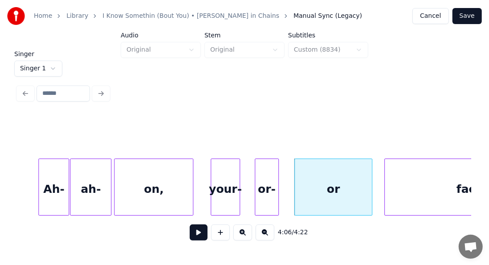
click at [267, 169] on div "or-" at bounding box center [266, 189] width 23 height 61
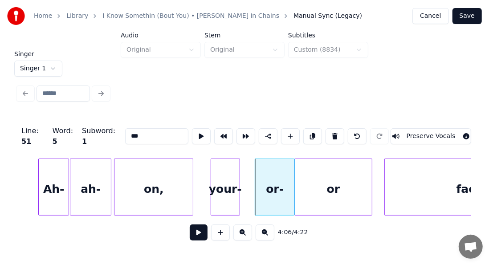
click at [294, 170] on div at bounding box center [293, 187] width 3 height 56
click at [250, 167] on div at bounding box center [251, 187] width 3 height 56
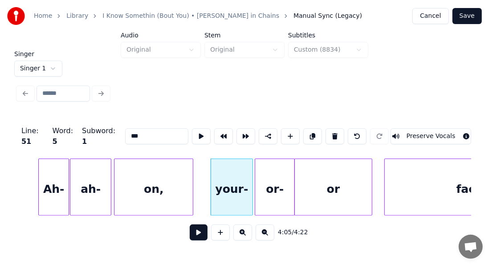
click at [133, 187] on div "on," at bounding box center [153, 189] width 78 height 61
type input "***"
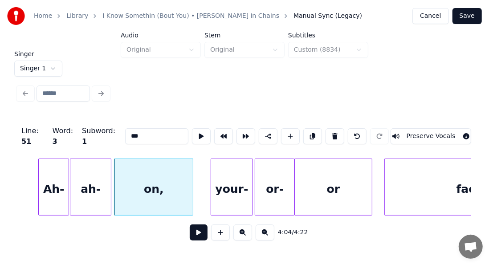
click at [191, 236] on button at bounding box center [199, 232] width 18 height 16
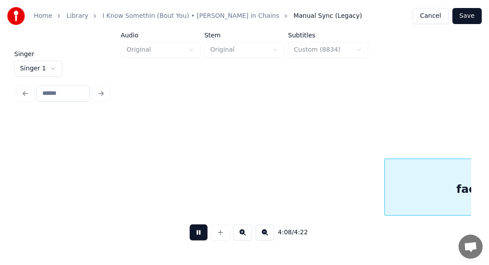
scroll to position [0, 22138]
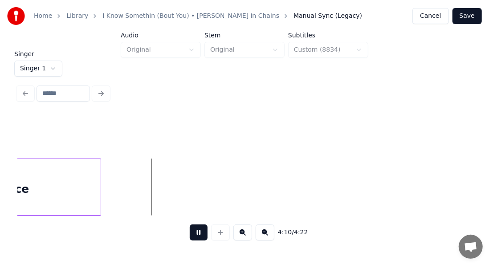
click at [191, 236] on button at bounding box center [199, 232] width 18 height 16
click at [43, 175] on div "face" at bounding box center [16, 189] width 170 height 61
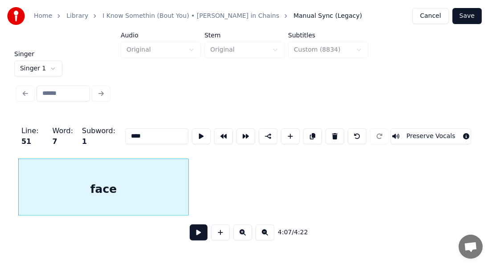
click at [192, 134] on button at bounding box center [201, 136] width 19 height 16
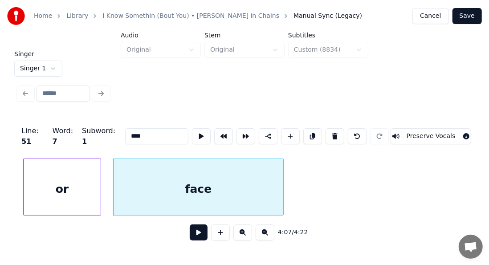
scroll to position [0, 21914]
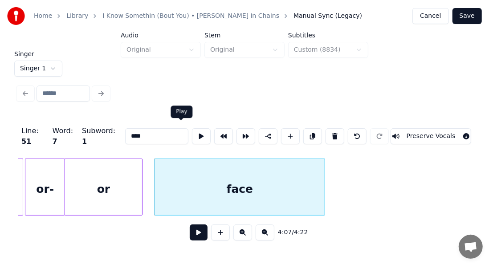
drag, startPoint x: 180, startPoint y: 133, endPoint x: 183, endPoint y: 129, distance: 4.8
click at [192, 129] on button at bounding box center [201, 136] width 19 height 16
click at [150, 163] on div at bounding box center [151, 187] width 3 height 56
click at [192, 128] on button at bounding box center [201, 136] width 19 height 16
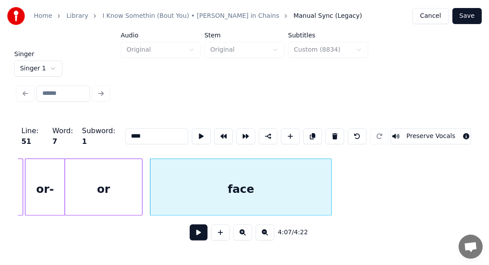
click at [329, 167] on div at bounding box center [330, 187] width 3 height 56
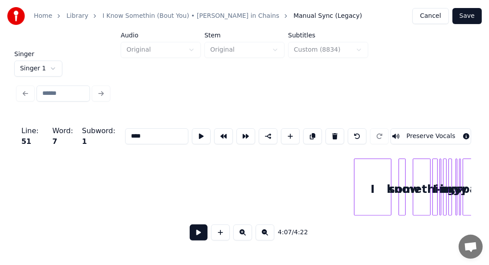
scroll to position [0, 22353]
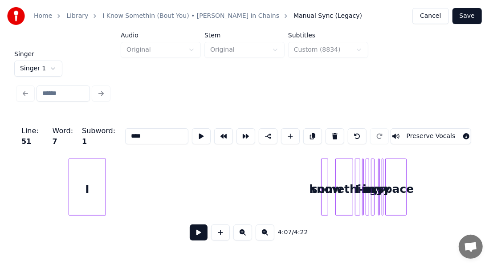
click at [69, 207] on div "I" at bounding box center [87, 189] width 37 height 61
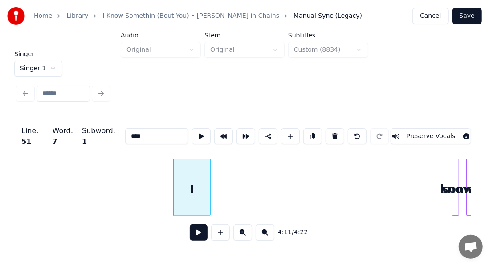
scroll to position [0, 22139]
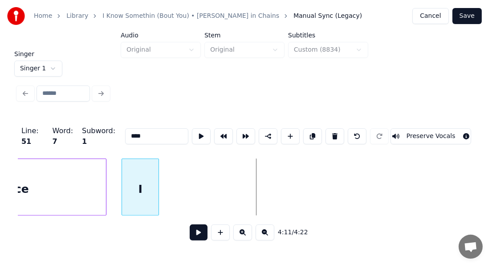
click at [140, 189] on div "I" at bounding box center [140, 189] width 37 height 61
click at [154, 184] on div at bounding box center [154, 187] width 3 height 56
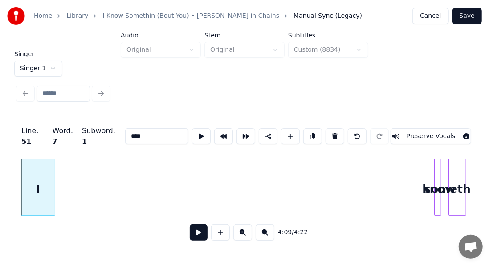
scroll to position [0, 22269]
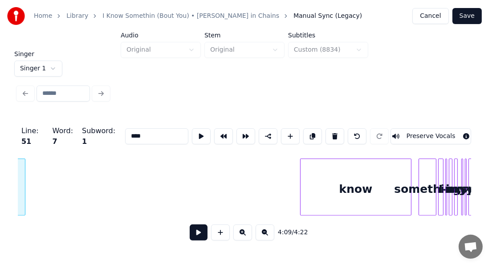
click at [302, 197] on div at bounding box center [302, 187] width 3 height 56
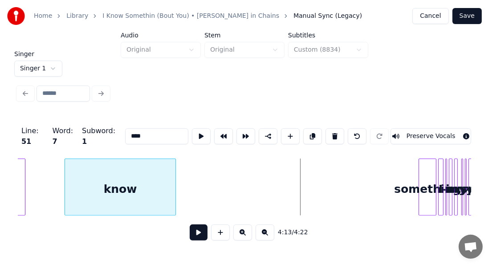
click at [95, 226] on div "Line : 51 Word : 7 Subword : 1 **** Preserve Vocals 4:13 / 4:22" at bounding box center [244, 181] width 453 height 135
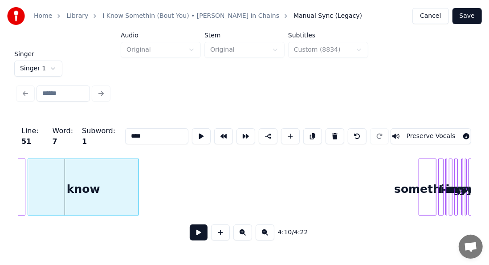
click at [93, 199] on div "know" at bounding box center [83, 189] width 110 height 61
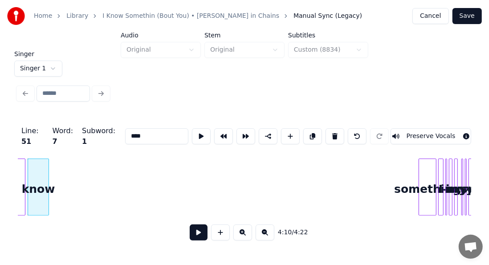
click at [47, 202] on div at bounding box center [47, 187] width 3 height 56
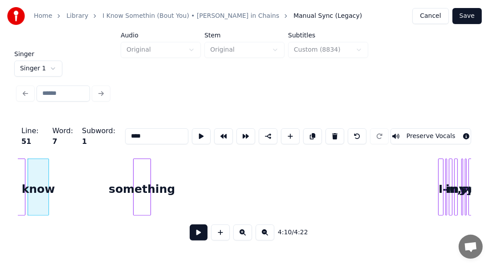
click at [142, 232] on div "Line : 51 Word : 7 Subword : 1 **** Preserve Vocals 4:10 / 4:22" at bounding box center [244, 181] width 453 height 135
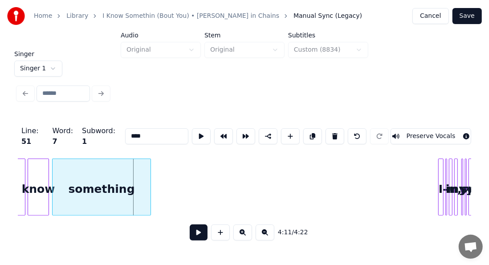
click at [53, 212] on div "I know something I- i- in, my- y- y space" at bounding box center [244, 186] width 453 height 57
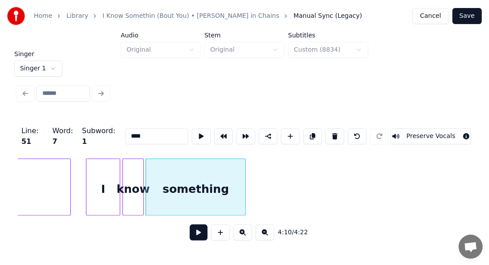
scroll to position [0, 22157]
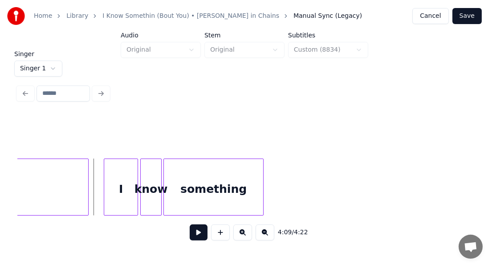
click at [196, 236] on button at bounding box center [199, 232] width 18 height 16
click at [144, 194] on div "know" at bounding box center [151, 189] width 20 height 61
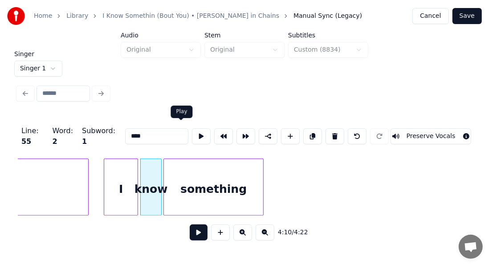
click at [192, 133] on button at bounding box center [201, 136] width 19 height 16
click at [176, 159] on div "something" at bounding box center [213, 189] width 99 height 61
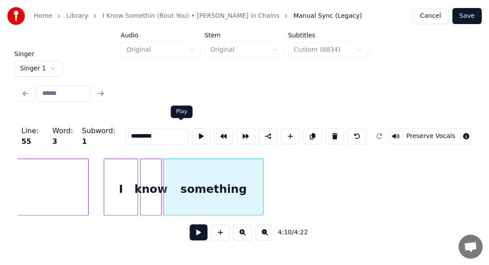
click at [192, 131] on button at bounding box center [201, 136] width 19 height 16
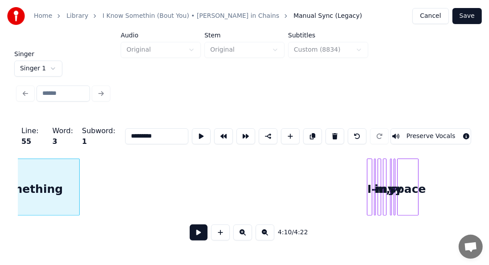
scroll to position [0, 22400]
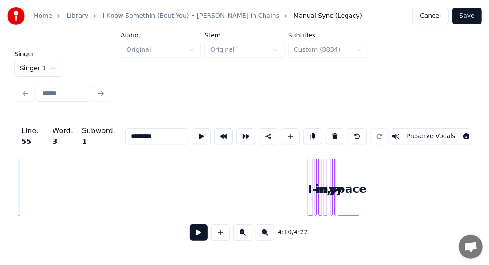
click at [310, 172] on div at bounding box center [311, 187] width 3 height 56
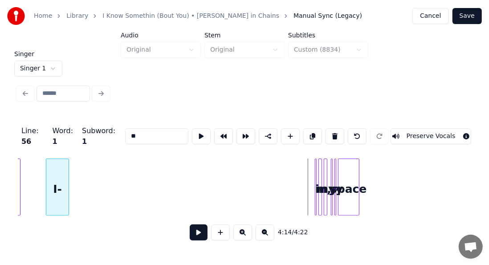
click at [49, 213] on div "something I- i- in, my- y- y space" at bounding box center [244, 186] width 453 height 57
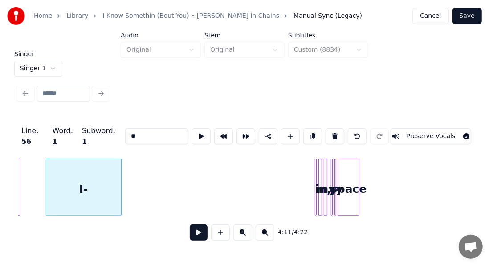
click at [121, 189] on div at bounding box center [119, 187] width 3 height 56
click at [192, 134] on button at bounding box center [201, 136] width 19 height 16
click at [192, 131] on button at bounding box center [201, 136] width 19 height 16
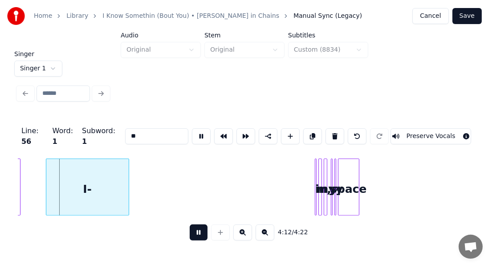
click at [192, 131] on button at bounding box center [201, 136] width 19 height 16
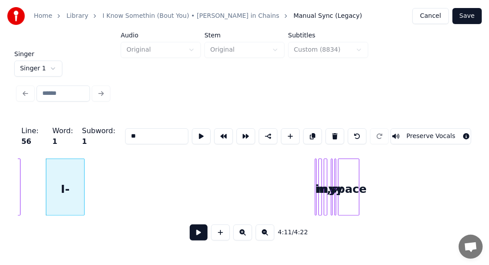
click at [81, 175] on div at bounding box center [82, 187] width 3 height 56
click at [192, 131] on button at bounding box center [201, 136] width 19 height 16
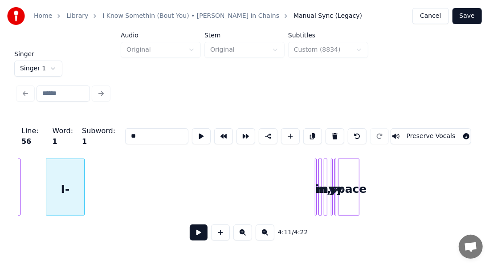
click at [192, 131] on button at bounding box center [201, 136] width 19 height 16
click at [85, 166] on div at bounding box center [86, 187] width 3 height 56
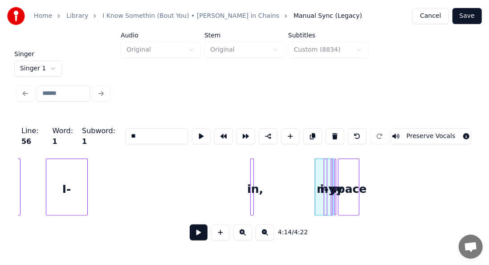
click at [254, 170] on div "in," at bounding box center [255, 189] width 9 height 61
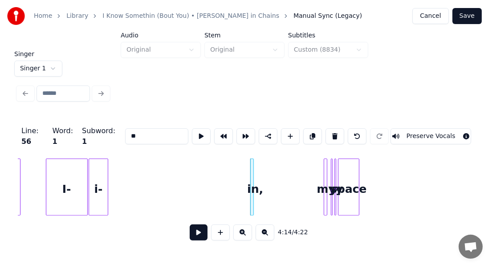
click at [92, 200] on div "i-" at bounding box center [98, 189] width 18 height 61
click at [104, 189] on div at bounding box center [103, 187] width 3 height 56
click at [251, 179] on div "in," at bounding box center [255, 189] width 9 height 61
type input "***"
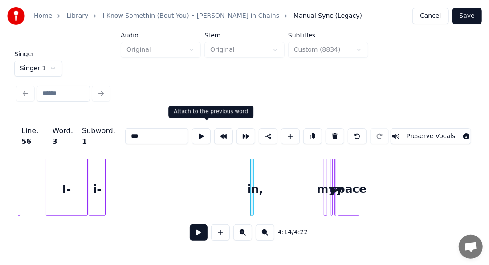
drag, startPoint x: 205, startPoint y: 135, endPoint x: 205, endPoint y: 129, distance: 5.8
click at [214, 130] on button at bounding box center [223, 136] width 19 height 16
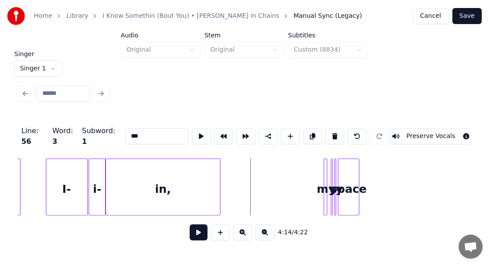
click at [217, 173] on div at bounding box center [218, 187] width 3 height 56
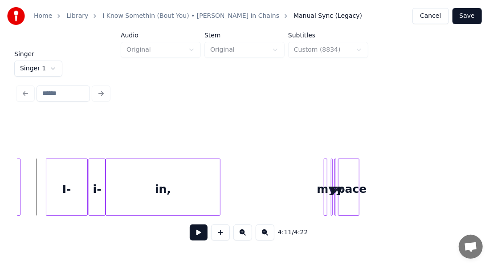
click at [191, 231] on button at bounding box center [199, 232] width 18 height 16
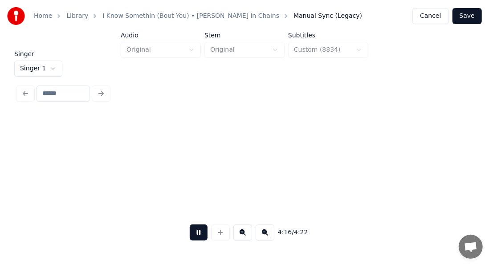
scroll to position [0, 22855]
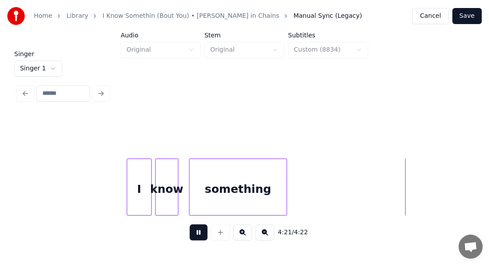
click at [186, 226] on div "4:21 / 4:22" at bounding box center [244, 233] width 439 height 20
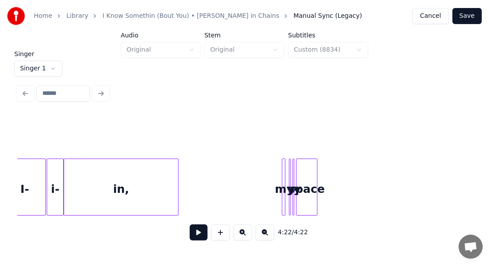
scroll to position [0, 22424]
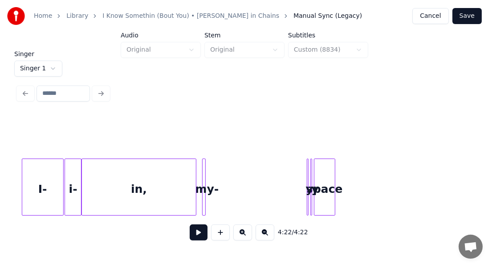
click at [206, 189] on div "my-" at bounding box center [207, 189] width 9 height 61
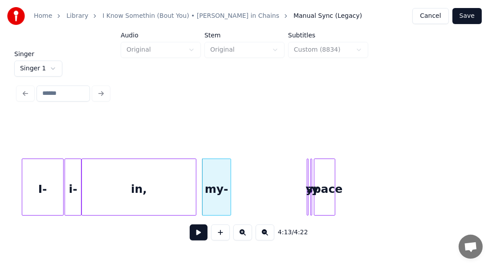
click at [228, 175] on div at bounding box center [229, 187] width 3 height 56
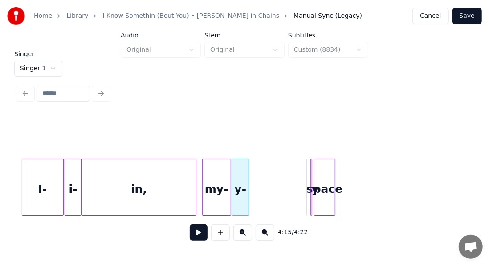
click at [239, 176] on div "y-" at bounding box center [240, 189] width 16 height 61
click at [252, 178] on div at bounding box center [252, 187] width 3 height 56
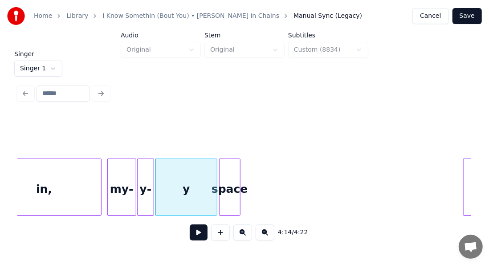
scroll to position [0, 22549]
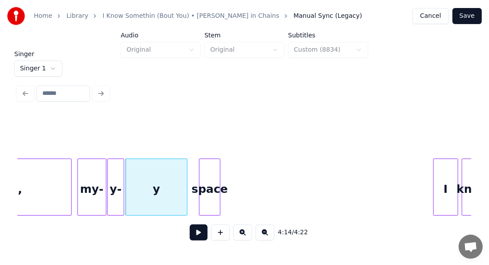
click at [211, 183] on div "space" at bounding box center [209, 189] width 20 height 61
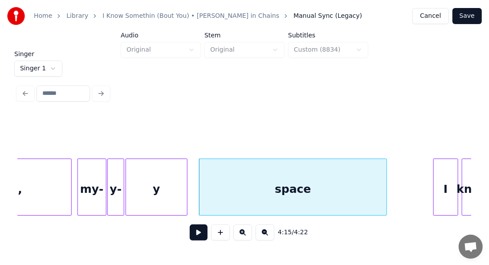
click at [386, 191] on div at bounding box center [385, 187] width 3 height 56
click at [195, 183] on div at bounding box center [194, 187] width 3 height 56
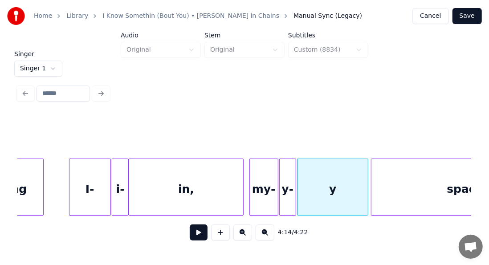
scroll to position [0, 22335]
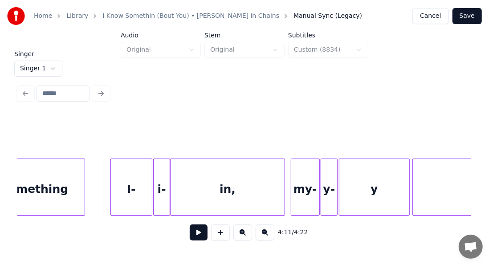
click at [195, 236] on button at bounding box center [199, 232] width 18 height 16
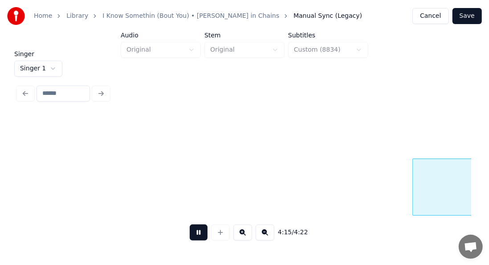
scroll to position [0, 22789]
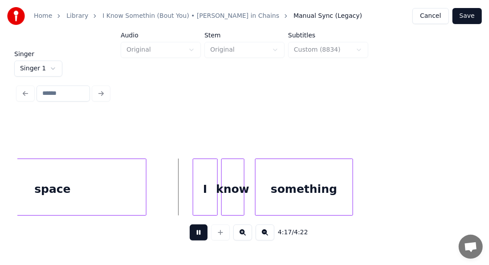
click at [195, 236] on button at bounding box center [199, 232] width 18 height 16
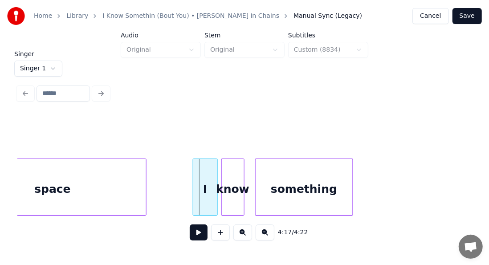
click at [90, 203] on div "space" at bounding box center [52, 189] width 187 height 61
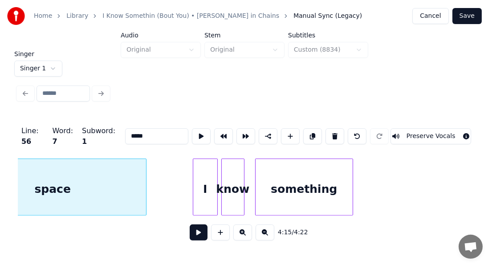
scroll to position [0, 22729]
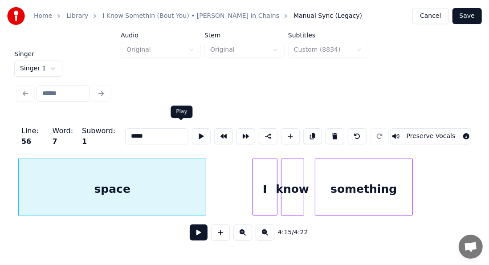
click at [192, 134] on button at bounding box center [201, 136] width 19 height 16
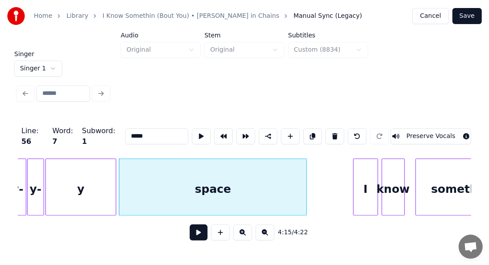
scroll to position [0, 22611]
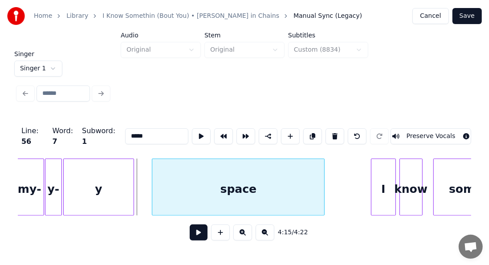
click at [153, 177] on div at bounding box center [153, 187] width 3 height 56
click at [148, 173] on div at bounding box center [147, 187] width 3 height 56
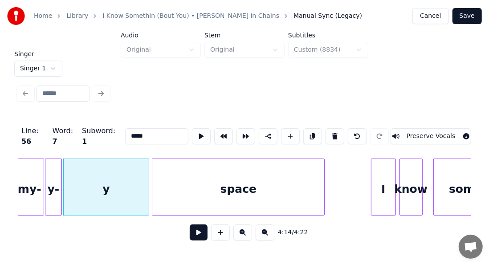
click at [134, 177] on div "y" at bounding box center [106, 189] width 85 height 61
type input "*"
click at [192, 137] on button at bounding box center [201, 136] width 19 height 16
click at [167, 180] on div "space" at bounding box center [240, 189] width 172 height 61
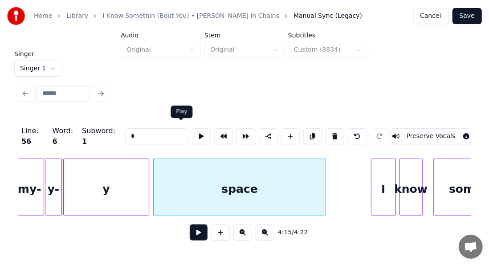
click at [192, 136] on button at bounding box center [201, 136] width 19 height 16
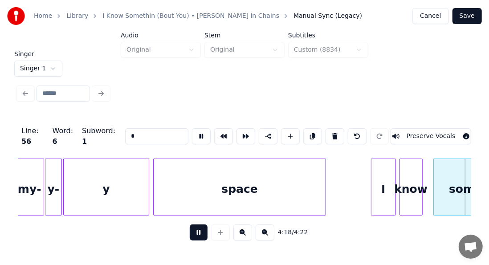
scroll to position [0, 22881]
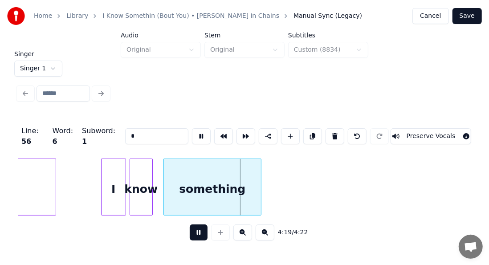
click at [191, 232] on button at bounding box center [199, 232] width 18 height 16
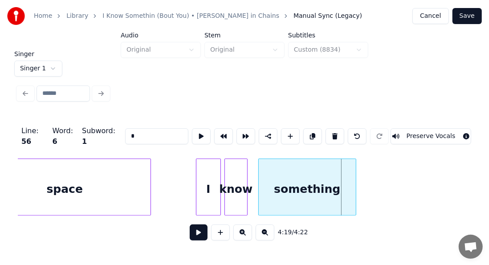
scroll to position [0, 22744]
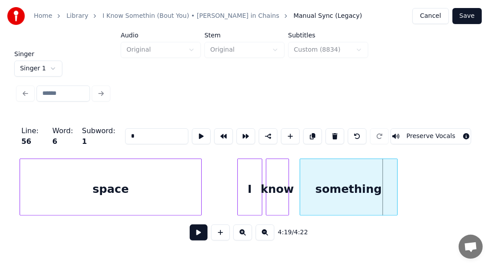
click at [199, 170] on div at bounding box center [200, 187] width 3 height 56
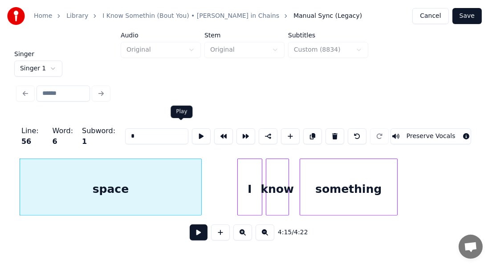
click at [192, 134] on button at bounding box center [201, 136] width 19 height 16
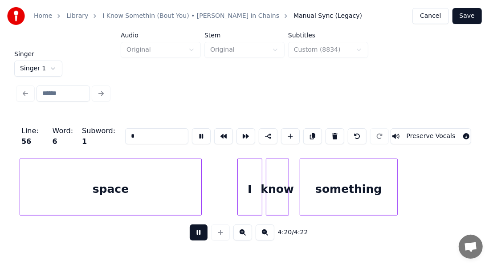
scroll to position [0, 22881]
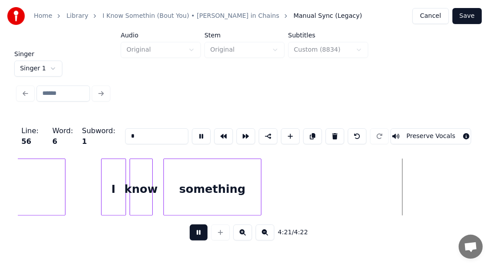
click at [193, 238] on button at bounding box center [199, 232] width 18 height 16
click at [60, 177] on div at bounding box center [61, 187] width 3 height 56
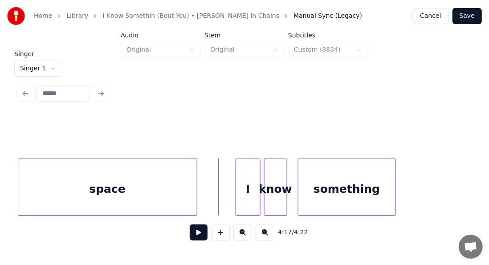
click at [194, 236] on button at bounding box center [199, 232] width 18 height 16
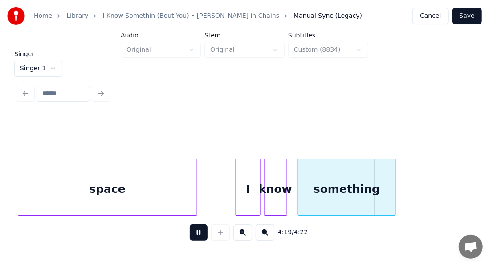
click at [194, 236] on button at bounding box center [199, 232] width 18 height 16
click at [277, 176] on div "know" at bounding box center [275, 189] width 22 height 61
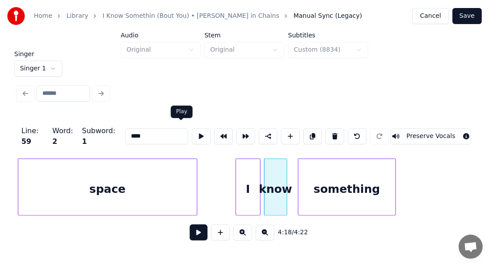
click at [192, 132] on button at bounding box center [201, 136] width 19 height 16
click at [280, 169] on div at bounding box center [280, 187] width 3 height 56
click at [192, 129] on button at bounding box center [201, 136] width 19 height 16
click at [311, 178] on div "something" at bounding box center [346, 189] width 97 height 61
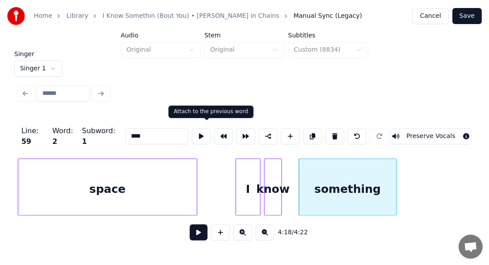
click at [214, 132] on button at bounding box center [223, 136] width 19 height 16
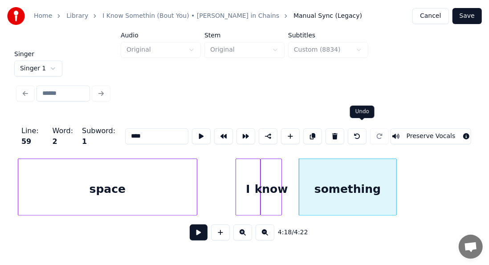
click at [363, 131] on button at bounding box center [357, 136] width 19 height 16
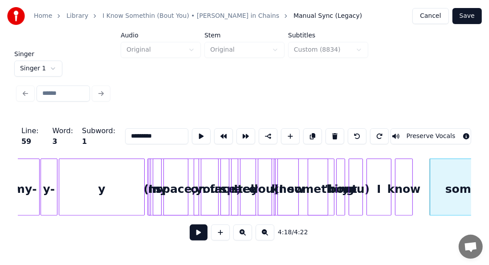
scroll to position [0, 22586]
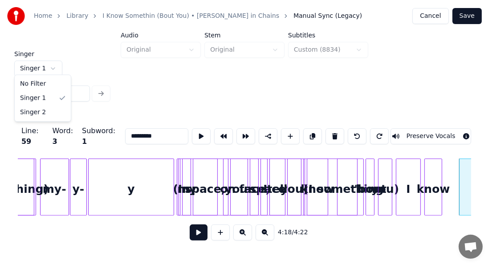
click at [51, 65] on html "Home Library I Know Somethin (Bout You) • [PERSON_NAME] in Chains Manual Sync (…" at bounding box center [244, 122] width 489 height 245
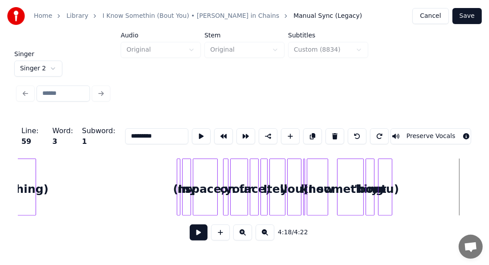
click at [43, 67] on html "Home Library I Know Somethin (Bout You) • [PERSON_NAME] in Chains Manual Sync (…" at bounding box center [244, 122] width 489 height 245
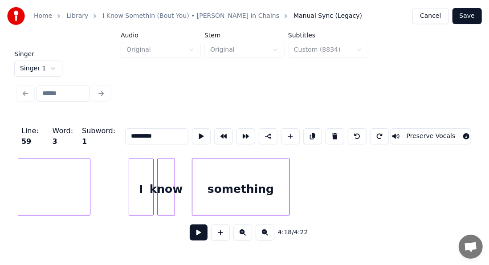
scroll to position [0, 22881]
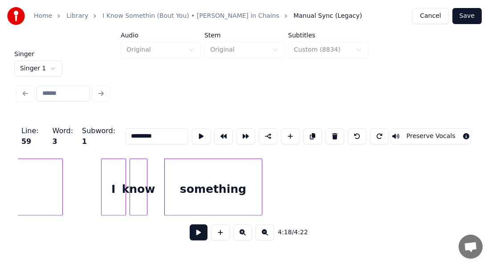
click at [136, 181] on div "know" at bounding box center [138, 189] width 17 height 61
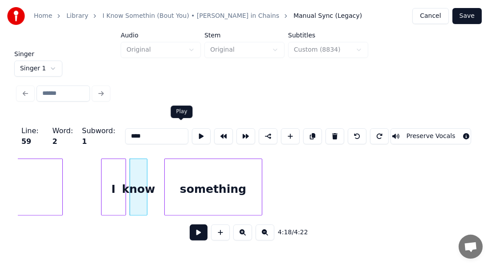
click at [192, 130] on button at bounding box center [201, 136] width 19 height 16
click at [145, 164] on div at bounding box center [145, 187] width 3 height 56
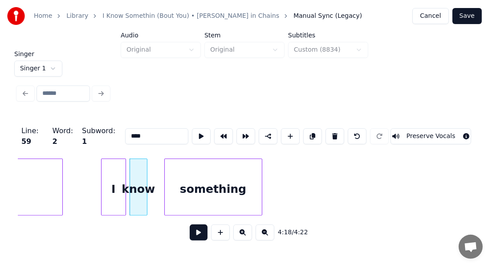
click at [145, 164] on div at bounding box center [145, 187] width 3 height 56
click at [187, 167] on div "something" at bounding box center [213, 189] width 97 height 61
type input "*********"
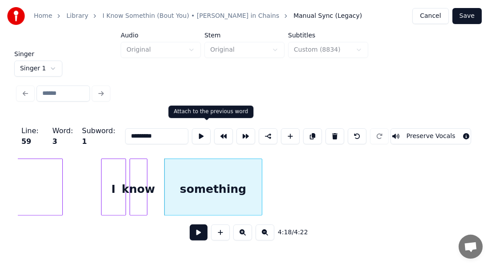
click at [214, 133] on button at bounding box center [223, 136] width 19 height 16
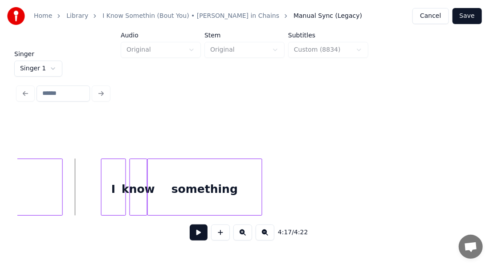
click at [191, 232] on button at bounding box center [199, 232] width 18 height 16
click at [231, 174] on div "something" at bounding box center [205, 189] width 114 height 61
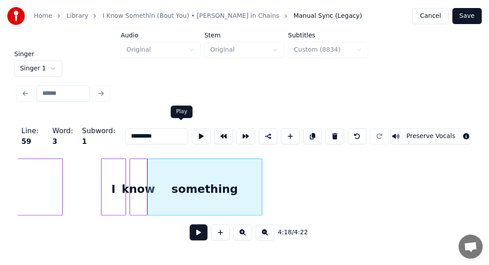
drag, startPoint x: 183, startPoint y: 132, endPoint x: 185, endPoint y: 128, distance: 4.8
click at [192, 128] on button at bounding box center [201, 136] width 19 height 16
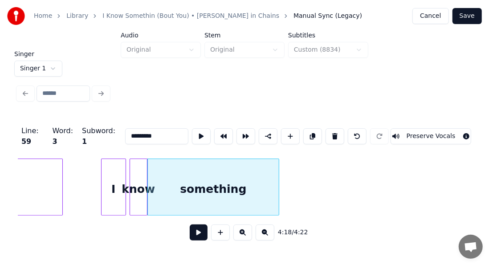
click at [277, 166] on div at bounding box center [277, 187] width 3 height 56
click at [192, 134] on button at bounding box center [201, 136] width 19 height 16
click at [158, 134] on input "*********" at bounding box center [156, 136] width 63 height 16
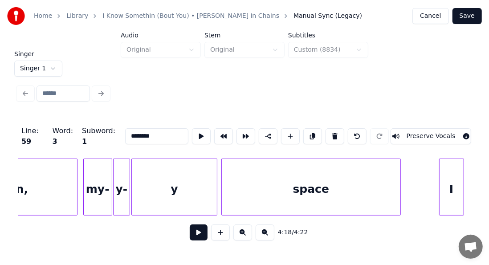
scroll to position [0, 22501]
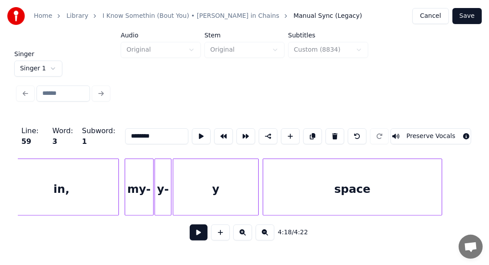
type input "********"
click at [471, 17] on button "Save" at bounding box center [466, 16] width 29 height 16
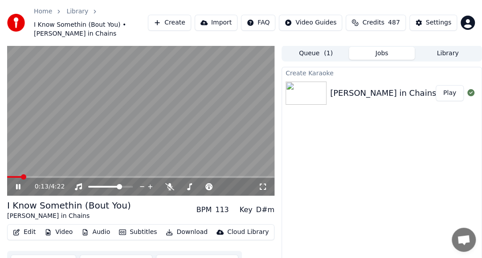
click at [18, 189] on icon at bounding box center [24, 186] width 20 height 7
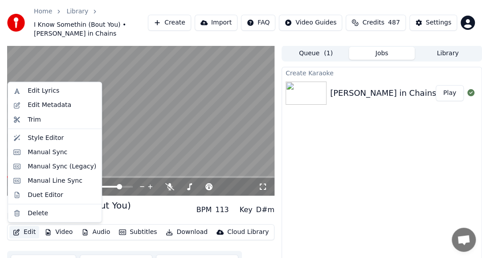
click at [20, 227] on button "Edit" at bounding box center [24, 232] width 30 height 12
click at [44, 161] on div "Manual Sync (Legacy)" at bounding box center [55, 166] width 90 height 14
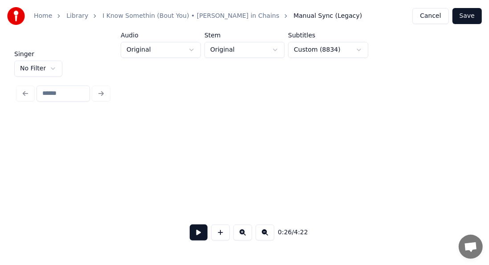
scroll to position [0, 2367]
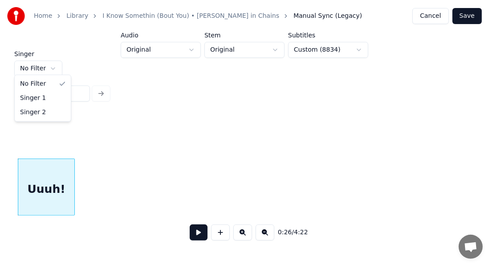
click at [32, 68] on html "Home Library I Know Somethin (Bout You) • [PERSON_NAME] in Chains Manual Sync (…" at bounding box center [244, 122] width 489 height 245
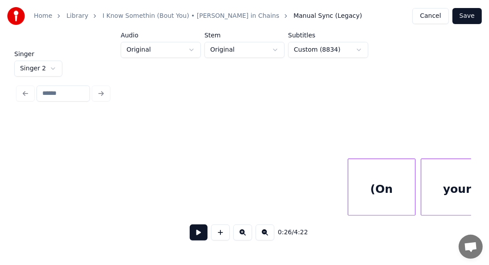
scroll to position [0, 20079]
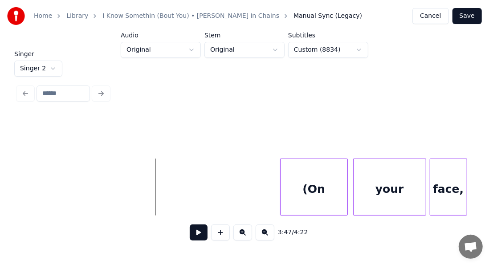
click at [190, 238] on button at bounding box center [199, 232] width 18 height 16
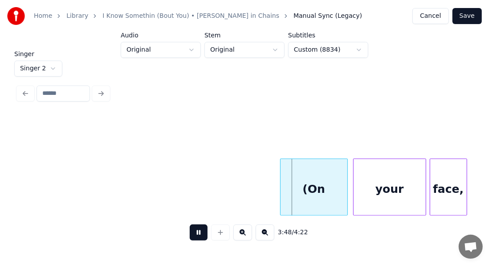
click at [190, 238] on button at bounding box center [199, 232] width 18 height 16
click at [299, 189] on div "(On" at bounding box center [313, 189] width 67 height 61
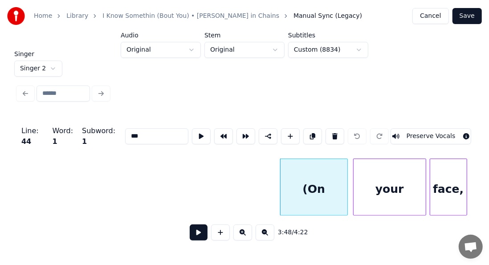
click at [145, 128] on input "***" at bounding box center [156, 136] width 63 height 16
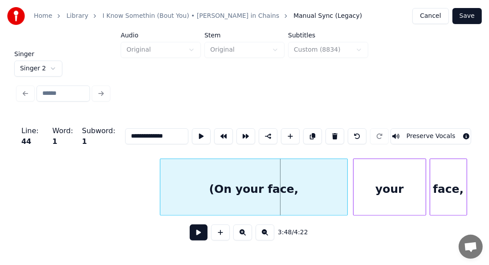
click at [160, 190] on div at bounding box center [161, 187] width 3 height 56
click at [346, 187] on div at bounding box center [346, 187] width 3 height 56
click at [339, 189] on div at bounding box center [338, 187] width 3 height 56
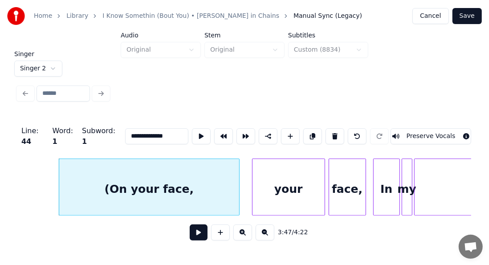
scroll to position [0, 20209]
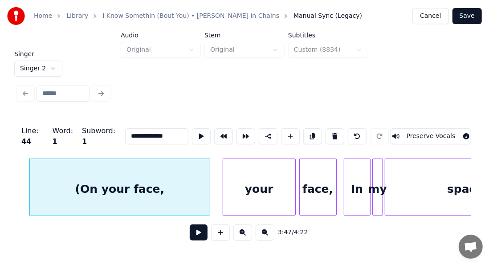
click at [278, 191] on div "your" at bounding box center [259, 189] width 72 height 61
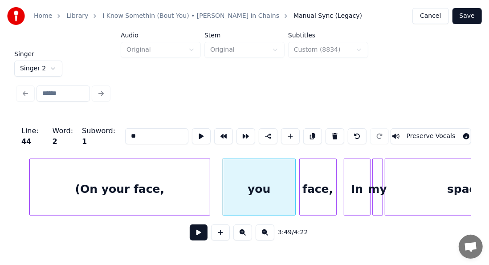
type input "*"
click at [325, 187] on div "face," at bounding box center [318, 189] width 37 height 61
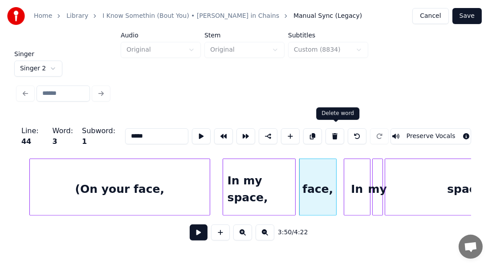
click at [340, 135] on button at bounding box center [334, 136] width 19 height 16
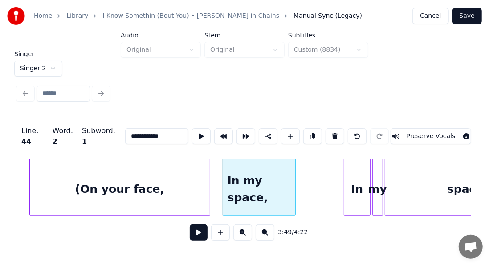
click at [356, 182] on div "In" at bounding box center [357, 189] width 26 height 61
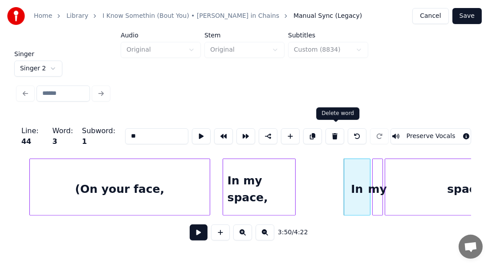
click at [331, 132] on button at bounding box center [334, 136] width 19 height 16
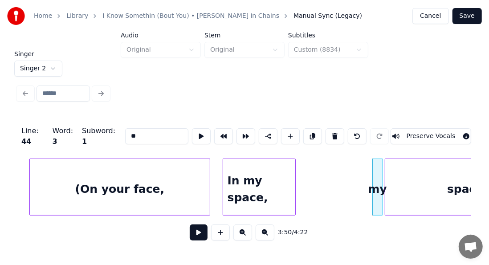
click at [331, 132] on button at bounding box center [334, 136] width 19 height 16
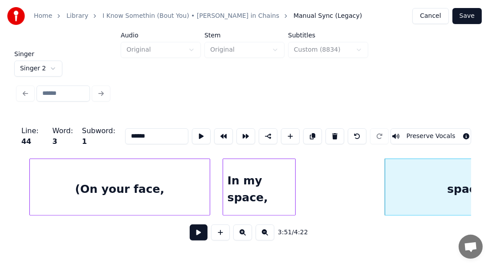
click at [331, 132] on button at bounding box center [334, 136] width 19 height 16
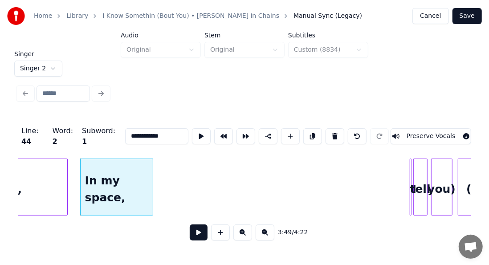
scroll to position [0, 20375]
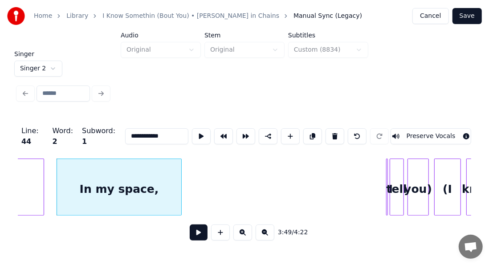
click at [180, 166] on div at bounding box center [180, 187] width 3 height 56
click at [192, 136] on button at bounding box center [201, 136] width 19 height 16
click at [180, 170] on div at bounding box center [179, 187] width 3 height 56
click at [418, 180] on div "you)" at bounding box center [418, 189] width 20 height 61
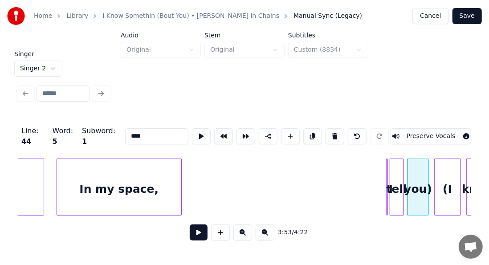
click at [125, 129] on input "****" at bounding box center [156, 136] width 63 height 16
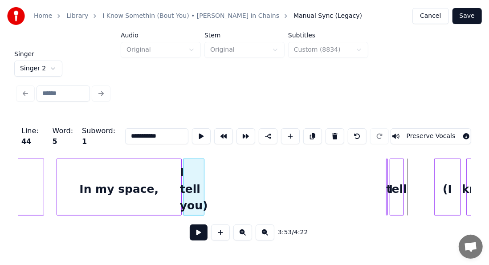
click at [195, 215] on div "(On your face, In my space, I tell I tell you) (I know" at bounding box center [244, 186] width 453 height 57
click at [199, 168] on div "I tell you)" at bounding box center [194, 189] width 20 height 61
click at [189, 168] on div "I tell you)" at bounding box center [193, 189] width 20 height 61
click at [192, 135] on button at bounding box center [201, 136] width 19 height 16
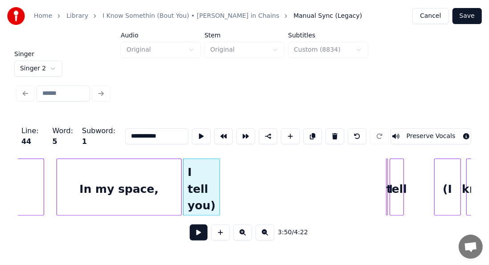
click at [218, 166] on div at bounding box center [218, 187] width 3 height 56
click at [192, 132] on button at bounding box center [201, 136] width 19 height 16
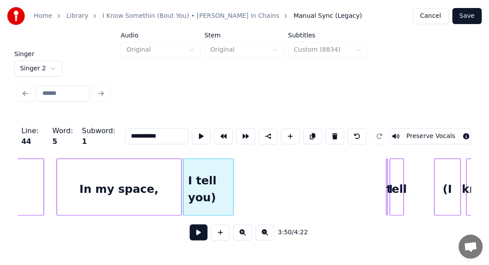
click at [232, 164] on div at bounding box center [232, 187] width 3 height 56
click at [192, 131] on button at bounding box center [201, 136] width 19 height 16
click at [394, 175] on div "tell" at bounding box center [396, 189] width 13 height 61
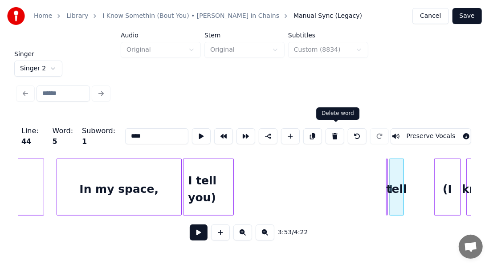
click at [333, 136] on button at bounding box center [334, 136] width 19 height 16
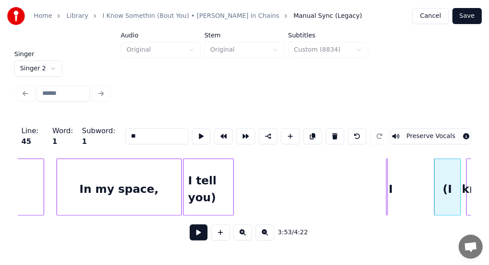
click at [388, 184] on div at bounding box center [387, 187] width 3 height 56
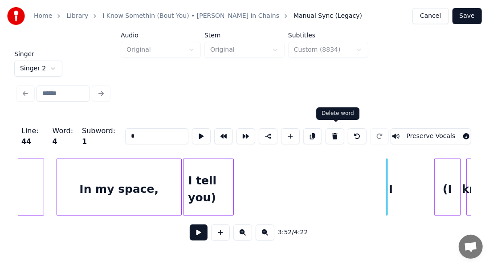
click at [329, 134] on button at bounding box center [334, 136] width 19 height 16
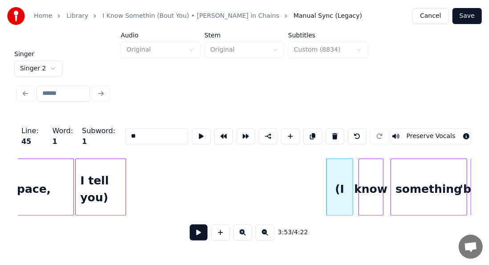
scroll to position [0, 20500]
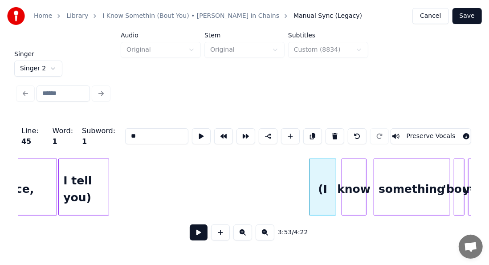
click at [329, 173] on div "(I" at bounding box center [323, 189] width 26 height 61
click at [137, 134] on input "**" at bounding box center [156, 136] width 63 height 16
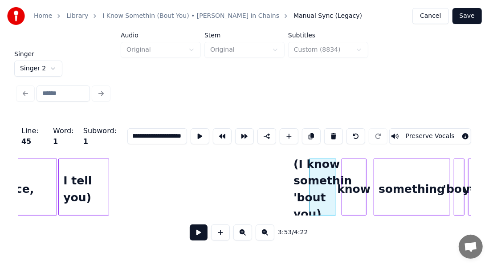
scroll to position [0, 29]
click at [316, 185] on div "(I know somethin 'bout you)" at bounding box center [323, 189] width 26 height 61
click at [213, 130] on button at bounding box center [222, 136] width 19 height 16
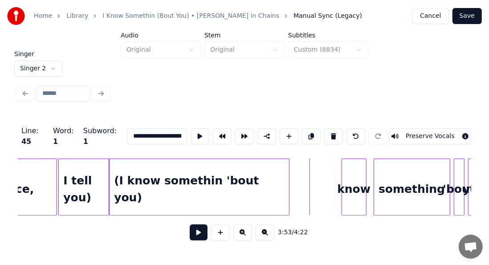
click at [288, 188] on div at bounding box center [287, 187] width 3 height 56
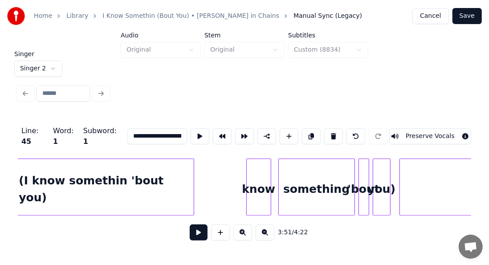
scroll to position [0, 20631]
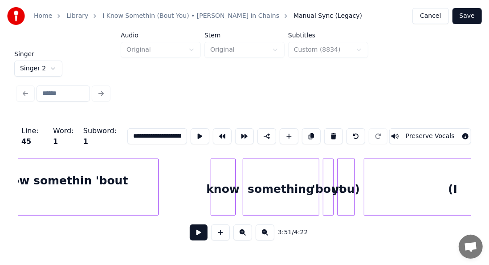
click at [222, 185] on div "know" at bounding box center [223, 189] width 24 height 61
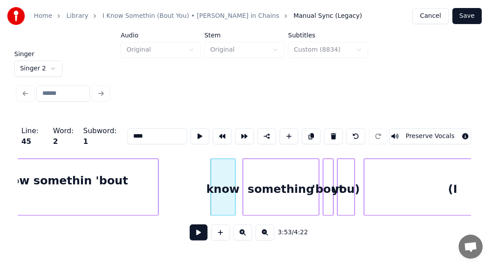
click at [331, 136] on button at bounding box center [333, 136] width 19 height 16
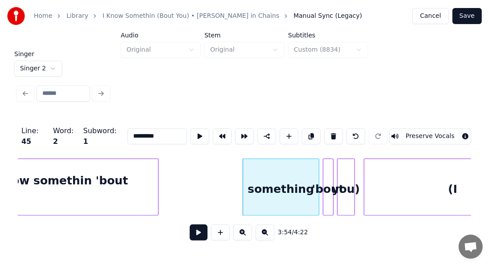
click at [331, 136] on button at bounding box center [333, 136] width 19 height 16
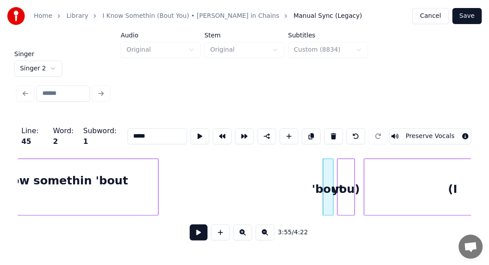
click at [331, 136] on button at bounding box center [333, 136] width 19 height 16
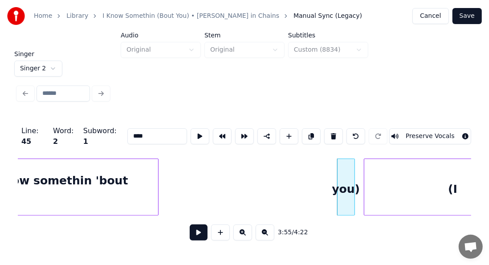
click at [331, 136] on button at bounding box center [333, 136] width 19 height 16
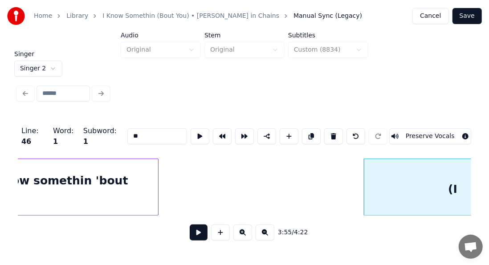
click at [127, 187] on div "(I know somethin 'bout you)" at bounding box center [68, 189] width 179 height 61
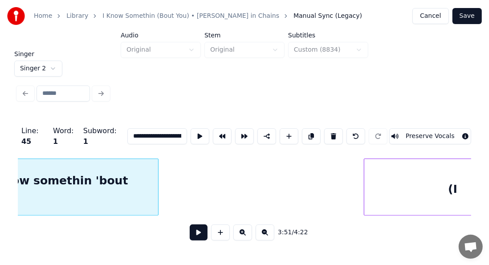
scroll to position [0, 20591]
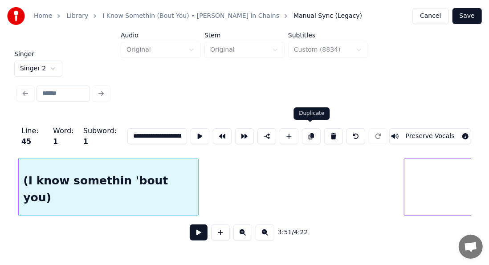
click at [311, 132] on button at bounding box center [311, 136] width 19 height 16
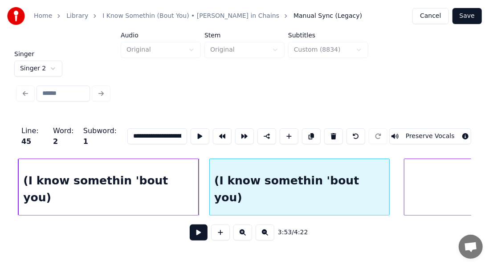
click at [254, 199] on div "(I know somethin 'bout you)" at bounding box center [299, 189] width 179 height 61
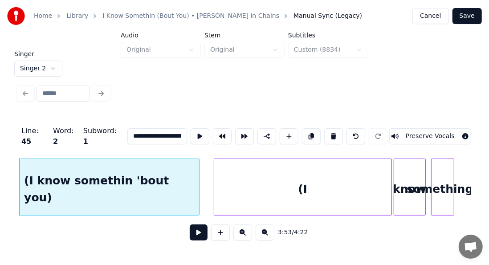
scroll to position [0, 20822]
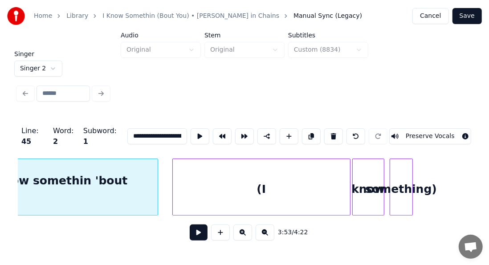
click at [290, 195] on div "(I" at bounding box center [261, 189] width 177 height 61
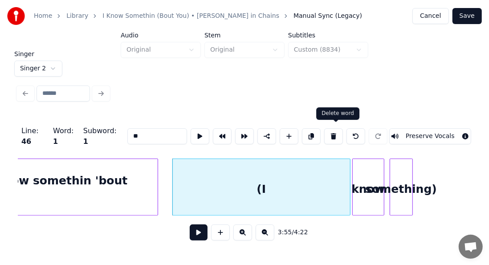
click at [341, 134] on button at bounding box center [333, 136] width 19 height 16
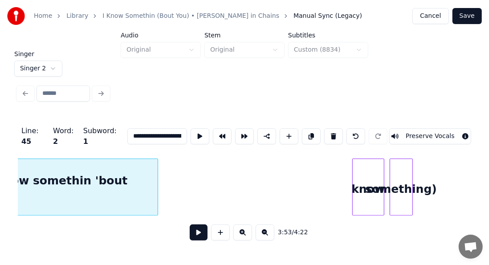
scroll to position [0, 20782]
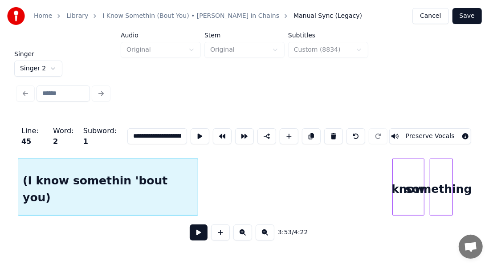
click at [393, 189] on div at bounding box center [394, 187] width 3 height 56
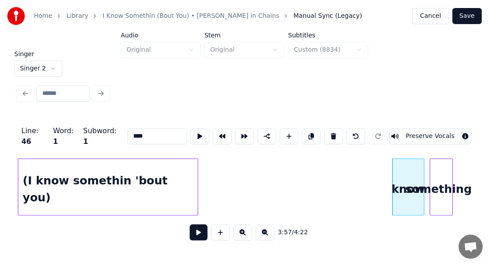
click at [334, 130] on button at bounding box center [333, 136] width 19 height 16
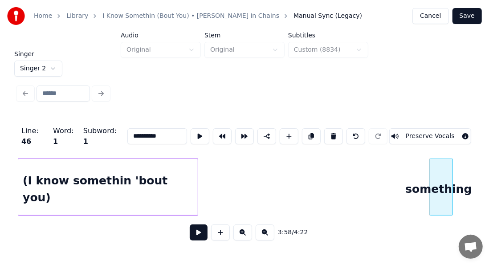
click at [334, 130] on button at bounding box center [333, 136] width 19 height 16
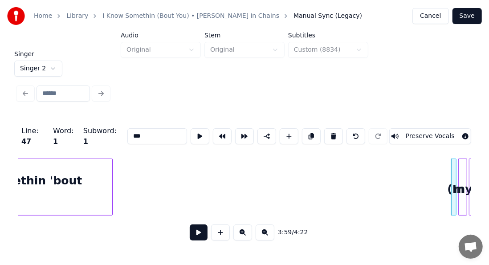
scroll to position [0, 20855]
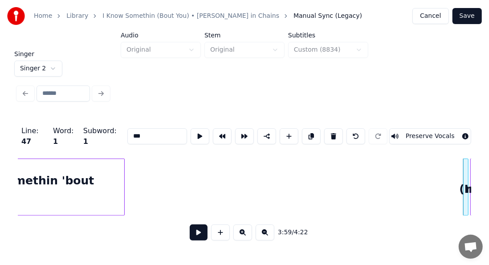
click at [463, 169] on div at bounding box center [464, 187] width 3 height 56
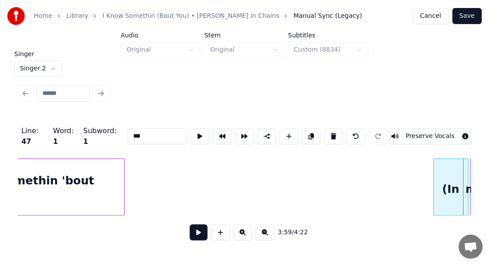
click at [434, 175] on div at bounding box center [435, 187] width 3 height 56
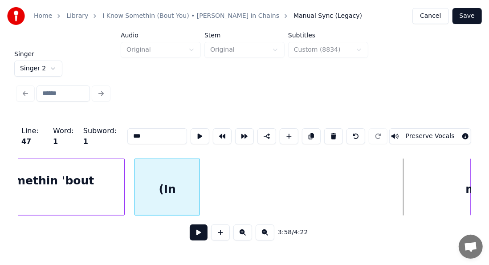
click at [168, 209] on div "(In" at bounding box center [167, 189] width 65 height 61
click at [172, 202] on div "(In" at bounding box center [166, 189] width 65 height 61
click at [147, 136] on input "***" at bounding box center [157, 136] width 60 height 16
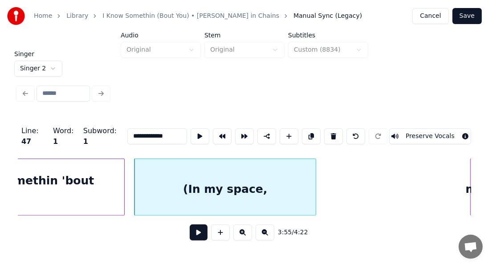
click at [313, 161] on div at bounding box center [314, 187] width 3 height 56
click at [191, 132] on button at bounding box center [200, 136] width 19 height 16
click at [306, 166] on div at bounding box center [306, 187] width 3 height 56
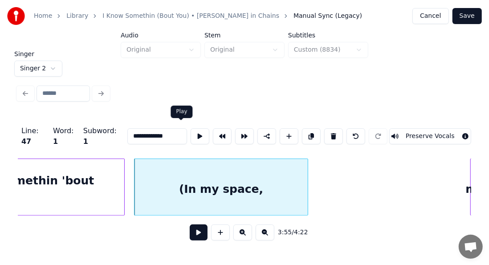
click at [191, 132] on button at bounding box center [200, 136] width 19 height 16
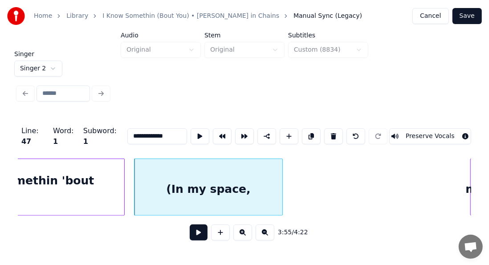
click at [280, 176] on div at bounding box center [281, 187] width 3 height 56
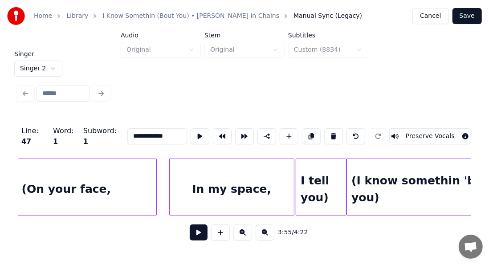
scroll to position [0, 20191]
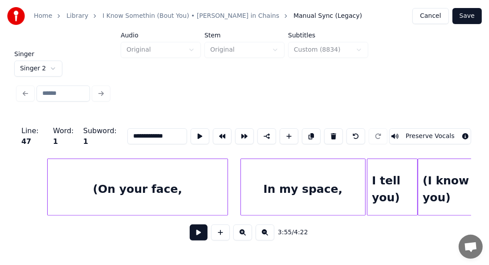
click at [163, 179] on div "(On your face," at bounding box center [138, 189] width 180 height 61
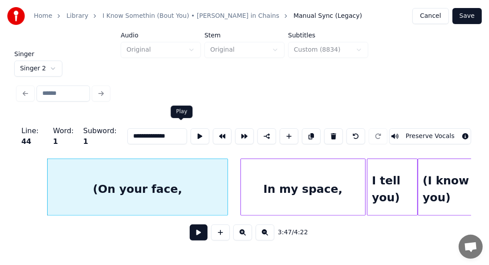
click at [191, 135] on button at bounding box center [200, 136] width 19 height 16
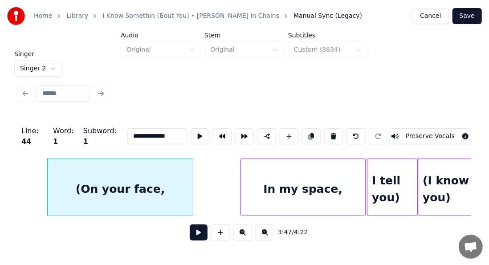
click at [192, 172] on div at bounding box center [191, 187] width 3 height 56
click at [191, 134] on button at bounding box center [200, 136] width 19 height 16
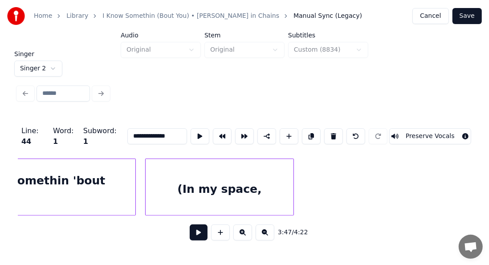
scroll to position [0, 20850]
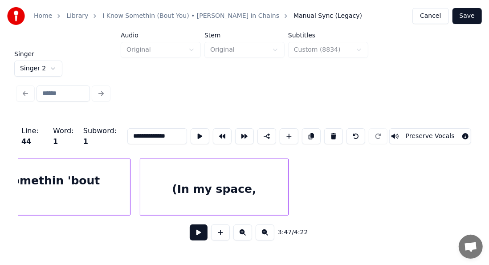
click at [258, 195] on div "(In my space," at bounding box center [213, 189] width 147 height 61
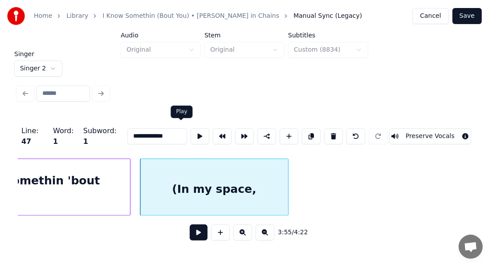
click at [191, 131] on button at bounding box center [200, 136] width 19 height 16
click at [284, 179] on div at bounding box center [284, 187] width 3 height 56
click at [191, 128] on button at bounding box center [200, 136] width 19 height 16
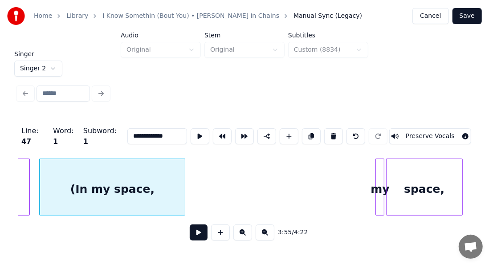
scroll to position [0, 20980]
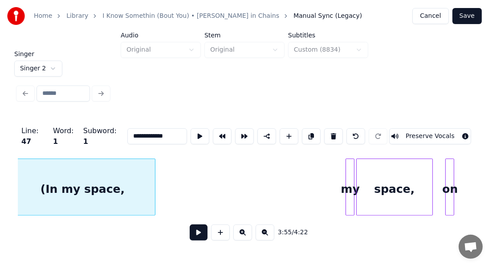
click at [394, 182] on div "space," at bounding box center [395, 189] width 76 height 61
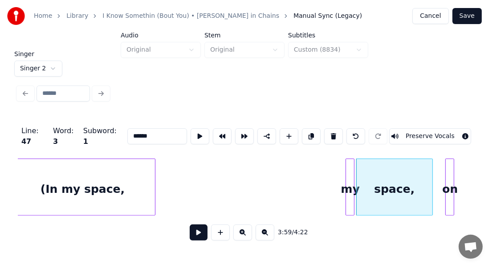
click at [349, 183] on div "my" at bounding box center [350, 189] width 9 height 61
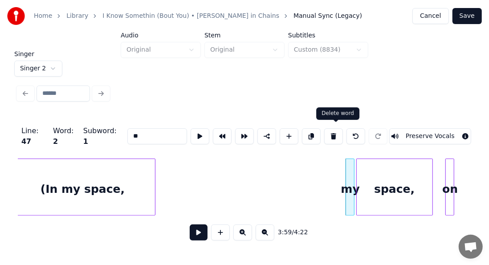
click at [336, 133] on button at bounding box center [333, 136] width 19 height 16
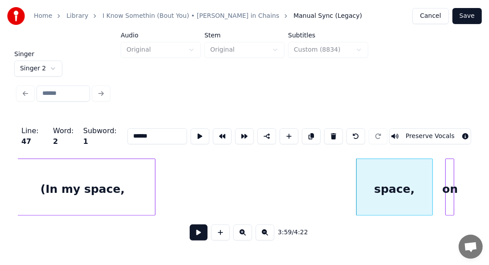
click at [336, 133] on button at bounding box center [333, 136] width 19 height 16
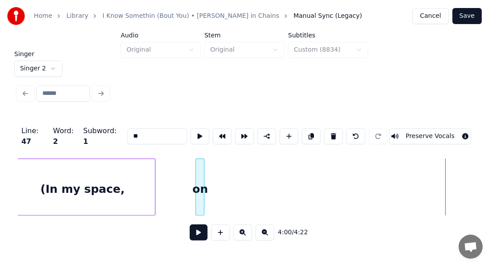
click at [200, 215] on div "(In my space, on" at bounding box center [244, 186] width 453 height 57
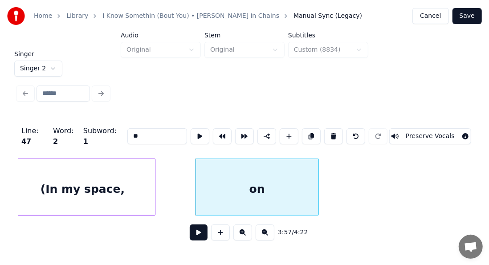
click at [317, 183] on div at bounding box center [317, 187] width 3 height 56
click at [127, 135] on input "**" at bounding box center [157, 136] width 60 height 16
click at [191, 137] on button at bounding box center [200, 136] width 19 height 16
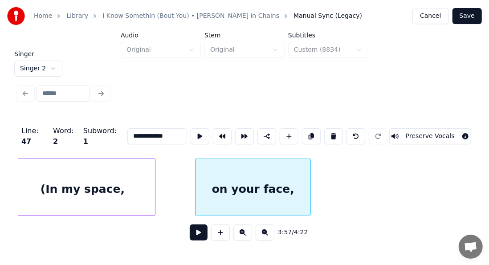
click at [309, 170] on div at bounding box center [309, 187] width 3 height 56
click at [191, 128] on button at bounding box center [200, 136] width 19 height 16
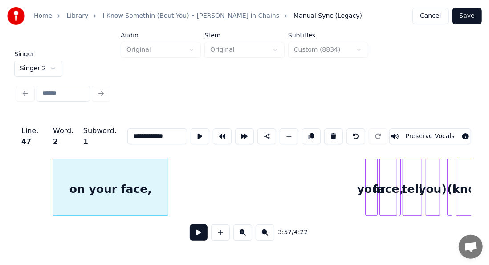
scroll to position [0, 21128]
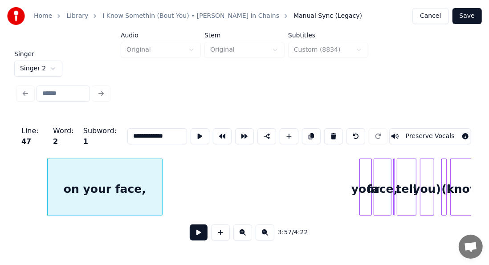
click at [364, 178] on div "your" at bounding box center [366, 189] width 12 height 61
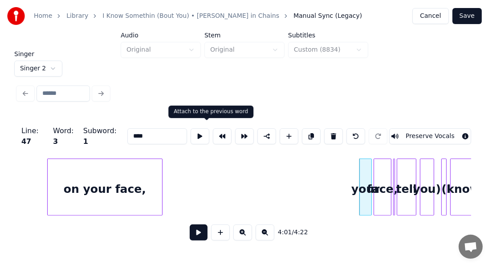
click at [213, 132] on button at bounding box center [222, 136] width 19 height 16
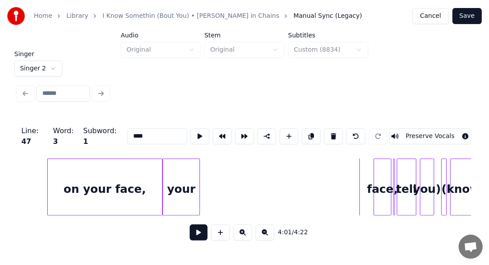
click at [199, 194] on div at bounding box center [198, 187] width 3 height 56
click at [146, 135] on input "****" at bounding box center [157, 136] width 60 height 16
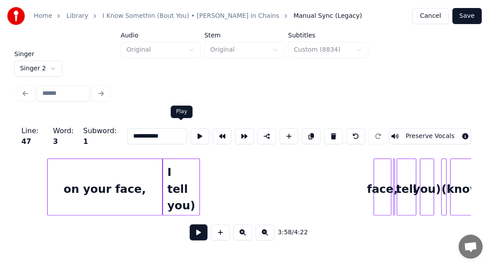
click at [189, 141] on div at bounding box center [200, 136] width 22 height 20
click at [191, 136] on button at bounding box center [200, 136] width 19 height 16
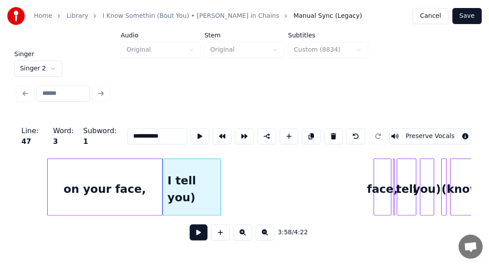
click at [219, 167] on div at bounding box center [219, 187] width 3 height 56
click at [191, 134] on button at bounding box center [200, 136] width 19 height 16
click at [222, 171] on div at bounding box center [222, 187] width 3 height 56
click at [191, 134] on button at bounding box center [200, 136] width 19 height 16
click at [385, 181] on div "face," at bounding box center [382, 189] width 17 height 61
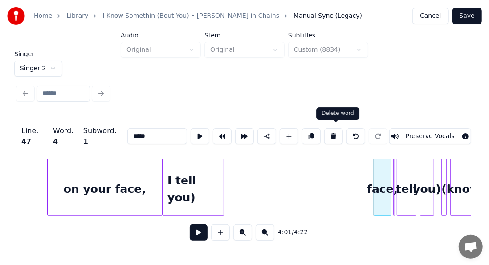
click at [339, 134] on button at bounding box center [333, 136] width 19 height 16
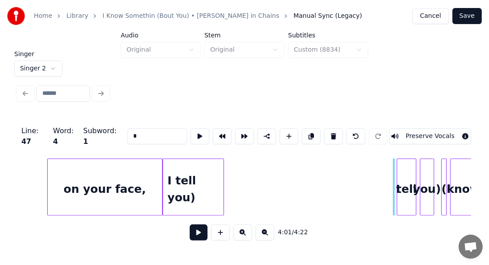
click at [339, 134] on button at bounding box center [333, 136] width 19 height 16
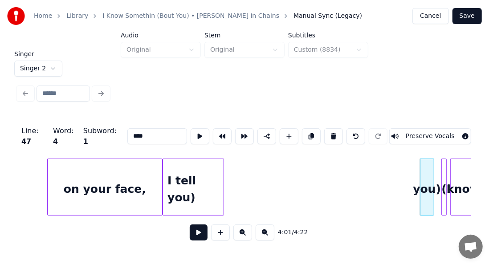
click at [339, 134] on button at bounding box center [333, 136] width 19 height 16
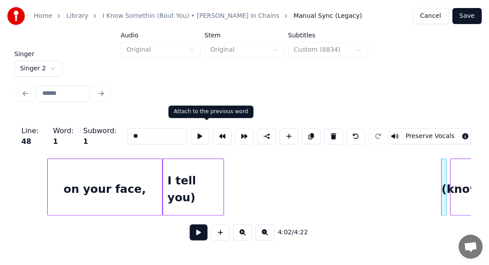
click at [213, 133] on button at bounding box center [222, 136] width 19 height 16
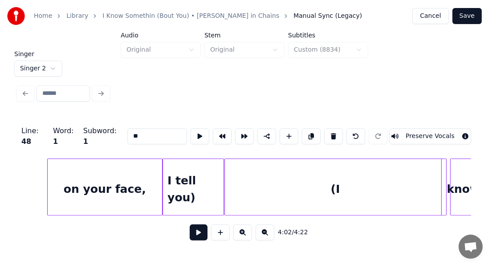
click at [138, 130] on input "**" at bounding box center [157, 136] width 60 height 16
paste input "**********"
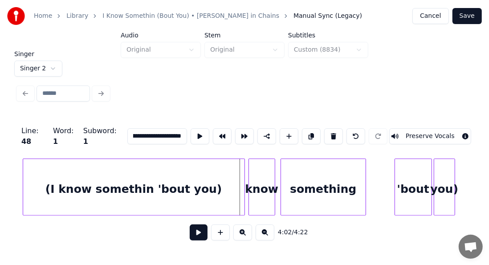
scroll to position [0, 21348]
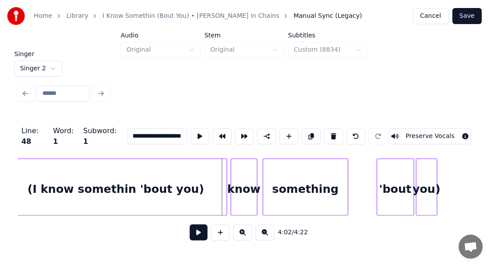
click at [223, 180] on div "(I know somethin 'bout you)" at bounding box center [115, 189] width 221 height 61
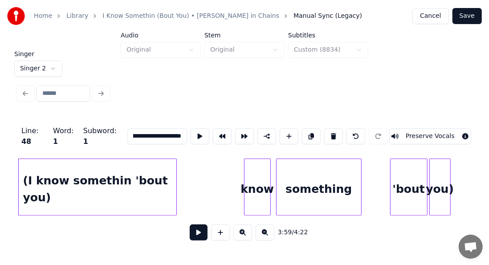
click at [175, 181] on div at bounding box center [175, 187] width 3 height 56
click at [176, 181] on div at bounding box center [175, 187] width 3 height 56
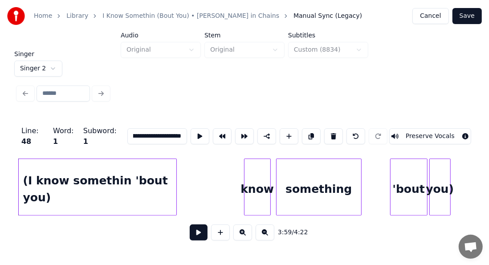
type input "**********"
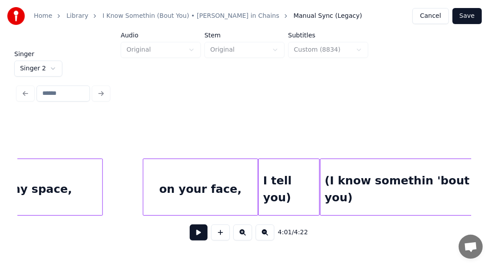
scroll to position [0, 21026]
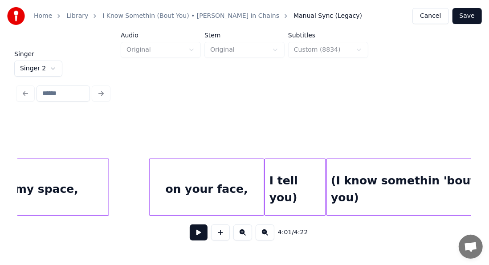
click at [192, 232] on button at bounding box center [199, 232] width 18 height 16
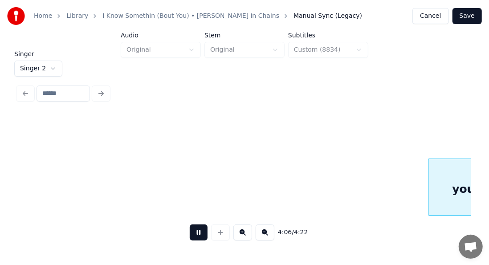
scroll to position [0, 21933]
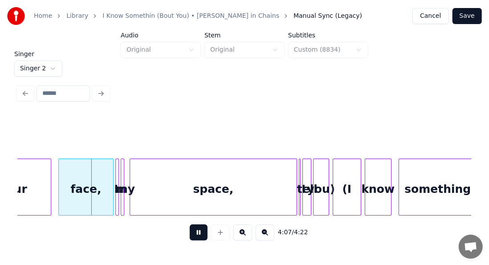
click at [194, 235] on button at bounding box center [199, 232] width 18 height 16
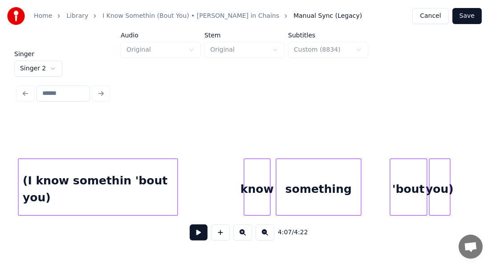
scroll to position [0, 21305]
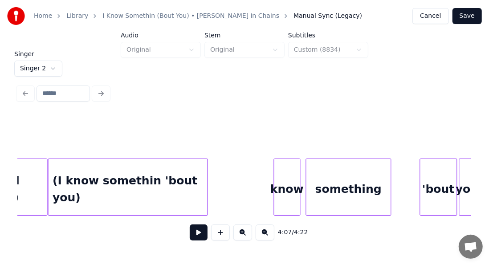
click at [287, 176] on div "know" at bounding box center [287, 189] width 26 height 61
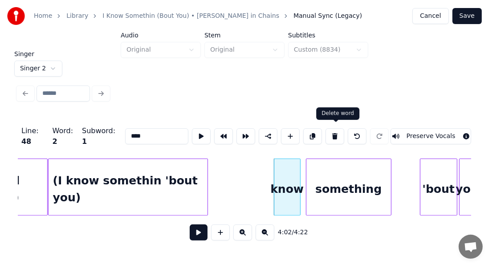
click at [335, 133] on button at bounding box center [334, 136] width 19 height 16
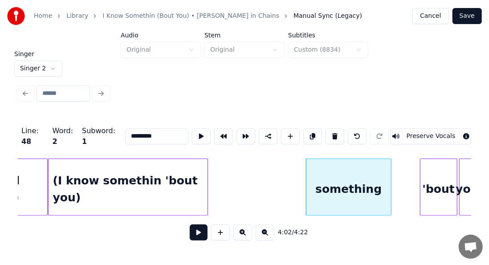
click at [335, 133] on button at bounding box center [334, 136] width 19 height 16
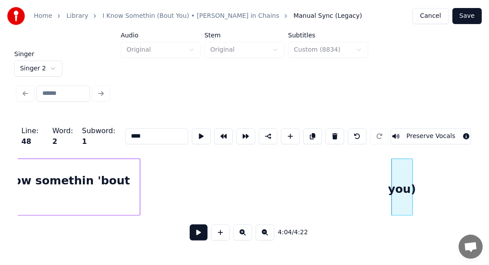
scroll to position [0, 21386]
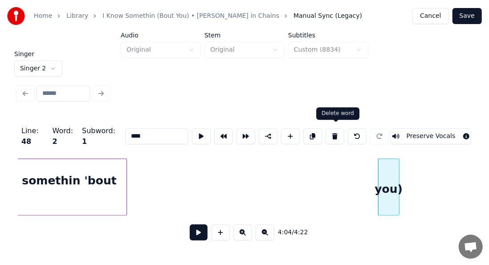
click at [335, 132] on button at bounding box center [334, 136] width 19 height 16
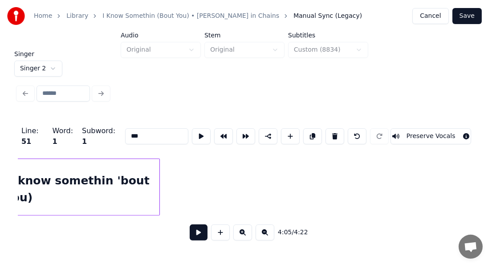
scroll to position [0, 21299]
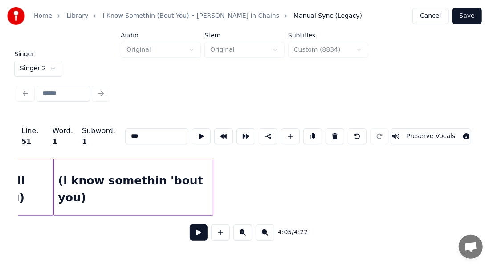
click at [97, 190] on div "(I know somethin 'bout you)" at bounding box center [133, 189] width 159 height 61
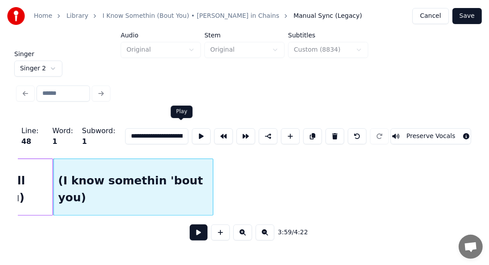
click at [192, 134] on button at bounding box center [201, 136] width 19 height 16
click at [226, 175] on div at bounding box center [226, 187] width 3 height 56
click at [192, 136] on button at bounding box center [201, 136] width 19 height 16
click at [232, 176] on div at bounding box center [232, 187] width 3 height 56
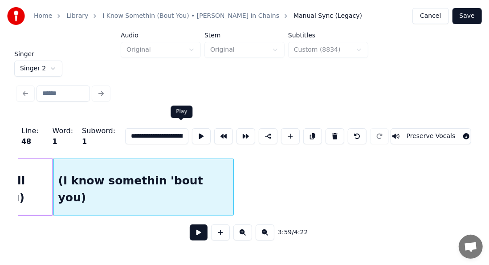
click at [192, 131] on button at bounding box center [201, 136] width 19 height 16
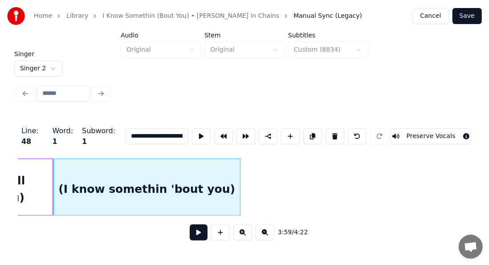
click at [239, 174] on div at bounding box center [238, 187] width 3 height 56
click at [192, 134] on button at bounding box center [201, 136] width 19 height 16
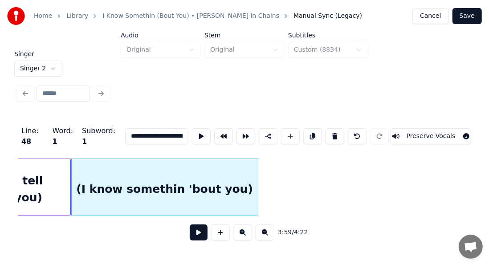
scroll to position [0, 21264]
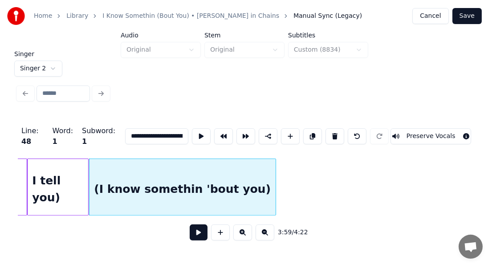
click at [58, 193] on div "I tell you)" at bounding box center [58, 189] width 61 height 61
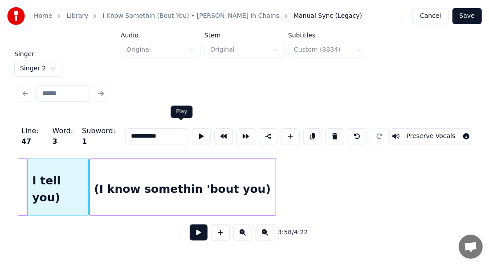
click at [192, 136] on button at bounding box center [201, 136] width 19 height 16
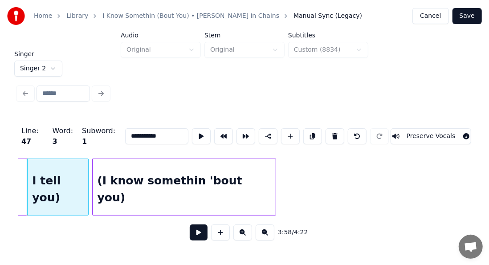
click at [94, 165] on div at bounding box center [94, 187] width 3 height 56
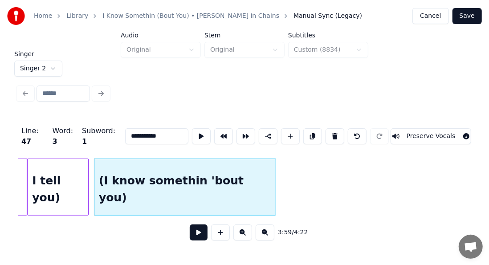
click at [77, 165] on div "I tell you)" at bounding box center [58, 189] width 61 height 61
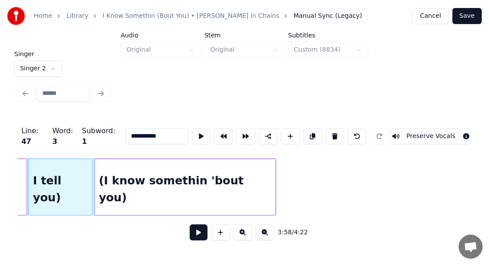
click at [91, 167] on div at bounding box center [90, 187] width 3 height 56
click at [83, 167] on div "I tell you)" at bounding box center [60, 189] width 64 height 61
click at [192, 132] on button at bounding box center [201, 136] width 19 height 16
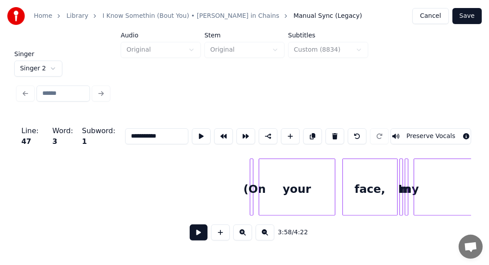
scroll to position [0, 21679]
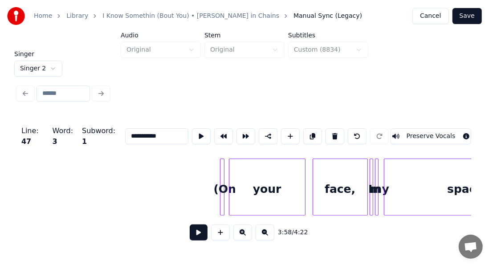
click at [223, 172] on div at bounding box center [222, 187] width 3 height 56
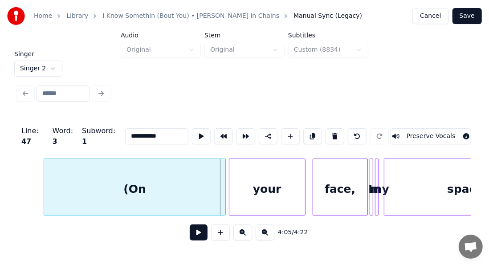
click at [44, 193] on div at bounding box center [45, 187] width 3 height 56
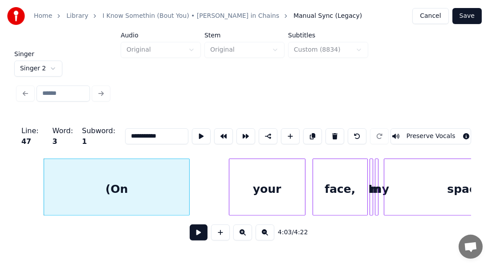
click at [188, 182] on div at bounding box center [188, 187] width 3 height 56
click at [166, 128] on input "**********" at bounding box center [156, 136] width 63 height 16
drag, startPoint x: 152, startPoint y: 129, endPoint x: 81, endPoint y: 129, distance: 70.3
click at [81, 129] on div "**********" at bounding box center [244, 136] width 453 height 45
click at [154, 176] on div "(On" at bounding box center [117, 189] width 146 height 61
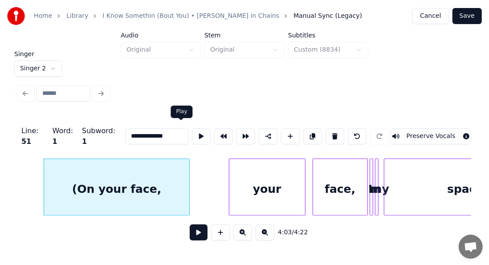
click at [192, 128] on button at bounding box center [201, 136] width 19 height 16
click at [191, 165] on div at bounding box center [192, 187] width 3 height 56
click at [192, 130] on button at bounding box center [201, 136] width 19 height 16
click at [280, 189] on div "your" at bounding box center [267, 189] width 76 height 61
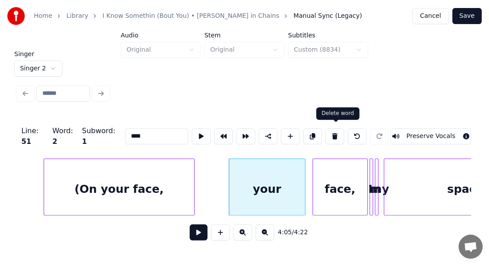
click at [337, 132] on button at bounding box center [334, 136] width 19 height 16
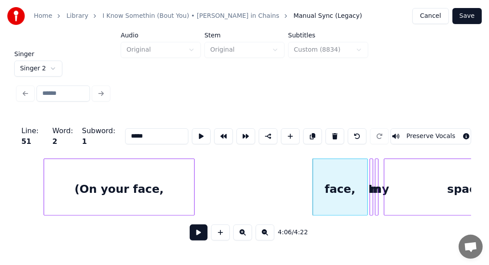
click at [337, 132] on button at bounding box center [334, 136] width 19 height 16
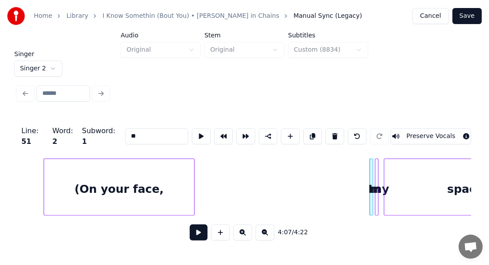
click at [102, 179] on div "(On your face," at bounding box center [119, 189] width 150 height 61
type input "**********"
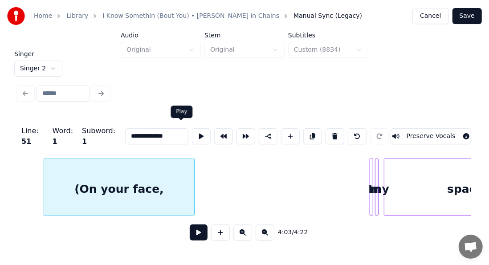
click at [192, 134] on button at bounding box center [201, 136] width 19 height 16
click at [196, 232] on button at bounding box center [199, 232] width 18 height 16
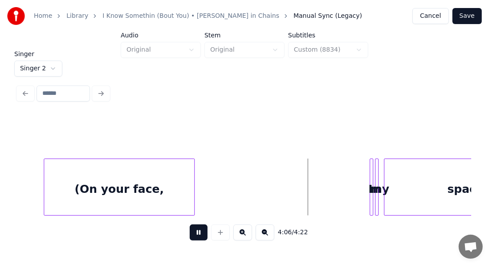
click at [196, 232] on button at bounding box center [199, 232] width 18 height 16
click at [372, 175] on div "In" at bounding box center [376, 186] width 13 height 57
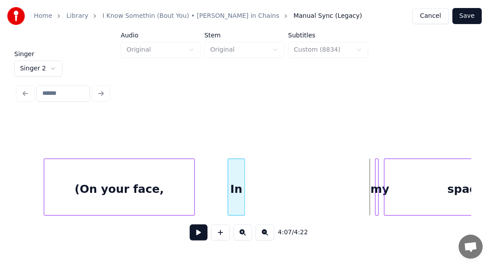
click at [231, 196] on div "In" at bounding box center [236, 189] width 16 height 61
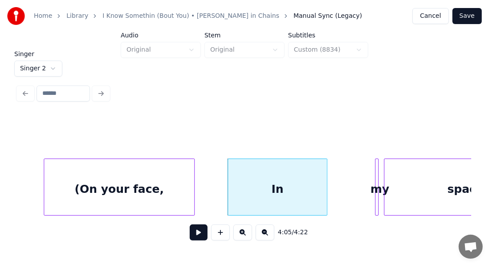
click at [325, 175] on div at bounding box center [325, 187] width 3 height 56
click at [253, 183] on div "In" at bounding box center [277, 189] width 99 height 61
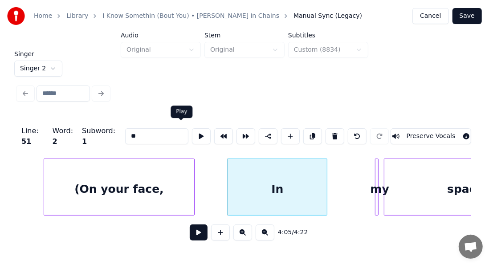
drag, startPoint x: 187, startPoint y: 132, endPoint x: 192, endPoint y: 126, distance: 7.9
click at [192, 126] on div at bounding box center [201, 136] width 22 height 20
click at [192, 133] on button at bounding box center [201, 136] width 19 height 16
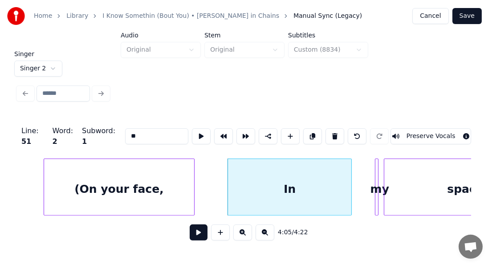
click at [351, 180] on div at bounding box center [350, 187] width 3 height 56
click at [146, 128] on input "**" at bounding box center [156, 136] width 63 height 16
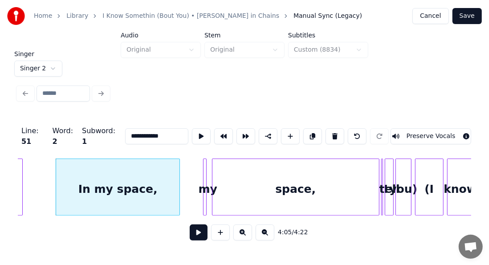
scroll to position [0, 21881]
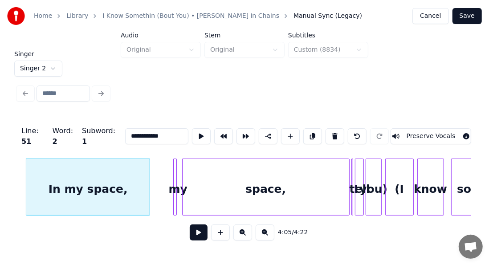
click at [176, 182] on div "my" at bounding box center [178, 189] width 9 height 61
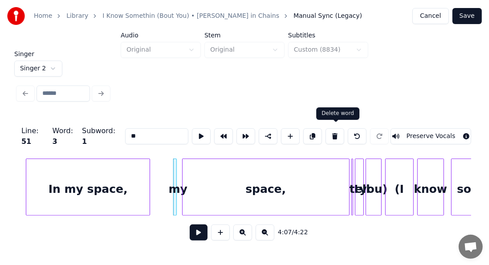
click at [330, 132] on button at bounding box center [334, 136] width 19 height 16
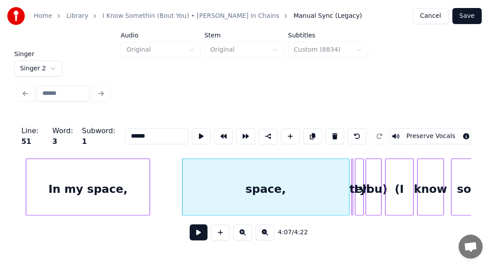
click at [302, 184] on div "space," at bounding box center [266, 189] width 167 height 61
click at [150, 133] on input "******" at bounding box center [156, 136] width 63 height 16
drag, startPoint x: 146, startPoint y: 132, endPoint x: 79, endPoint y: 134, distance: 67.7
click at [80, 134] on div "Line : 51 Word : 3 Subword : 1 ****** Preserve Vocals" at bounding box center [244, 136] width 453 height 45
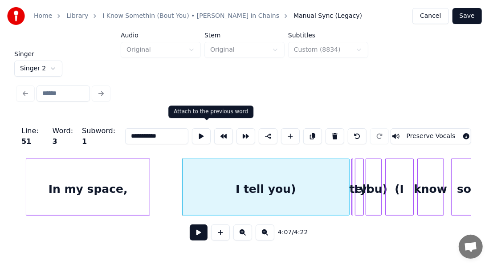
click at [214, 135] on button at bounding box center [223, 136] width 19 height 16
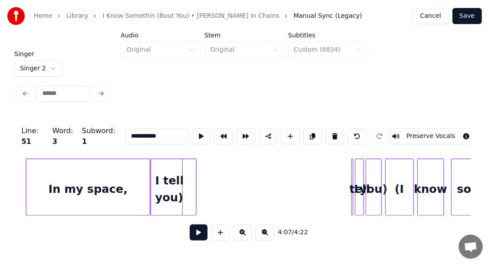
click at [193, 209] on div at bounding box center [194, 187] width 3 height 56
click at [92, 192] on div "In my space," at bounding box center [87, 189] width 123 height 61
type input "**********"
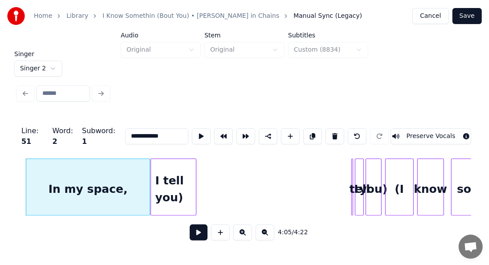
click at [190, 235] on button at bounding box center [199, 232] width 18 height 16
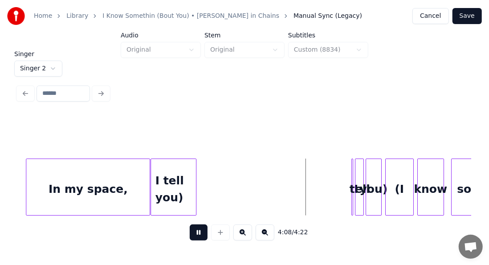
click at [190, 239] on button at bounding box center [199, 232] width 18 height 16
click at [116, 176] on div "In my space," at bounding box center [87, 189] width 123 height 61
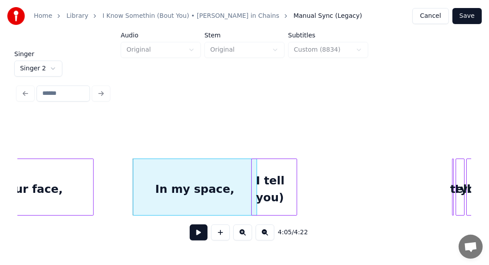
scroll to position [0, 21774]
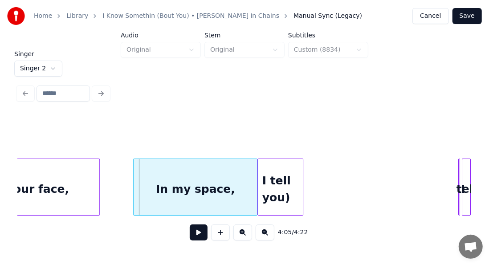
click at [168, 174] on div "In my space," at bounding box center [195, 189] width 123 height 61
click at [192, 171] on div "In my space," at bounding box center [195, 189] width 123 height 61
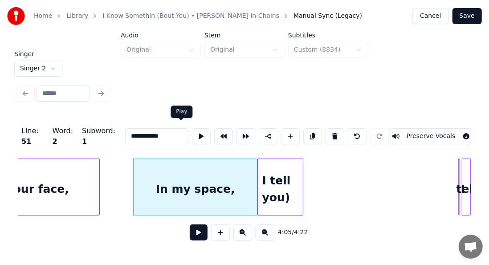
click at [192, 134] on button at bounding box center [201, 136] width 19 height 16
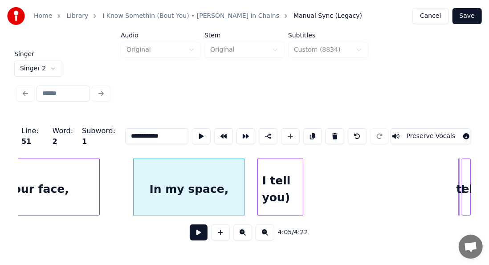
click at [242, 179] on div at bounding box center [243, 187] width 3 height 56
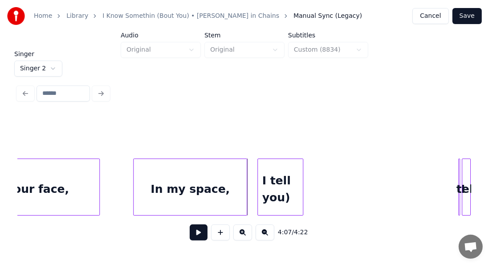
click at [244, 179] on div at bounding box center [245, 187] width 3 height 56
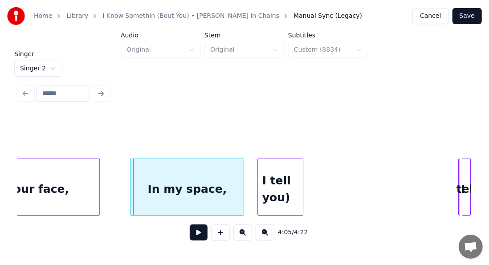
click at [177, 180] on div "In my space," at bounding box center [186, 189] width 113 height 61
click at [187, 181] on div "In my space," at bounding box center [189, 189] width 113 height 61
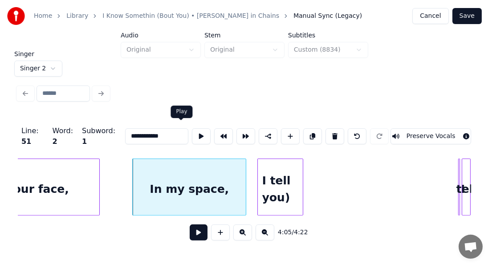
click at [192, 130] on button at bounding box center [201, 136] width 19 height 16
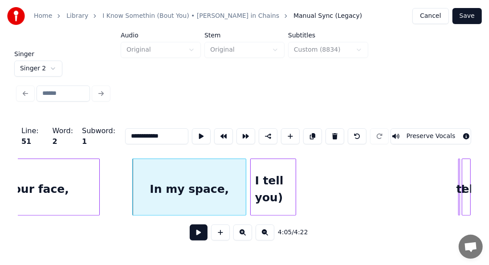
click at [275, 167] on div "I tell you)" at bounding box center [273, 189] width 45 height 61
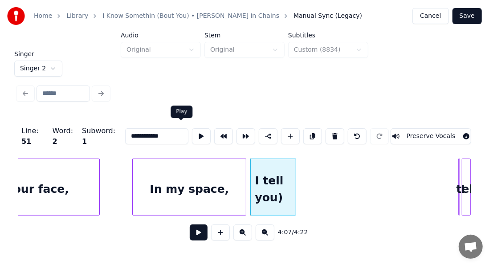
click at [192, 129] on button at bounding box center [201, 136] width 19 height 16
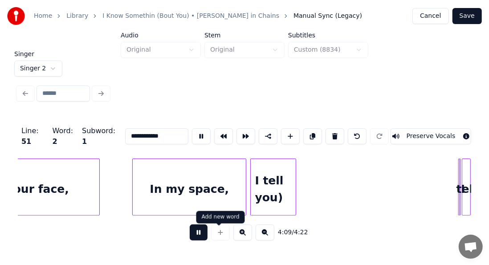
scroll to position [0, 22228]
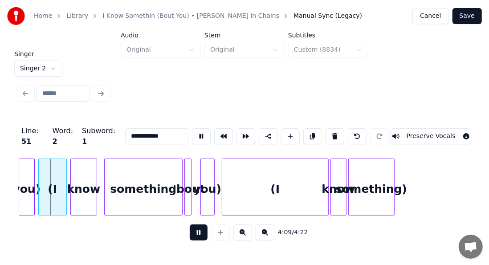
click at [195, 228] on button at bounding box center [199, 232] width 18 height 16
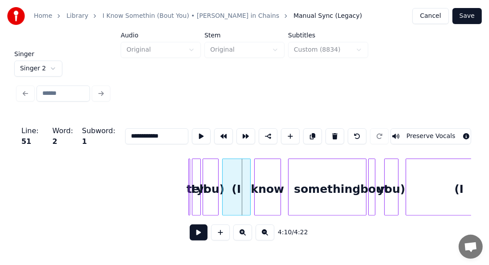
scroll to position [0, 22014]
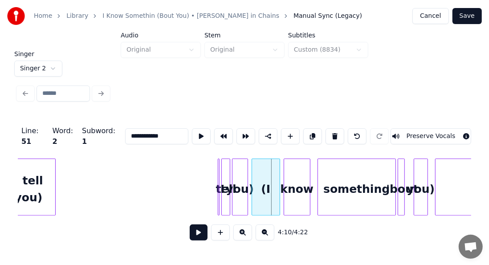
click at [45, 189] on div "I tell you)" at bounding box center [32, 189] width 45 height 61
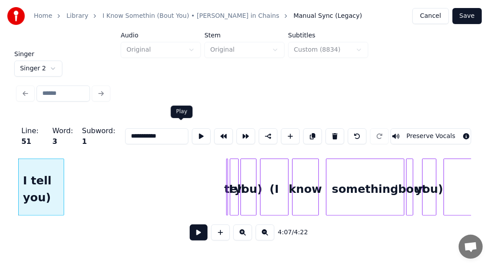
click at [192, 132] on button at bounding box center [201, 136] width 19 height 16
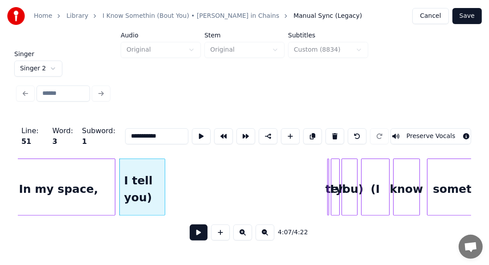
scroll to position [0, 21887]
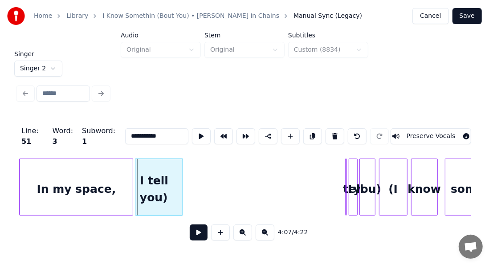
click at [135, 183] on div at bounding box center [136, 187] width 3 height 56
click at [187, 179] on div at bounding box center [187, 187] width 3 height 56
click at [192, 138] on button at bounding box center [201, 136] width 19 height 16
click at [199, 162] on div at bounding box center [198, 187] width 3 height 56
click at [192, 133] on button at bounding box center [201, 136] width 19 height 16
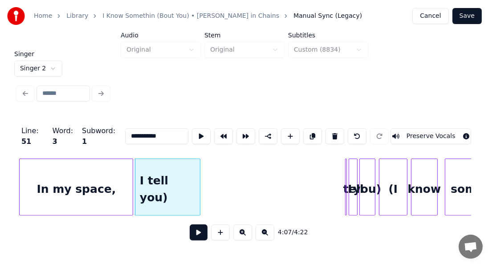
click at [344, 196] on div at bounding box center [345, 187] width 3 height 56
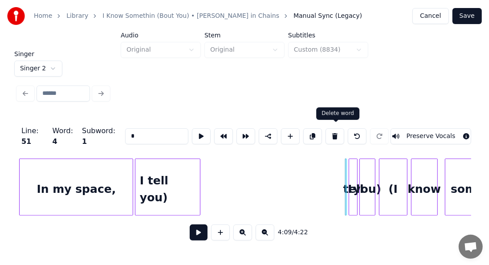
click at [333, 130] on button at bounding box center [334, 136] width 19 height 16
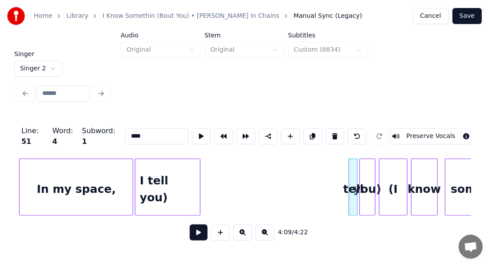
click at [333, 130] on button at bounding box center [334, 136] width 19 height 16
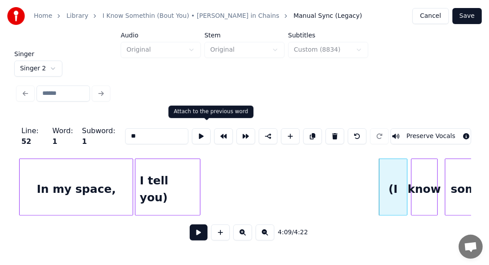
click at [214, 136] on button at bounding box center [223, 136] width 19 height 16
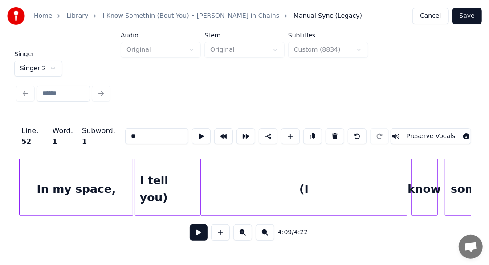
drag, startPoint x: 125, startPoint y: 133, endPoint x: 78, endPoint y: 139, distance: 47.1
click at [79, 139] on div "Line : 52 Word : 1 Subword : 1 ** Preserve Vocals" at bounding box center [244, 136] width 453 height 45
paste input "**********"
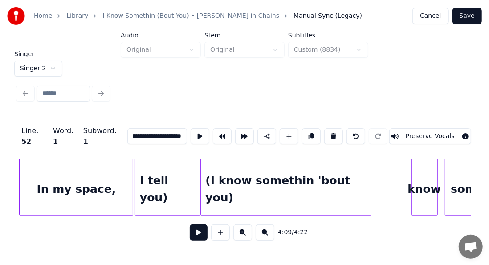
click at [369, 177] on div at bounding box center [369, 187] width 3 height 56
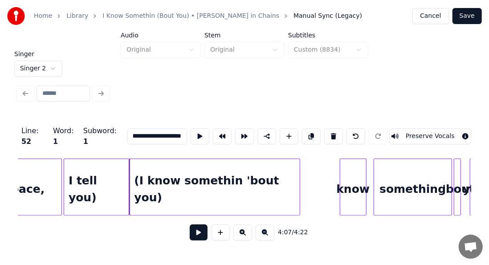
scroll to position [0, 21923]
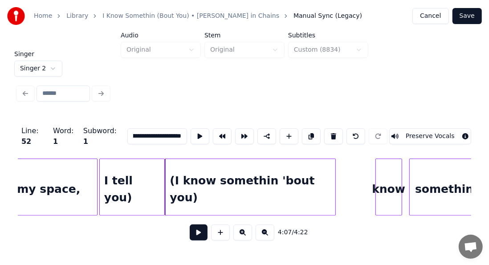
click at [390, 189] on div "know" at bounding box center [389, 189] width 26 height 61
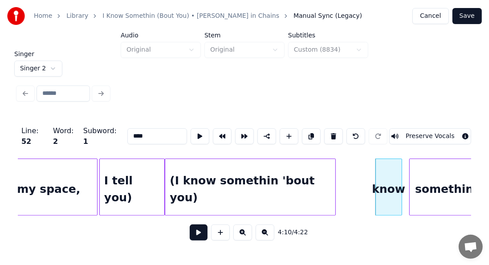
scroll to position [0, 0]
click at [333, 130] on button at bounding box center [333, 136] width 19 height 16
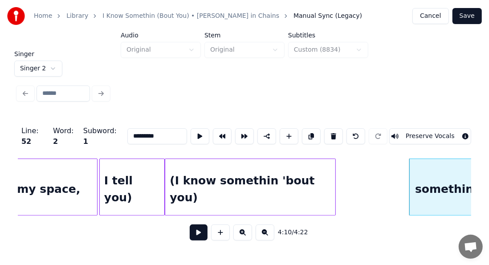
click at [333, 130] on button at bounding box center [333, 136] width 19 height 16
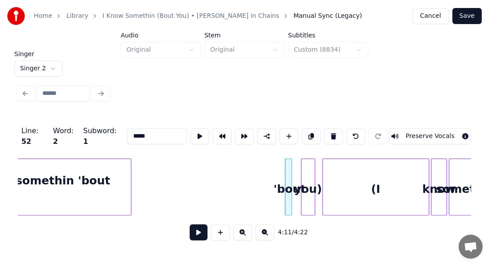
scroll to position [0, 22109]
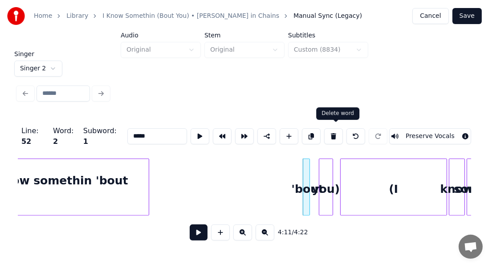
click at [332, 130] on button at bounding box center [333, 136] width 19 height 16
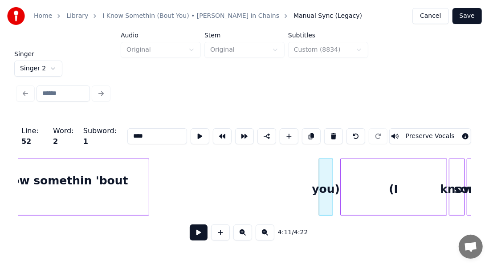
click at [332, 130] on button at bounding box center [333, 136] width 19 height 16
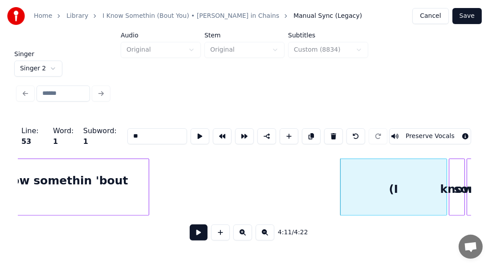
click at [96, 189] on div "(I know somethin 'bout you)" at bounding box center [64, 189] width 170 height 61
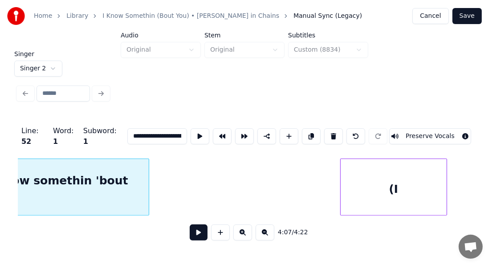
scroll to position [0, 22070]
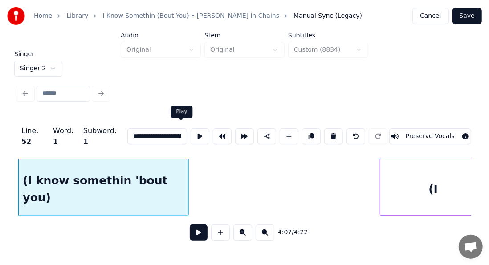
click at [191, 133] on button at bounding box center [200, 136] width 19 height 16
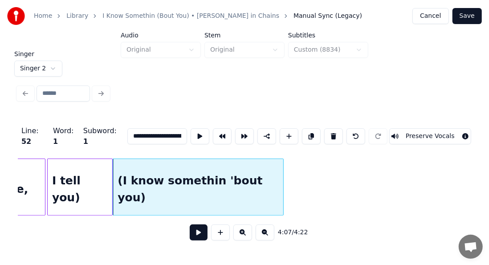
scroll to position [0, 21951]
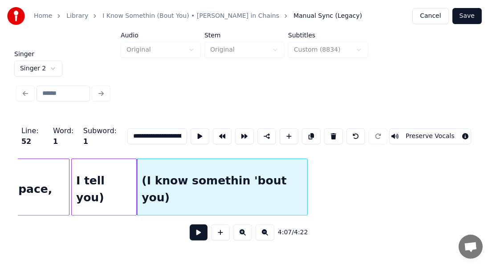
click at [162, 183] on div "(I know somethin 'bout you)" at bounding box center [222, 189] width 170 height 61
click at [191, 135] on button at bounding box center [200, 136] width 19 height 16
click at [126, 179] on div "I tell you)" at bounding box center [104, 189] width 65 height 61
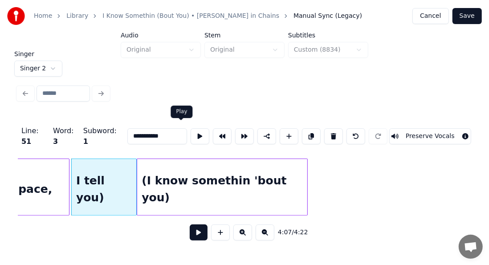
click at [191, 133] on button at bounding box center [200, 136] width 19 height 16
click at [285, 188] on div "(I know somethin 'bout you)" at bounding box center [222, 189] width 170 height 61
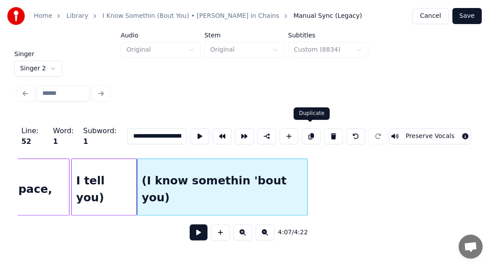
click at [314, 128] on button at bounding box center [311, 136] width 19 height 16
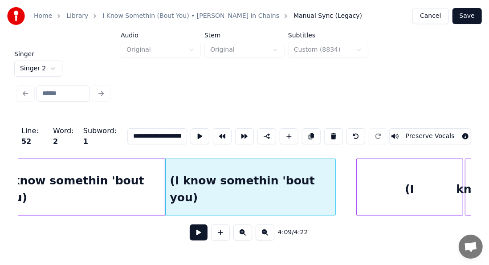
scroll to position [0, 22105]
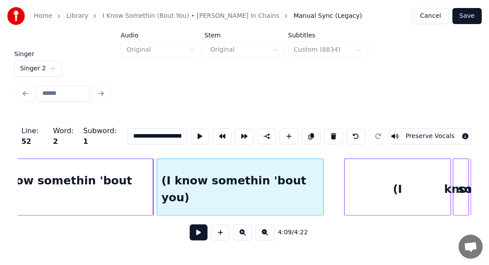
click at [157, 165] on div at bounding box center [158, 187] width 3 height 56
click at [191, 134] on button at bounding box center [200, 136] width 19 height 16
click at [337, 172] on div at bounding box center [338, 187] width 3 height 56
click at [191, 129] on button at bounding box center [200, 136] width 19 height 16
click at [337, 169] on div at bounding box center [337, 187] width 3 height 56
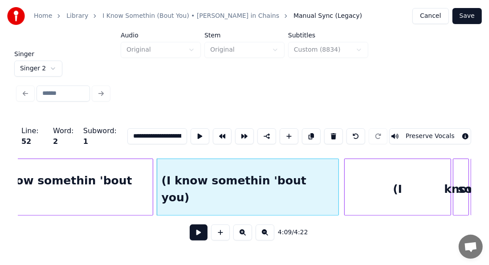
click at [402, 176] on div "(I" at bounding box center [398, 189] width 106 height 61
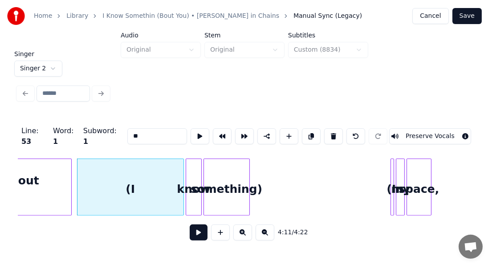
scroll to position [0, 22408]
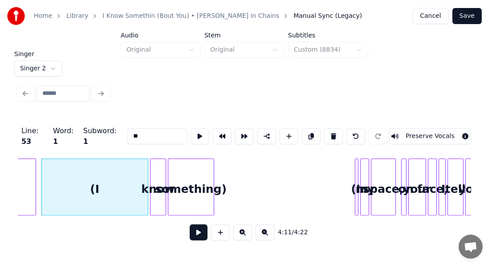
click at [132, 128] on input "**" at bounding box center [157, 136] width 60 height 16
click at [160, 175] on div "know" at bounding box center [157, 189] width 15 height 61
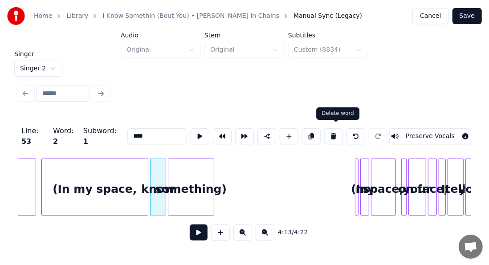
click at [337, 134] on button at bounding box center [333, 136] width 19 height 16
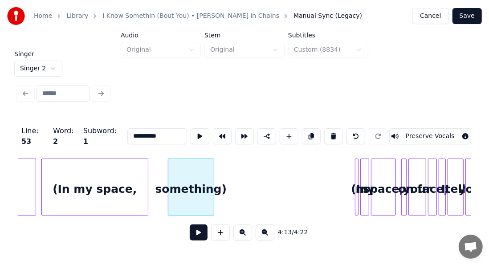
click at [337, 134] on button at bounding box center [333, 136] width 19 height 16
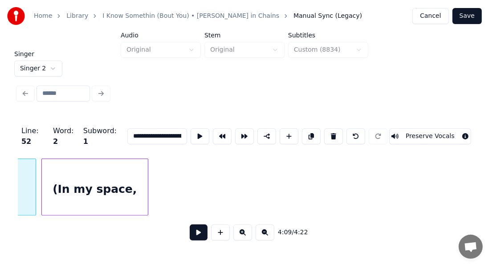
scroll to position [0, 22244]
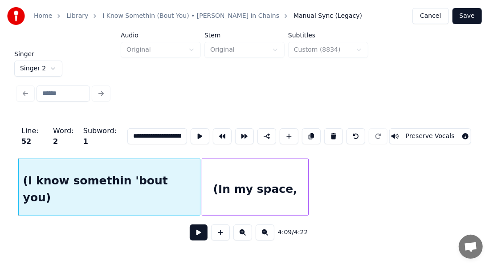
click at [254, 186] on div "(In my space," at bounding box center [255, 189] width 106 height 61
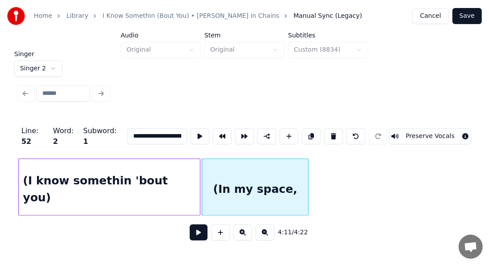
click at [254, 186] on div "(In my space," at bounding box center [255, 189] width 106 height 61
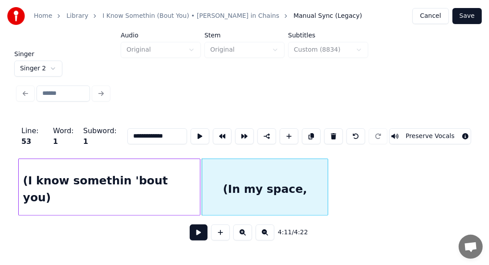
click at [326, 171] on div at bounding box center [326, 187] width 3 height 56
click at [191, 130] on button at bounding box center [200, 136] width 19 height 16
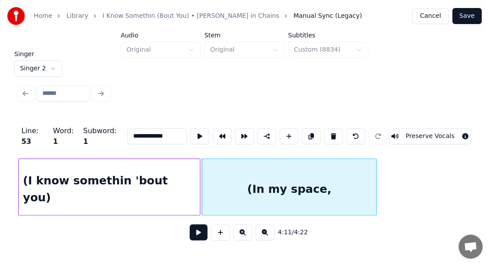
click at [374, 168] on div at bounding box center [375, 187] width 3 height 56
click at [191, 134] on button at bounding box center [200, 136] width 19 height 16
drag, startPoint x: 186, startPoint y: 134, endPoint x: 339, endPoint y: 232, distance: 181.2
click at [339, 232] on div "**********" at bounding box center [244, 181] width 453 height 135
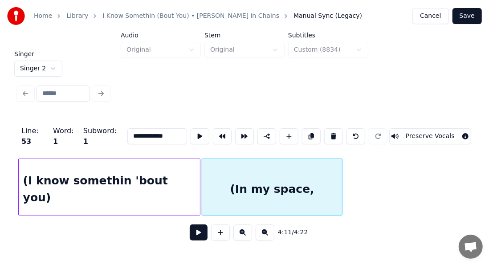
click at [340, 180] on div at bounding box center [340, 187] width 3 height 56
click at [191, 134] on button at bounding box center [200, 136] width 19 height 16
click at [345, 164] on div at bounding box center [344, 187] width 3 height 56
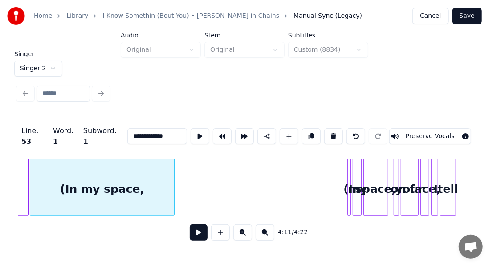
scroll to position [0, 22433]
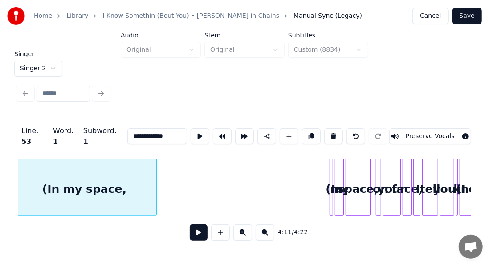
click at [333, 165] on div "(In" at bounding box center [334, 189] width 9 height 61
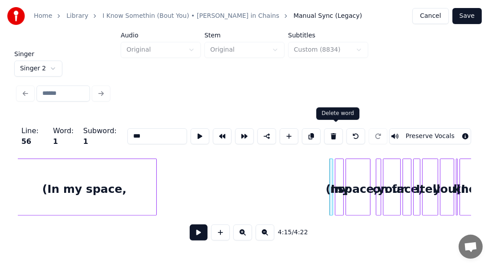
click at [337, 132] on button at bounding box center [333, 136] width 19 height 16
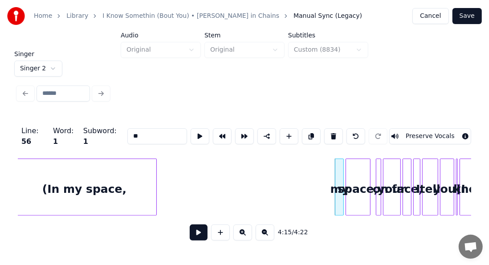
click at [337, 132] on button at bounding box center [333, 136] width 19 height 16
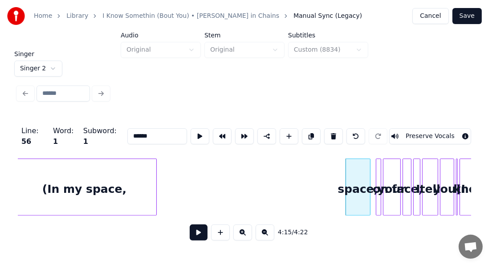
click at [337, 132] on button at bounding box center [333, 136] width 19 height 16
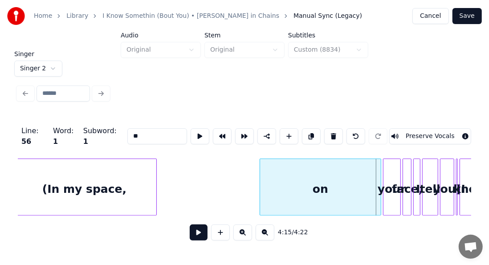
click at [261, 173] on div at bounding box center [261, 187] width 3 height 56
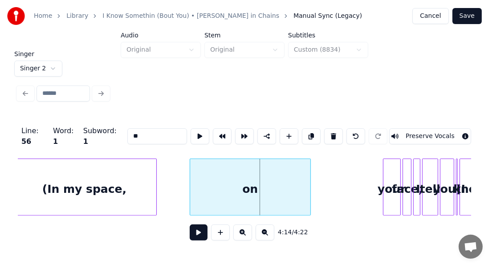
click at [243, 181] on div "on" at bounding box center [250, 189] width 121 height 61
drag, startPoint x: 182, startPoint y: 133, endPoint x: 185, endPoint y: 129, distance: 5.0
click at [191, 129] on button at bounding box center [200, 136] width 19 height 16
click at [303, 167] on div at bounding box center [302, 187] width 3 height 56
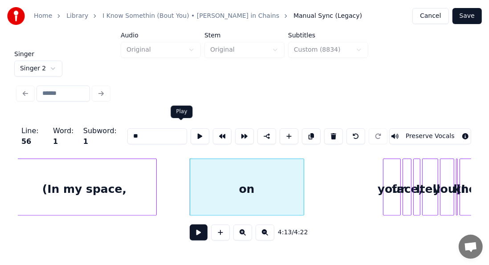
click at [191, 131] on button at bounding box center [200, 136] width 19 height 16
click at [139, 130] on input "**" at bounding box center [157, 136] width 60 height 16
click at [386, 174] on div "your" at bounding box center [391, 189] width 17 height 61
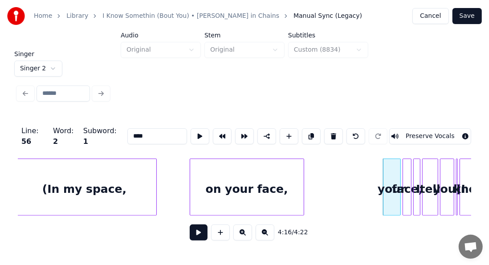
click at [334, 132] on button at bounding box center [333, 136] width 19 height 16
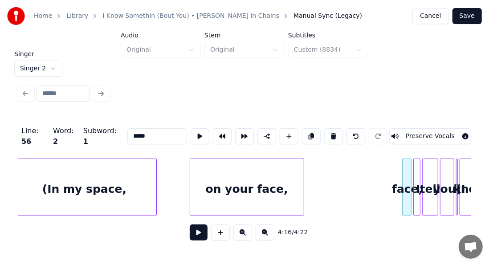
click at [334, 132] on button at bounding box center [333, 136] width 19 height 16
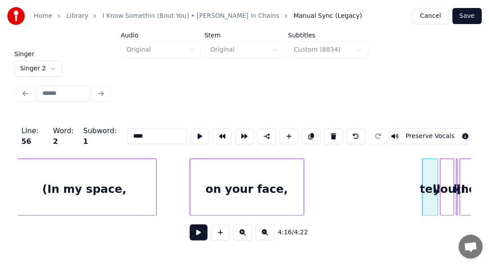
click at [334, 132] on button at bounding box center [333, 136] width 19 height 16
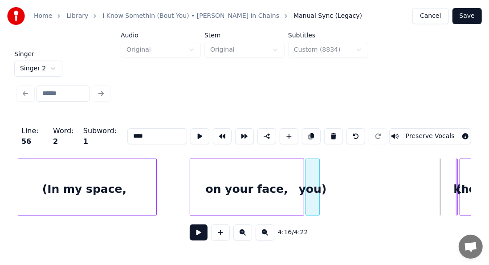
click at [312, 210] on div "you)" at bounding box center [312, 189] width 13 height 61
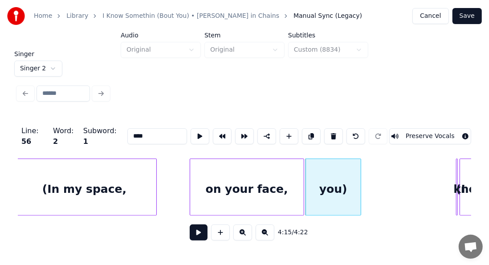
click at [359, 193] on div at bounding box center [359, 187] width 3 height 56
click at [127, 130] on input "****" at bounding box center [157, 136] width 60 height 16
type input "**********"
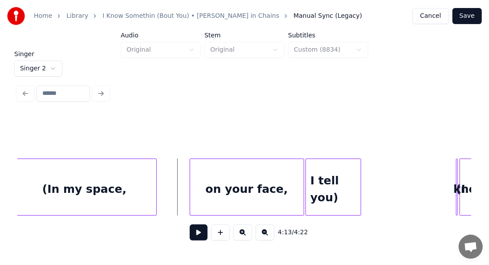
click at [190, 237] on button at bounding box center [199, 232] width 18 height 16
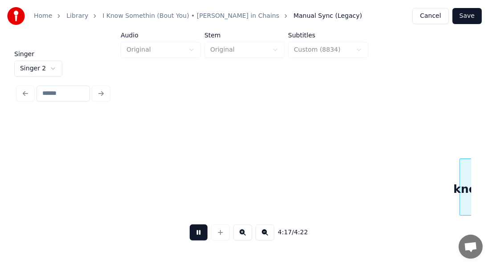
scroll to position [0, 22881]
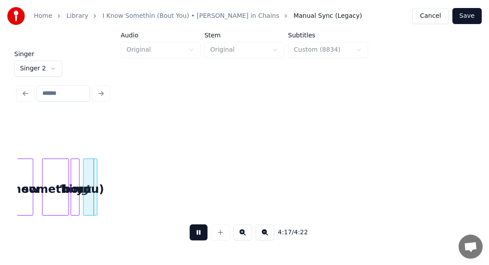
click at [190, 237] on button at bounding box center [199, 232] width 18 height 16
click at [195, 232] on button at bounding box center [199, 232] width 18 height 16
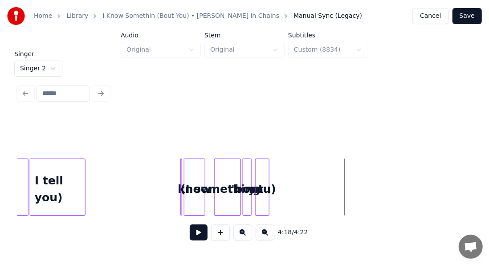
scroll to position [0, 22626]
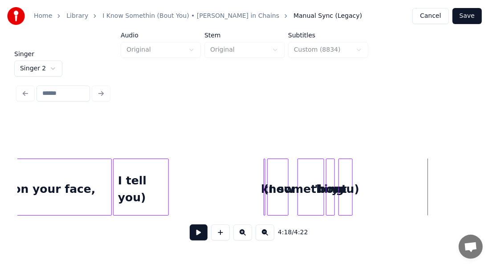
click at [264, 166] on div at bounding box center [263, 187] width 3 height 56
click at [269, 168] on div at bounding box center [269, 187] width 3 height 56
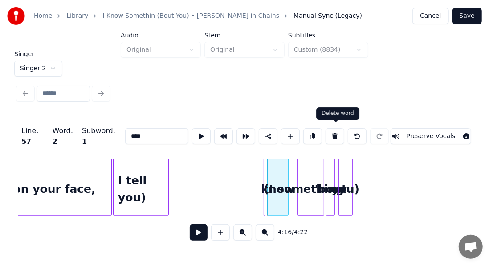
click at [335, 128] on button at bounding box center [334, 136] width 19 height 16
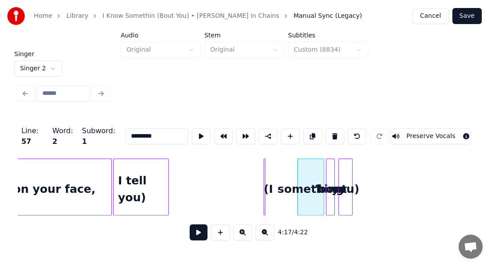
click at [335, 128] on button at bounding box center [334, 136] width 19 height 16
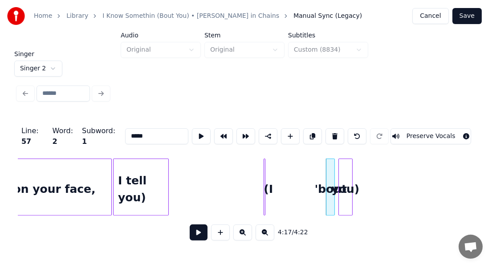
click at [335, 128] on button at bounding box center [334, 136] width 19 height 16
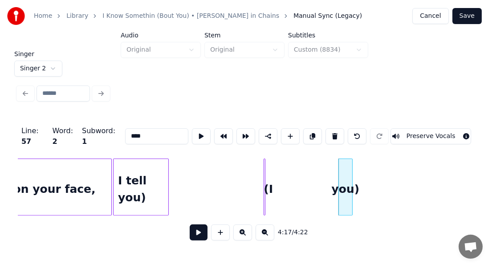
click at [264, 179] on div "(I" at bounding box center [265, 186] width 2 height 57
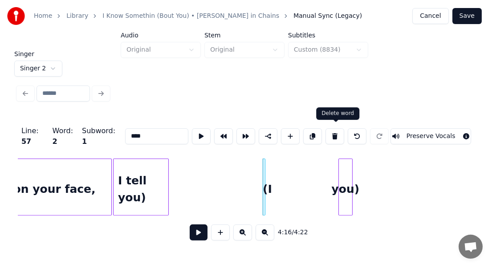
click at [329, 134] on button at bounding box center [334, 136] width 19 height 16
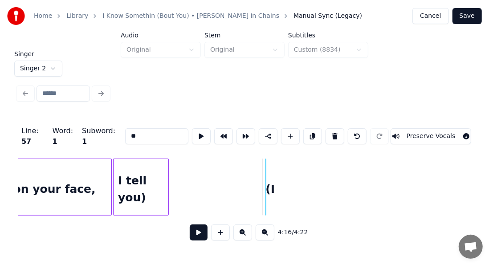
click at [266, 173] on div at bounding box center [267, 187] width 3 height 56
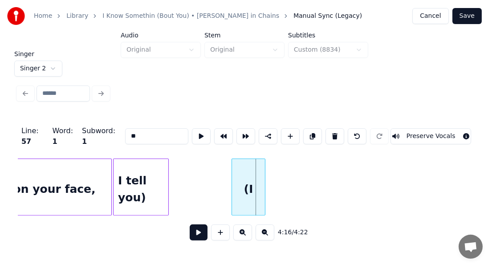
click at [232, 175] on div at bounding box center [233, 187] width 3 height 56
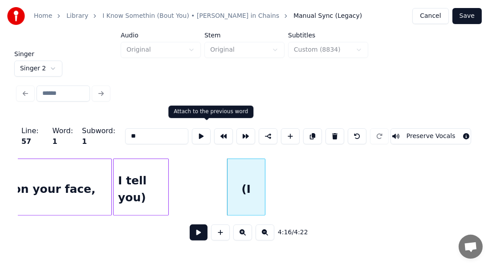
click at [214, 132] on button at bounding box center [223, 136] width 19 height 16
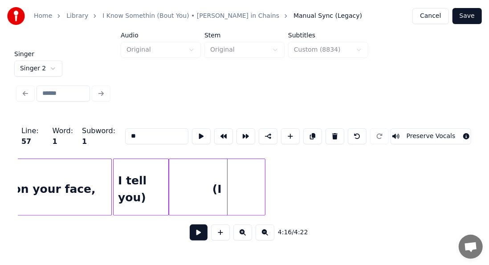
drag, startPoint x: 130, startPoint y: 133, endPoint x: 95, endPoint y: 141, distance: 36.5
click at [95, 141] on div "Line : 57 Word : 1 Subword : 1 ** Preserve Vocals" at bounding box center [244, 136] width 453 height 45
paste input "**********"
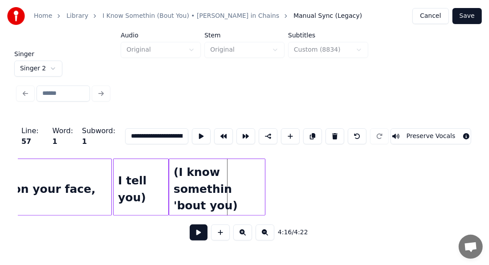
scroll to position [0, 29]
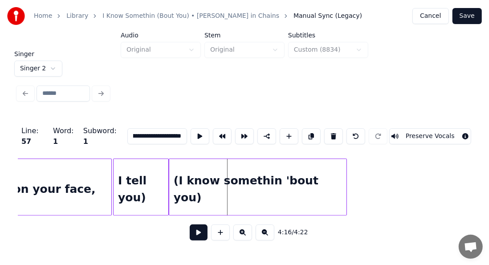
click at [344, 168] on div at bounding box center [345, 187] width 3 height 56
click at [128, 184] on div "I tell you)" at bounding box center [141, 189] width 55 height 61
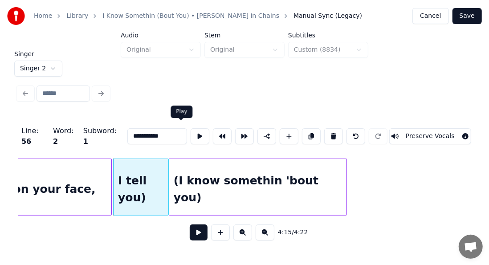
type input "**********"
click at [191, 132] on button at bounding box center [200, 136] width 19 height 16
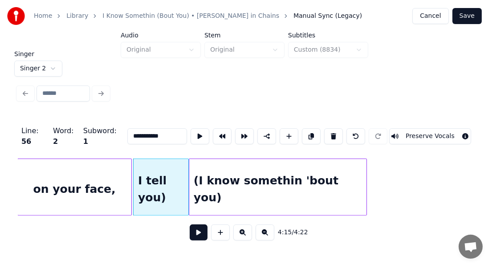
click at [72, 178] on div "on your face," at bounding box center [75, 189] width 114 height 61
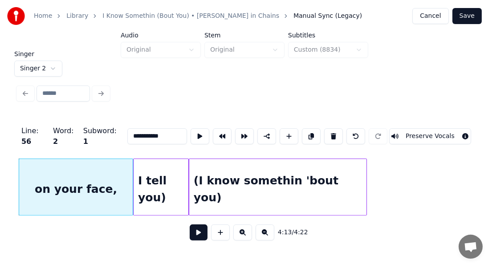
click at [191, 232] on button at bounding box center [199, 232] width 18 height 16
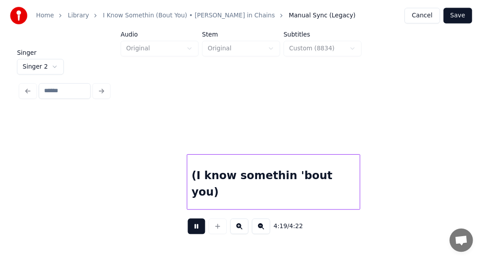
scroll to position [0, 22881]
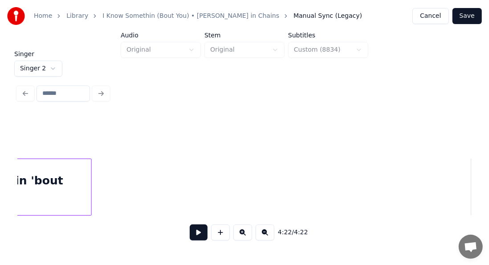
click at [469, 18] on button "Save" at bounding box center [466, 16] width 29 height 16
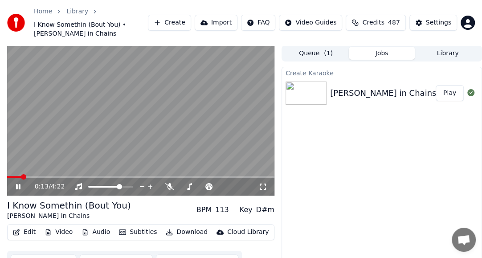
scroll to position [34, 0]
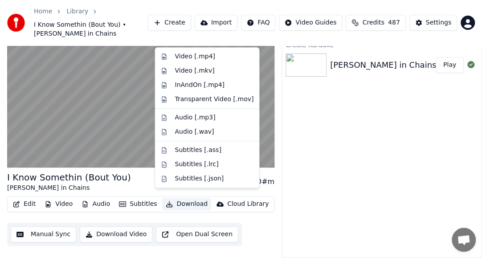
click at [182, 198] on button "Download" at bounding box center [186, 204] width 49 height 12
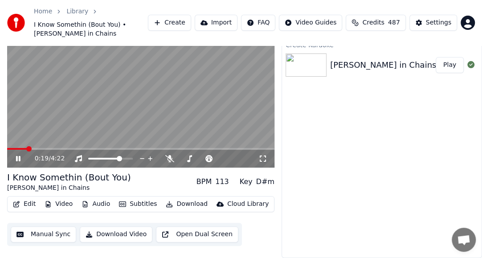
click at [360, 109] on div "Create Karaoke [PERSON_NAME] in Chains - I Know Somethin (Bout You) Play" at bounding box center [381, 148] width 200 height 219
click at [59, 146] on span at bounding box center [57, 148] width 5 height 5
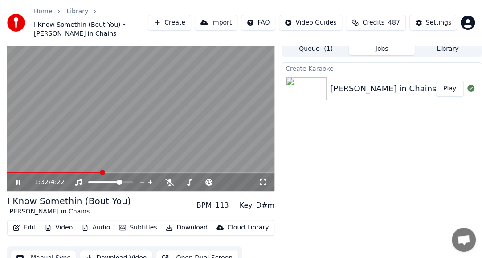
scroll to position [0, 0]
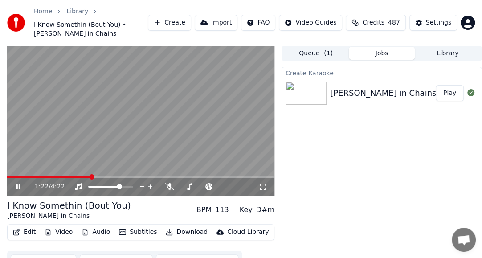
click at [91, 177] on span at bounding box center [49, 177] width 84 height 2
click at [20, 186] on icon at bounding box center [24, 186] width 20 height 7
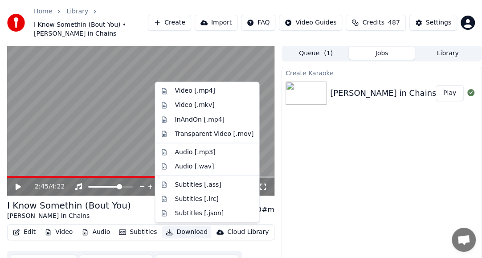
click at [192, 232] on button "Download" at bounding box center [186, 232] width 49 height 12
click at [211, 88] on div "Video [.mp4]" at bounding box center [214, 90] width 79 height 9
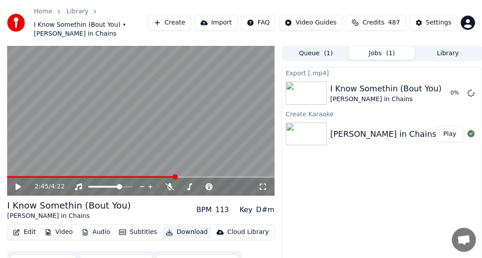
scroll to position [34, 0]
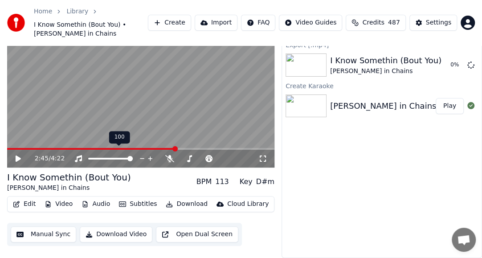
click at [133, 156] on span at bounding box center [129, 158] width 5 height 5
click at [471, 61] on icon at bounding box center [470, 64] width 7 height 7
click at [472, 61] on icon at bounding box center [470, 64] width 7 height 7
click at [471, 61] on icon at bounding box center [470, 64] width 7 height 7
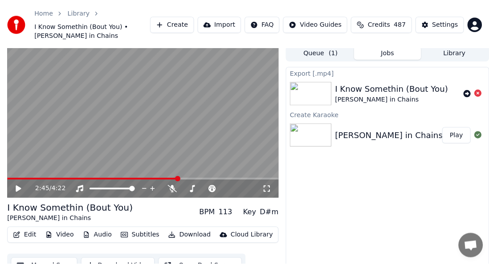
scroll to position [0, 0]
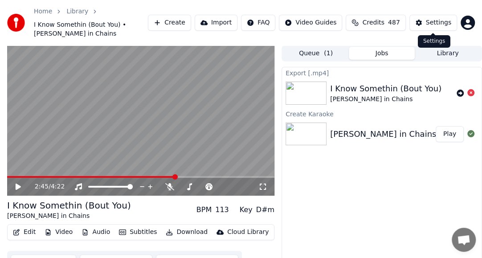
click at [442, 19] on div "Settings" at bounding box center [438, 22] width 25 height 9
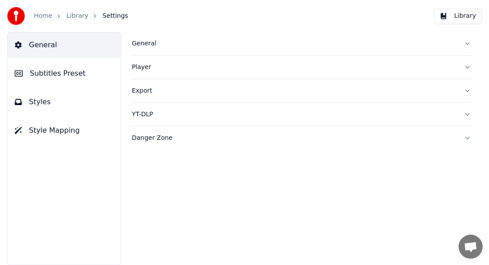
click at [158, 89] on div "Export" at bounding box center [294, 90] width 325 height 9
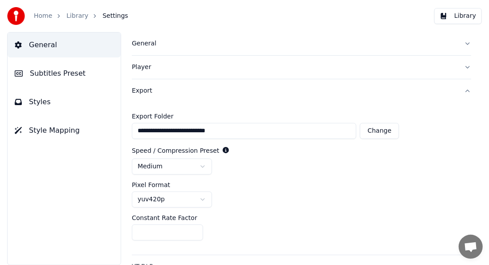
click at [378, 134] on button "Change" at bounding box center [379, 131] width 39 height 16
type input "**********"
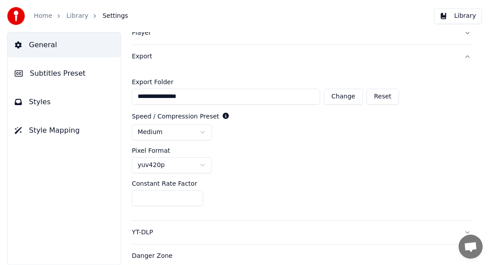
scroll to position [37, 0]
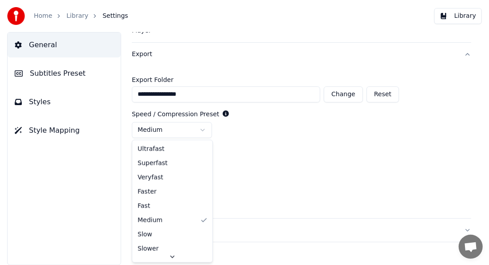
click at [200, 129] on html "**********" at bounding box center [244, 132] width 489 height 265
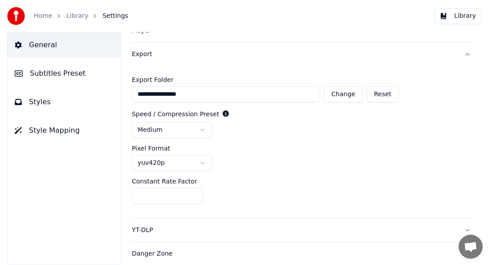
click at [220, 113] on html "**********" at bounding box center [244, 132] width 489 height 265
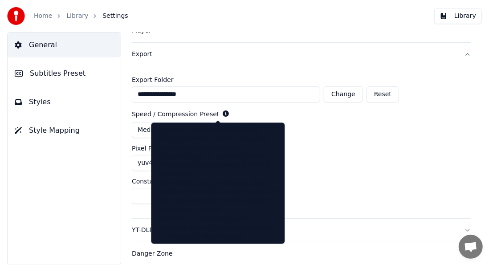
click at [212, 116] on div "Speed / Compression Preset" at bounding box center [301, 114] width 339 height 9
click at [223, 115] on icon at bounding box center [226, 113] width 6 height 6
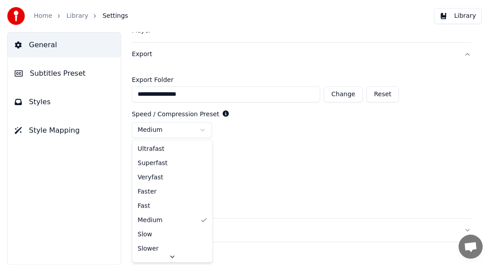
click at [201, 130] on html "**********" at bounding box center [244, 132] width 489 height 265
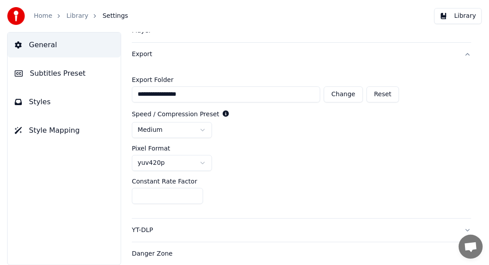
click at [203, 129] on html "**********" at bounding box center [244, 132] width 489 height 265
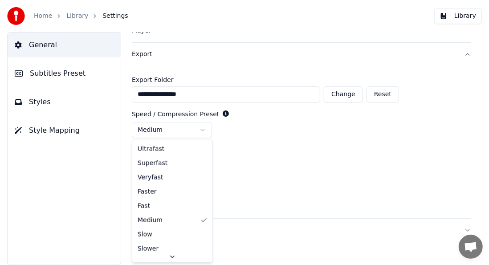
click at [203, 129] on html "**********" at bounding box center [244, 132] width 489 height 265
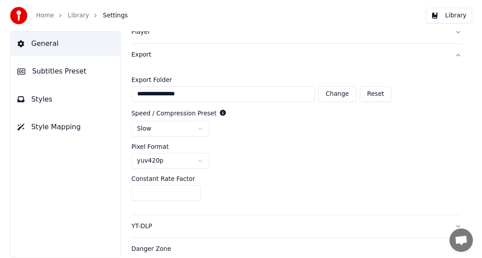
scroll to position [0, 0]
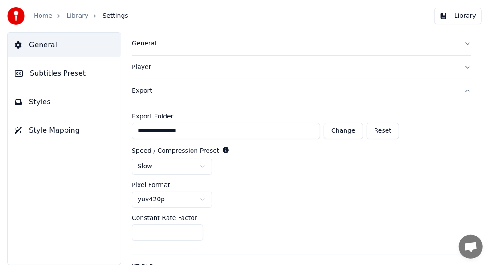
click at [74, 17] on link "Library" at bounding box center [77, 16] width 22 height 9
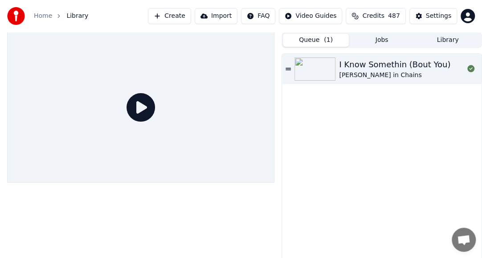
click at [330, 37] on span "( 1 )" at bounding box center [328, 40] width 9 height 9
click at [320, 65] on img at bounding box center [314, 68] width 41 height 23
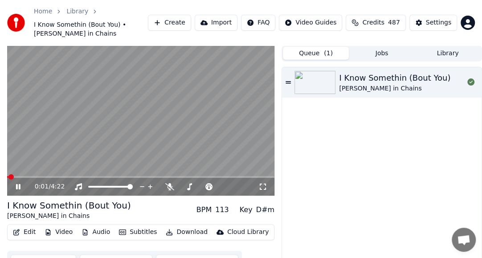
click at [17, 188] on icon at bounding box center [18, 186] width 4 height 5
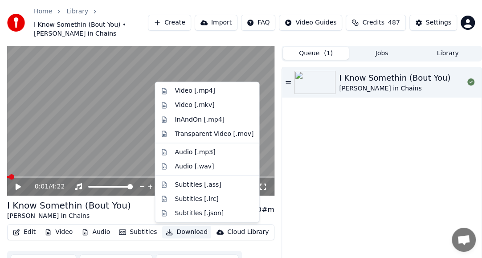
click at [174, 231] on button "Download" at bounding box center [186, 232] width 49 height 12
click at [205, 92] on div "Video [.mp4]" at bounding box center [195, 90] width 40 height 9
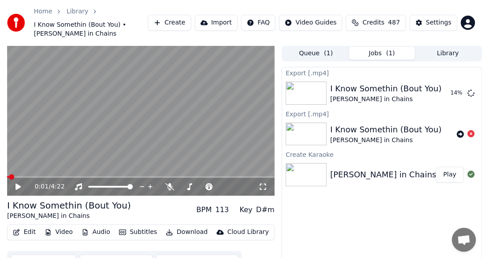
click at [439, 51] on button "Library" at bounding box center [447, 53] width 66 height 13
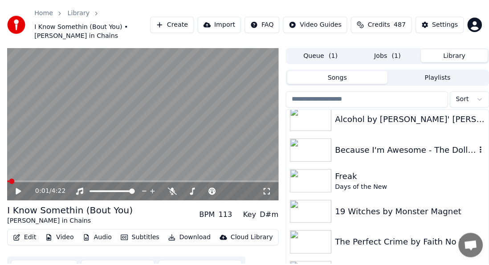
scroll to position [1246, 0]
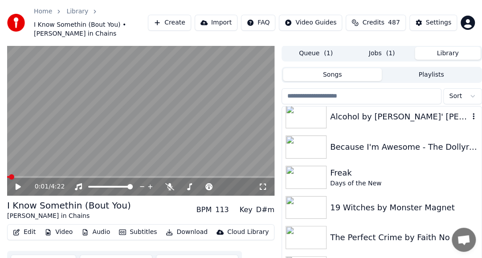
click at [404, 116] on div "Alcohol by [PERSON_NAME]' [PERSON_NAME]" at bounding box center [399, 116] width 139 height 12
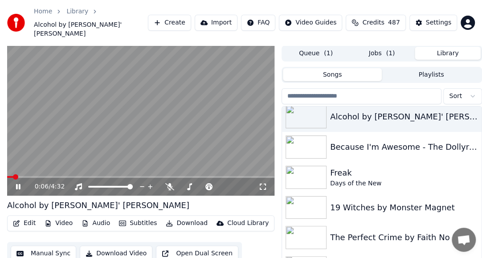
click at [20, 184] on icon at bounding box center [18, 186] width 4 height 5
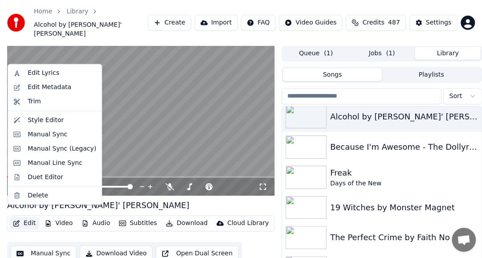
click at [18, 220] on icon "button" at bounding box center [16, 223] width 7 height 6
click at [59, 85] on div "Edit Metadata" at bounding box center [50, 87] width 44 height 9
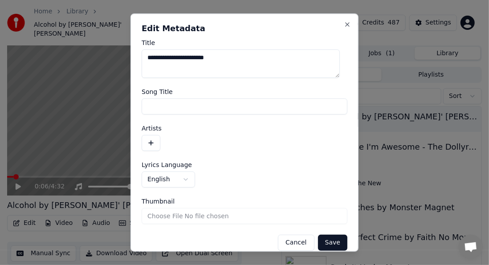
click at [194, 103] on input "Song Title" at bounding box center [245, 106] width 206 height 16
type input "*******"
click at [142, 135] on button "button" at bounding box center [151, 143] width 19 height 16
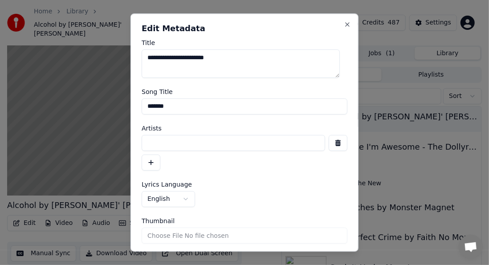
click at [162, 140] on input at bounding box center [233, 143] width 183 height 16
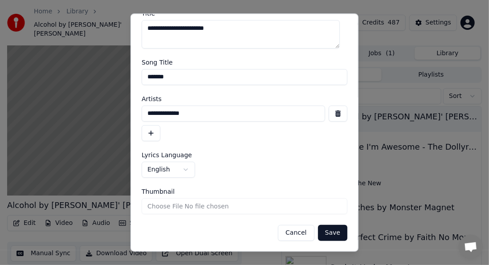
type input "**********"
click at [326, 232] on button "Save" at bounding box center [332, 233] width 29 height 16
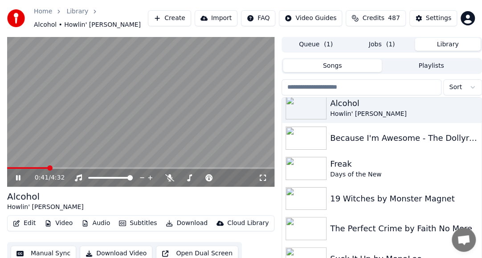
click at [21, 177] on icon at bounding box center [24, 177] width 20 height 7
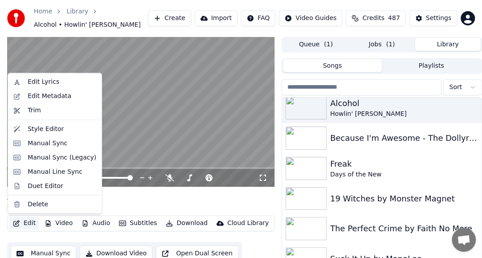
click at [25, 223] on button "Edit" at bounding box center [24, 223] width 30 height 12
click at [65, 81] on div "Edit Lyrics" at bounding box center [62, 81] width 69 height 9
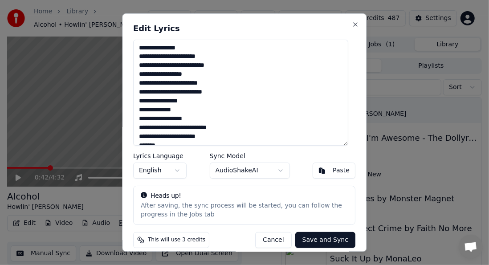
click at [254, 109] on textarea "**********" at bounding box center [241, 93] width 215 height 106
click at [57, 99] on html "Home Library Alcohol • Howlin' [PERSON_NAME] Create Import FAQ Video Guides Cre…" at bounding box center [244, 132] width 489 height 265
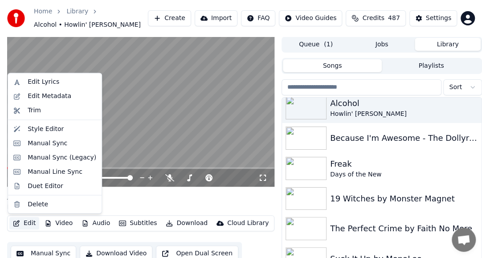
click at [27, 226] on button "Edit" at bounding box center [24, 223] width 30 height 12
click at [61, 77] on div "Edit Lyrics" at bounding box center [55, 82] width 90 height 14
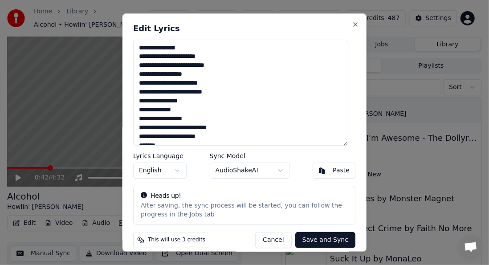
click at [166, 112] on textarea "**********" at bounding box center [241, 93] width 215 height 106
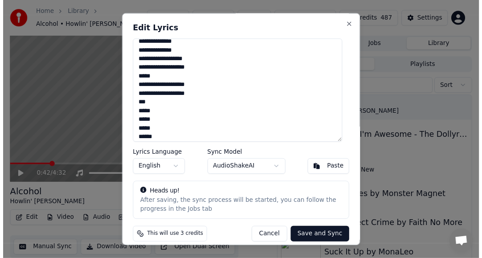
scroll to position [7, 0]
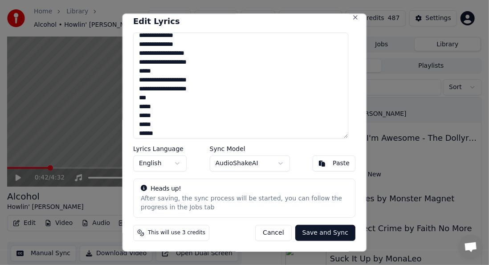
type textarea "**********"
click at [319, 231] on button "Save and Sync" at bounding box center [325, 233] width 60 height 16
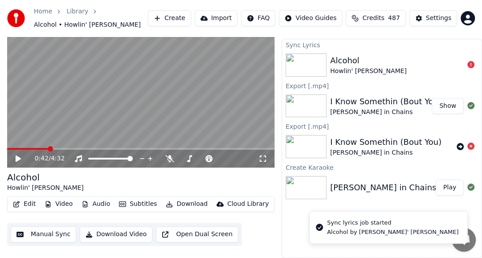
scroll to position [25, 0]
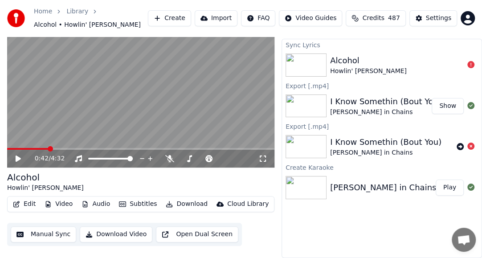
click at [100, 198] on button "Audio" at bounding box center [96, 204] width 36 height 12
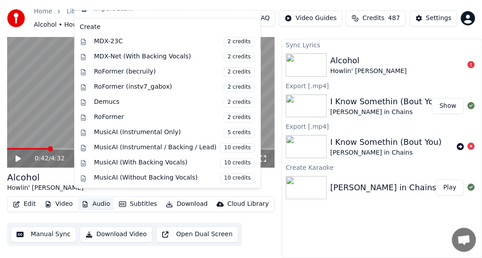
scroll to position [90, 0]
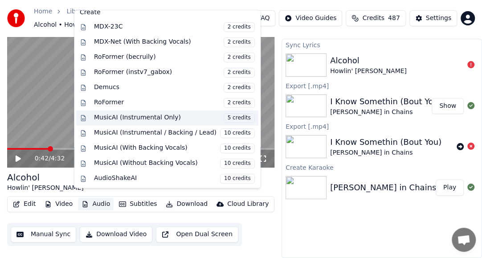
click at [172, 116] on div "MusicAI (Instrumental Only) 5 credits" at bounding box center [174, 118] width 161 height 10
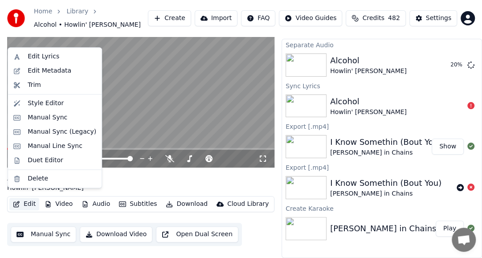
click at [16, 201] on icon "button" at bounding box center [16, 204] width 7 height 6
click at [65, 60] on div "Edit Lyrics" at bounding box center [62, 56] width 69 height 9
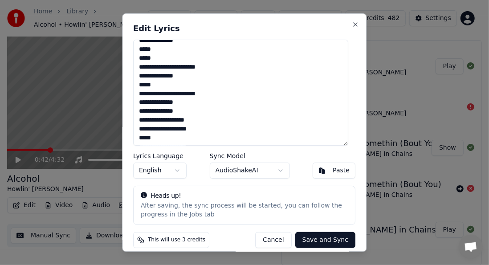
scroll to position [587, 0]
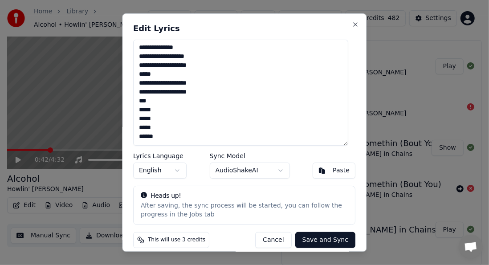
click at [283, 128] on textarea at bounding box center [241, 93] width 215 height 106
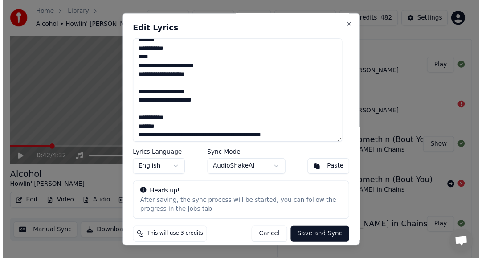
scroll to position [171, 0]
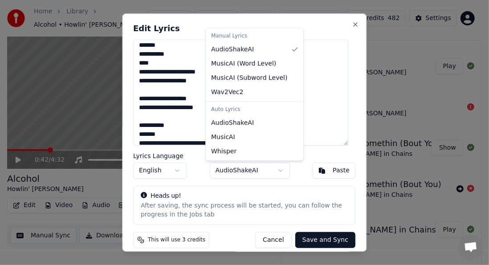
click at [278, 169] on body "Home Library Alcohol • Howlin' [PERSON_NAME] Create Import FAQ Video Guides Cre…" at bounding box center [241, 114] width 482 height 265
click at [327, 154] on body "Home Library Alcohol • Howlin' [PERSON_NAME] Create Import FAQ Video Guides Cre…" at bounding box center [241, 114] width 482 height 265
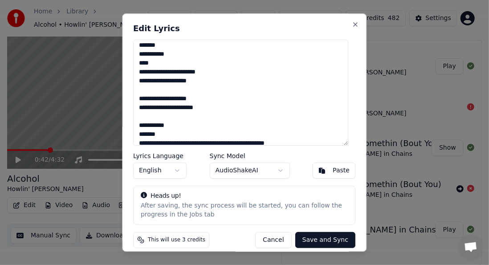
click at [309, 237] on button "Save and Sync" at bounding box center [325, 240] width 60 height 16
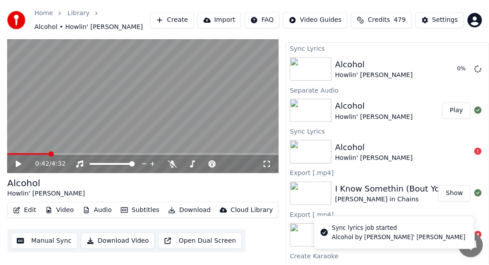
scroll to position [0, 0]
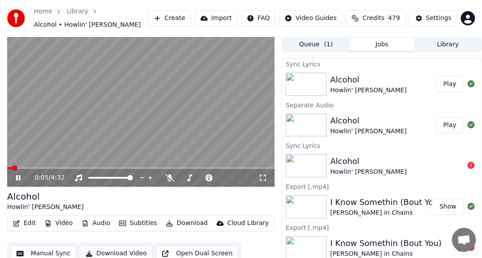
click at [12, 171] on span at bounding box center [14, 167] width 5 height 5
click at [19, 178] on icon at bounding box center [18, 177] width 4 height 5
click at [2, 209] on div "0:45 / 4:32 Alcohol Howlin' [PERSON_NAME] Edit Video Audio Subtitles Download C…" at bounding box center [241, 157] width 482 height 240
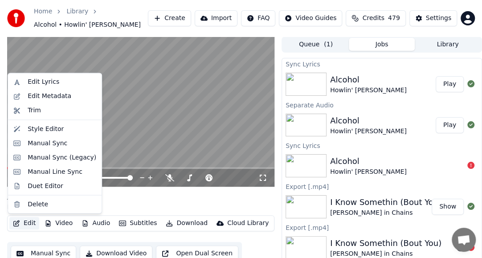
click at [24, 223] on button "Edit" at bounding box center [24, 223] width 30 height 12
click at [61, 79] on div "Edit Lyrics" at bounding box center [62, 81] width 69 height 9
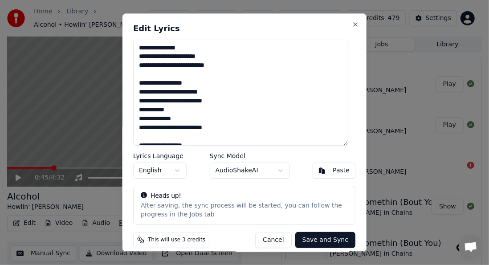
drag, startPoint x: 152, startPoint y: 67, endPoint x: 154, endPoint y: 81, distance: 14.5
click at [154, 81] on textarea at bounding box center [241, 93] width 215 height 106
click at [152, 65] on textarea at bounding box center [241, 93] width 215 height 106
type textarea "**********"
click at [326, 239] on button "Save and Sync" at bounding box center [325, 240] width 60 height 16
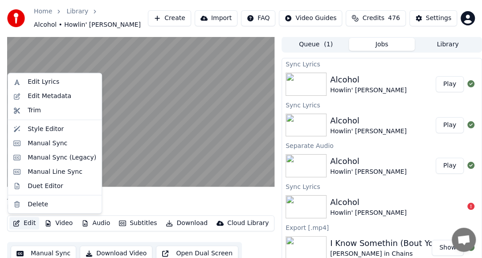
click at [24, 225] on button "Edit" at bounding box center [24, 223] width 30 height 12
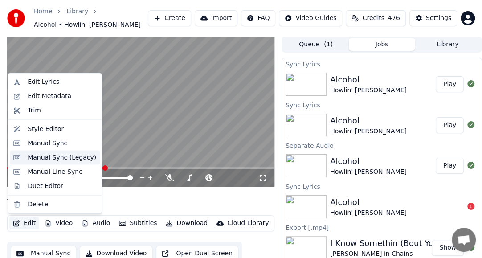
click at [48, 155] on div "Manual Sync (Legacy)" at bounding box center [62, 157] width 69 height 9
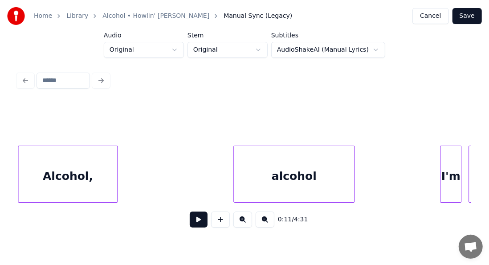
scroll to position [0, 972]
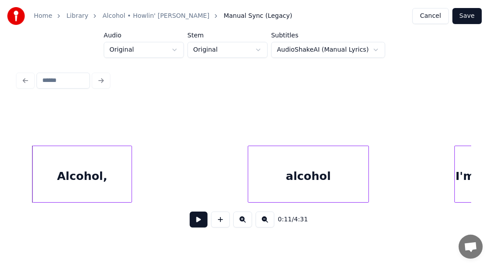
click at [195, 221] on button at bounding box center [199, 219] width 18 height 16
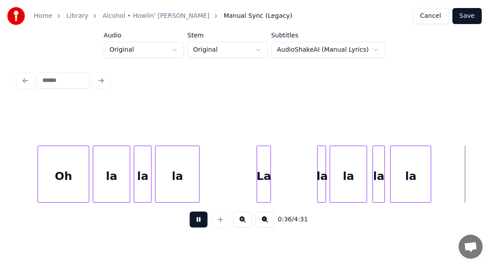
scroll to position [0, 3242]
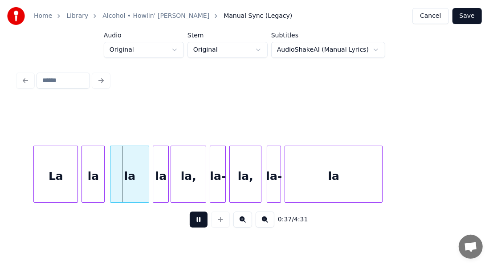
click at [194, 223] on button at bounding box center [199, 219] width 18 height 16
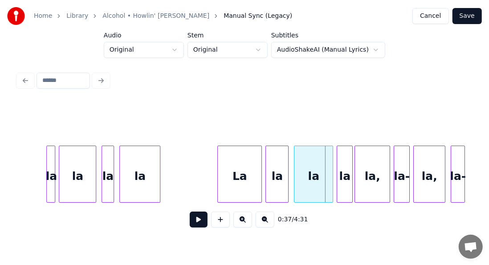
scroll to position [0, 3016]
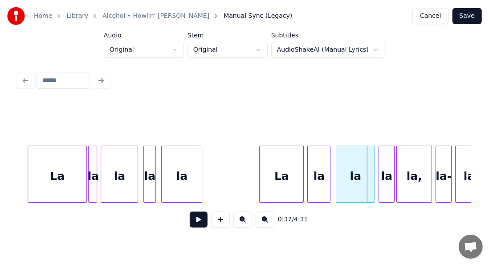
click at [84, 178] on div at bounding box center [85, 174] width 3 height 56
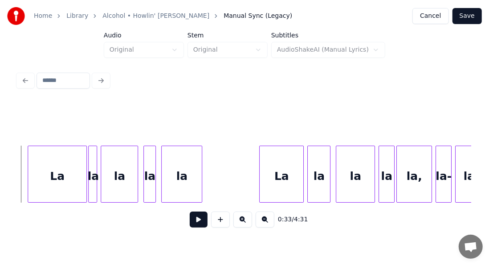
click at [193, 223] on button at bounding box center [199, 219] width 18 height 16
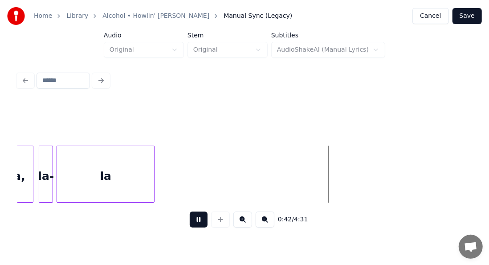
click at [198, 222] on button at bounding box center [199, 219] width 18 height 16
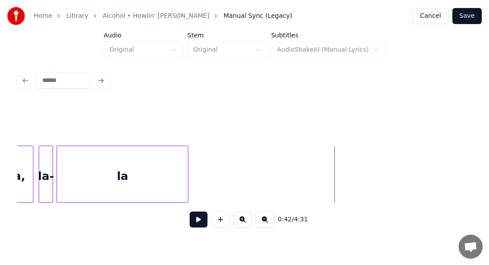
click at [187, 181] on div at bounding box center [186, 174] width 3 height 56
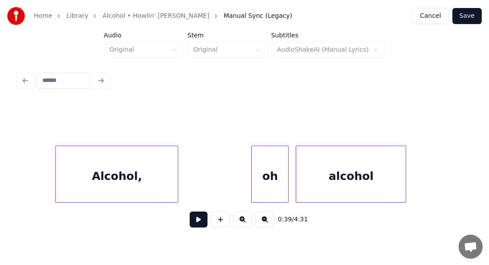
scroll to position [0, 4705]
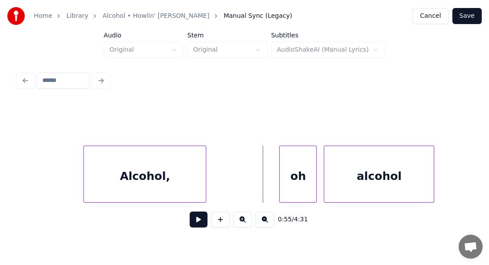
click at [197, 221] on button at bounding box center [199, 219] width 18 height 16
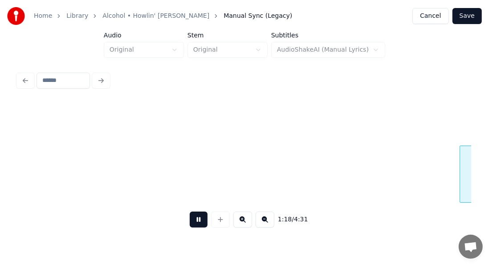
scroll to position [0, 6974]
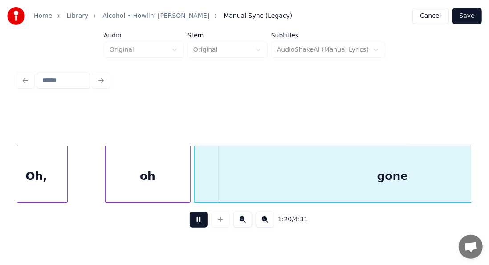
click at [195, 224] on button at bounding box center [199, 219] width 18 height 16
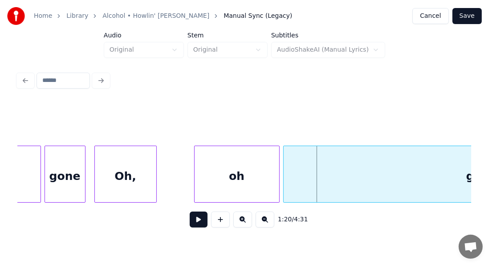
scroll to position [0, 6814]
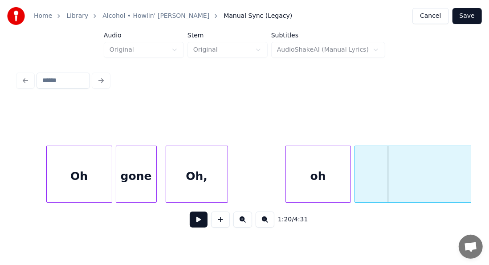
click at [287, 168] on div at bounding box center [287, 174] width 3 height 56
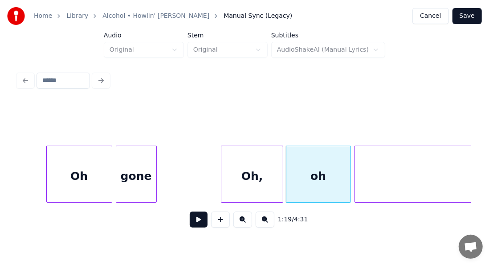
click at [224, 175] on div "Oh," at bounding box center [251, 176] width 61 height 61
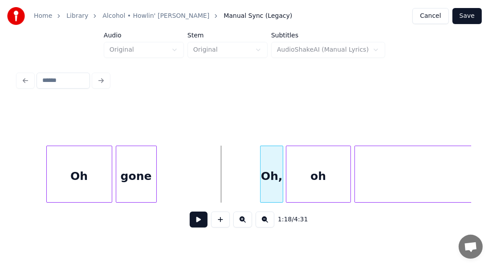
click at [261, 173] on div at bounding box center [261, 174] width 3 height 56
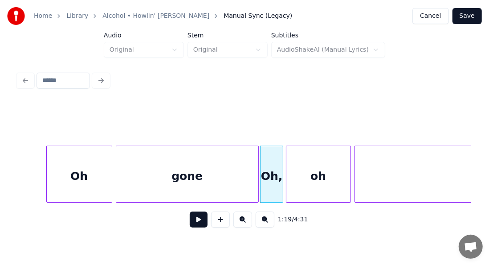
click at [256, 167] on div at bounding box center [257, 174] width 3 height 56
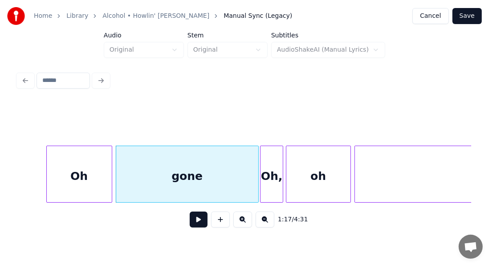
click at [98, 185] on div "Oh" at bounding box center [79, 176] width 65 height 61
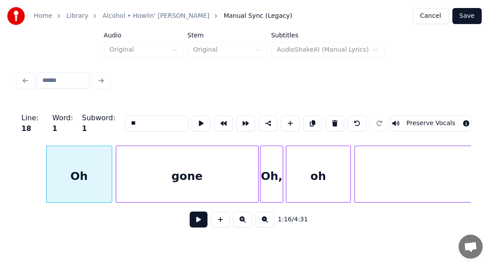
click at [193, 222] on button at bounding box center [199, 219] width 18 height 16
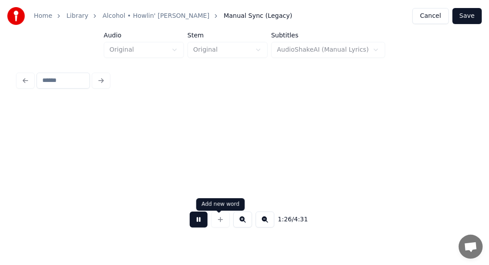
scroll to position [0, 7722]
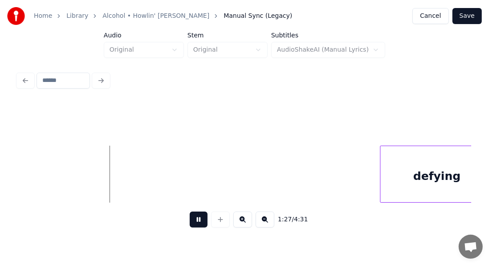
click at [193, 222] on button at bounding box center [199, 219] width 18 height 16
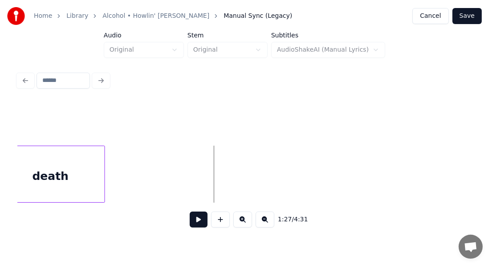
scroll to position [0, 7591]
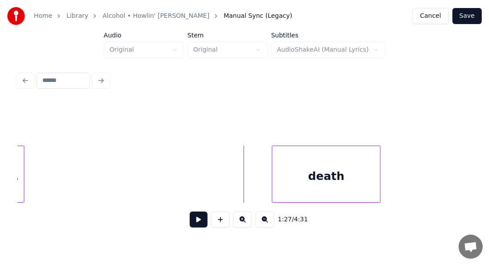
click at [350, 177] on div "death" at bounding box center [326, 176] width 108 height 61
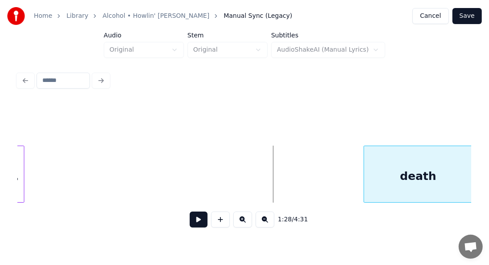
click at [427, 156] on div "death" at bounding box center [418, 176] width 108 height 61
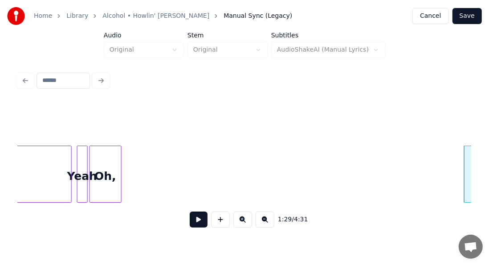
scroll to position [0, 7434]
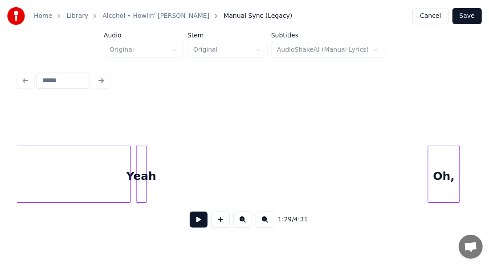
click at [435, 146] on div "Oh," at bounding box center [443, 176] width 31 height 61
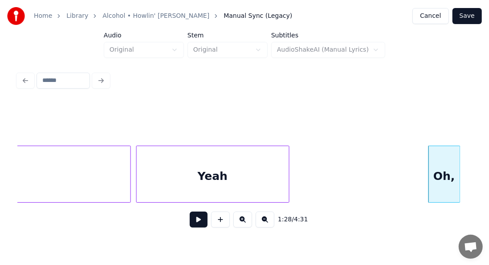
click at [288, 157] on div at bounding box center [287, 174] width 3 height 56
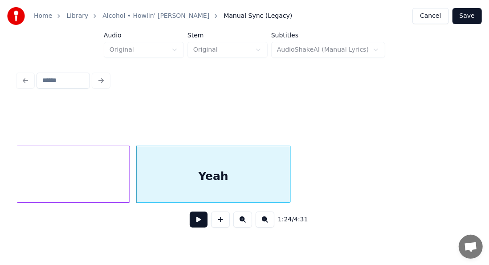
scroll to position [0, 7149]
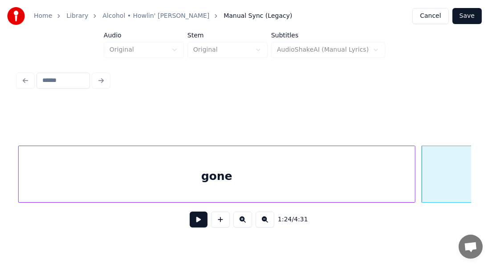
click at [21, 196] on div "gone" at bounding box center [217, 176] width 396 height 61
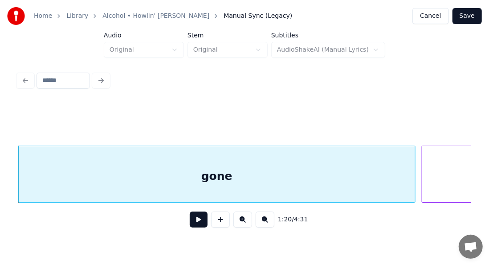
click at [266, 173] on div "gone" at bounding box center [217, 176] width 396 height 61
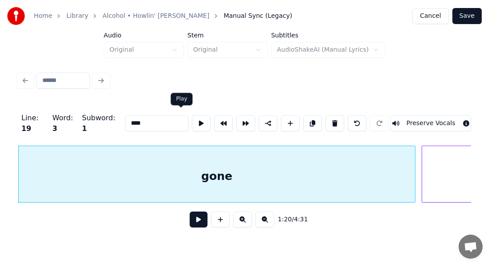
click at [192, 123] on button at bounding box center [201, 123] width 19 height 16
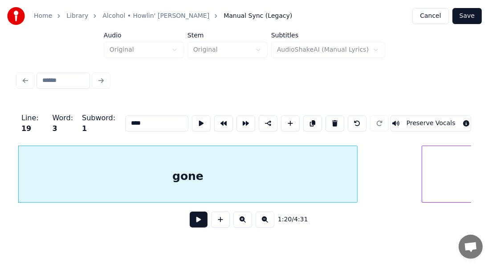
click at [354, 158] on div at bounding box center [355, 174] width 3 height 56
click at [192, 123] on button at bounding box center [201, 123] width 19 height 16
click at [371, 157] on div at bounding box center [370, 174] width 3 height 56
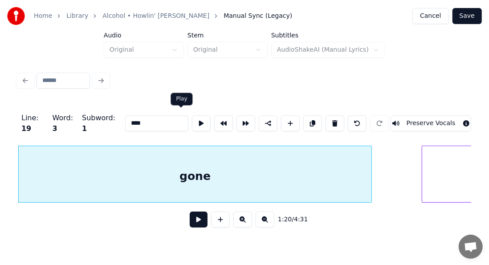
click at [192, 120] on button at bounding box center [201, 123] width 19 height 16
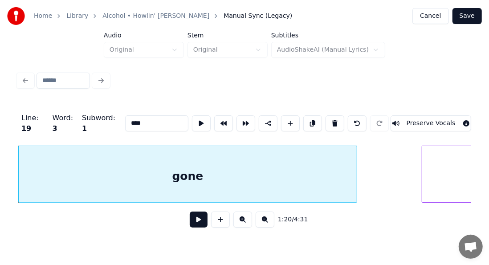
click at [354, 156] on div at bounding box center [355, 174] width 3 height 56
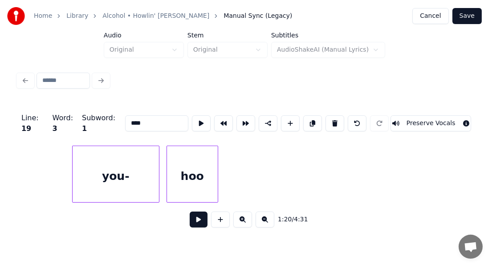
scroll to position [0, 9770]
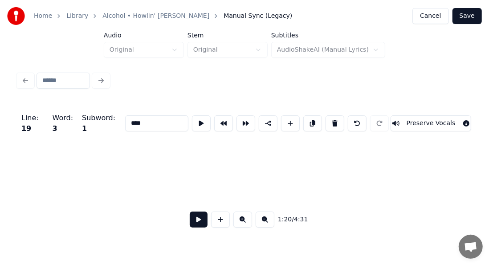
click at [20, 200] on div at bounding box center [244, 174] width 453 height 57
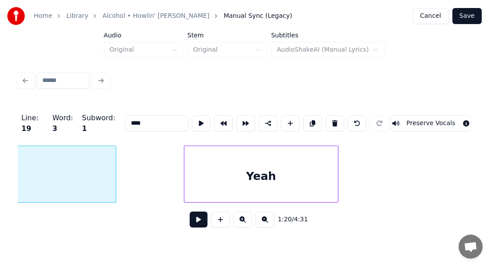
scroll to position [0, 7415]
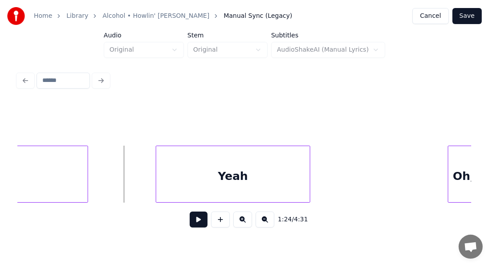
click at [190, 223] on button at bounding box center [199, 219] width 18 height 16
click at [194, 220] on button at bounding box center [199, 219] width 18 height 16
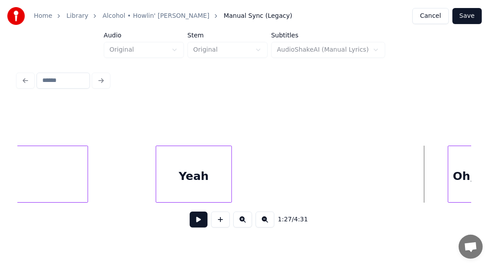
click at [232, 179] on div at bounding box center [230, 174] width 3 height 56
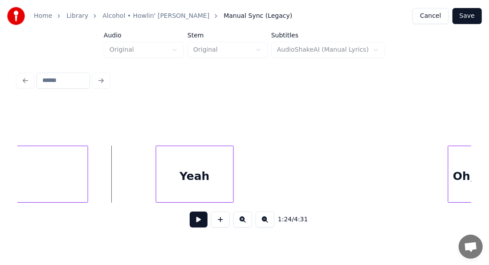
click at [190, 227] on button at bounding box center [199, 219] width 18 height 16
click at [193, 225] on button at bounding box center [199, 219] width 18 height 16
click at [205, 189] on div "Yeah" at bounding box center [194, 176] width 77 height 61
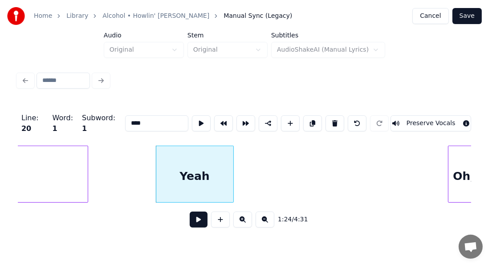
drag, startPoint x: 130, startPoint y: 122, endPoint x: 114, endPoint y: 123, distance: 15.6
click at [125, 123] on input "****" at bounding box center [156, 123] width 63 height 16
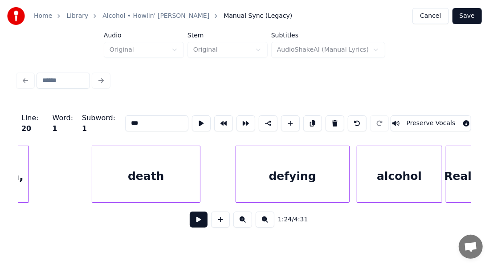
scroll to position [0, 7901]
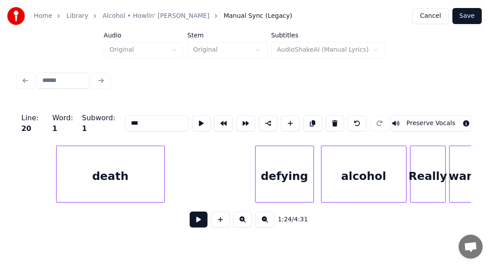
click at [257, 163] on div at bounding box center [257, 174] width 3 height 56
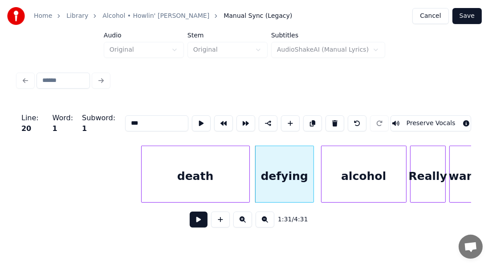
click at [227, 163] on div "death" at bounding box center [196, 176] width 108 height 61
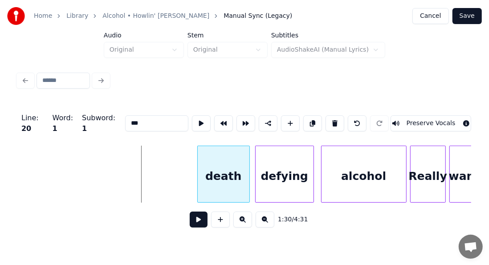
click at [199, 158] on div at bounding box center [199, 174] width 3 height 56
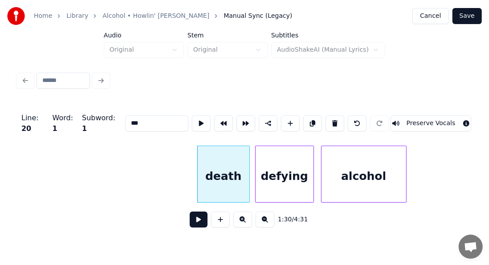
scroll to position [0, 7747]
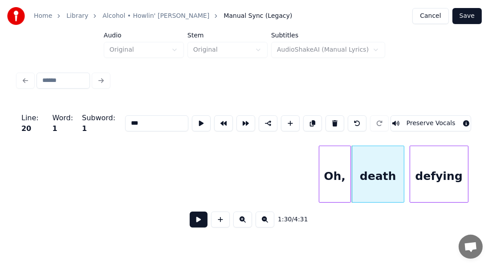
click at [337, 163] on div "Oh," at bounding box center [334, 176] width 31 height 61
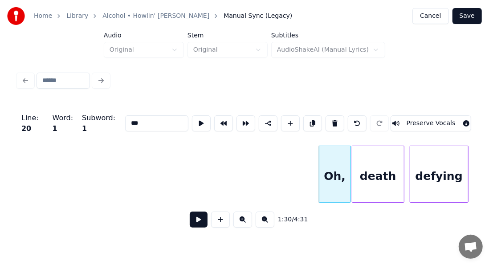
type input "***"
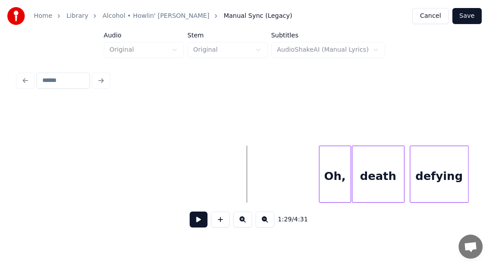
click at [199, 219] on button at bounding box center [199, 219] width 18 height 16
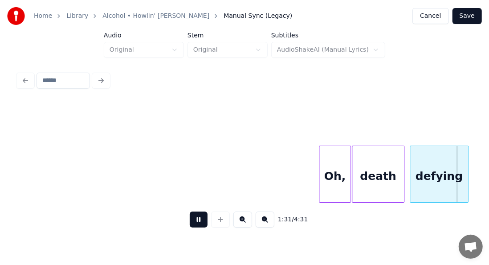
click at [199, 219] on button at bounding box center [199, 219] width 18 height 16
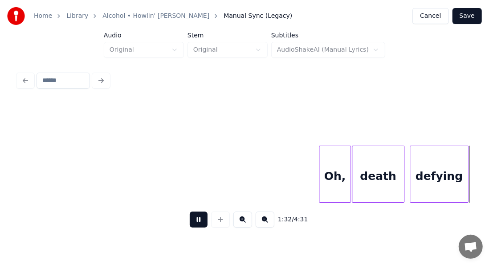
scroll to position [0, 8202]
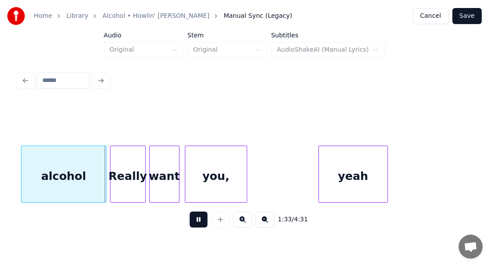
click at [199, 216] on button at bounding box center [199, 219] width 18 height 16
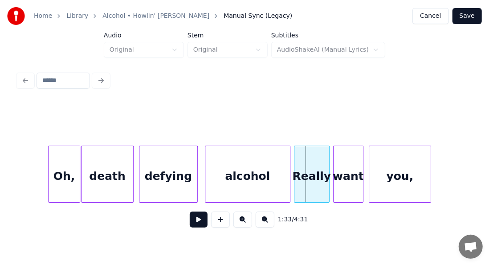
scroll to position [0, 8006]
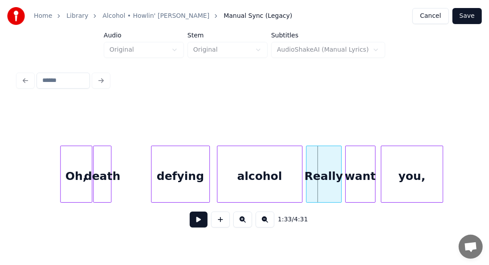
click at [110, 178] on div at bounding box center [109, 174] width 3 height 56
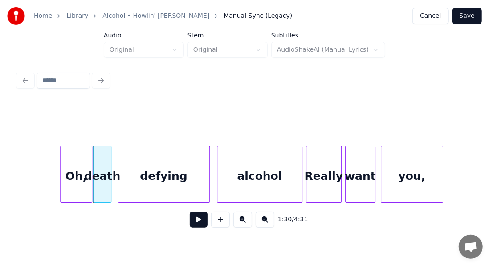
click at [118, 172] on div at bounding box center [119, 174] width 3 height 56
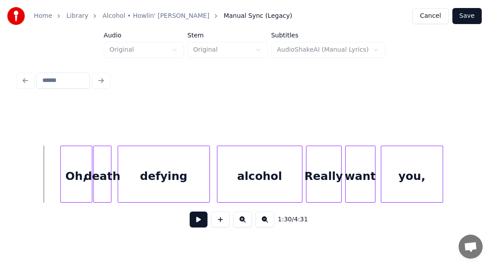
click at [190, 226] on button at bounding box center [199, 219] width 18 height 16
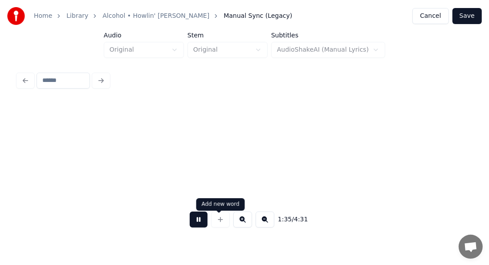
scroll to position [0, 8459]
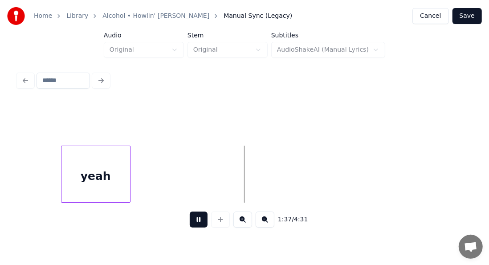
click at [198, 225] on button at bounding box center [199, 219] width 18 height 16
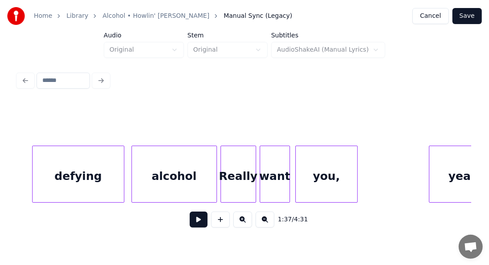
scroll to position [0, 8073]
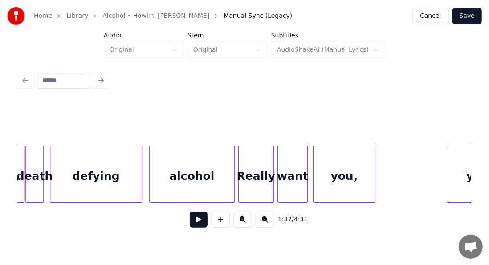
click at [122, 166] on div "defying" at bounding box center [95, 176] width 91 height 61
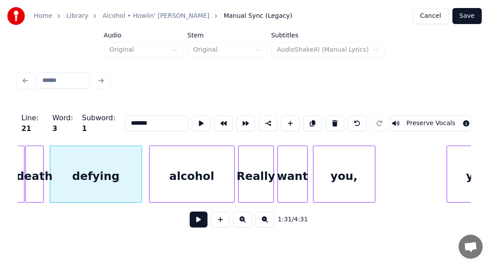
click at [195, 221] on button at bounding box center [199, 219] width 18 height 16
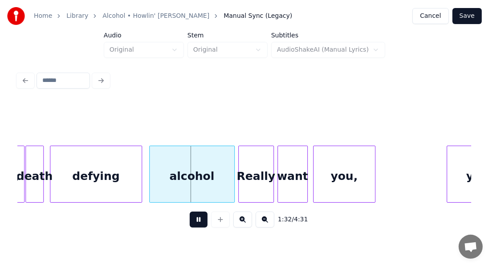
click at [195, 221] on button at bounding box center [199, 219] width 18 height 16
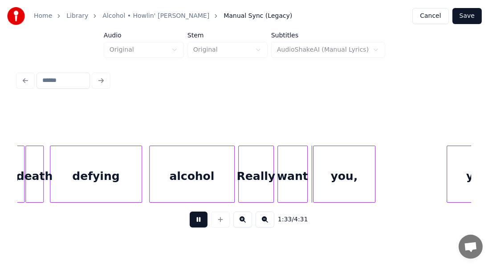
click at [193, 223] on button at bounding box center [199, 219] width 18 height 16
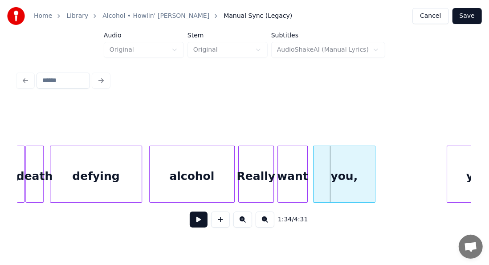
click at [120, 179] on div "defying" at bounding box center [95, 176] width 91 height 61
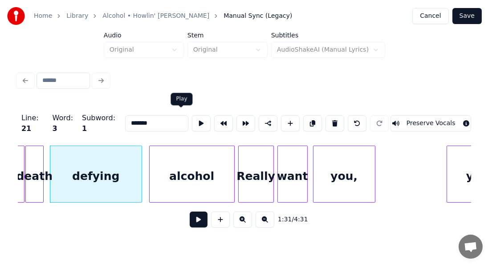
click at [192, 124] on button at bounding box center [201, 123] width 19 height 16
click at [164, 154] on div "alcohol" at bounding box center [192, 176] width 85 height 61
type input "*******"
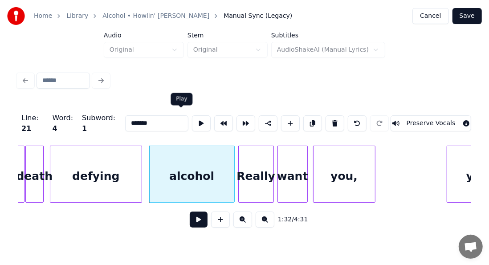
click at [192, 118] on button at bounding box center [201, 123] width 19 height 16
click at [146, 172] on div at bounding box center [146, 174] width 3 height 56
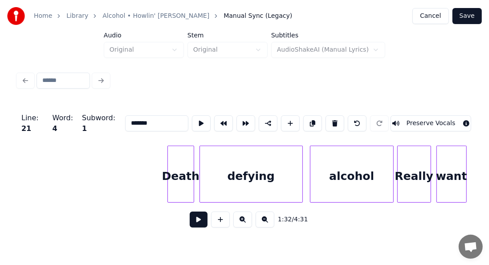
scroll to position [0, 8886]
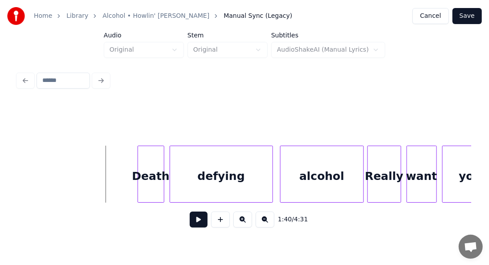
click at [192, 223] on button at bounding box center [199, 219] width 18 height 16
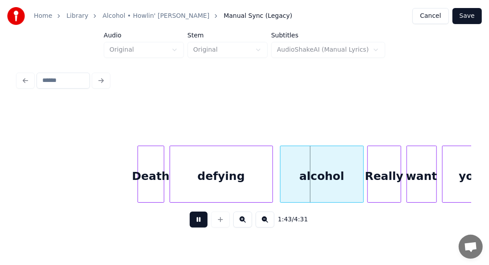
click at [196, 221] on button at bounding box center [199, 219] width 18 height 16
click at [197, 166] on div at bounding box center [197, 174] width 3 height 56
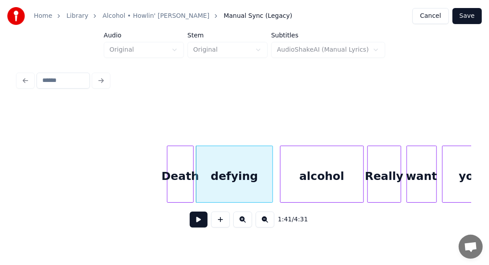
click at [181, 165] on div "Death" at bounding box center [180, 176] width 26 height 61
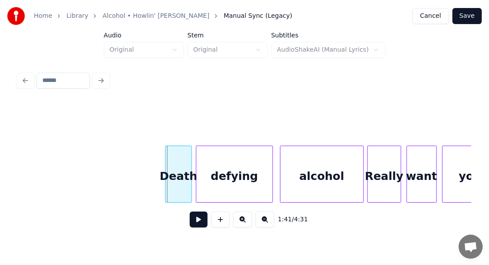
click at [173, 166] on div "Death" at bounding box center [179, 176] width 26 height 61
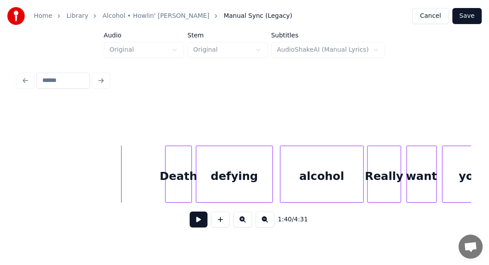
click at [196, 225] on button at bounding box center [199, 219] width 18 height 16
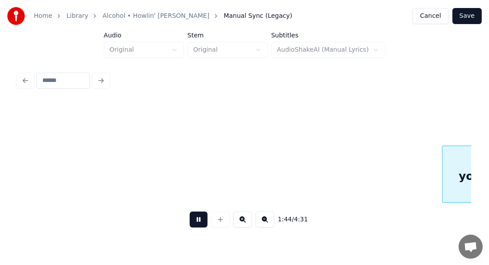
scroll to position [0, 9339]
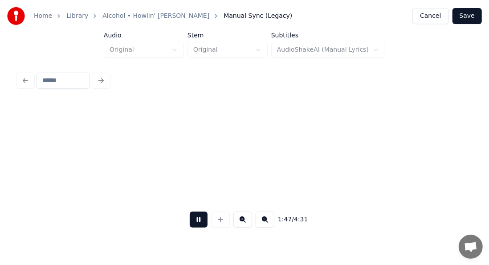
scroll to position [0, 9339]
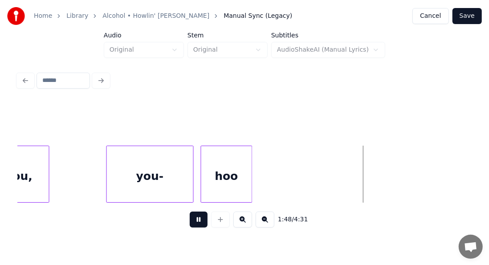
click at [195, 223] on button at bounding box center [199, 219] width 18 height 16
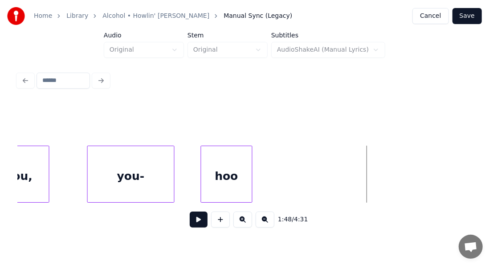
click at [110, 178] on div "you-" at bounding box center [131, 176] width 86 height 61
click at [111, 178] on div "you-" at bounding box center [131, 176] width 86 height 61
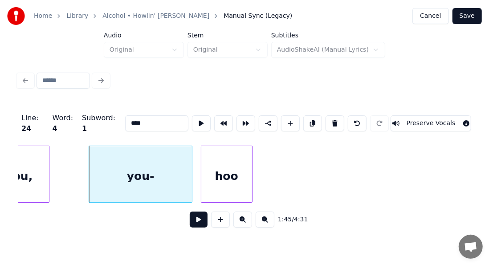
click at [191, 171] on div at bounding box center [190, 174] width 3 height 56
click at [138, 116] on input "****" at bounding box center [156, 123] width 63 height 16
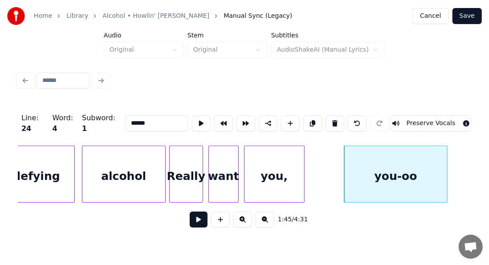
scroll to position [0, 9007]
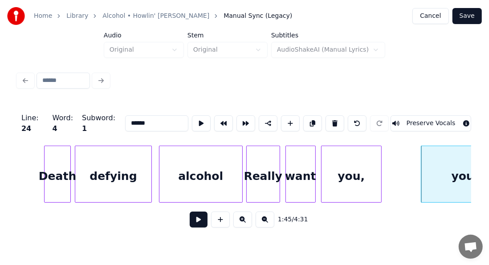
type input "******"
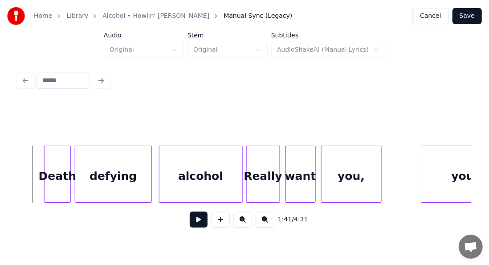
click at [193, 223] on button at bounding box center [199, 219] width 18 height 16
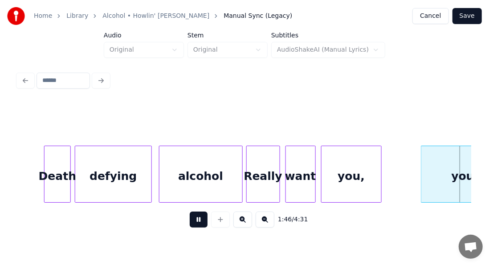
scroll to position [0, 9460]
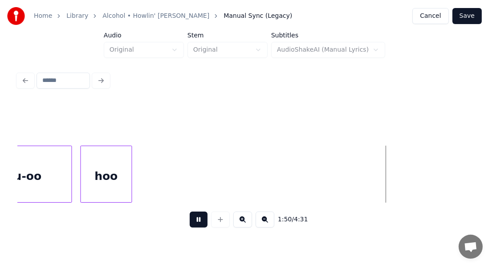
click at [195, 218] on button at bounding box center [199, 219] width 18 height 16
click at [471, 15] on button "Save" at bounding box center [466, 16] width 29 height 16
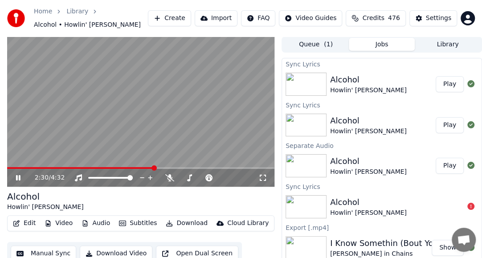
click at [18, 177] on icon at bounding box center [24, 177] width 20 height 7
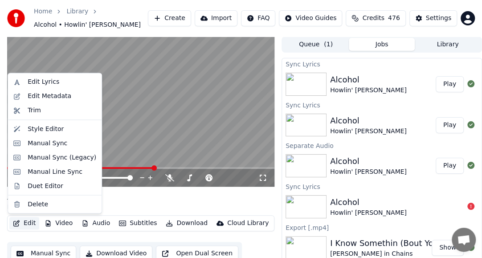
click at [18, 227] on button "Edit" at bounding box center [24, 223] width 30 height 12
click at [56, 159] on div "Manual Sync (Legacy)" at bounding box center [62, 157] width 69 height 9
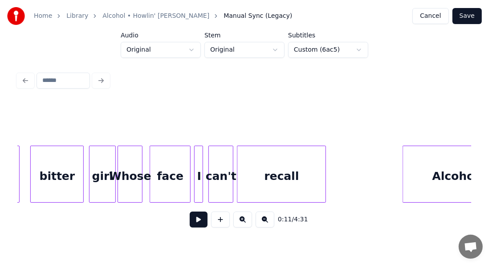
scroll to position [0, 5298]
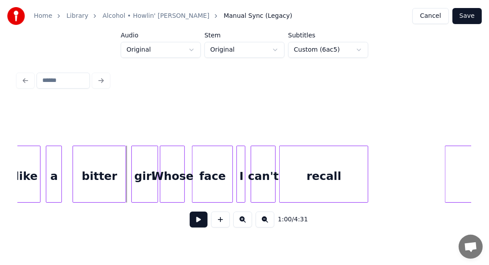
click at [191, 218] on button at bounding box center [199, 219] width 18 height 16
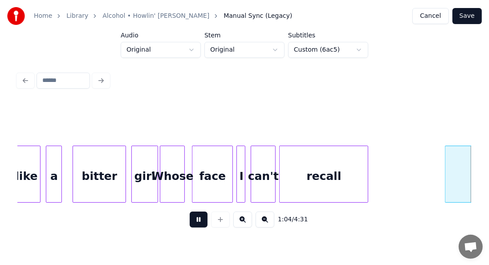
scroll to position [0, 5752]
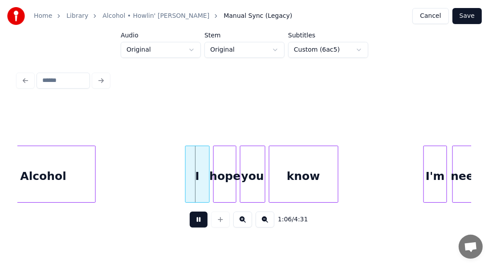
click at [190, 223] on button at bounding box center [199, 219] width 18 height 16
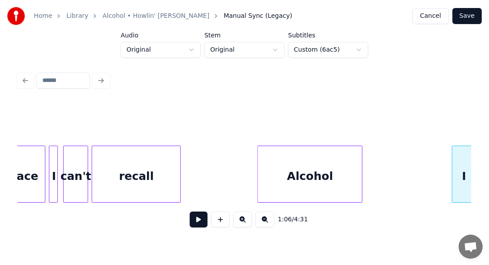
scroll to position [0, 5480]
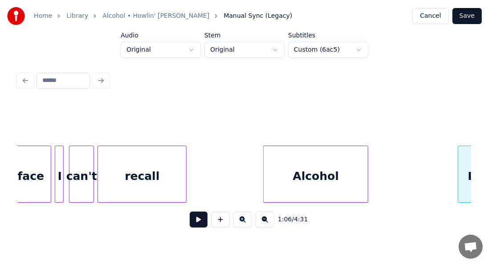
click at [139, 162] on div "recall" at bounding box center [142, 176] width 88 height 61
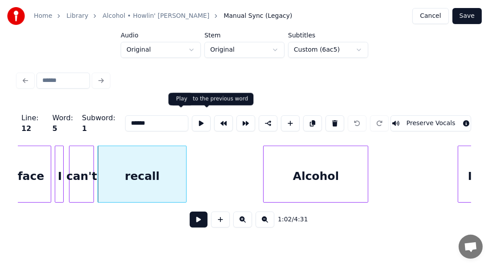
click at [192, 122] on button at bounding box center [201, 123] width 19 height 16
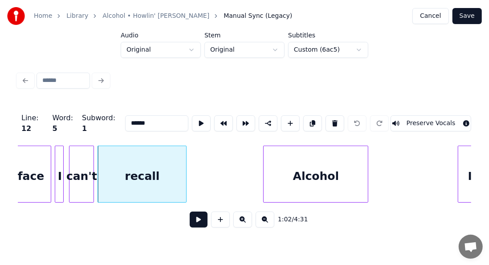
click at [160, 171] on div "recall" at bounding box center [142, 176] width 88 height 61
click at [193, 216] on button at bounding box center [199, 219] width 18 height 16
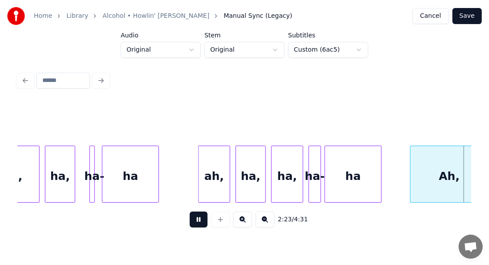
scroll to position [0, 12742]
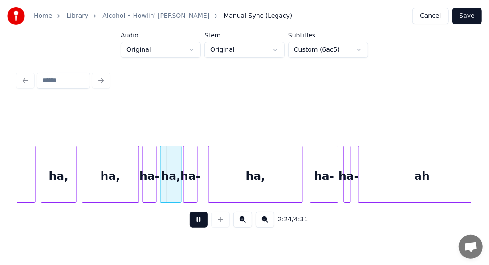
click at [195, 226] on button at bounding box center [199, 219] width 18 height 16
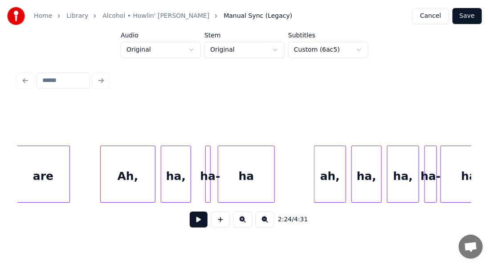
scroll to position [0, 12167]
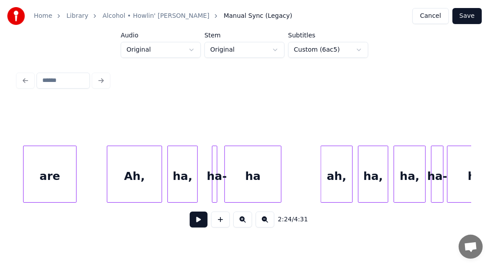
click at [195, 222] on button at bounding box center [199, 219] width 18 height 16
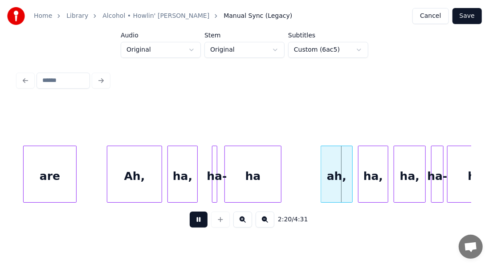
click at [195, 222] on button at bounding box center [199, 219] width 18 height 16
click at [183, 177] on div "ha," at bounding box center [182, 176] width 29 height 61
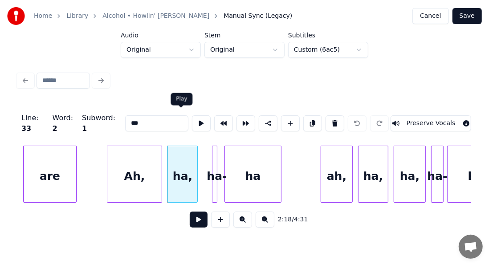
click at [192, 117] on button at bounding box center [201, 123] width 19 height 16
click at [214, 172] on div at bounding box center [215, 174] width 3 height 56
type input "***"
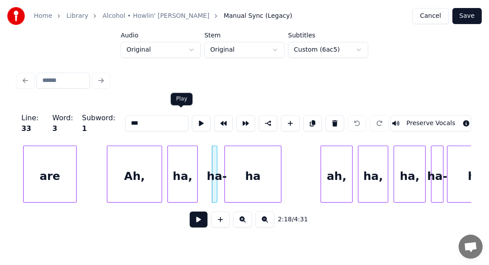
click at [192, 120] on button at bounding box center [201, 123] width 19 height 16
click at [201, 162] on div at bounding box center [202, 174] width 3 height 56
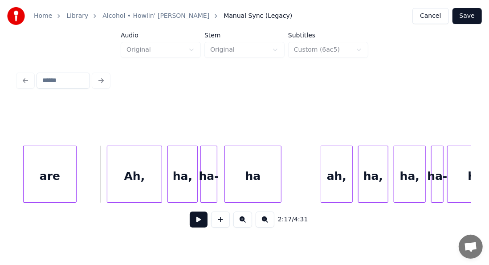
click at [196, 224] on button at bounding box center [199, 219] width 18 height 16
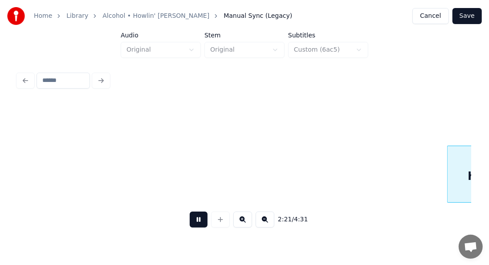
scroll to position [0, 12621]
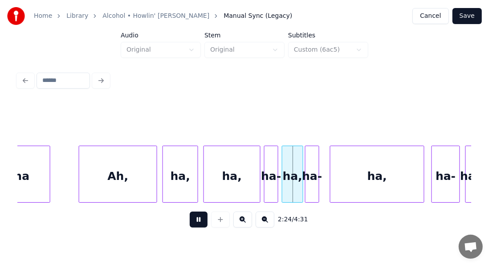
click at [196, 224] on button at bounding box center [199, 219] width 18 height 16
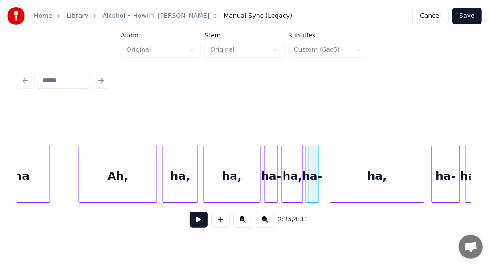
click at [130, 179] on div "Ah," at bounding box center [117, 176] width 77 height 61
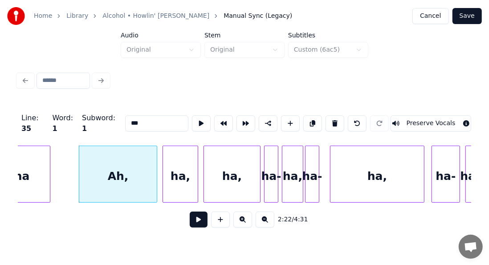
click at [125, 118] on input "***" at bounding box center [156, 123] width 63 height 16
type input "******"
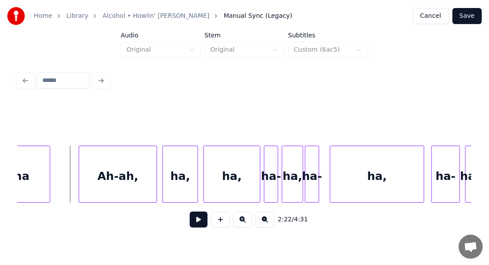
click at [193, 227] on button at bounding box center [199, 219] width 18 height 16
click at [187, 188] on div "ha," at bounding box center [180, 176] width 35 height 61
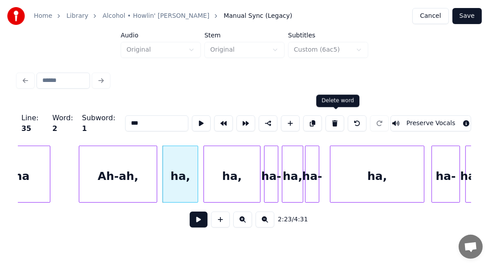
click at [337, 118] on button at bounding box center [334, 123] width 19 height 16
type input "******"
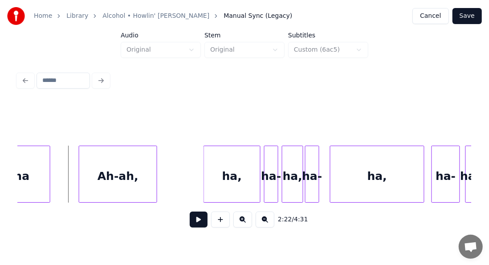
click at [195, 220] on button at bounding box center [199, 219] width 18 height 16
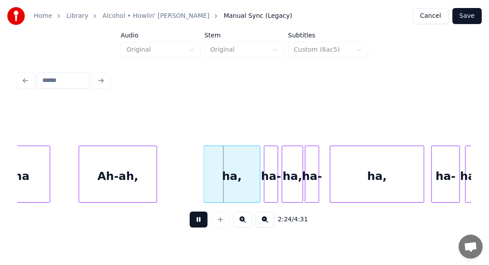
click at [195, 220] on button at bounding box center [199, 219] width 18 height 16
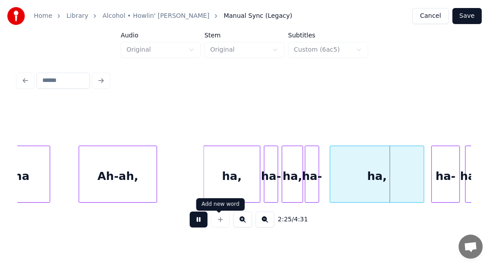
click at [192, 224] on button at bounding box center [199, 219] width 18 height 16
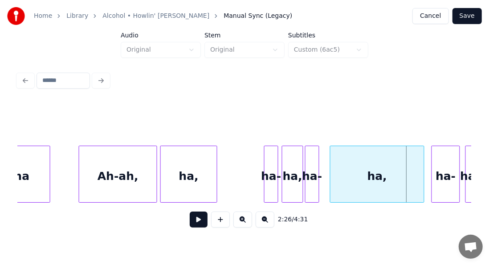
click at [179, 190] on div "ha," at bounding box center [189, 176] width 56 height 61
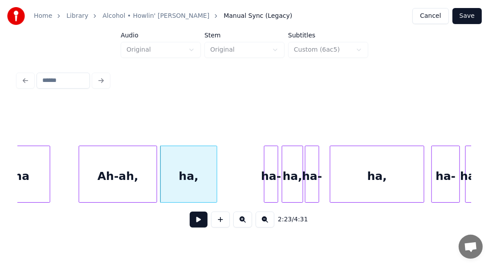
click at [186, 174] on div "ha," at bounding box center [189, 176] width 56 height 61
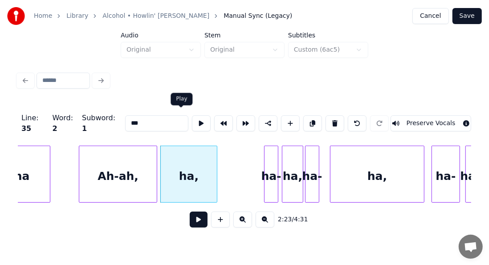
click at [192, 126] on button at bounding box center [201, 123] width 19 height 16
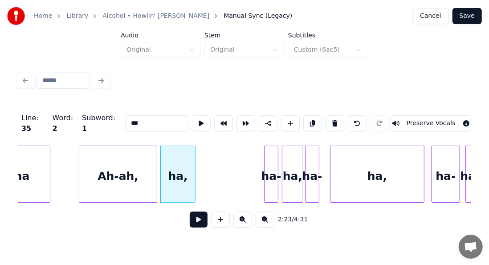
click at [195, 162] on div at bounding box center [193, 174] width 3 height 56
click at [202, 161] on div "ha-" at bounding box center [203, 176] width 13 height 61
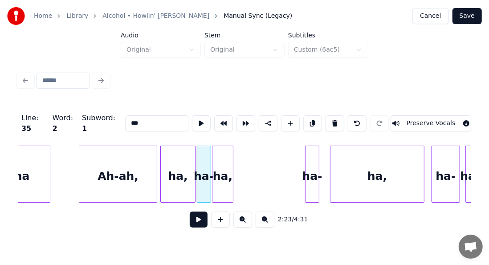
click at [215, 162] on div "ha," at bounding box center [222, 176] width 20 height 61
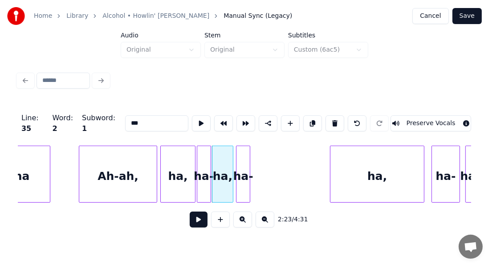
click at [244, 169] on div "ha-" at bounding box center [242, 176] width 13 height 61
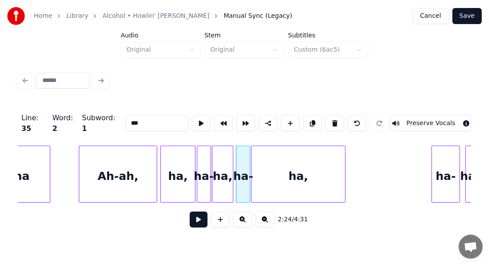
click at [289, 172] on div "ha," at bounding box center [298, 176] width 93 height 61
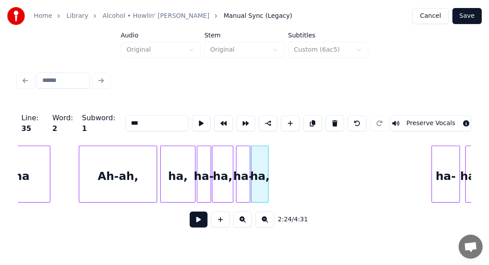
click at [268, 166] on div at bounding box center [266, 174] width 3 height 56
click at [127, 180] on div "Ah-ah," at bounding box center [117, 176] width 77 height 61
type input "******"
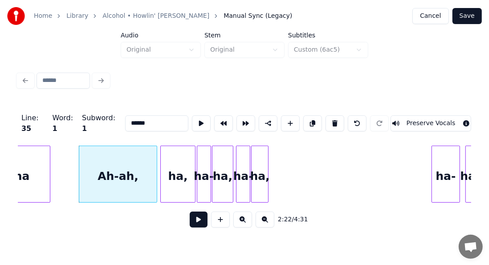
click at [191, 223] on button at bounding box center [199, 219] width 18 height 16
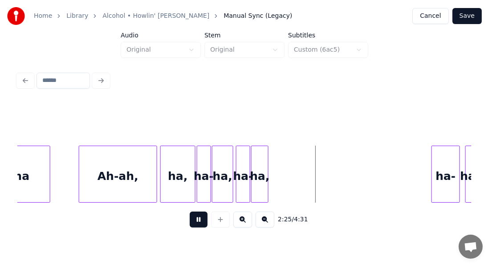
click at [191, 223] on button at bounding box center [199, 219] width 18 height 16
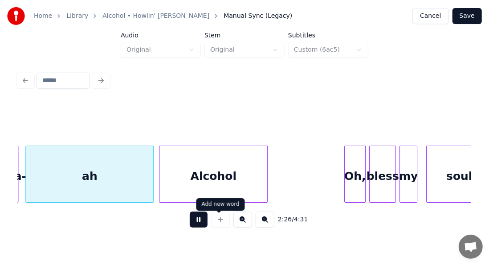
click at [193, 217] on button at bounding box center [199, 219] width 18 height 16
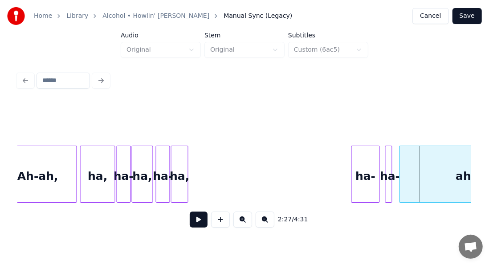
scroll to position [0, 12689]
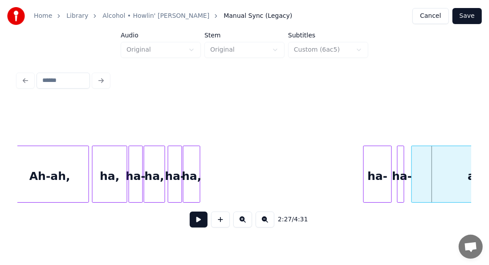
click at [195, 168] on div "ha," at bounding box center [191, 176] width 16 height 61
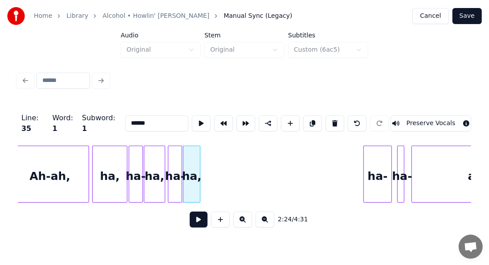
type input "***"
click at [364, 124] on button at bounding box center [357, 123] width 19 height 16
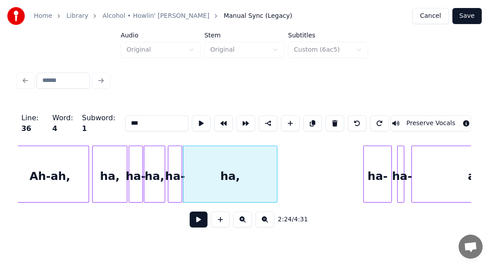
click at [110, 173] on div "ha," at bounding box center [110, 176] width 34 height 61
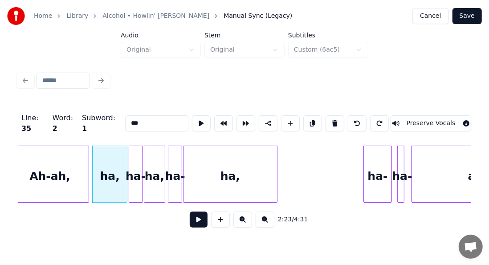
click at [190, 223] on button at bounding box center [199, 219] width 18 height 16
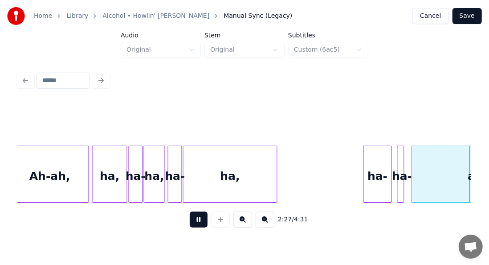
scroll to position [0, 13143]
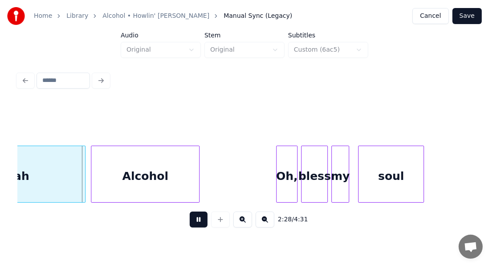
click at [190, 226] on button at bounding box center [199, 219] width 18 height 16
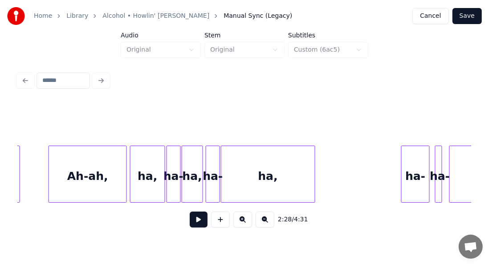
scroll to position [0, 12639]
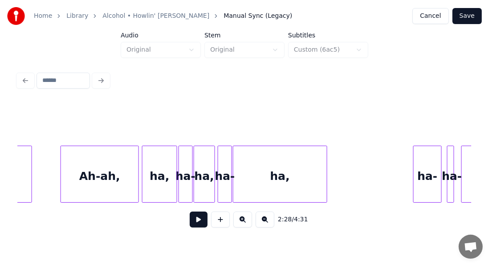
click at [191, 223] on button at bounding box center [199, 219] width 18 height 16
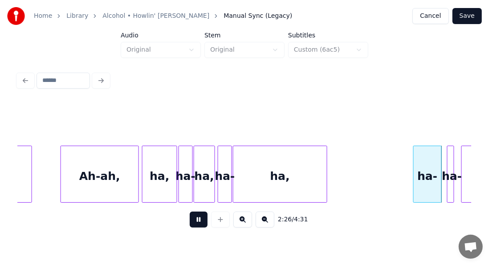
click at [198, 224] on button at bounding box center [199, 219] width 18 height 16
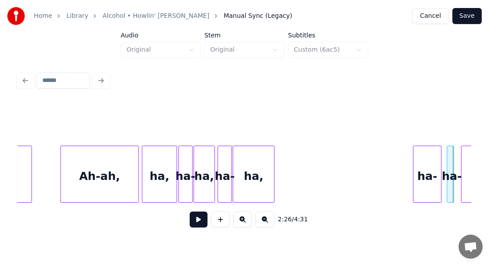
click at [272, 182] on div at bounding box center [273, 174] width 3 height 56
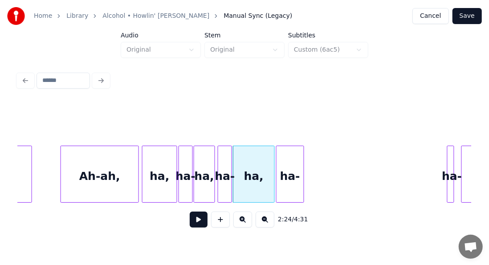
click at [289, 192] on div "ha-" at bounding box center [290, 176] width 28 height 61
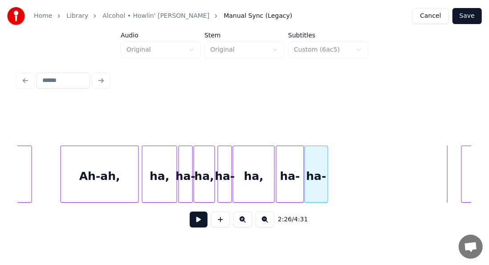
click at [315, 183] on div "ha-" at bounding box center [316, 176] width 23 height 61
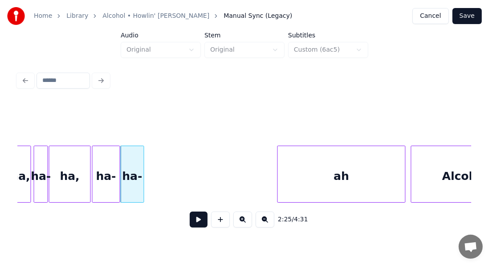
scroll to position [0, 12828]
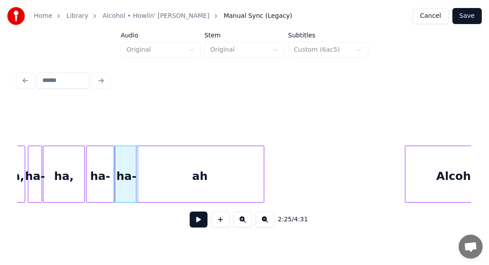
click at [227, 196] on div "ah" at bounding box center [200, 176] width 127 height 61
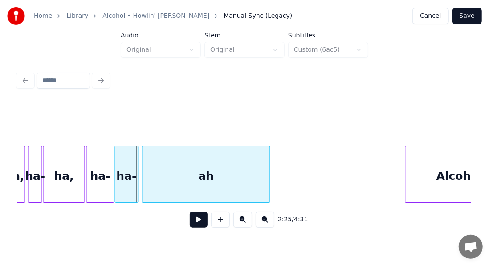
click at [205, 174] on div "ah" at bounding box center [205, 176] width 127 height 61
click at [219, 175] on div "ah" at bounding box center [205, 176] width 127 height 61
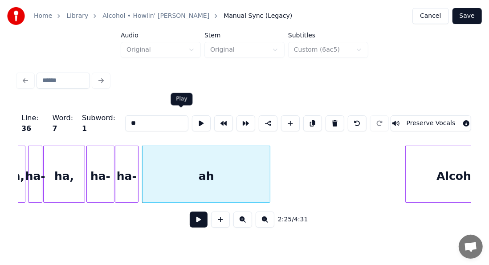
click at [192, 118] on button at bounding box center [201, 123] width 19 height 16
click at [185, 163] on div "ah" at bounding box center [205, 176] width 127 height 61
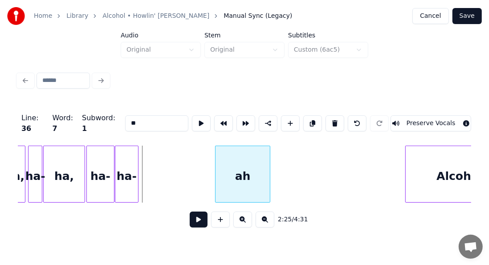
click at [216, 165] on div at bounding box center [216, 174] width 3 height 56
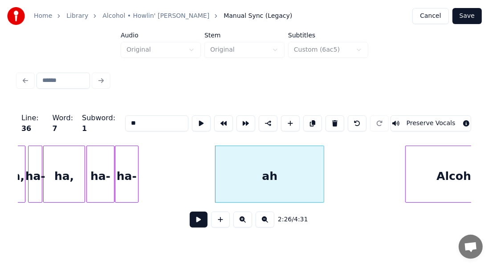
click at [321, 162] on div at bounding box center [322, 174] width 3 height 56
click at [192, 118] on button at bounding box center [201, 123] width 19 height 16
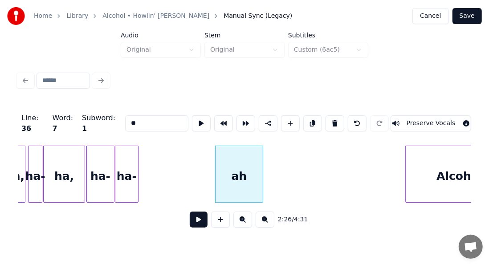
click at [263, 177] on div at bounding box center [261, 174] width 3 height 56
click at [192, 118] on button at bounding box center [201, 123] width 19 height 16
click at [249, 158] on div at bounding box center [249, 174] width 3 height 56
click at [192, 117] on button at bounding box center [201, 123] width 19 height 16
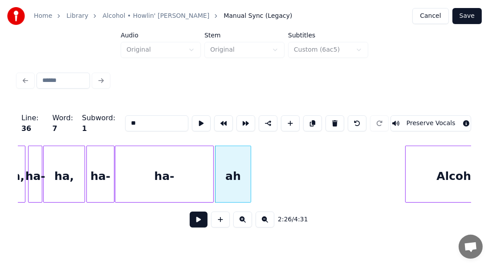
click at [212, 156] on div at bounding box center [212, 174] width 3 height 56
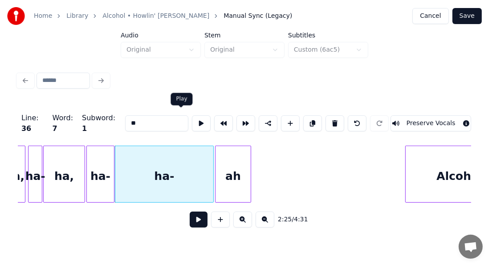
click at [192, 119] on button at bounding box center [201, 123] width 19 height 16
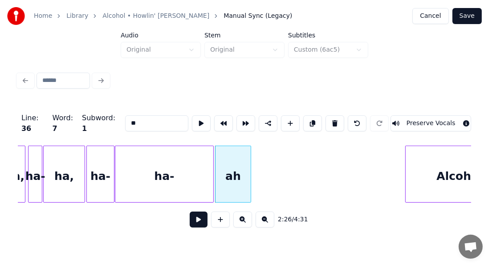
click at [227, 167] on div "ah" at bounding box center [232, 176] width 35 height 61
click at [195, 221] on button at bounding box center [199, 219] width 18 height 16
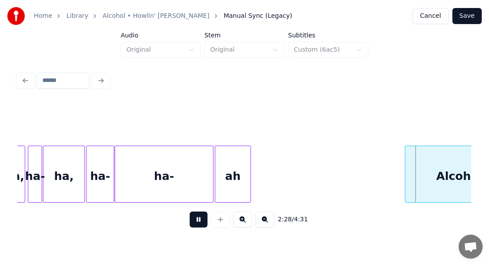
click at [195, 221] on button at bounding box center [199, 219] width 18 height 16
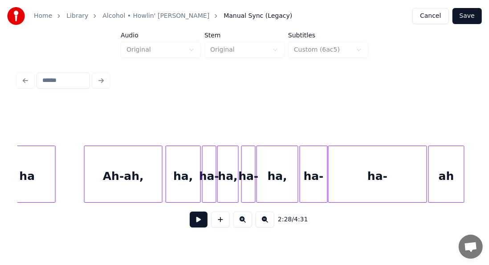
scroll to position [0, 12580]
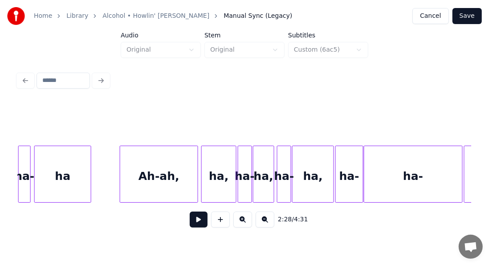
click at [190, 222] on button at bounding box center [199, 219] width 18 height 16
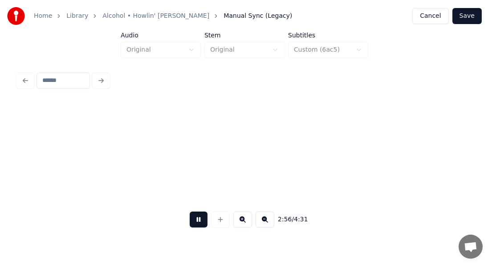
scroll to position [0, 15754]
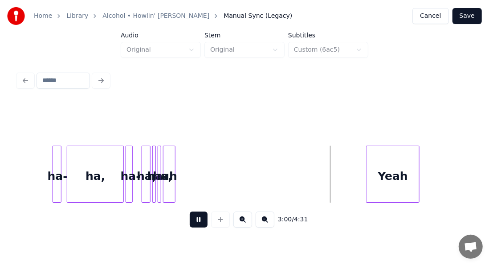
click at [197, 223] on button at bounding box center [199, 219] width 18 height 16
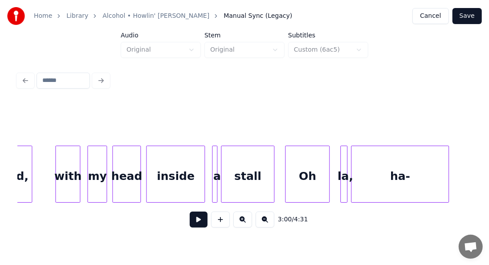
scroll to position [0, 14645]
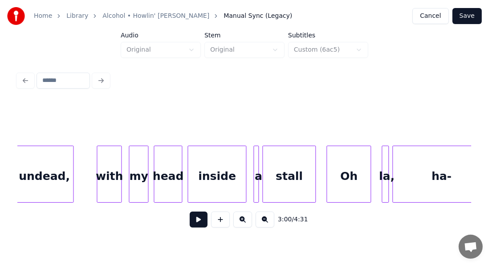
click at [344, 167] on div "Oh" at bounding box center [349, 176] width 44 height 61
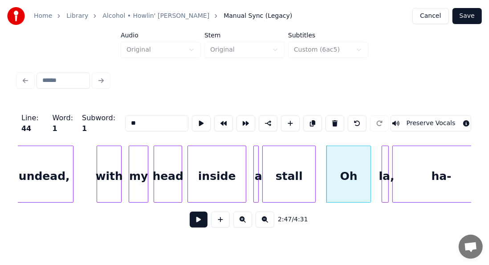
click at [192, 117] on button at bounding box center [201, 123] width 19 height 16
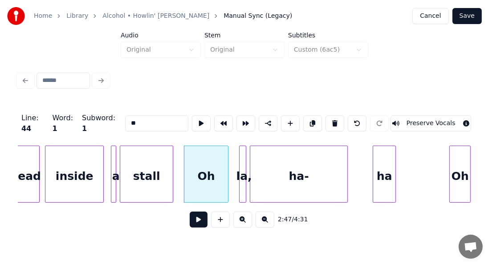
scroll to position [0, 14817]
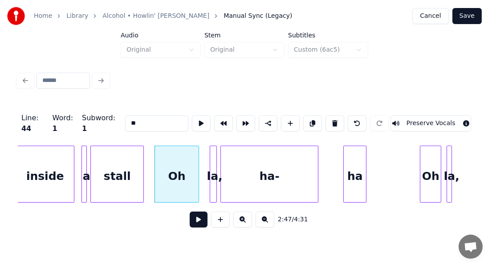
click at [135, 123] on input "**" at bounding box center [156, 123] width 63 height 16
click at [192, 115] on button at bounding box center [201, 123] width 19 height 16
click at [192, 125] on button at bounding box center [201, 123] width 19 height 16
drag, startPoint x: 124, startPoint y: 118, endPoint x: 104, endPoint y: 121, distance: 20.3
click at [104, 120] on div "Line : 44 Word : 1 Subword : 1 ** Preserve Vocals" at bounding box center [244, 123] width 453 height 45
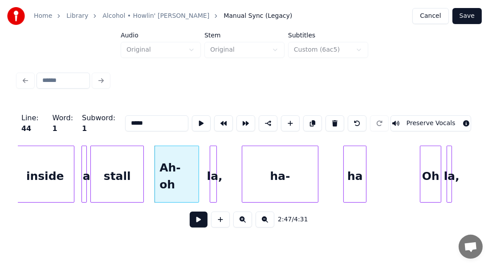
click at [244, 162] on div at bounding box center [243, 174] width 3 height 56
click at [245, 162] on div at bounding box center [243, 174] width 3 height 56
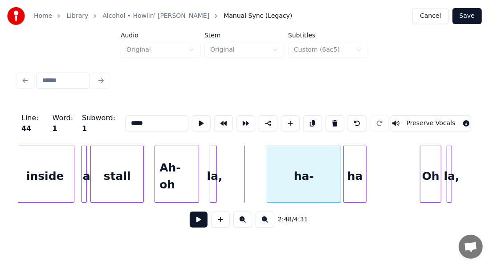
click at [311, 162] on div "ha-" at bounding box center [303, 176] width 73 height 61
click at [241, 152] on div at bounding box center [240, 174] width 3 height 56
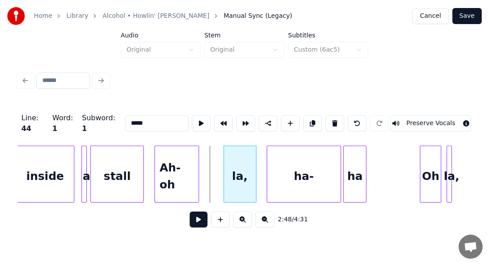
click at [240, 158] on div "la," at bounding box center [240, 176] width 32 height 61
click at [178, 170] on div "Ah-oh" at bounding box center [177, 176] width 44 height 61
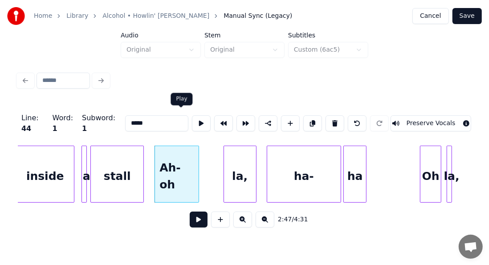
type input "*****"
click at [192, 119] on button at bounding box center [201, 123] width 19 height 16
click at [196, 158] on div "Ah-oh" at bounding box center [175, 174] width 45 height 57
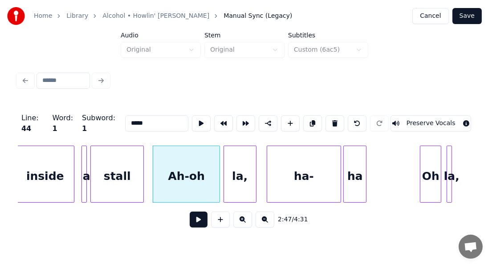
click at [217, 157] on div at bounding box center [218, 174] width 3 height 56
click at [192, 117] on button at bounding box center [201, 123] width 19 height 16
click at [220, 184] on div "Ah-oh" at bounding box center [186, 174] width 67 height 57
click at [215, 179] on div at bounding box center [214, 174] width 3 height 56
click at [240, 172] on div "la," at bounding box center [235, 176] width 32 height 61
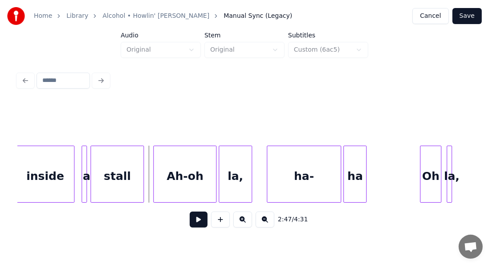
click at [190, 223] on button at bounding box center [199, 219] width 18 height 16
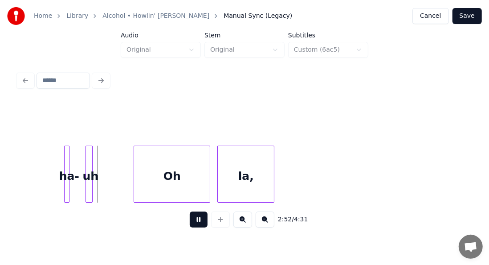
click at [200, 227] on button at bounding box center [199, 219] width 18 height 16
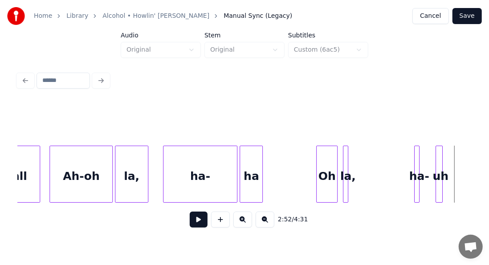
scroll to position [0, 14892]
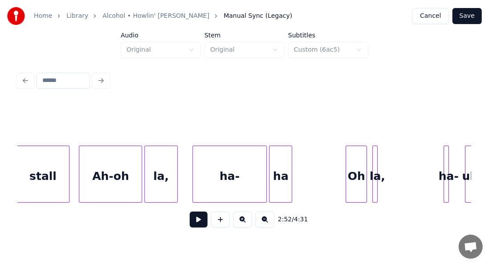
click at [190, 225] on button at bounding box center [199, 219] width 18 height 16
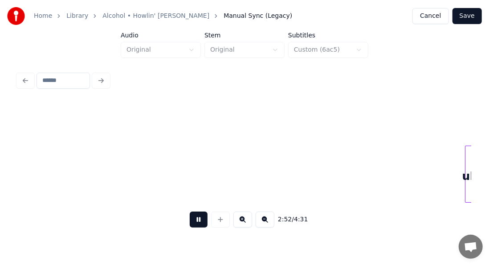
scroll to position [0, 15345]
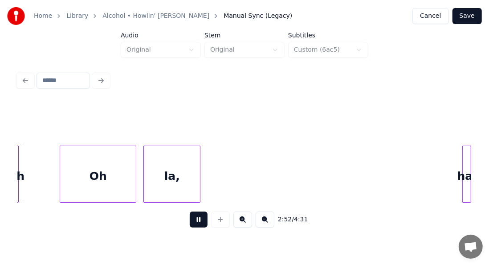
click at [190, 225] on button at bounding box center [199, 219] width 18 height 16
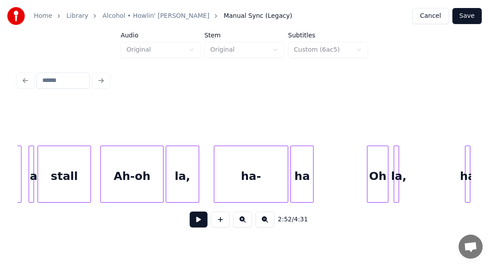
scroll to position [0, 14864]
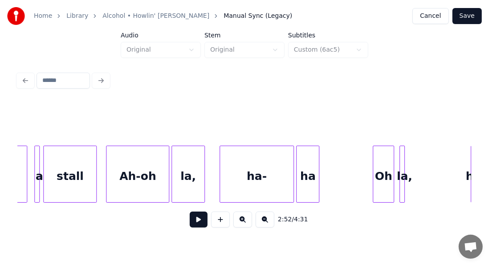
click at [194, 223] on button at bounding box center [199, 219] width 18 height 16
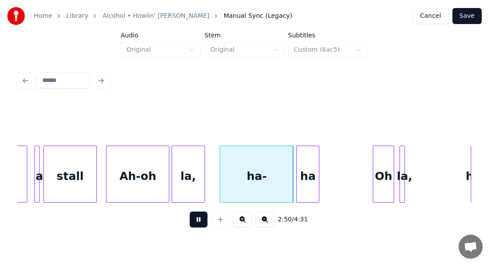
click at [194, 223] on button at bounding box center [199, 219] width 18 height 16
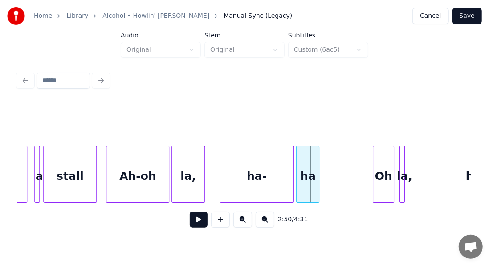
click at [193, 227] on button at bounding box center [199, 219] width 18 height 16
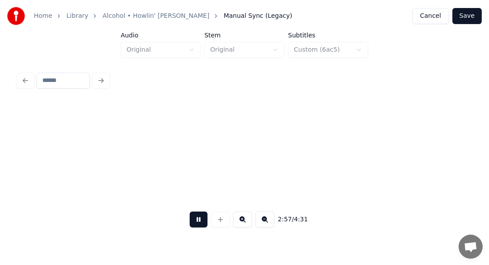
scroll to position [0, 15771]
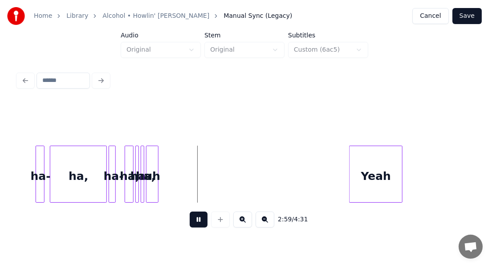
click at [196, 223] on button at bounding box center [199, 219] width 18 height 16
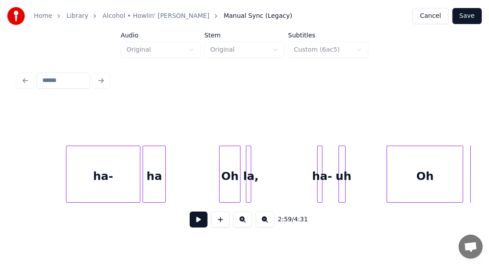
scroll to position [0, 14982]
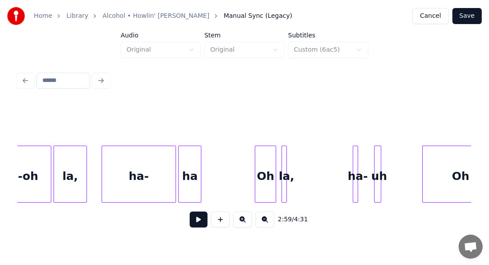
click at [282, 167] on div at bounding box center [283, 174] width 3 height 56
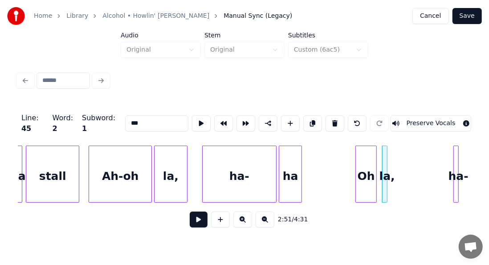
scroll to position [0, 14864]
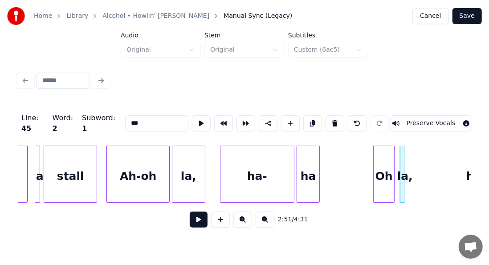
click at [196, 161] on div "la," at bounding box center [188, 176] width 32 height 61
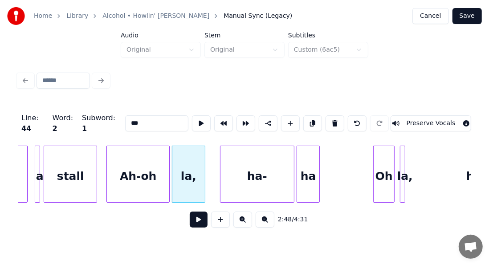
click at [196, 161] on div "la," at bounding box center [188, 176] width 32 height 61
click at [134, 116] on input "***" at bounding box center [156, 123] width 63 height 16
click at [161, 172] on div "Ah-oh" at bounding box center [138, 176] width 62 height 61
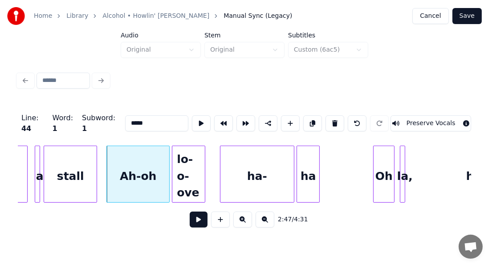
click at [161, 172] on div "Ah-oh" at bounding box center [138, 176] width 62 height 61
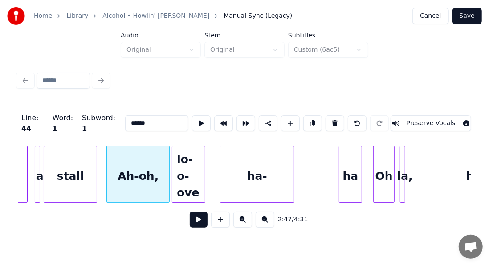
click at [362, 161] on div "ha" at bounding box center [350, 176] width 22 height 61
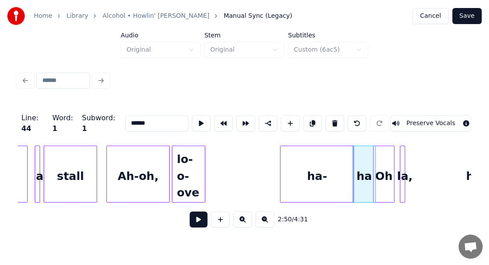
click at [328, 177] on div "ha-" at bounding box center [316, 176] width 73 height 61
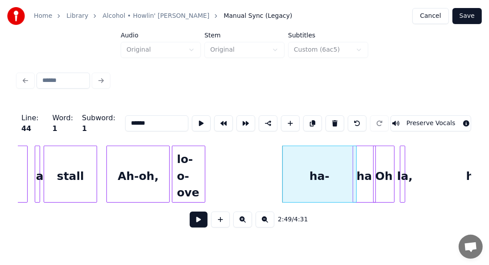
click at [195, 193] on div "lo-o-ove" at bounding box center [188, 176] width 32 height 61
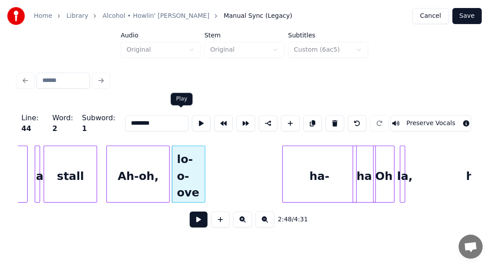
click at [192, 124] on button at bounding box center [201, 123] width 19 height 16
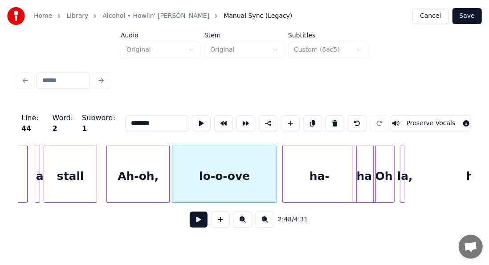
click at [276, 155] on div at bounding box center [275, 174] width 3 height 56
click at [136, 180] on div "Ah-oh," at bounding box center [138, 176] width 62 height 61
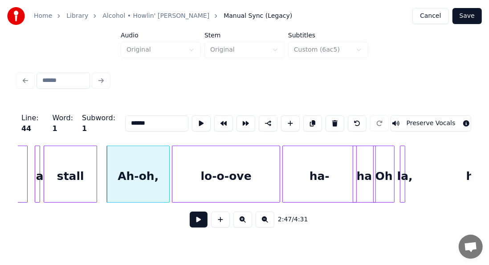
click at [190, 161] on div "lo-o-ove" at bounding box center [225, 176] width 107 height 61
type input "********"
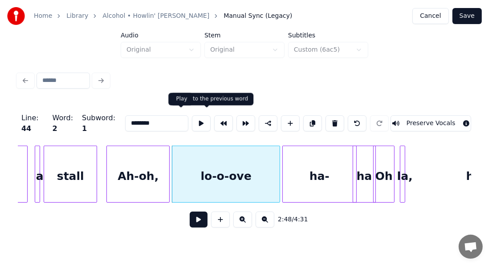
click at [192, 121] on button at bounding box center [201, 123] width 19 height 16
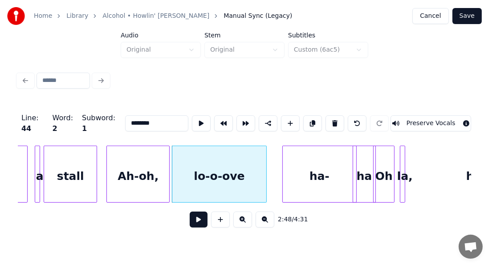
click at [265, 169] on div at bounding box center [265, 174] width 3 height 56
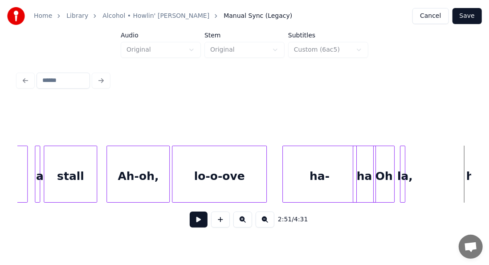
click at [312, 170] on div "ha-" at bounding box center [319, 176] width 73 height 61
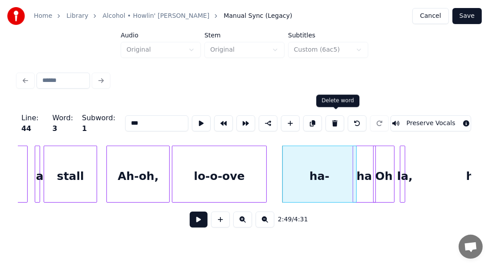
click at [331, 117] on button at bounding box center [334, 123] width 19 height 16
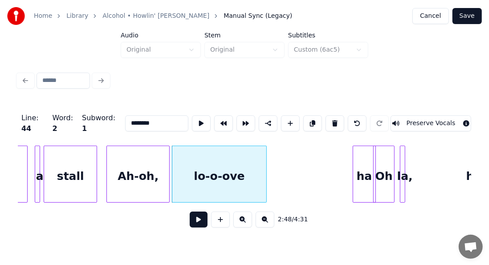
click at [357, 154] on div "ha" at bounding box center [364, 176] width 22 height 61
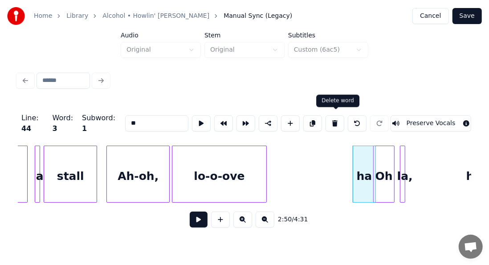
click at [342, 118] on button at bounding box center [334, 123] width 19 height 16
type input "**"
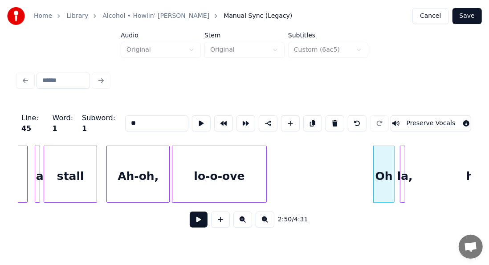
click at [121, 175] on div "Ah-oh," at bounding box center [138, 176] width 62 height 61
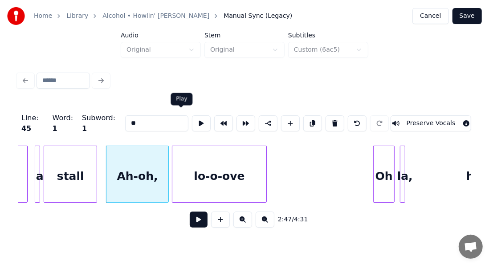
click at [192, 121] on button at bounding box center [201, 123] width 19 height 16
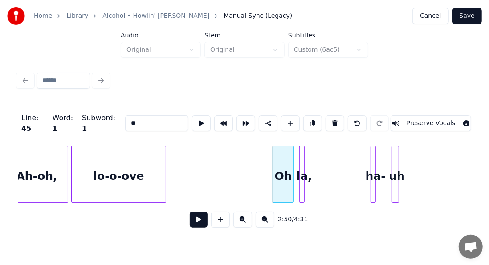
scroll to position [0, 14977]
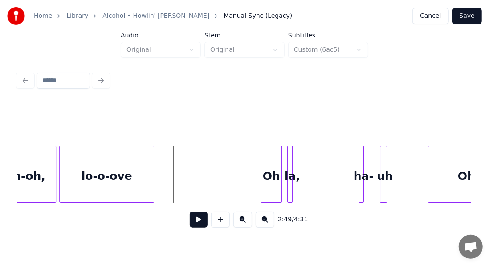
click at [195, 222] on button at bounding box center [199, 219] width 18 height 16
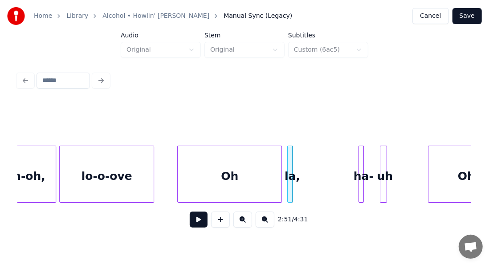
click at [180, 172] on div at bounding box center [179, 174] width 3 height 56
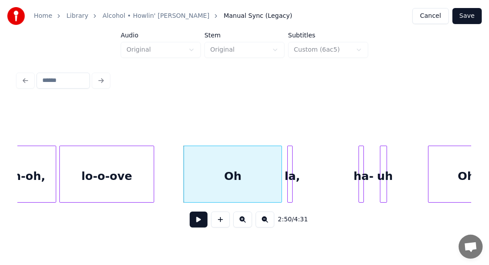
click at [250, 173] on div "Oh" at bounding box center [232, 176] width 97 height 61
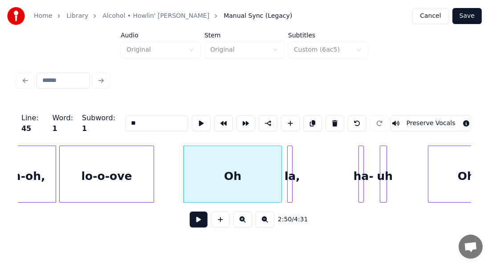
click at [132, 116] on input "**" at bounding box center [156, 123] width 63 height 16
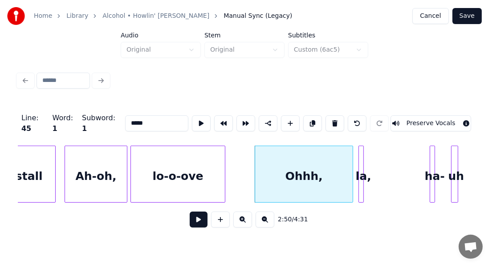
scroll to position [0, 14888]
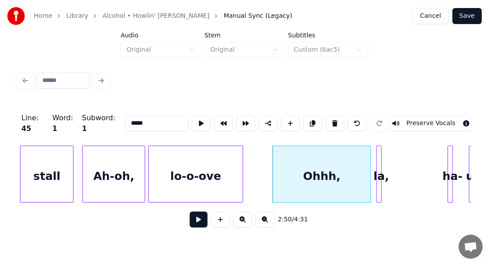
type input "*****"
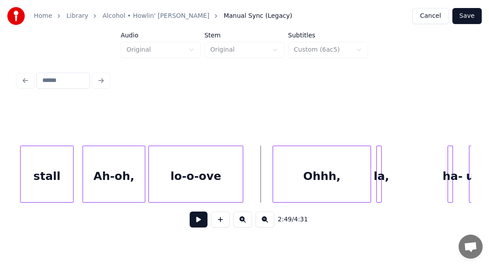
click at [199, 221] on button at bounding box center [199, 219] width 18 height 16
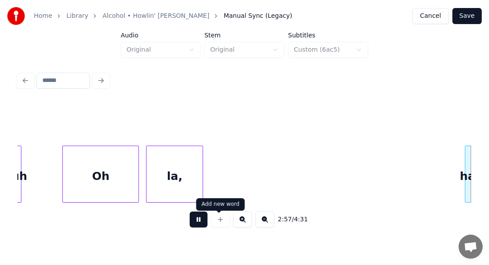
scroll to position [0, 15795]
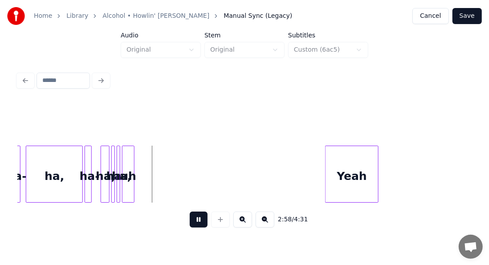
click at [195, 225] on button at bounding box center [199, 219] width 18 height 16
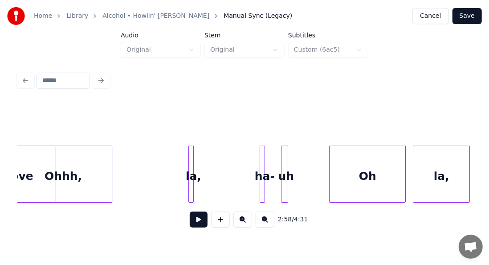
scroll to position [0, 15070]
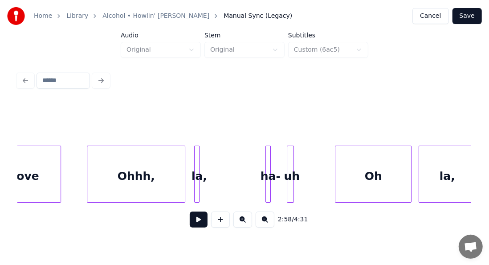
click at [91, 195] on div "Ohhh," at bounding box center [135, 176] width 97 height 61
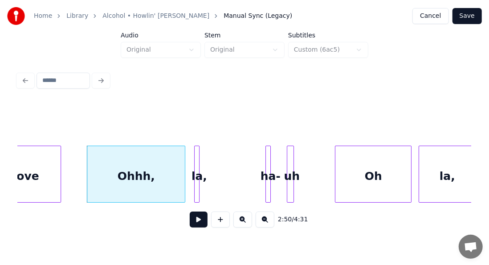
click at [91, 195] on div "Ohhh," at bounding box center [135, 176] width 97 height 61
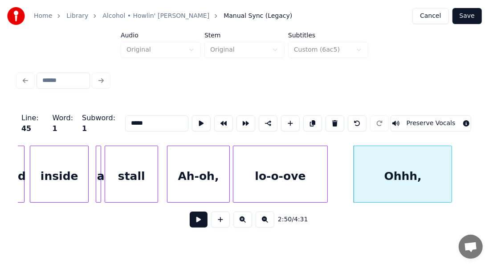
scroll to position [0, 14779]
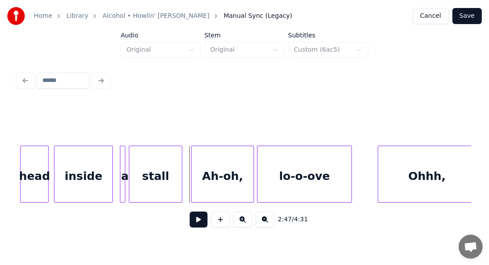
click at [195, 223] on button at bounding box center [199, 219] width 18 height 16
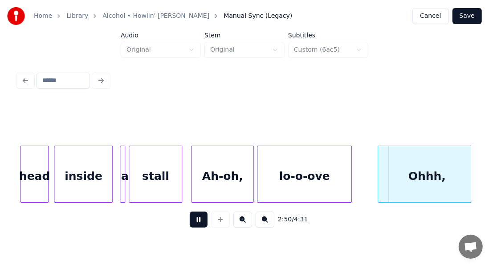
click at [195, 223] on button at bounding box center [199, 219] width 18 height 16
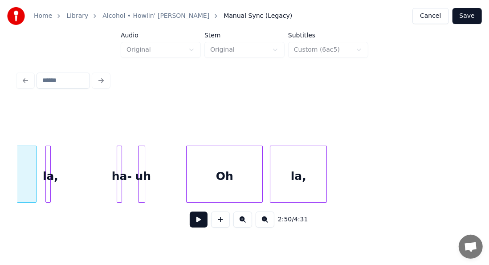
scroll to position [0, 14979]
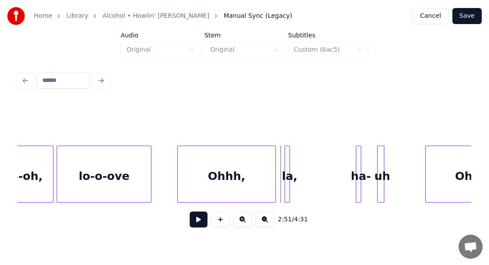
click at [289, 159] on div "la," at bounding box center [289, 176] width 9 height 61
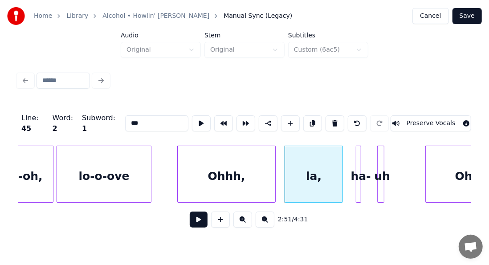
click at [341, 161] on div at bounding box center [341, 174] width 3 height 56
click at [342, 163] on div at bounding box center [341, 174] width 3 height 56
drag, startPoint x: 131, startPoint y: 118, endPoint x: 105, endPoint y: 122, distance: 26.6
click at [105, 122] on div "Line : 45 Word : 2 Subword : 1 *** Preserve Vocals" at bounding box center [244, 123] width 453 height 45
click at [382, 160] on div at bounding box center [382, 174] width 3 height 56
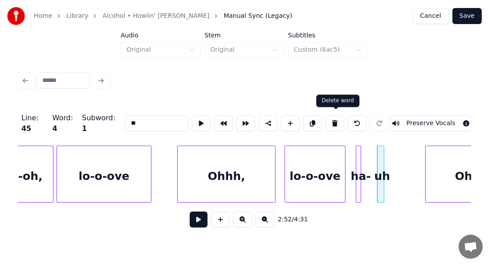
click at [332, 116] on button at bounding box center [334, 123] width 19 height 16
click at [337, 116] on button at bounding box center [334, 123] width 19 height 16
type input "********"
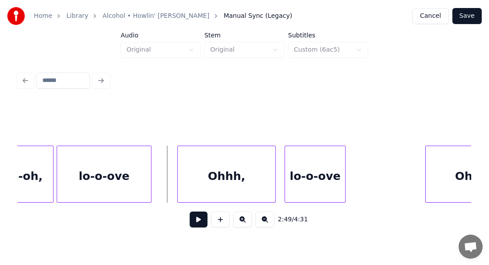
click at [192, 220] on button at bounding box center [199, 219] width 18 height 16
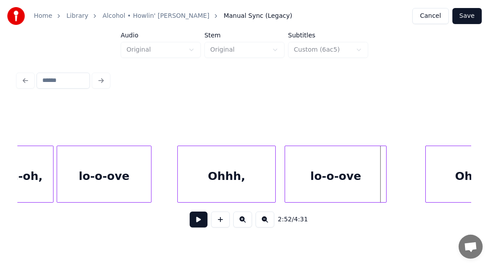
click at [385, 155] on div at bounding box center [384, 174] width 3 height 56
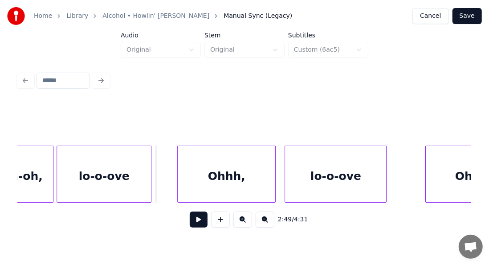
click at [190, 218] on button at bounding box center [199, 219] width 18 height 16
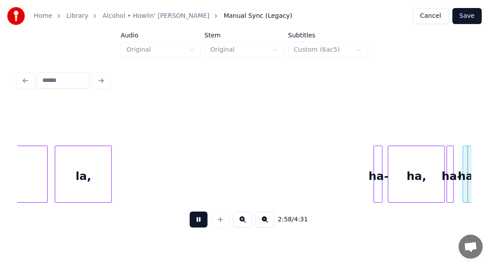
scroll to position [0, 15887]
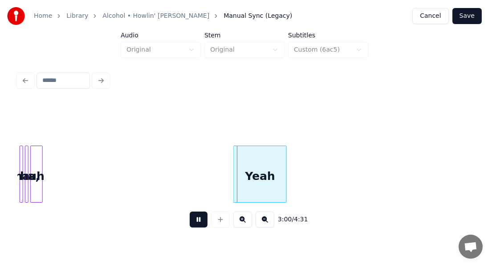
click at [197, 223] on button at bounding box center [199, 219] width 18 height 16
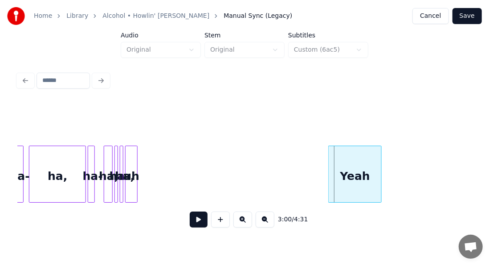
scroll to position [0, 15786]
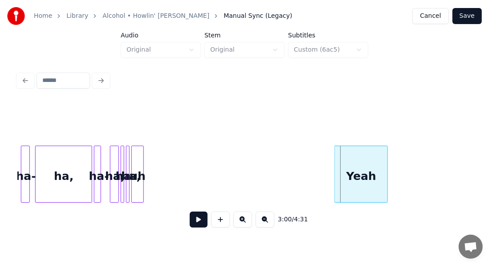
click at [68, 174] on div "ha," at bounding box center [64, 176] width 56 height 61
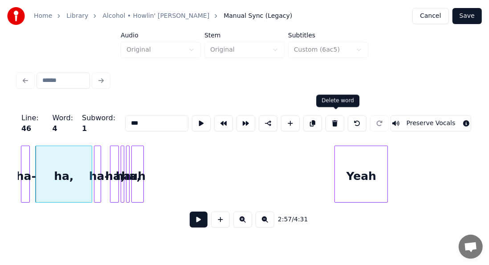
click at [337, 118] on button at bounding box center [334, 123] width 19 height 16
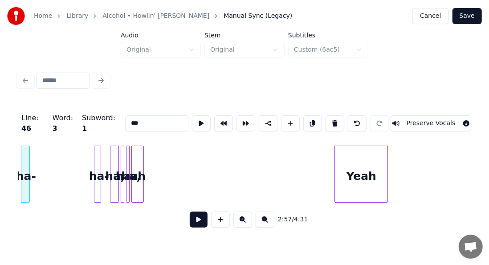
click at [337, 118] on button at bounding box center [334, 123] width 19 height 16
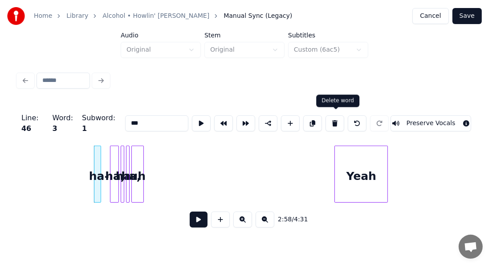
click at [337, 121] on button at bounding box center [334, 123] width 19 height 16
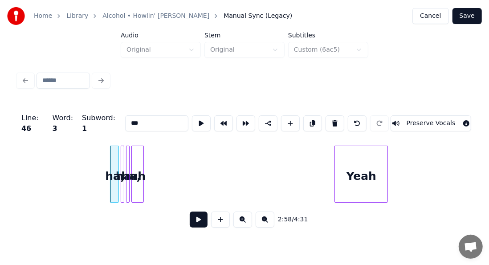
click at [337, 121] on button at bounding box center [334, 123] width 19 height 16
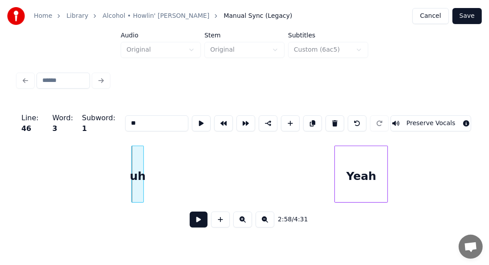
click at [337, 121] on button at bounding box center [334, 123] width 19 height 16
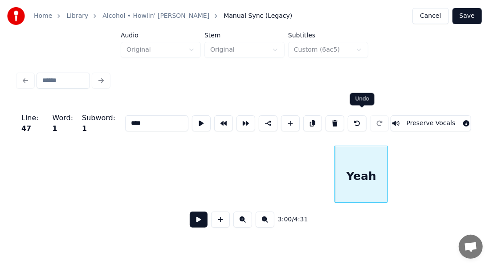
click at [361, 118] on button at bounding box center [357, 123] width 19 height 16
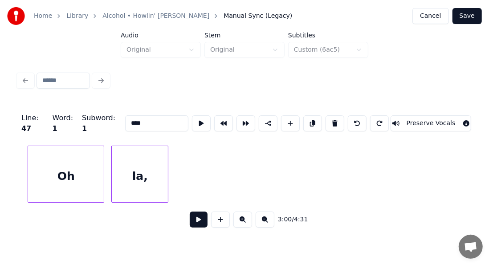
scroll to position [0, 15318]
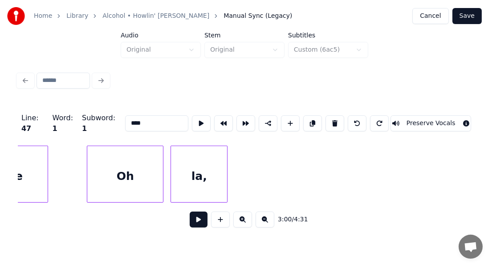
click at [214, 180] on div "la," at bounding box center [199, 176] width 56 height 61
type input "***"
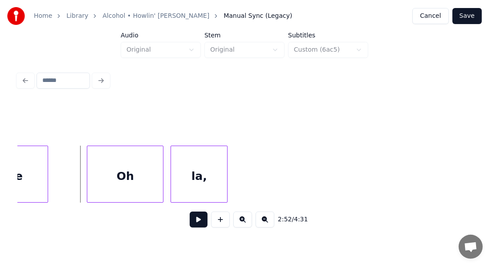
click at [193, 224] on button at bounding box center [199, 219] width 18 height 16
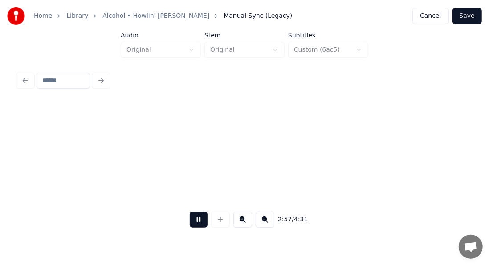
scroll to position [0, 15771]
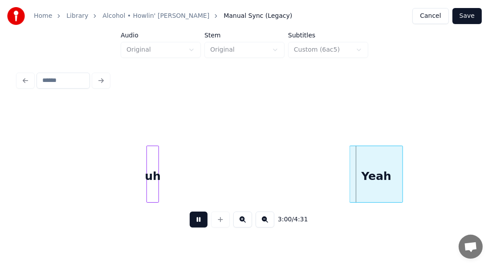
click at [190, 222] on button at bounding box center [199, 219] width 18 height 16
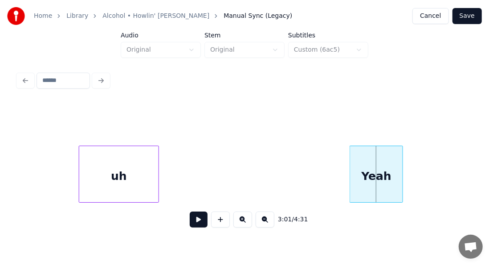
click at [81, 176] on div at bounding box center [80, 174] width 3 height 56
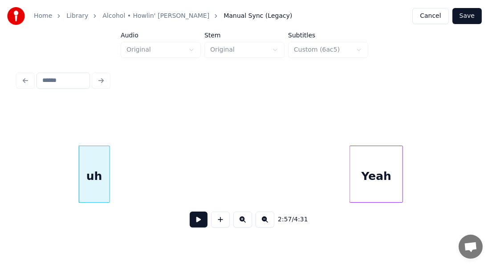
click at [107, 171] on div at bounding box center [108, 174] width 3 height 56
click at [98, 167] on div "uh" at bounding box center [94, 176] width 30 height 61
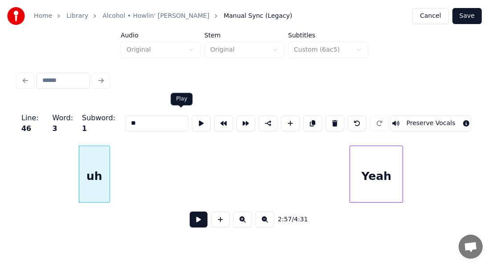
click at [192, 123] on button at bounding box center [201, 123] width 19 height 16
click at [112, 152] on div "uh" at bounding box center [96, 174] width 31 height 57
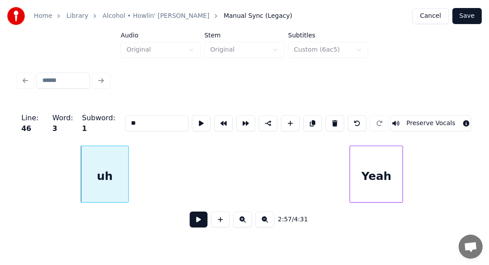
click at [127, 154] on div at bounding box center [127, 174] width 3 height 56
click at [192, 119] on button at bounding box center [201, 123] width 19 height 16
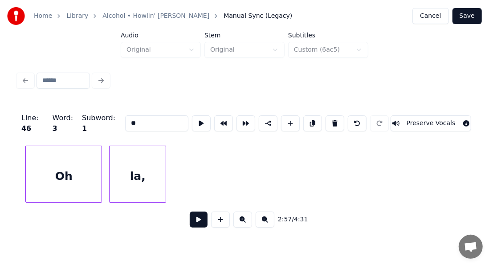
scroll to position [0, 15361]
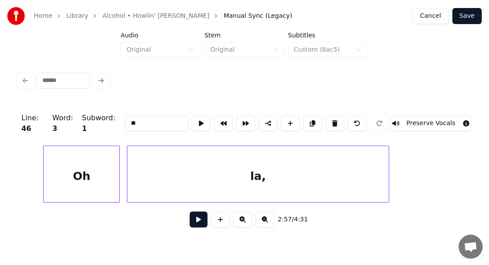
click at [389, 169] on div at bounding box center [387, 174] width 3 height 56
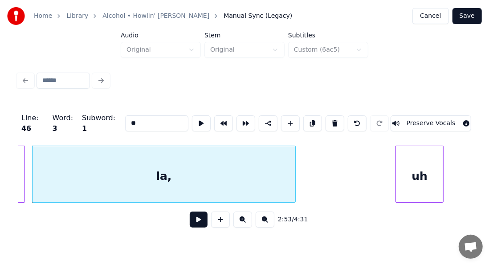
scroll to position [0, 15486]
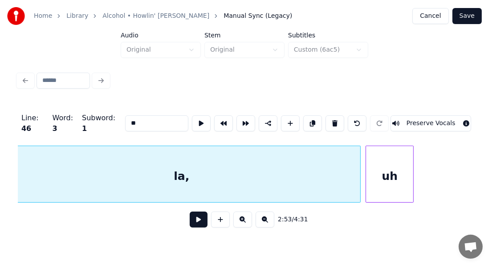
click at [359, 164] on div at bounding box center [358, 174] width 3 height 56
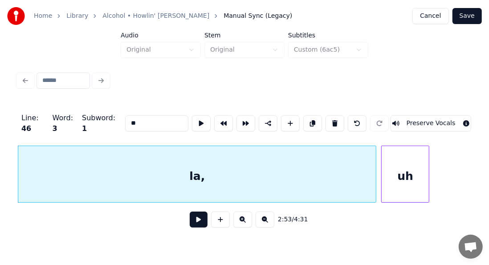
click at [175, 163] on div "la," at bounding box center [196, 176] width 357 height 61
click at [132, 123] on input "***" at bounding box center [156, 123] width 63 height 16
click at [128, 120] on input "**********" at bounding box center [156, 123] width 63 height 16
click at [125, 120] on input "**********" at bounding box center [156, 123] width 63 height 16
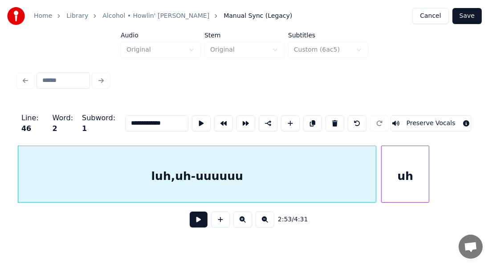
click at [135, 122] on input "**********" at bounding box center [156, 123] width 63 height 16
click at [125, 122] on input "**********" at bounding box center [156, 123] width 63 height 16
click at [139, 120] on input "**********" at bounding box center [156, 123] width 63 height 16
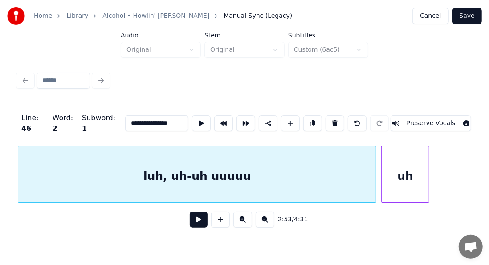
click at [152, 122] on input "**********" at bounding box center [156, 123] width 63 height 16
click at [145, 120] on input "**********" at bounding box center [156, 123] width 63 height 16
click at [154, 118] on input "**********" at bounding box center [156, 123] width 63 height 16
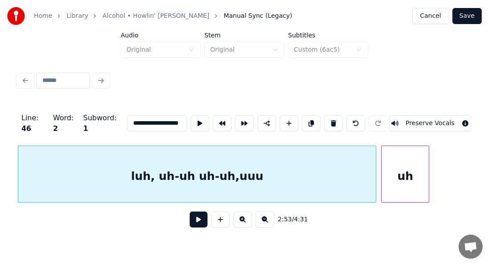
scroll to position [0, 10]
click at [150, 121] on input "**********" at bounding box center [157, 123] width 60 height 16
click at [152, 120] on input "**********" at bounding box center [157, 123] width 60 height 16
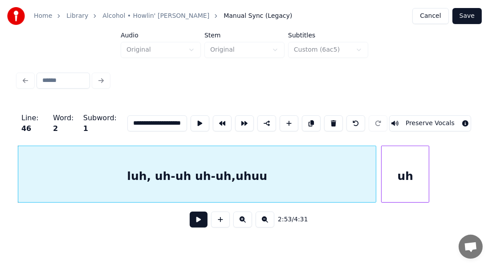
click at [157, 124] on input "**********" at bounding box center [157, 123] width 60 height 16
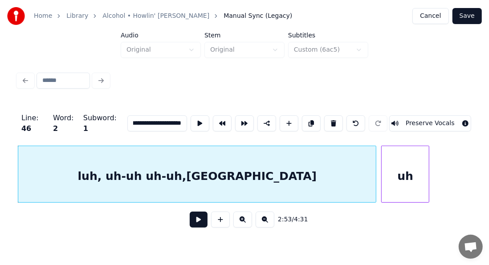
click at [150, 121] on input "**********" at bounding box center [157, 123] width 60 height 16
click at [161, 119] on input "**********" at bounding box center [157, 123] width 60 height 16
click at [161, 120] on input "**********" at bounding box center [157, 123] width 60 height 16
drag, startPoint x: 156, startPoint y: 120, endPoint x: 171, endPoint y: 118, distance: 15.6
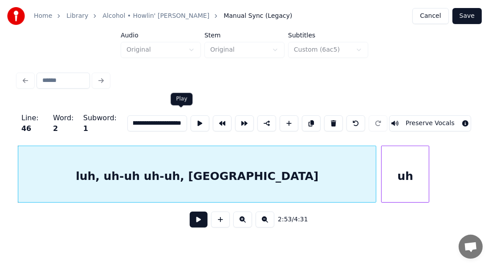
click at [171, 118] on div "**********" at bounding box center [244, 123] width 453 height 45
click at [153, 120] on input "**********" at bounding box center [157, 123] width 60 height 16
drag, startPoint x: 153, startPoint y: 120, endPoint x: 161, endPoint y: 121, distance: 8.1
click at [161, 121] on input "**********" at bounding box center [157, 123] width 60 height 16
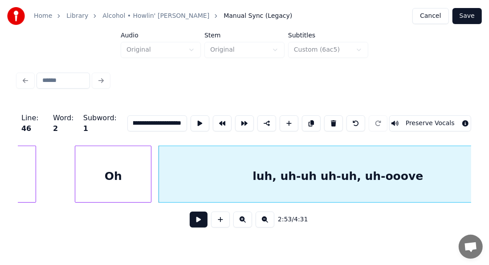
scroll to position [0, 0]
drag, startPoint x: 118, startPoint y: 119, endPoint x: 110, endPoint y: 122, distance: 9.4
click at [127, 122] on input "**********" at bounding box center [157, 123] width 60 height 16
click at [141, 116] on input "**********" at bounding box center [157, 123] width 60 height 16
type input "**********"
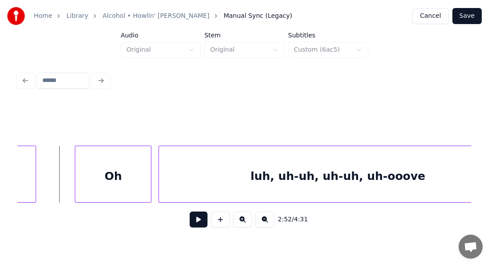
click at [190, 218] on button at bounding box center [199, 219] width 18 height 16
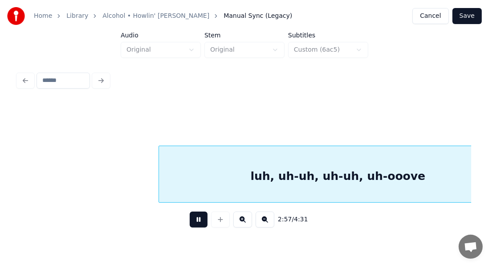
scroll to position [0, 15784]
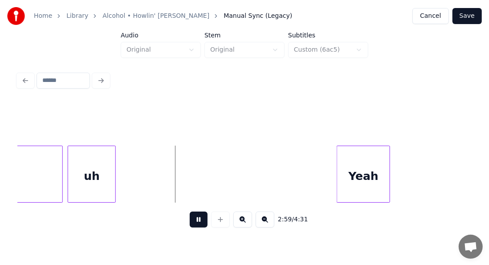
click at [190, 211] on button at bounding box center [199, 219] width 18 height 16
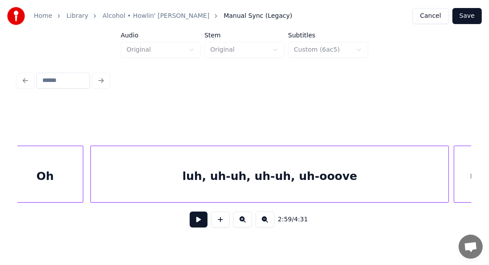
click at [39, 175] on div "Oh" at bounding box center [45, 176] width 76 height 61
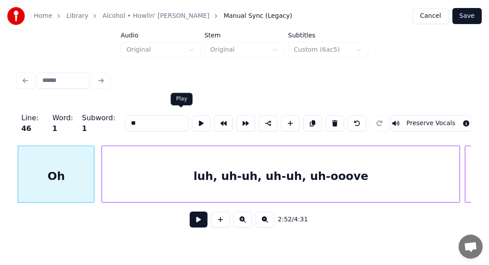
click at [192, 116] on button at bounding box center [201, 123] width 19 height 16
click at [89, 168] on div at bounding box center [88, 174] width 3 height 56
click at [192, 118] on button at bounding box center [201, 123] width 19 height 16
click at [86, 159] on div at bounding box center [85, 174] width 3 height 56
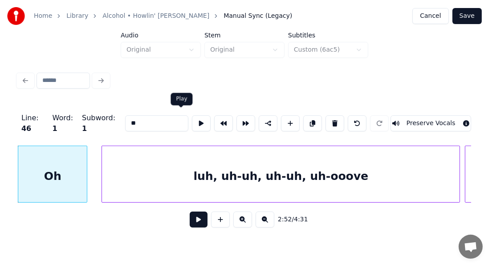
click at [192, 119] on button at bounding box center [201, 123] width 19 height 16
click at [120, 173] on div "luh, uh-uh, uh-uh, uh-ooove" at bounding box center [280, 176] width 357 height 61
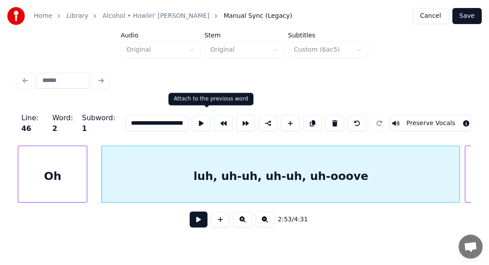
click at [214, 125] on button at bounding box center [223, 123] width 19 height 16
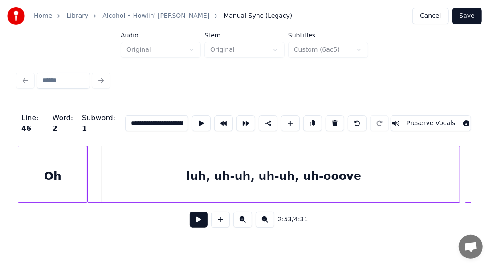
click at [72, 163] on div "Oh" at bounding box center [52, 176] width 69 height 61
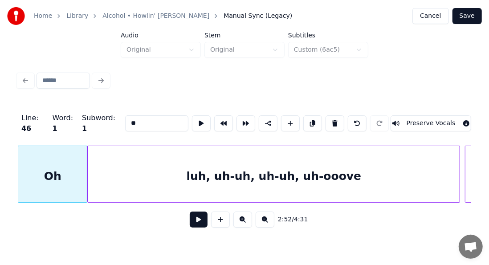
click at [126, 120] on input "**" at bounding box center [156, 123] width 63 height 16
click at [309, 185] on div "luh, uh-uh, uh-uh, uh-ooove" at bounding box center [274, 176] width 372 height 61
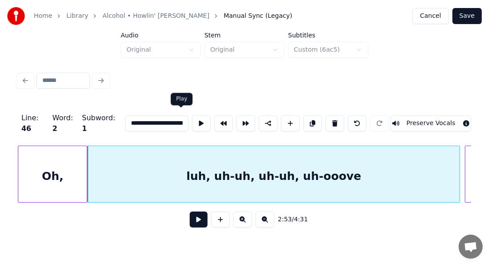
click at [192, 126] on button at bounding box center [201, 123] width 19 height 16
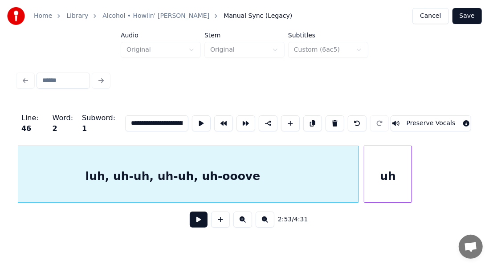
scroll to position [0, 15523]
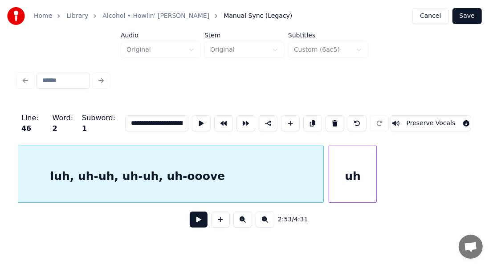
click at [353, 165] on div "uh" at bounding box center [352, 176] width 47 height 61
type input "**"
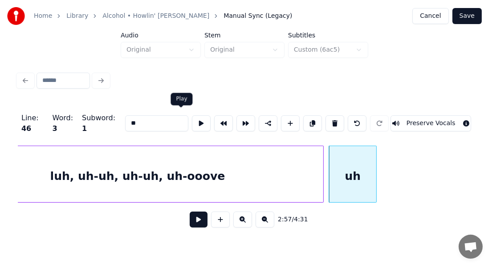
click at [192, 118] on button at bounding box center [201, 123] width 19 height 16
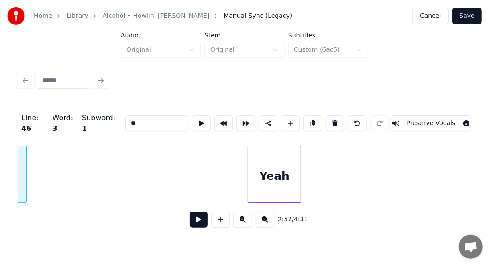
scroll to position [0, 15903]
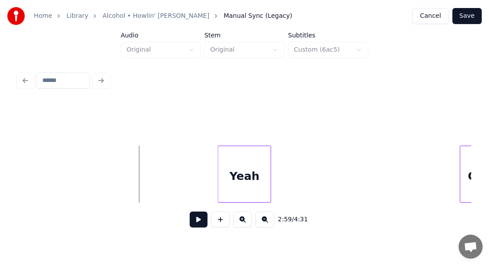
click at [190, 226] on button at bounding box center [199, 219] width 18 height 16
click at [191, 220] on button at bounding box center [199, 219] width 18 height 16
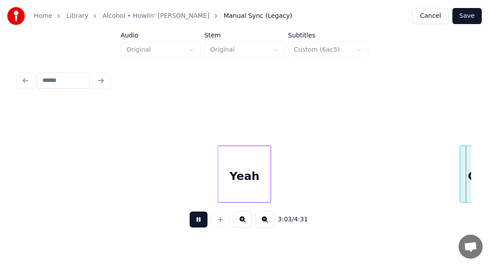
scroll to position [0, 16356]
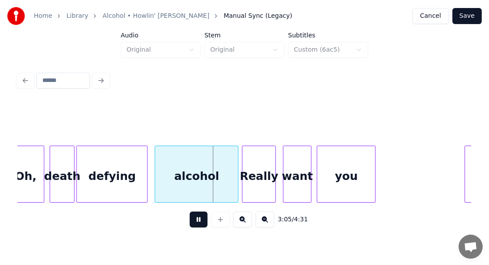
click at [190, 224] on button at bounding box center [199, 219] width 18 height 16
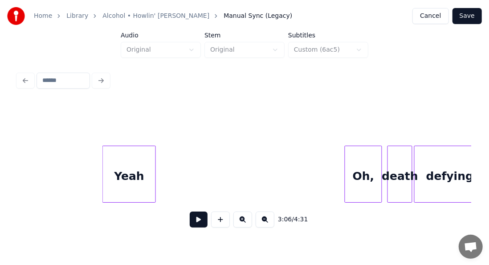
scroll to position [0, 15977]
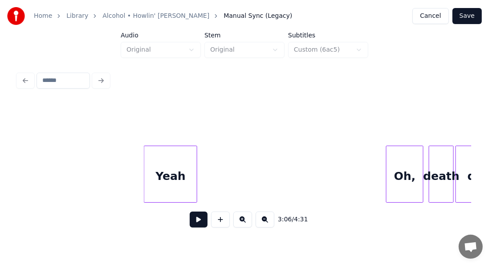
click at [170, 171] on div "Yeah" at bounding box center [170, 176] width 53 height 61
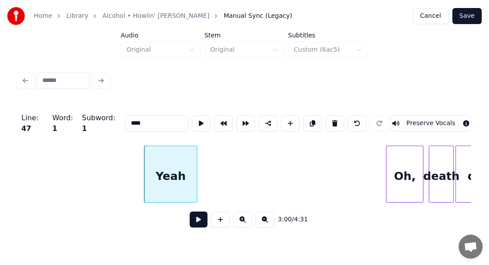
drag, startPoint x: 135, startPoint y: 121, endPoint x: 117, endPoint y: 125, distance: 19.1
click at [125, 125] on input "****" at bounding box center [156, 123] width 63 height 16
type input "***"
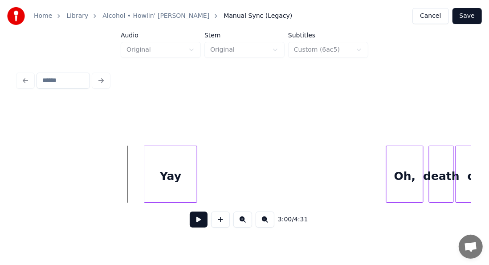
click at [190, 220] on button at bounding box center [199, 219] width 18 height 16
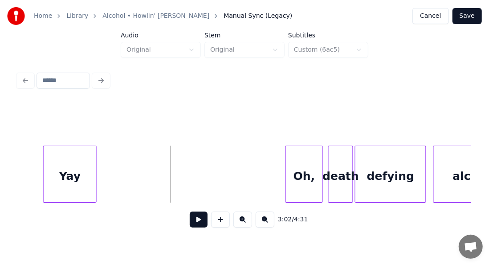
scroll to position [0, 16101]
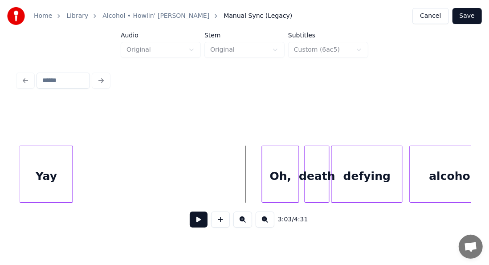
click at [198, 219] on button at bounding box center [199, 219] width 18 height 16
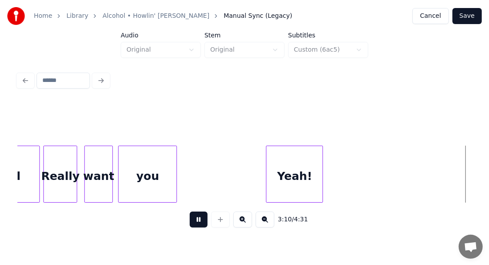
scroll to position [0, 17008]
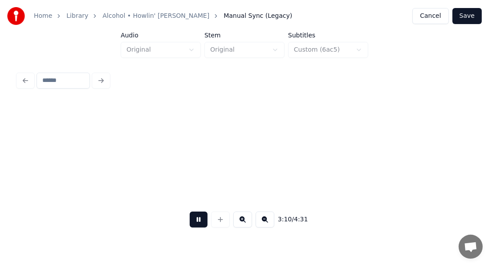
click at [191, 221] on button at bounding box center [199, 219] width 18 height 16
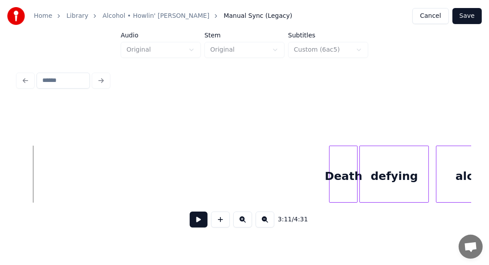
click at [191, 221] on button at bounding box center [199, 219] width 18 height 16
click at [196, 219] on button at bounding box center [199, 219] width 18 height 16
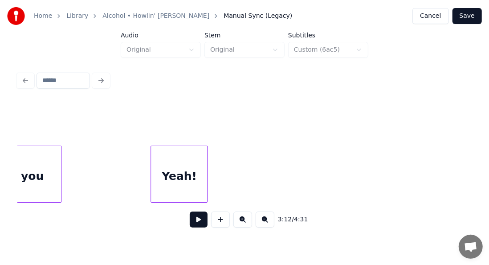
scroll to position [0, 16622]
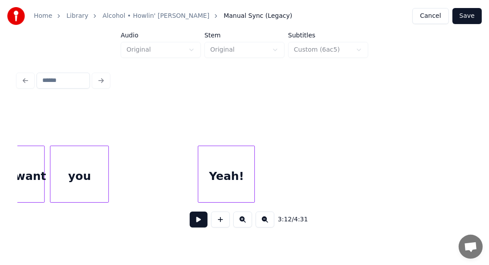
click at [226, 173] on div "Yeah!" at bounding box center [226, 176] width 56 height 61
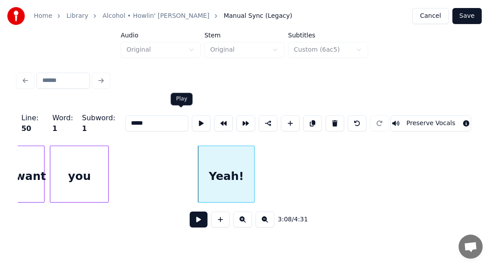
click at [192, 116] on button at bounding box center [201, 123] width 19 height 16
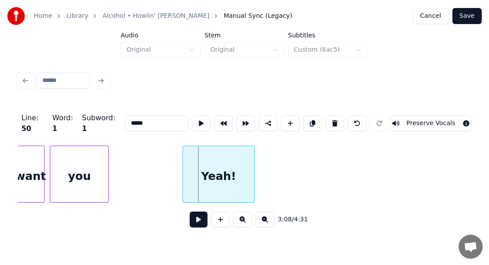
click at [184, 157] on div at bounding box center [184, 174] width 3 height 56
click at [192, 122] on button at bounding box center [201, 123] width 19 height 16
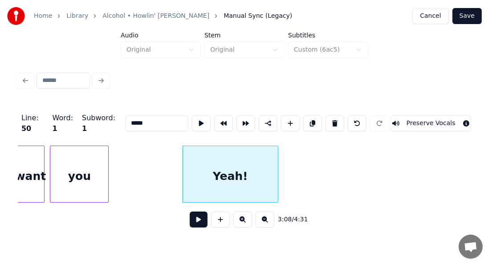
click at [278, 158] on div at bounding box center [276, 174] width 3 height 56
click at [192, 116] on button at bounding box center [201, 123] width 19 height 16
click at [266, 166] on div at bounding box center [266, 174] width 3 height 56
click at [65, 173] on div "you" at bounding box center [79, 176] width 58 height 61
type input "***"
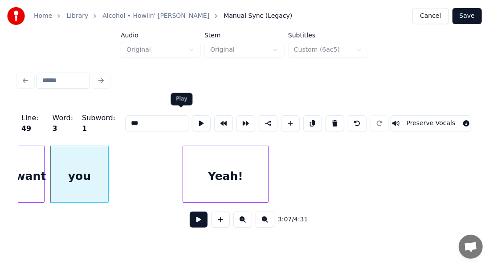
click at [192, 119] on button at bounding box center [201, 123] width 19 height 16
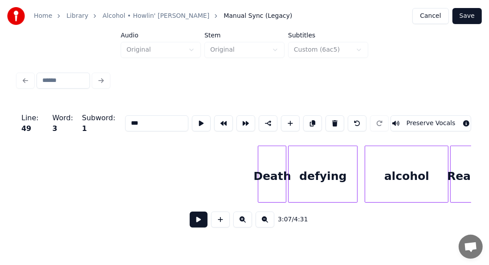
scroll to position [0, 17085]
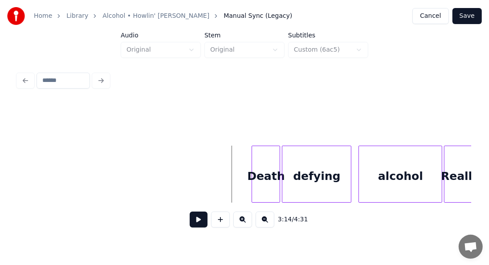
click at [195, 220] on button at bounding box center [199, 219] width 18 height 16
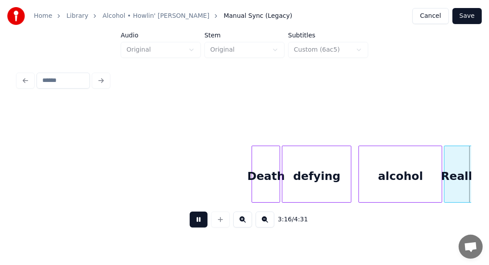
scroll to position [0, 17540]
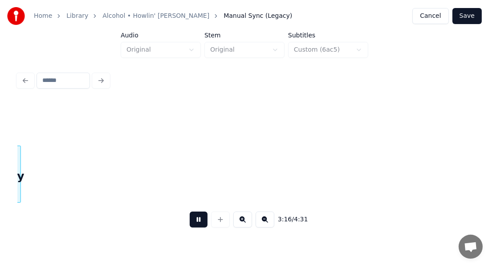
click at [195, 220] on button at bounding box center [199, 219] width 18 height 16
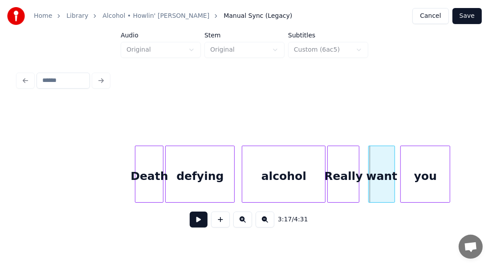
scroll to position [0, 17196]
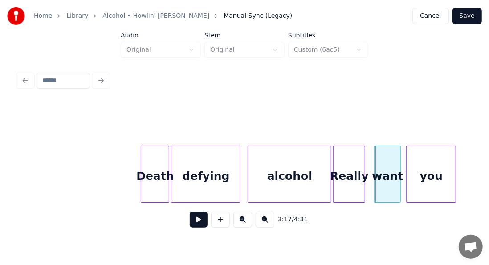
click at [196, 165] on div "defying" at bounding box center [205, 176] width 69 height 61
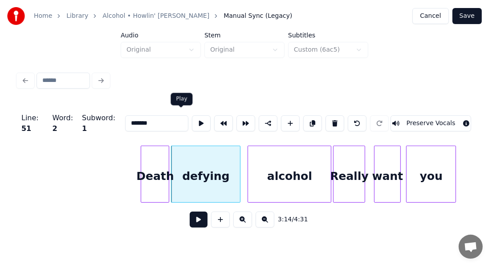
click at [192, 116] on button at bounding box center [201, 123] width 19 height 16
click at [264, 158] on div "alcohol" at bounding box center [289, 176] width 83 height 61
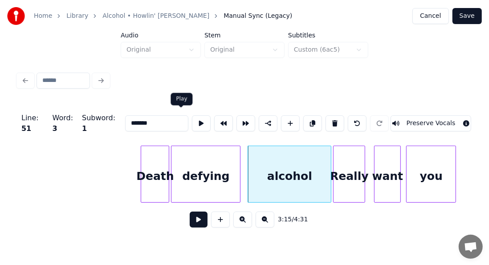
click at [192, 116] on button at bounding box center [201, 123] width 19 height 16
click at [246, 151] on div at bounding box center [245, 174] width 3 height 56
click at [385, 175] on div "want" at bounding box center [387, 176] width 26 height 61
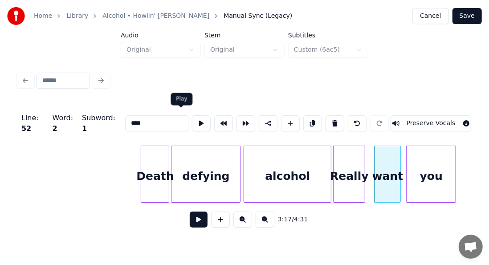
click at [192, 120] on button at bounding box center [201, 123] width 19 height 16
click at [373, 158] on div at bounding box center [373, 174] width 3 height 56
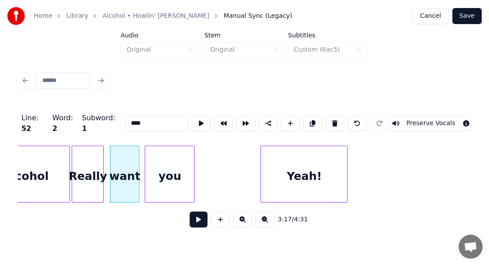
scroll to position [0, 17469]
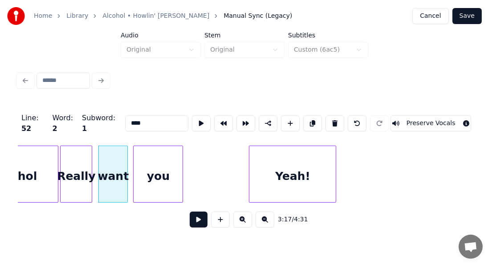
click at [298, 171] on div "Yeah!" at bounding box center [292, 176] width 86 height 61
type input "*****"
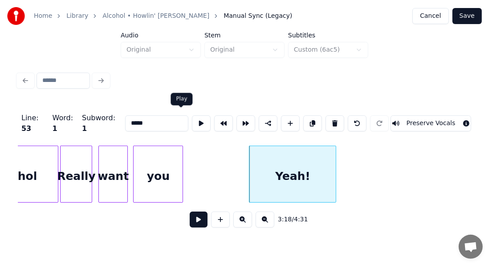
click at [192, 120] on button at bounding box center [201, 123] width 19 height 16
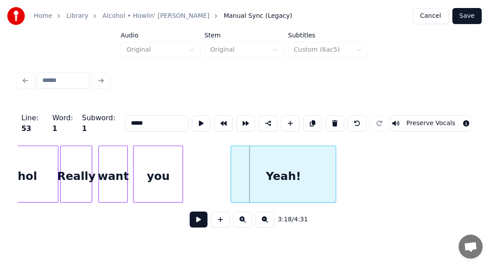
click at [231, 159] on div at bounding box center [232, 174] width 3 height 56
click at [192, 116] on button at bounding box center [201, 123] width 19 height 16
click at [347, 164] on div at bounding box center [347, 174] width 3 height 56
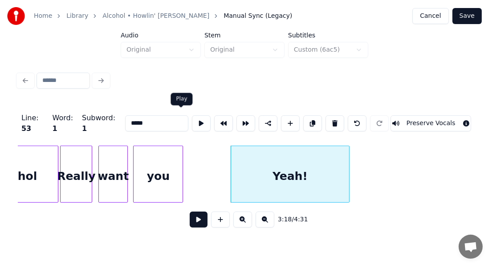
drag, startPoint x: 179, startPoint y: 121, endPoint x: 179, endPoint y: 116, distance: 4.5
click at [192, 116] on button at bounding box center [201, 123] width 19 height 16
click at [342, 156] on div at bounding box center [342, 174] width 3 height 56
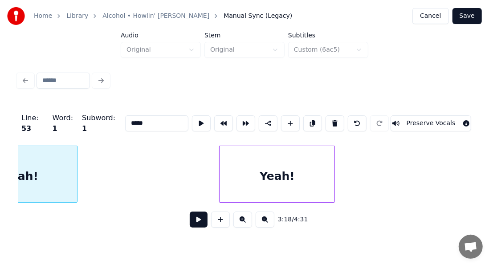
scroll to position [0, 17760]
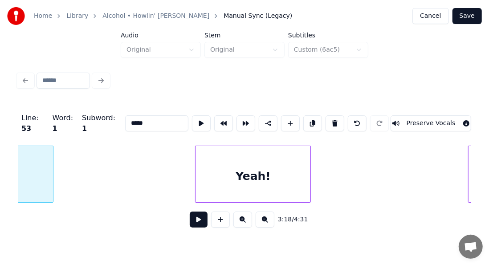
click at [238, 181] on div "Yeah!" at bounding box center [252, 176] width 115 height 61
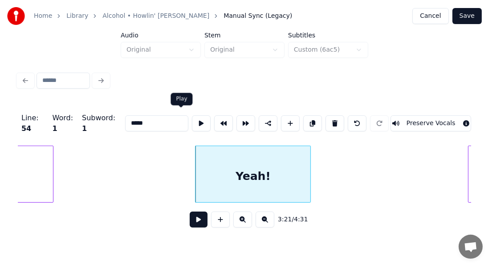
click at [192, 116] on button at bounding box center [201, 123] width 19 height 16
click at [217, 159] on div "Yeah!" at bounding box center [252, 176] width 115 height 61
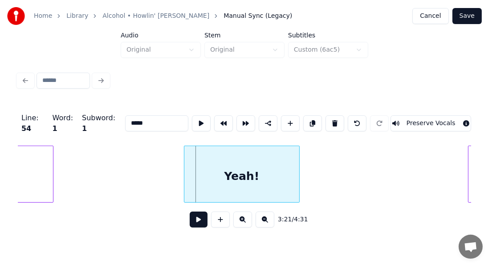
click at [184, 155] on div "Yeah!" at bounding box center [242, 174] width 116 height 57
click at [307, 159] on div at bounding box center [307, 174] width 3 height 56
click at [192, 122] on button at bounding box center [201, 123] width 19 height 16
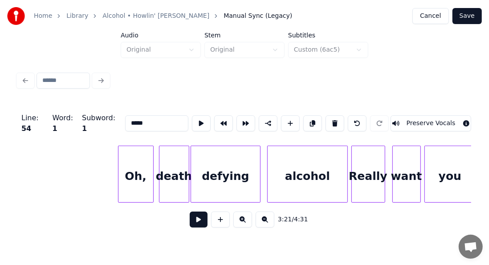
scroll to position [0, 18175]
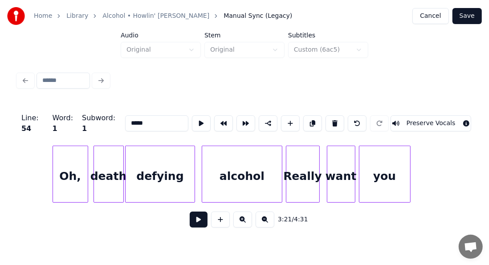
click at [468, 19] on button "Save" at bounding box center [466, 16] width 29 height 16
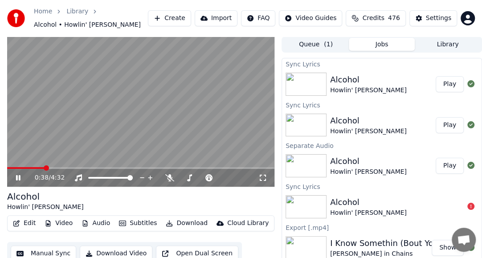
click at [45, 168] on span at bounding box center [140, 168] width 267 height 2
click at [62, 169] on span at bounding box center [140, 168] width 267 height 2
click at [85, 166] on video at bounding box center [140, 112] width 267 height 150
click at [90, 170] on span at bounding box center [87, 167] width 5 height 5
click at [15, 180] on icon at bounding box center [24, 177] width 20 height 7
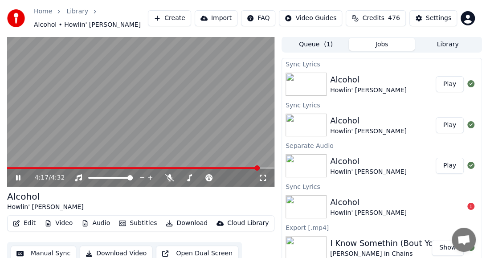
click at [16, 180] on icon at bounding box center [24, 177] width 20 height 7
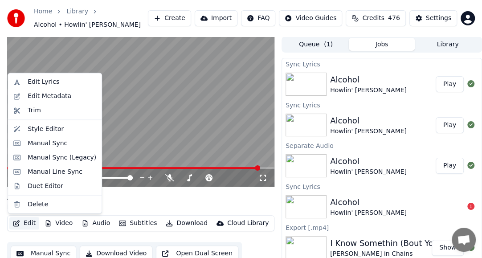
click at [26, 225] on button "Edit" at bounding box center [24, 223] width 30 height 12
click at [54, 157] on div "Manual Sync (Legacy)" at bounding box center [62, 157] width 69 height 9
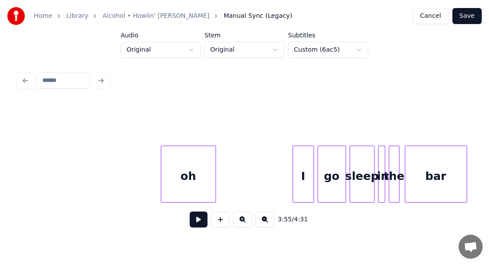
scroll to position [0, 20220]
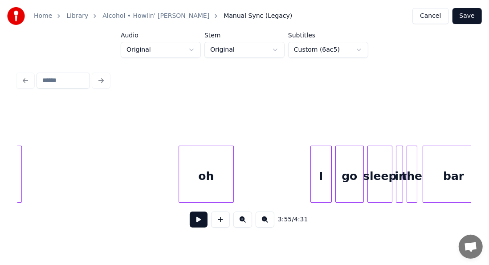
click at [195, 224] on button at bounding box center [199, 219] width 18 height 16
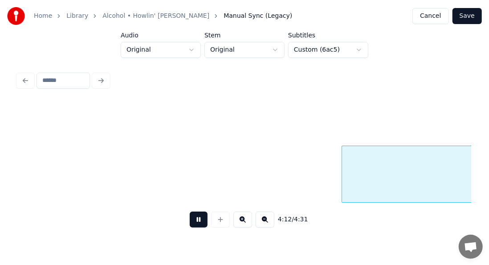
scroll to position [0, 22488]
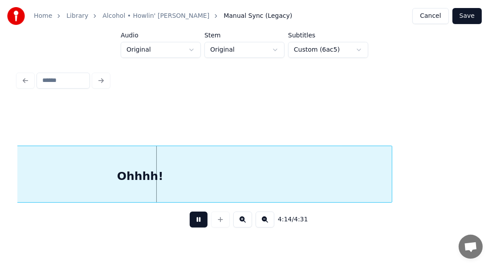
click at [191, 219] on button at bounding box center [199, 219] width 18 height 16
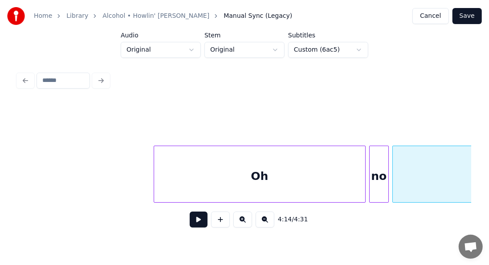
scroll to position [0, 21979]
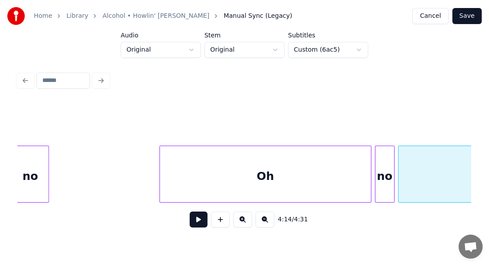
click at [264, 174] on div "Oh" at bounding box center [265, 176] width 211 height 61
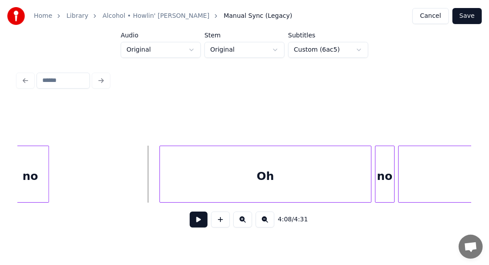
click at [190, 223] on button at bounding box center [199, 219] width 18 height 16
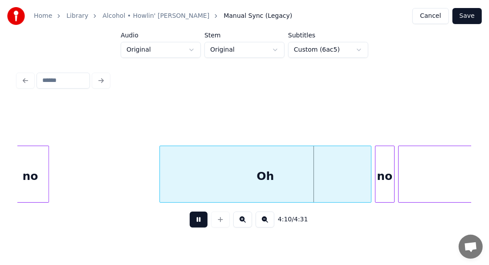
click at [190, 223] on button at bounding box center [199, 219] width 18 height 16
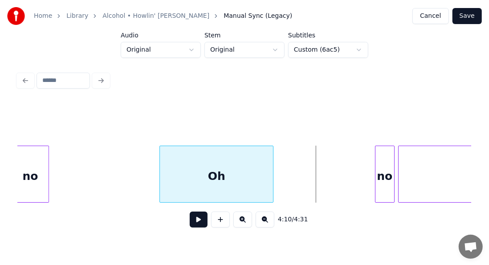
click at [271, 168] on div at bounding box center [271, 174] width 3 height 56
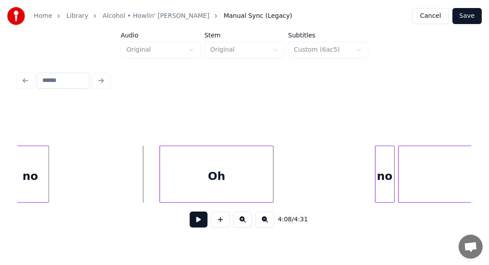
click at [196, 221] on button at bounding box center [199, 219] width 18 height 16
click at [190, 222] on button at bounding box center [199, 219] width 18 height 16
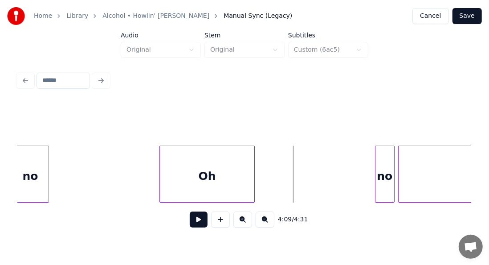
click at [253, 175] on div at bounding box center [253, 174] width 3 height 56
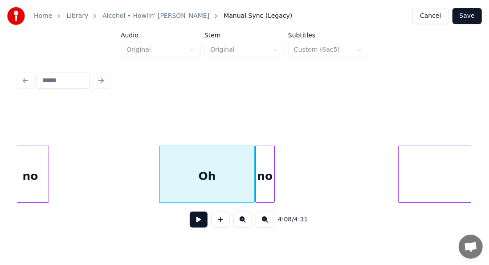
click at [270, 182] on div "no" at bounding box center [265, 176] width 19 height 61
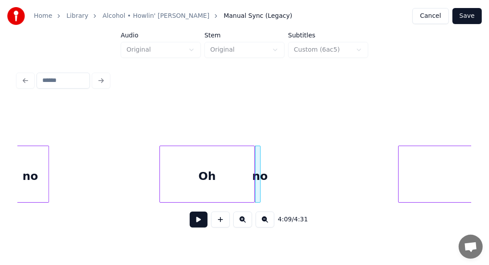
click at [259, 182] on div at bounding box center [258, 174] width 3 height 56
click at [191, 218] on button at bounding box center [199, 219] width 18 height 16
click at [229, 172] on div "Oh" at bounding box center [207, 176] width 94 height 61
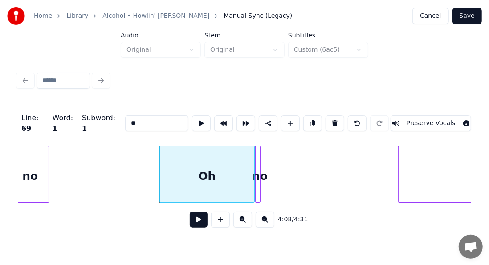
click at [142, 119] on input "**" at bounding box center [156, 123] width 63 height 16
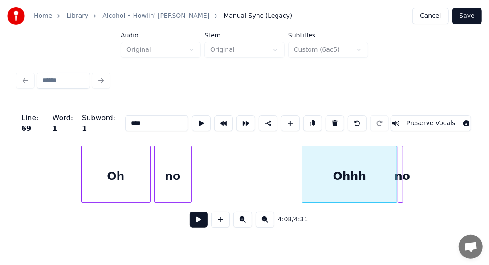
scroll to position [0, 21789]
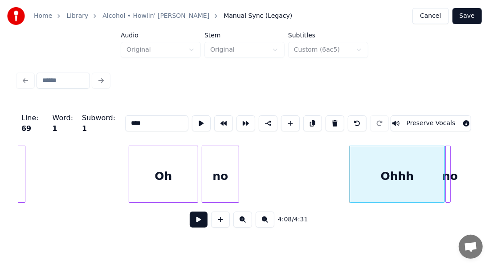
click at [141, 173] on div "Oh" at bounding box center [163, 176] width 69 height 61
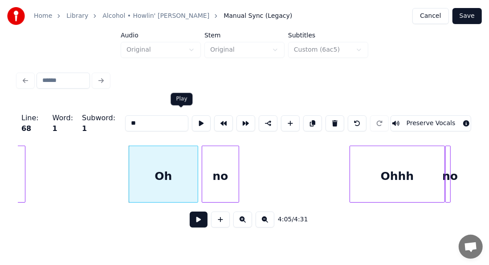
click at [192, 120] on button at bounding box center [201, 123] width 19 height 16
click at [219, 167] on div "no" at bounding box center [217, 176] width 37 height 61
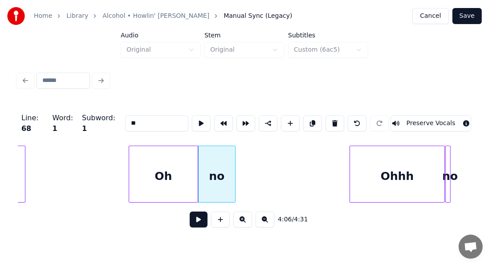
click at [222, 161] on div "no" at bounding box center [217, 176] width 37 height 61
type input "**"
click at [192, 121] on button at bounding box center [201, 123] width 19 height 16
click at [217, 163] on div at bounding box center [216, 174] width 3 height 56
drag, startPoint x: 101, startPoint y: 171, endPoint x: 109, endPoint y: 167, distance: 9.8
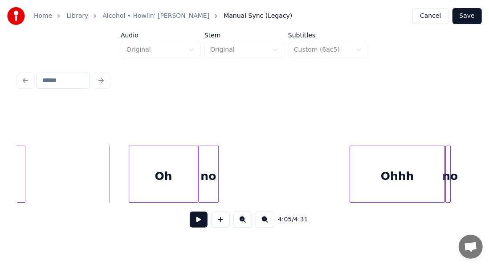
click at [197, 224] on button at bounding box center [199, 219] width 18 height 16
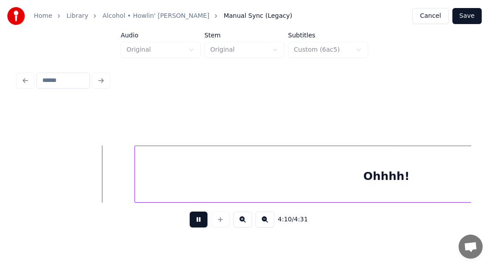
click at [197, 224] on button at bounding box center [199, 219] width 18 height 16
click at [191, 223] on button at bounding box center [199, 219] width 18 height 16
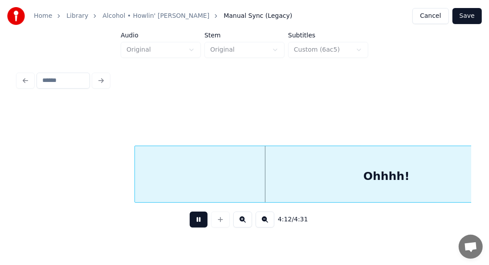
click at [191, 223] on button at bounding box center [199, 219] width 18 height 16
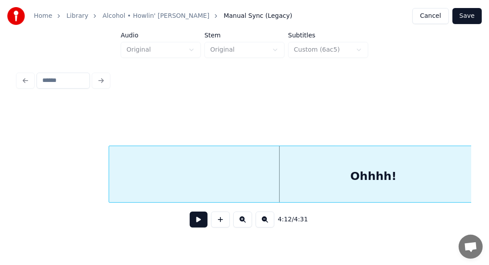
click at [109, 179] on div at bounding box center [110, 174] width 3 height 56
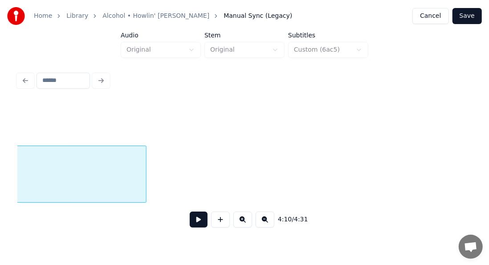
scroll to position [0, 22678]
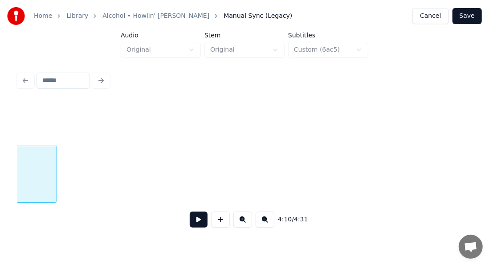
click at [53, 193] on div at bounding box center [54, 174] width 3 height 56
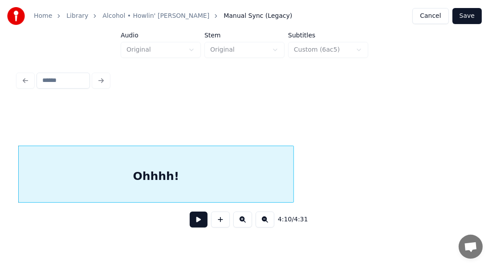
click at [292, 176] on div at bounding box center [292, 174] width 3 height 56
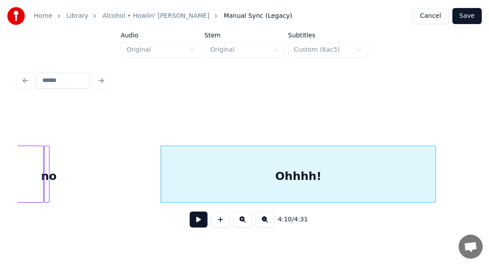
scroll to position [0, 22172]
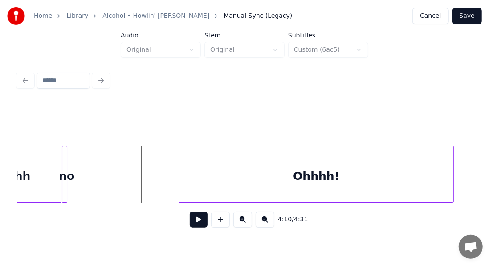
click at [190, 217] on button at bounding box center [199, 219] width 18 height 16
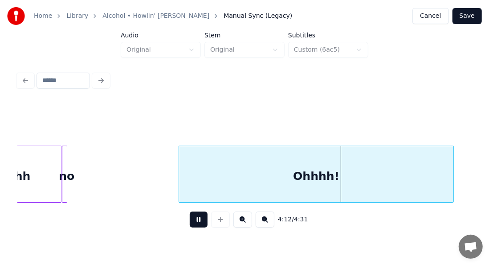
click at [195, 221] on button at bounding box center [199, 219] width 18 height 16
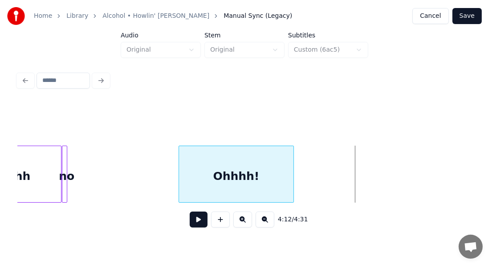
click at [291, 185] on div at bounding box center [292, 174] width 3 height 56
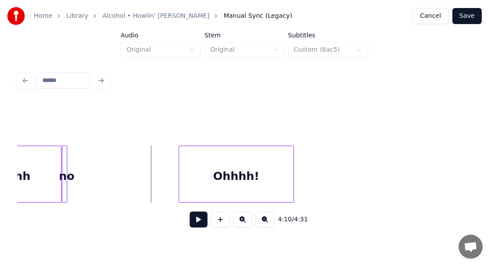
click at [191, 226] on button at bounding box center [199, 219] width 18 height 16
click at [191, 225] on button at bounding box center [199, 219] width 18 height 16
click at [273, 171] on div at bounding box center [273, 174] width 3 height 56
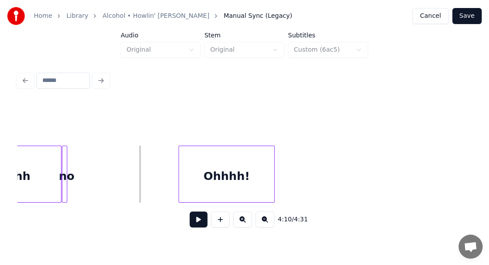
click at [190, 223] on button at bounding box center [199, 219] width 18 height 16
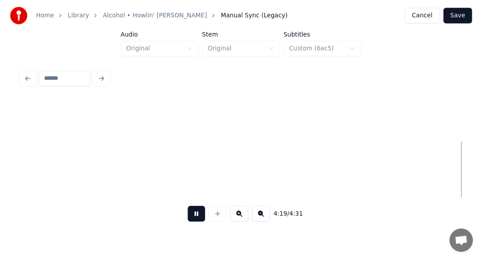
scroll to position [0, 23080]
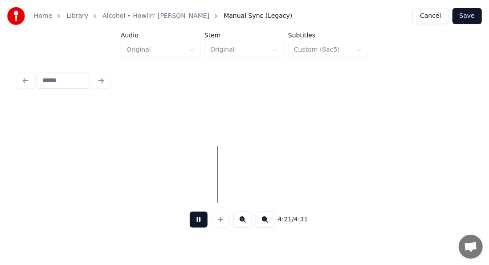
click at [195, 218] on button at bounding box center [199, 219] width 18 height 16
click at [469, 15] on button "Save" at bounding box center [466, 16] width 29 height 16
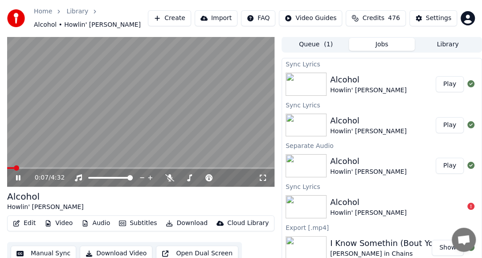
click at [18, 175] on icon at bounding box center [24, 177] width 20 height 7
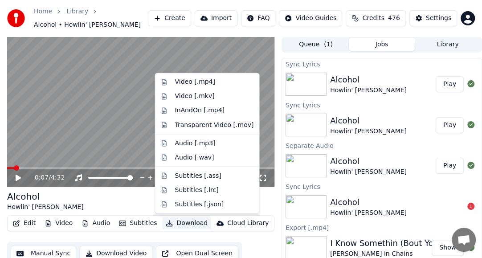
click at [186, 224] on button "Download" at bounding box center [186, 223] width 49 height 12
click at [200, 83] on div "Video [.mp4]" at bounding box center [195, 81] width 40 height 9
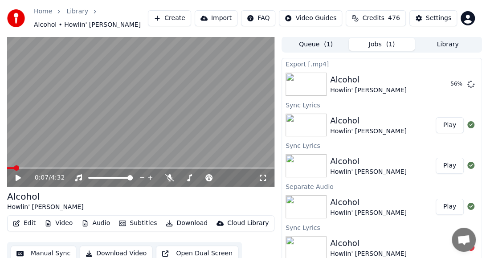
click at [442, 45] on button "Library" at bounding box center [447, 44] width 66 height 13
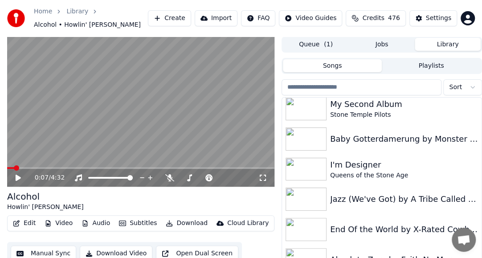
scroll to position [323, 0]
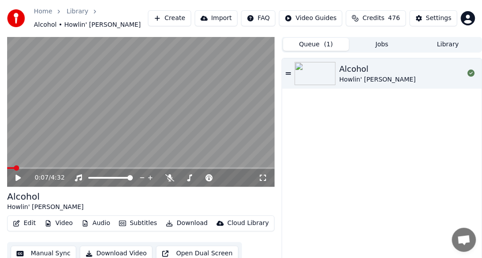
click at [329, 45] on span "( 1 )" at bounding box center [328, 44] width 9 height 9
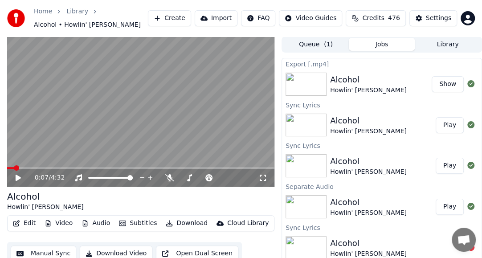
click at [367, 45] on button "Jobs" at bounding box center [382, 44] width 66 height 13
click at [439, 88] on button "Show" at bounding box center [447, 84] width 32 height 16
click at [447, 86] on button "Show" at bounding box center [447, 84] width 32 height 16
